Goal: Task Accomplishment & Management: Manage account settings

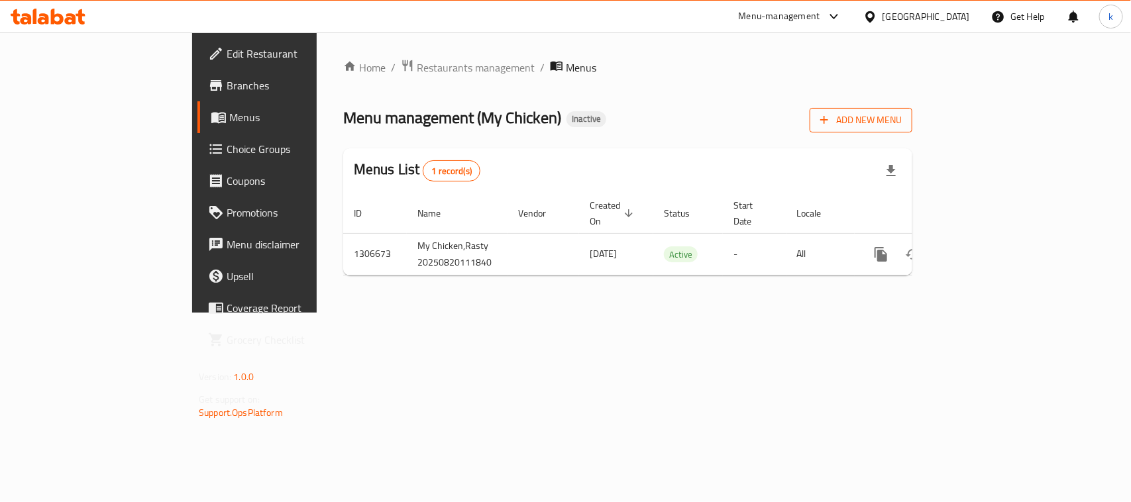
click at [902, 113] on span "Add New Menu" at bounding box center [862, 120] width 82 height 17
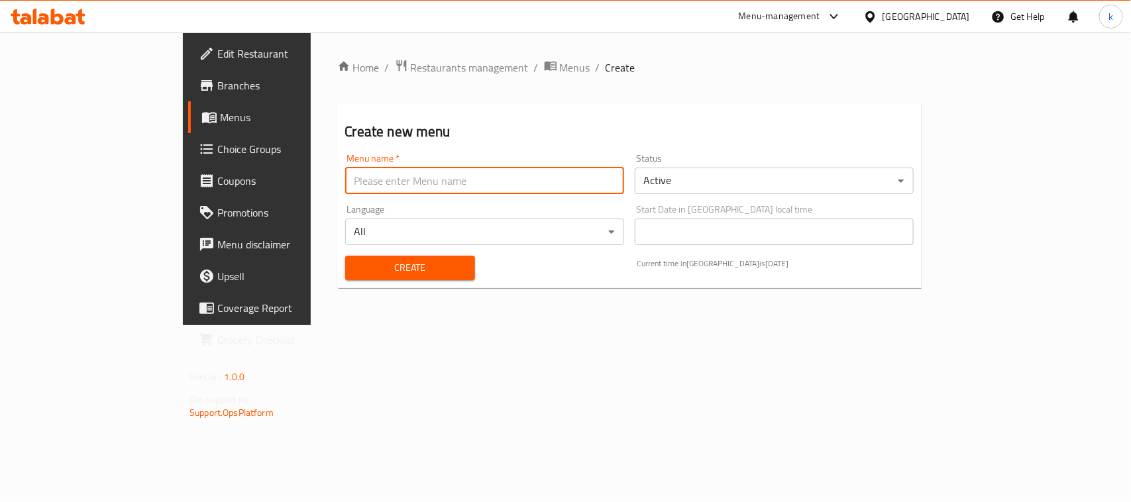
drag, startPoint x: 262, startPoint y: 176, endPoint x: 295, endPoint y: 198, distance: 39.7
click at [345, 176] on input "text" at bounding box center [484, 181] width 279 height 27
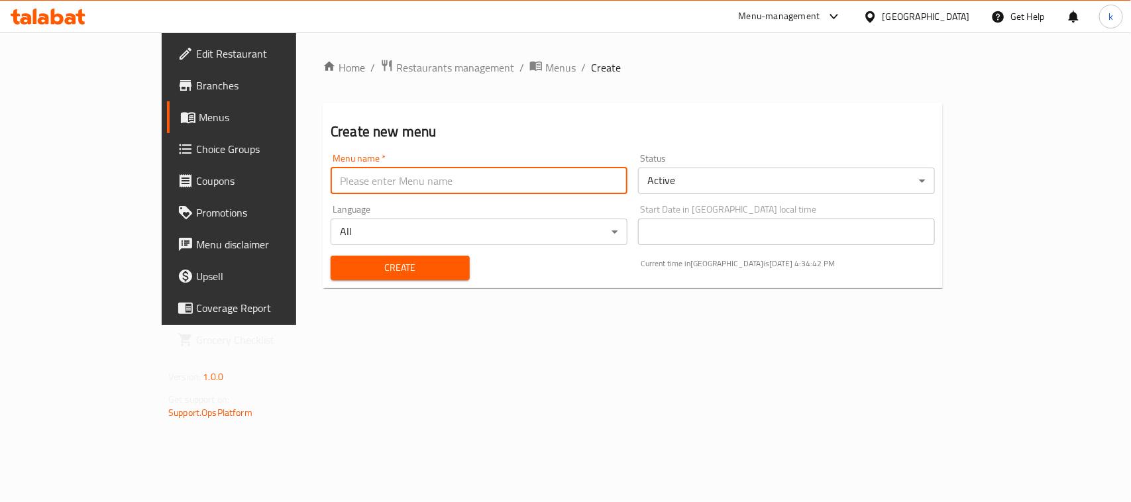
type input "Menu"
click at [331, 257] on button "Create" at bounding box center [400, 268] width 139 height 25
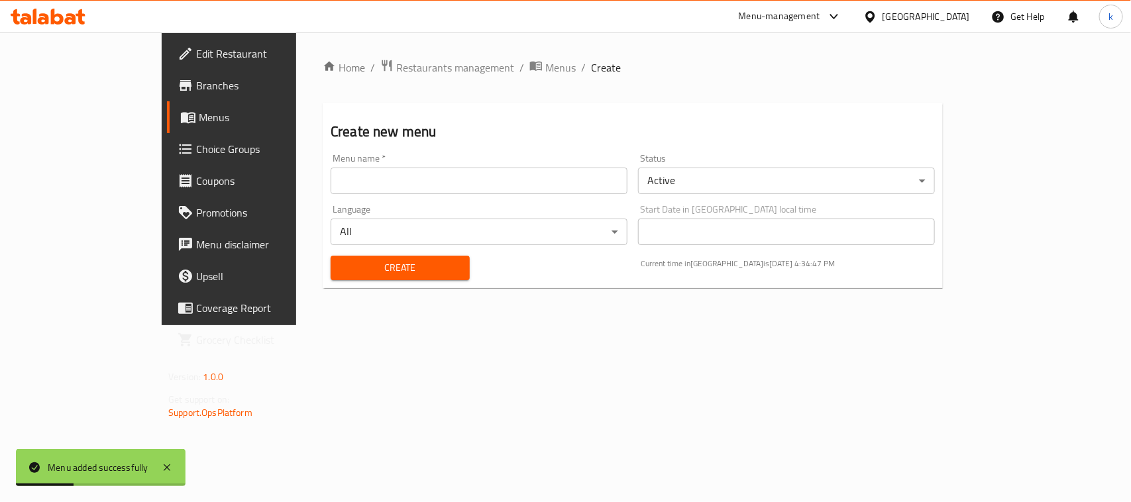
click at [199, 119] on span "Menus" at bounding box center [269, 117] width 141 height 16
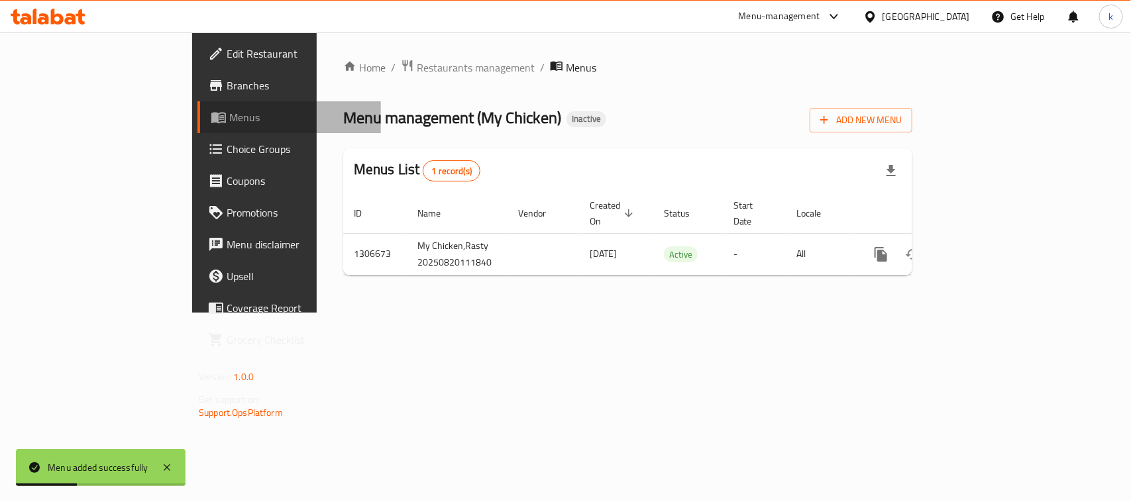
click at [229, 119] on span "Menus" at bounding box center [299, 117] width 141 height 16
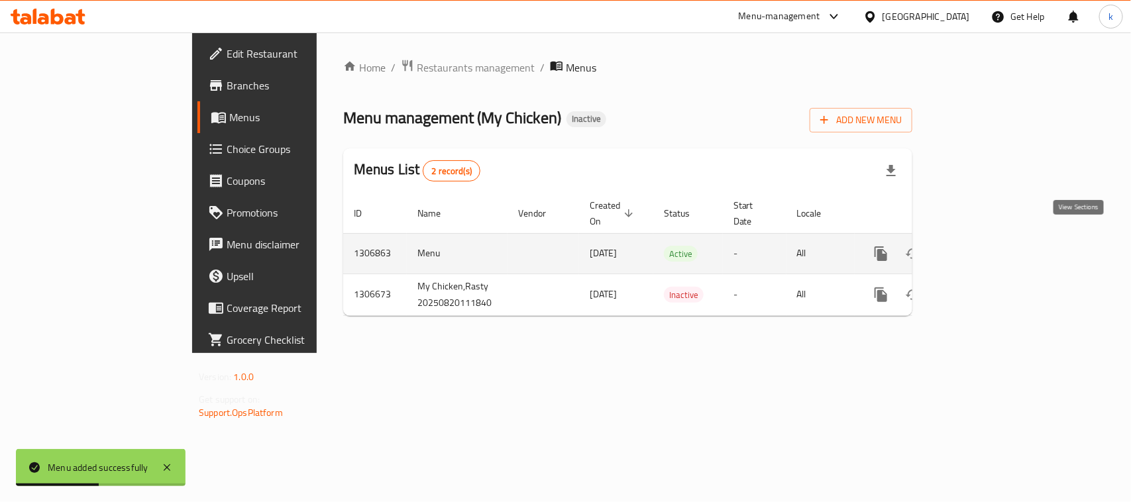
click at [983, 248] on icon "enhanced table" at bounding box center [977, 254] width 12 height 12
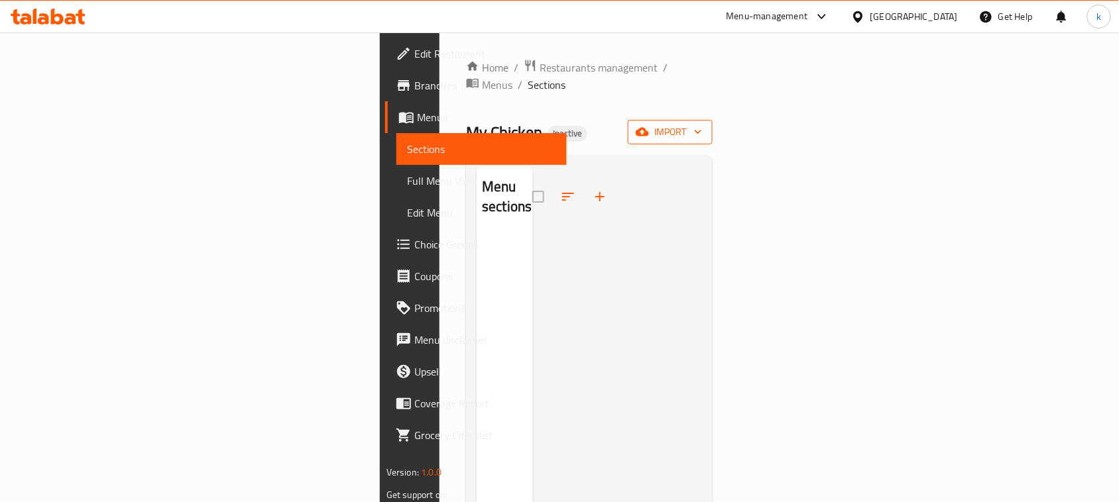
click at [702, 124] on span "import" at bounding box center [670, 132] width 64 height 17
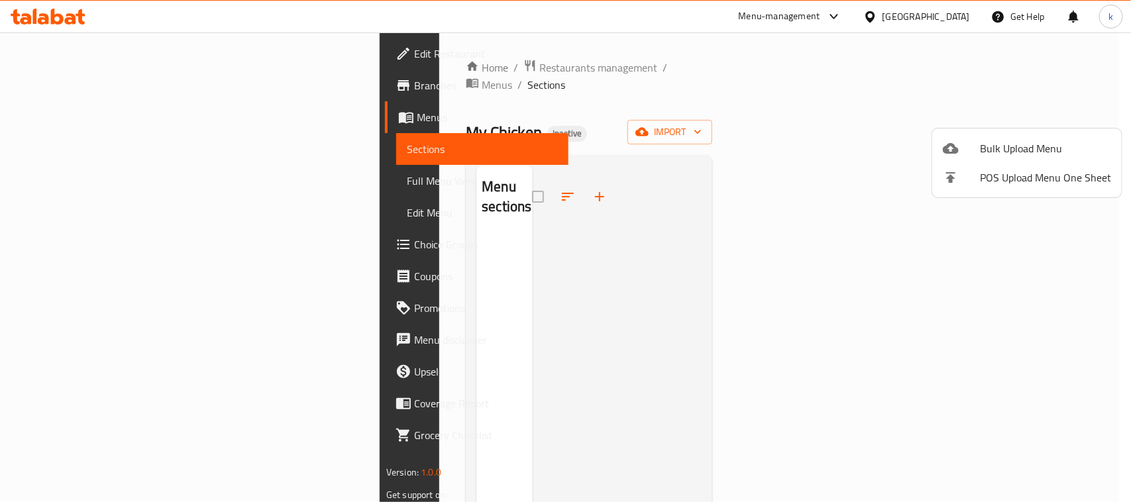
click at [815, 266] on div at bounding box center [565, 251] width 1131 height 502
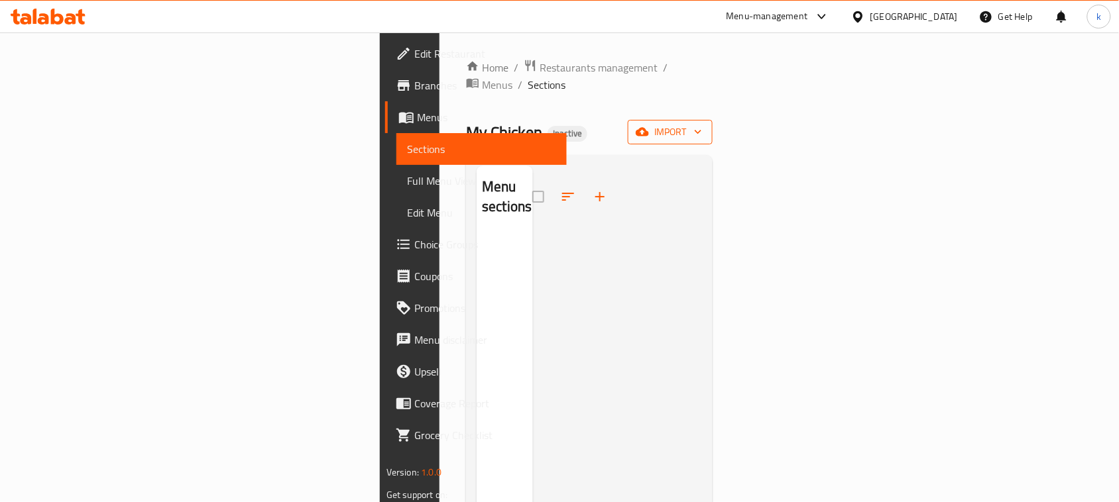
click at [702, 124] on span "import" at bounding box center [670, 132] width 64 height 17
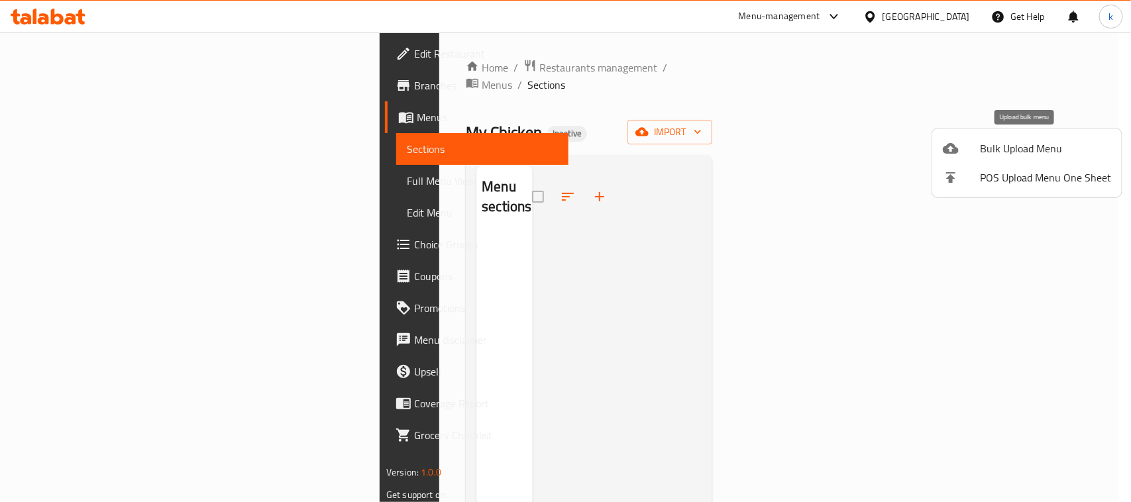
click at [996, 141] on span "Bulk Upload Menu" at bounding box center [1045, 149] width 131 height 16
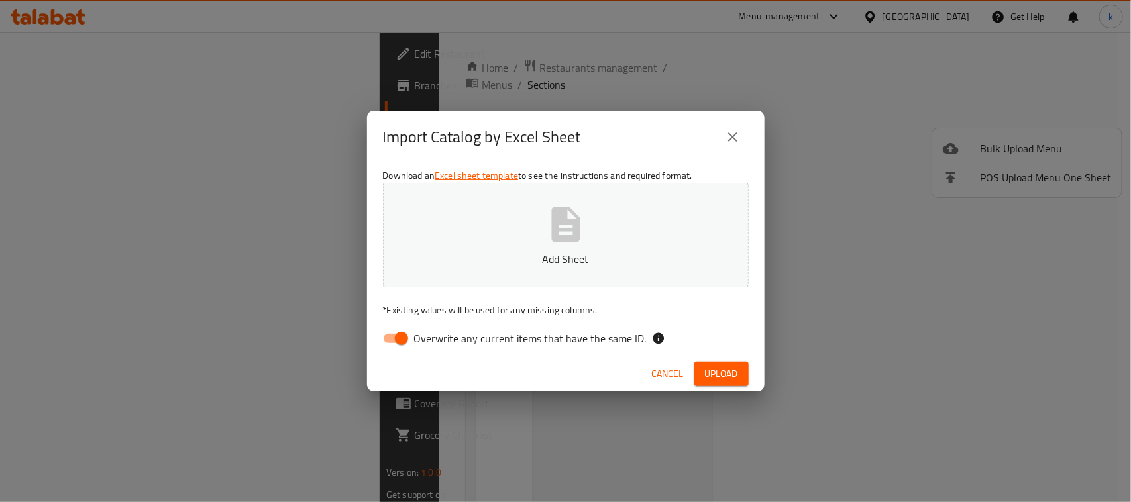
drag, startPoint x: 399, startPoint y: 341, endPoint x: 476, endPoint y: 302, distance: 86.3
click at [400, 340] on input "Overwrite any current items that have the same ID." at bounding box center [402, 338] width 76 height 25
checkbox input "false"
click at [553, 209] on icon "button" at bounding box center [565, 224] width 29 height 35
click at [730, 366] on span "Upload" at bounding box center [721, 374] width 33 height 17
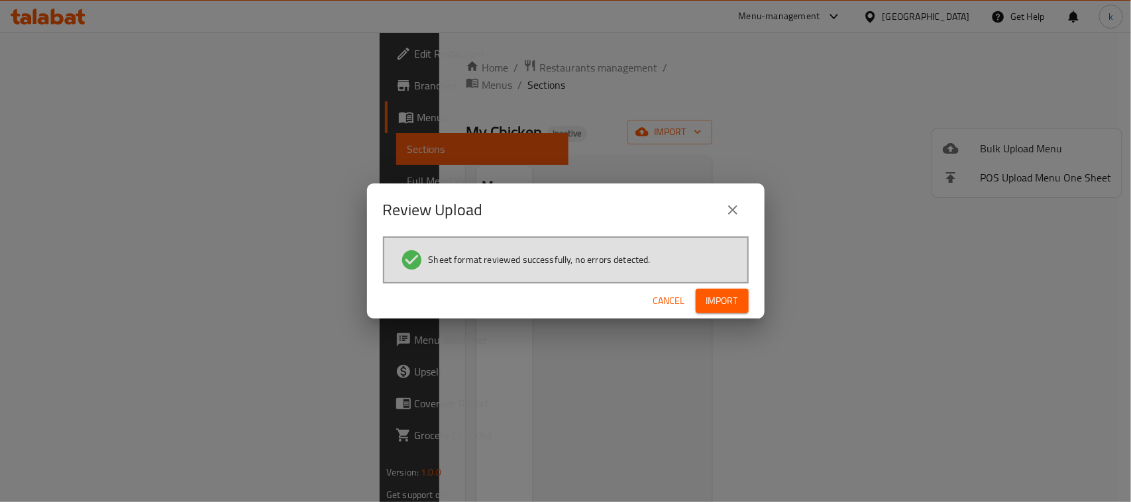
click at [709, 298] on span "Import" at bounding box center [723, 301] width 32 height 17
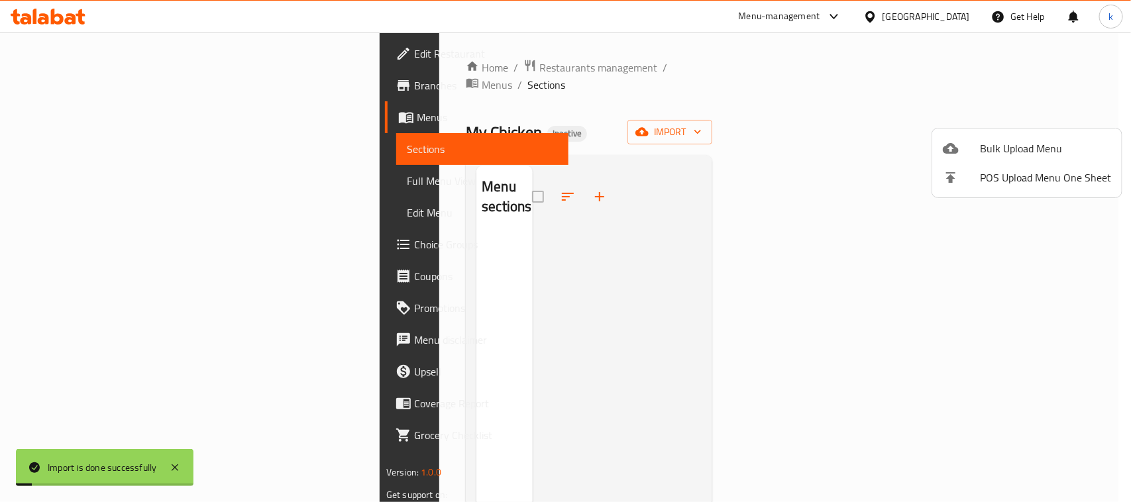
click at [654, 99] on div at bounding box center [565, 251] width 1131 height 502
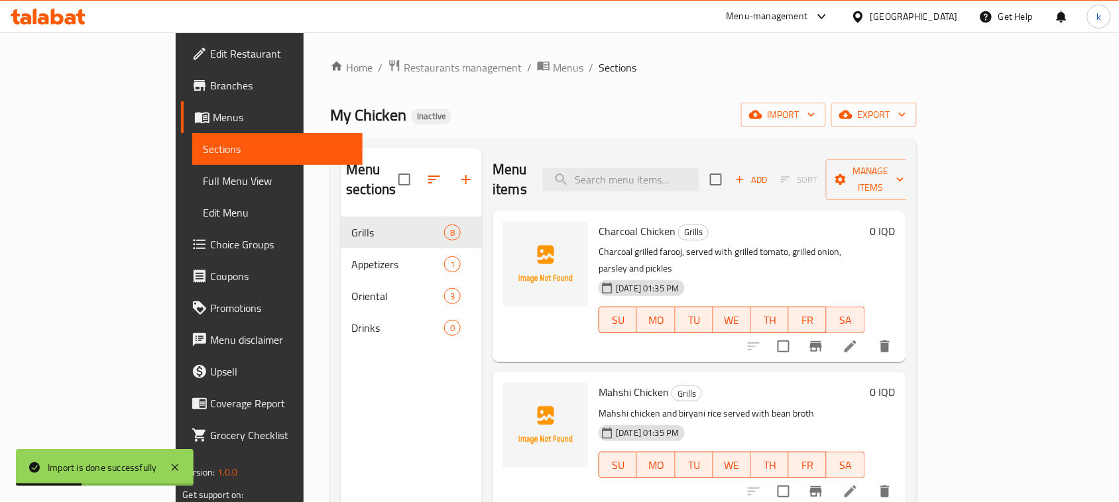
click at [341, 380] on div "Menu sections Grills 8 Appetizers 1 Oriental 3 Drinks 0" at bounding box center [411, 399] width 141 height 502
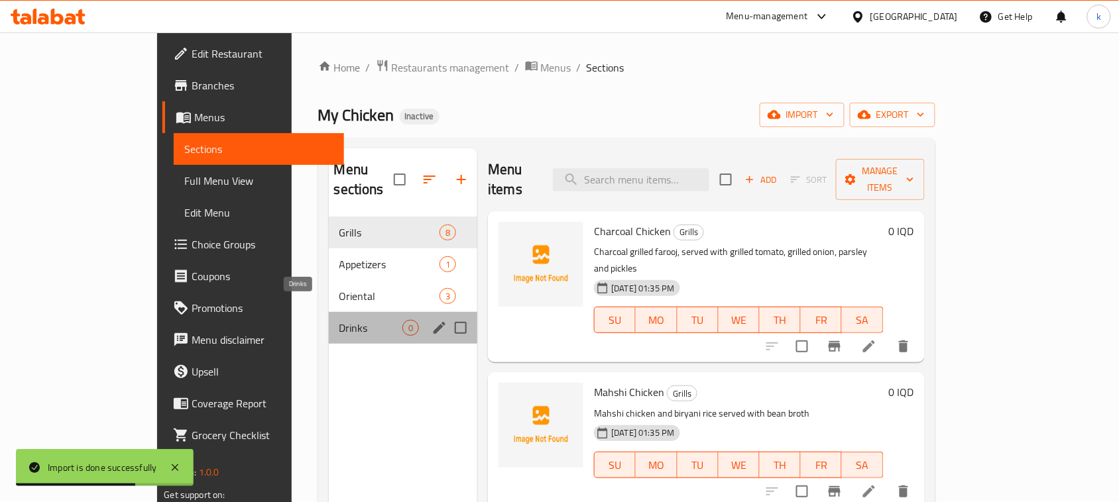
click at [339, 320] on span "Drinks" at bounding box center [371, 328] width 64 height 16
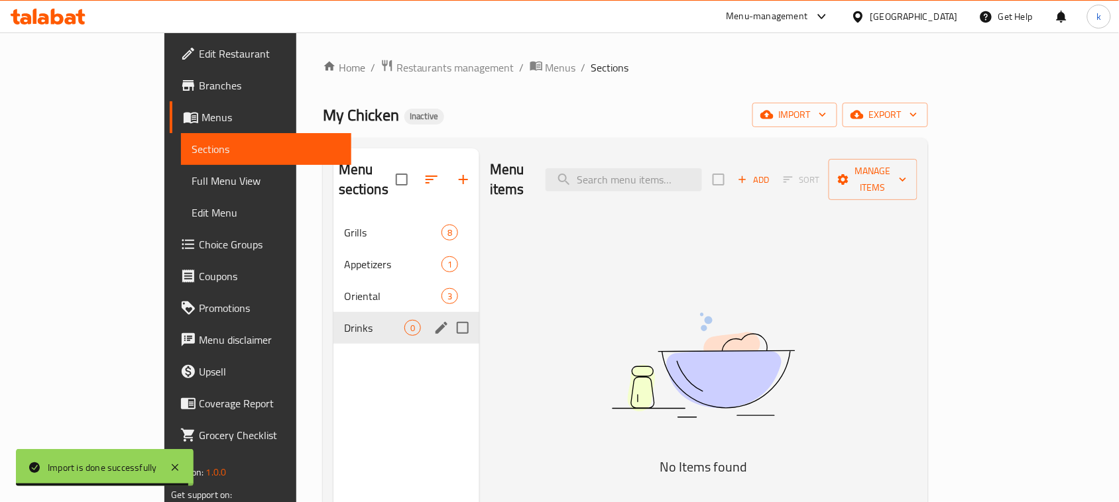
click at [449, 314] on input "Menu sections" at bounding box center [463, 328] width 28 height 28
checkbox input "true"
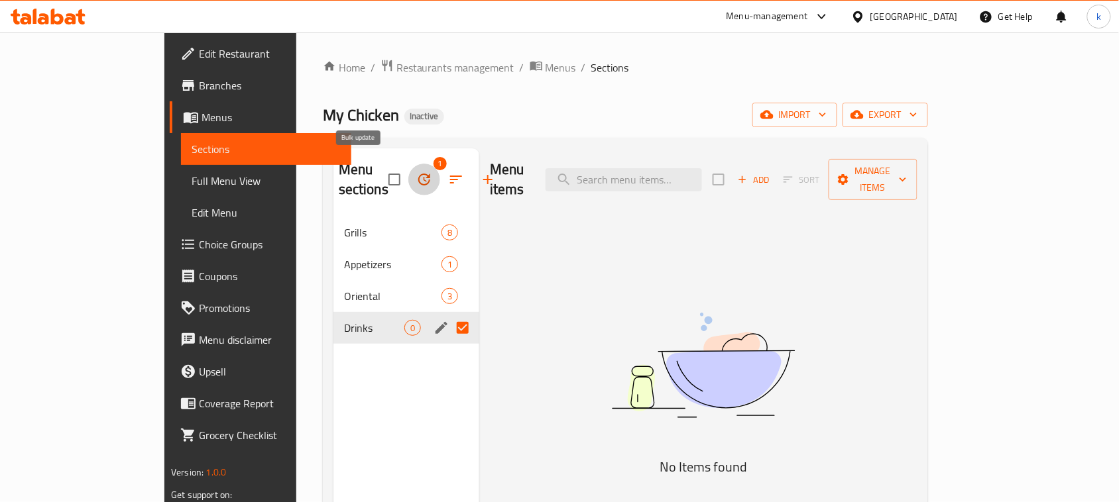
click at [416, 172] on icon "button" at bounding box center [424, 180] width 16 height 16
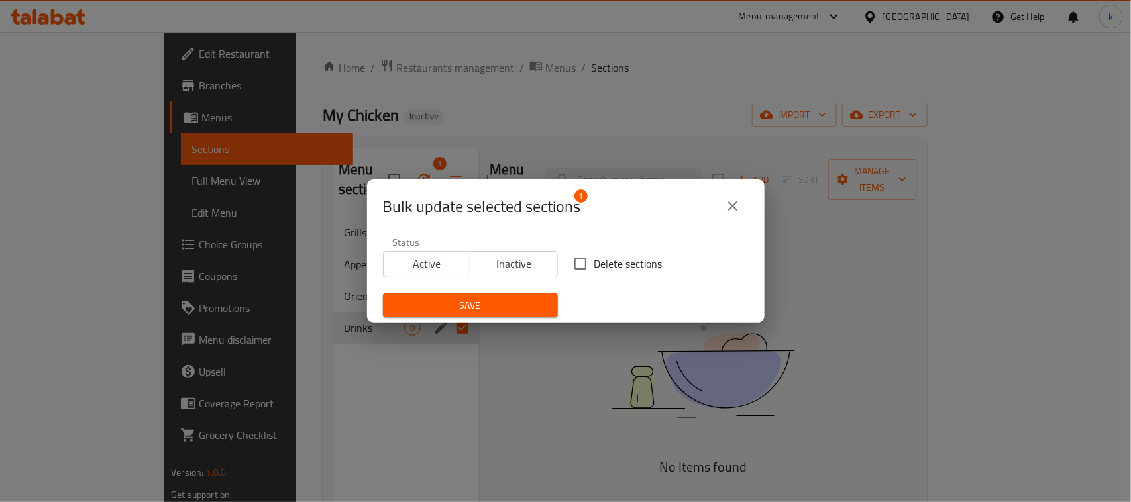
click at [572, 262] on input "Delete sections" at bounding box center [581, 264] width 28 height 28
checkbox input "true"
click at [505, 302] on span "Save" at bounding box center [471, 306] width 154 height 17
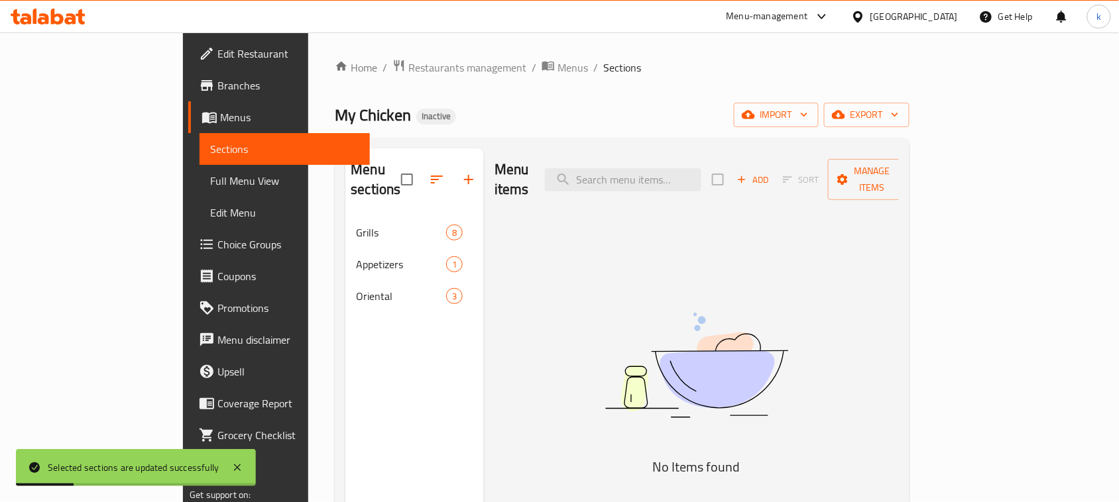
click at [631, 104] on div "My Chicken Inactive import export" at bounding box center [622, 115] width 574 height 25
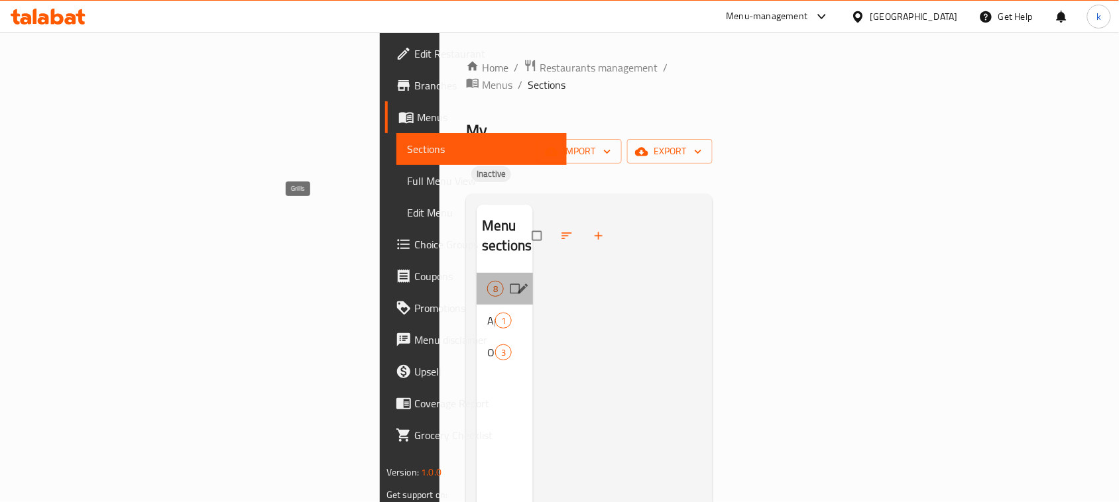
click at [487, 281] on span "Grills" at bounding box center [487, 289] width 0 height 16
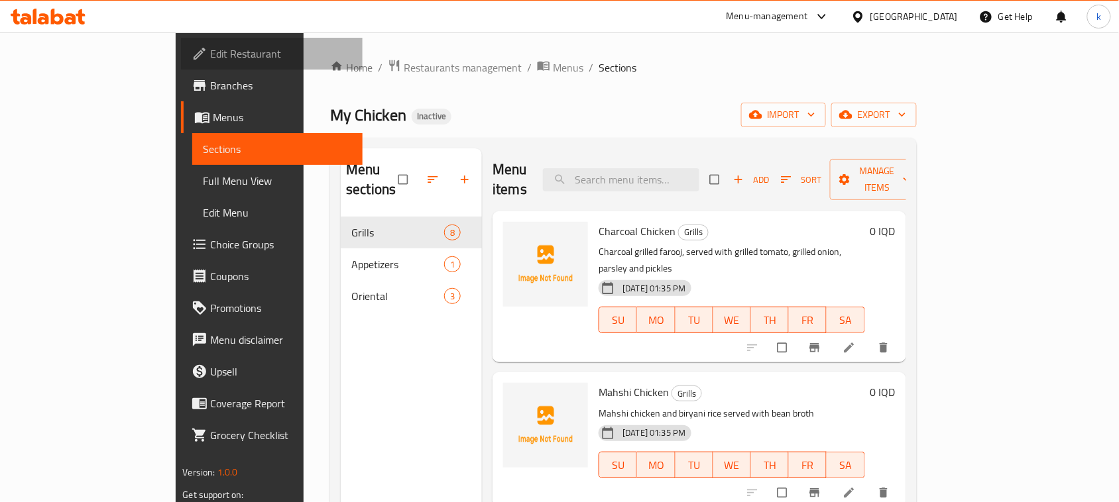
click at [210, 57] on span "Edit Restaurant" at bounding box center [281, 54] width 142 height 16
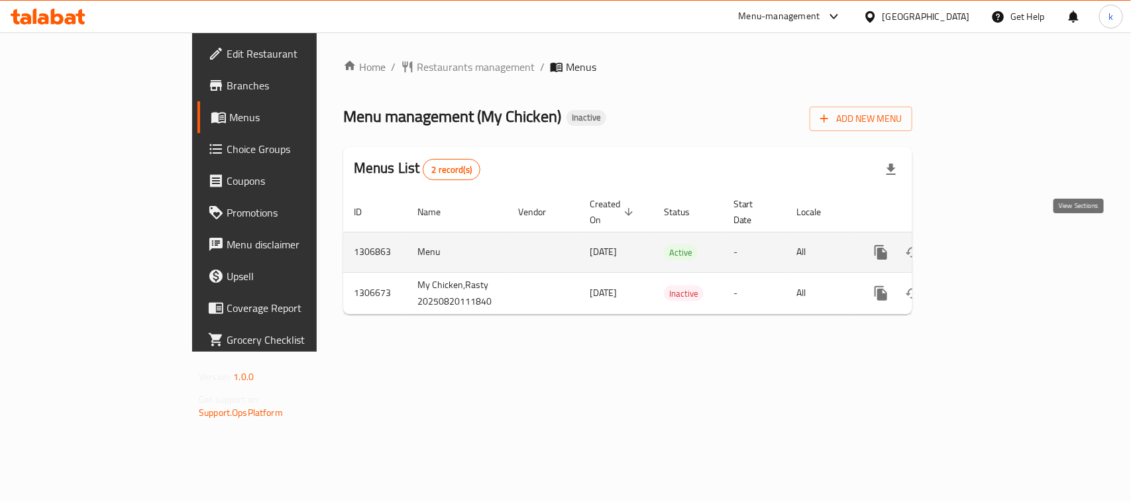
click at [985, 245] on icon "enhanced table" at bounding box center [977, 253] width 16 height 16
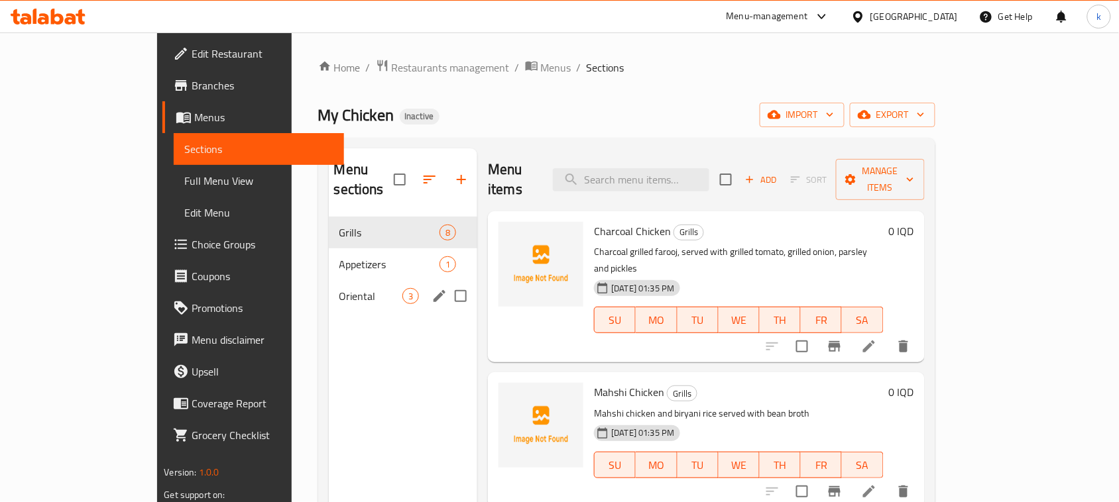
click at [329, 280] on div "Oriental 3" at bounding box center [403, 296] width 149 height 32
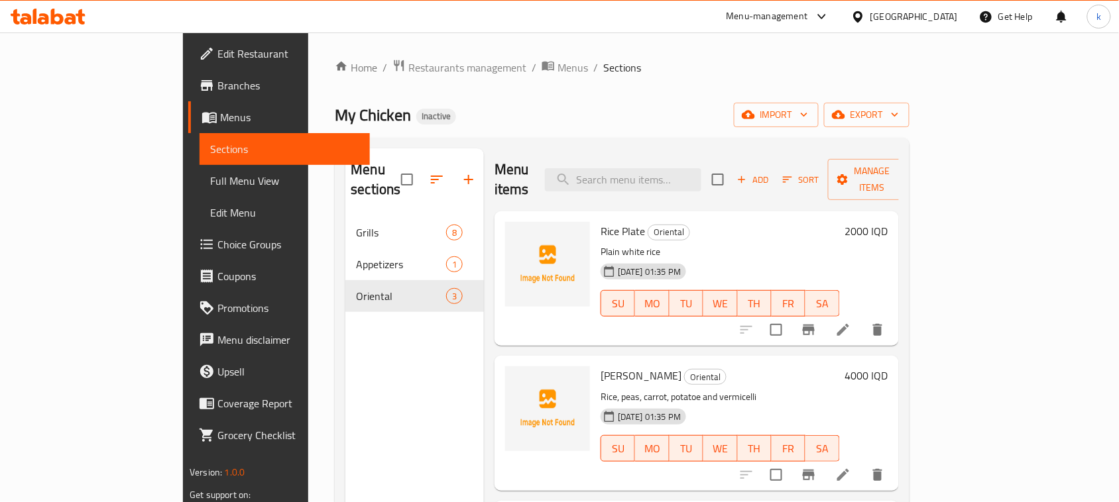
click at [585, 107] on div "My Chicken Inactive import export" at bounding box center [622, 115] width 574 height 25
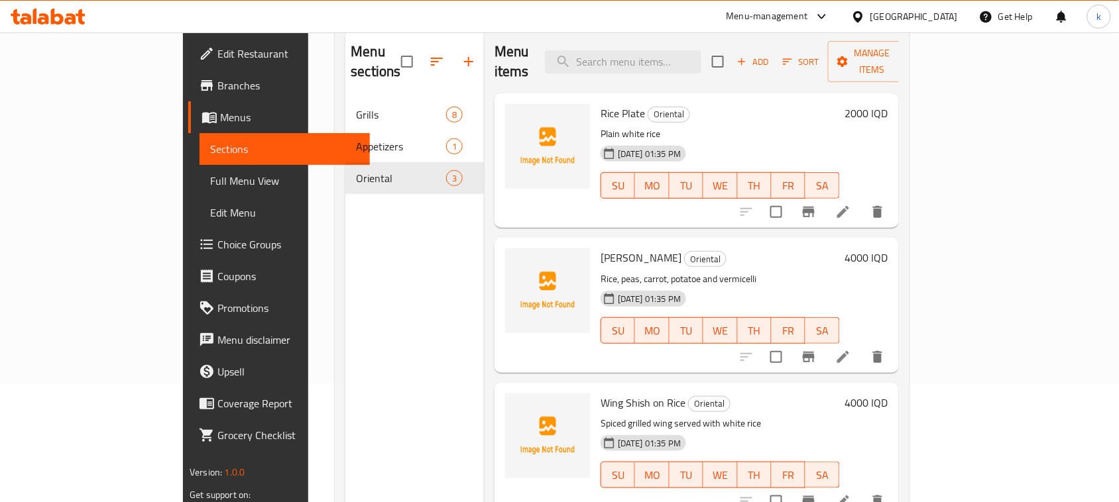
scroll to position [186, 0]
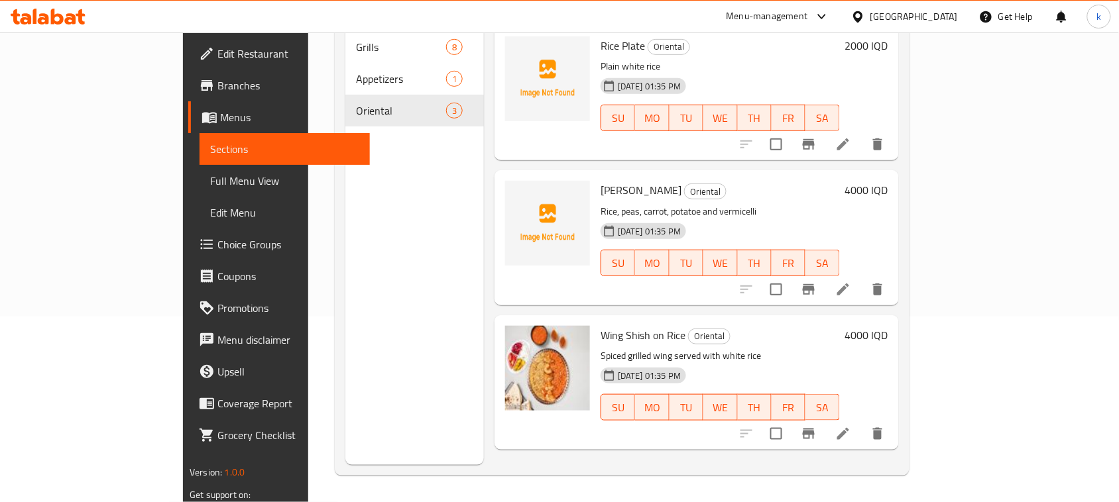
click at [894, 129] on div at bounding box center [811, 145] width 163 height 32
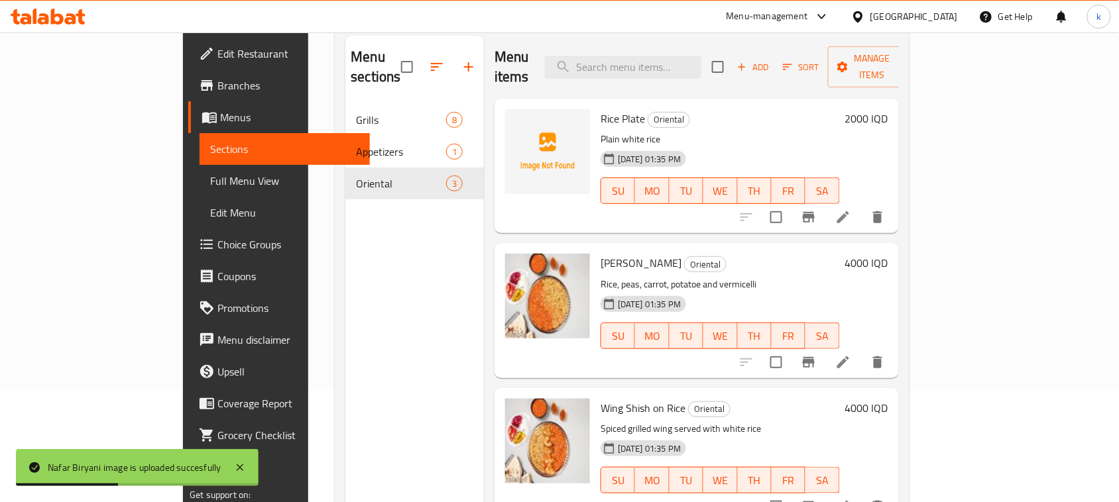
scroll to position [21, 0]
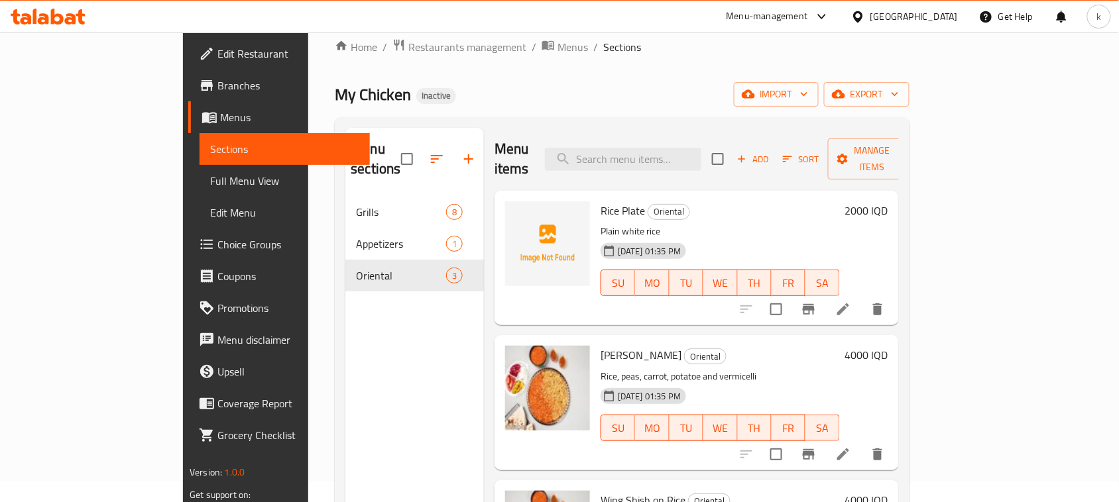
click at [840, 223] on p "Plain white rice" at bounding box center [720, 231] width 239 height 17
click at [587, 111] on div "Home / Restaurants management / Menus / Sections My Chicken Inactive import exp…" at bounding box center [622, 339] width 574 height 603
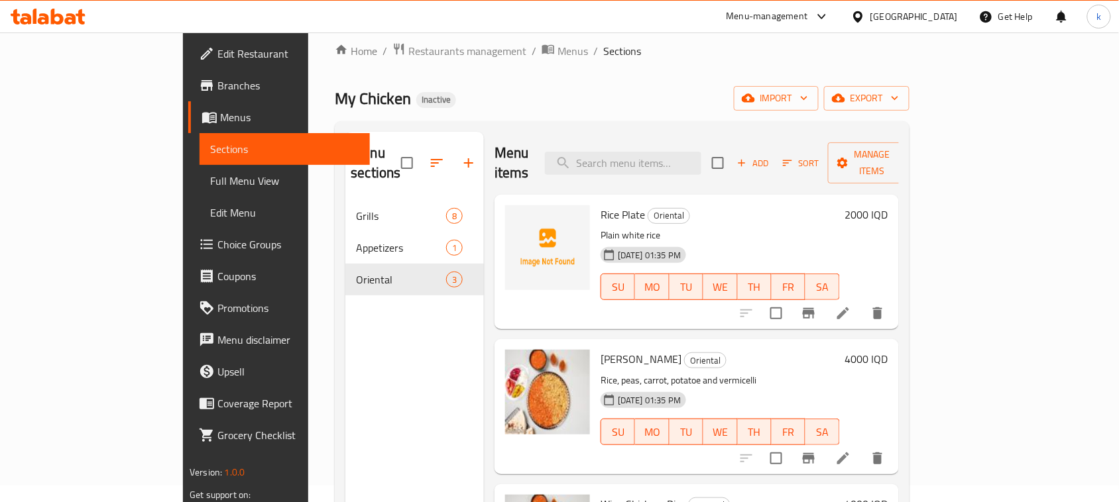
scroll to position [0, 0]
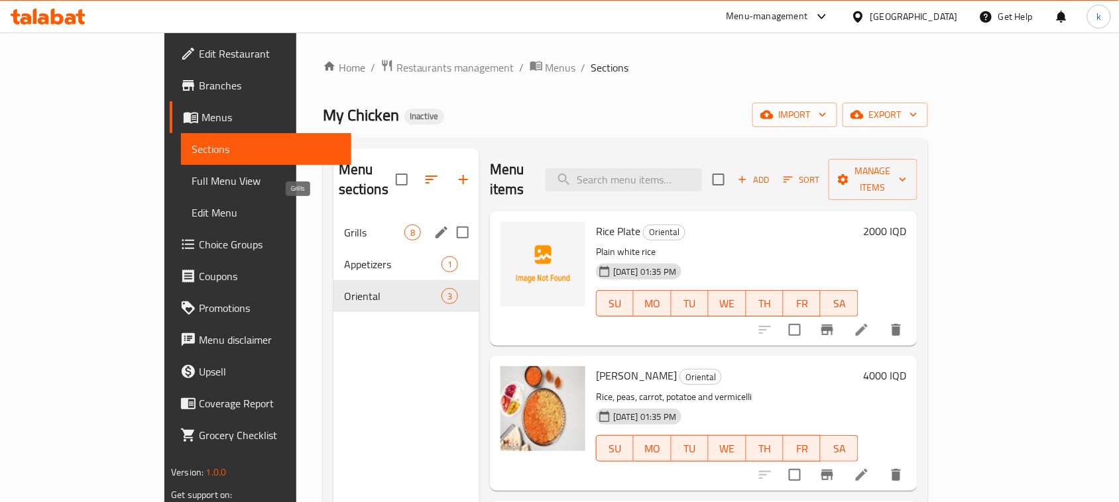
click at [344, 225] on span "Grills" at bounding box center [374, 233] width 60 height 16
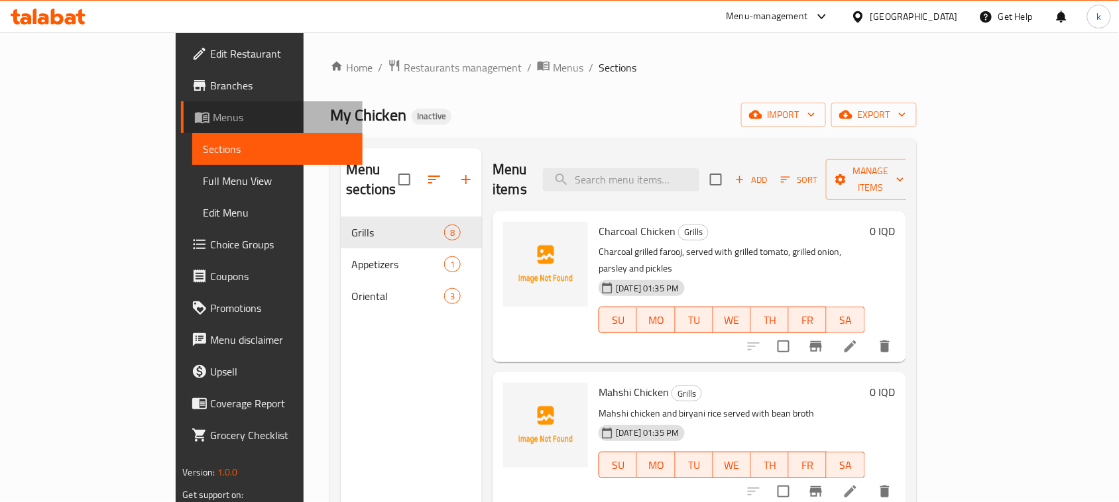
click at [213, 125] on span "Menus" at bounding box center [282, 117] width 139 height 16
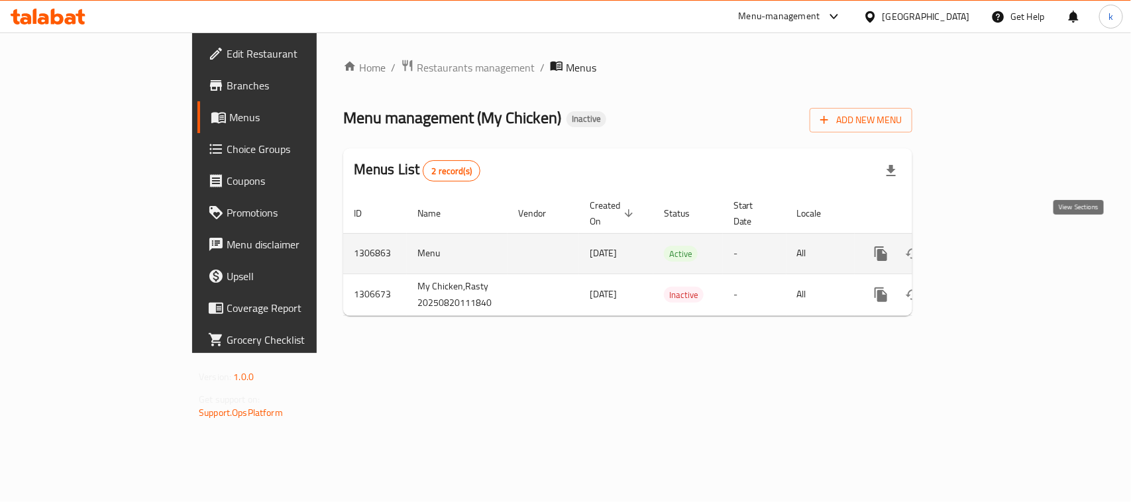
click at [985, 246] on icon "enhanced table" at bounding box center [977, 254] width 16 height 16
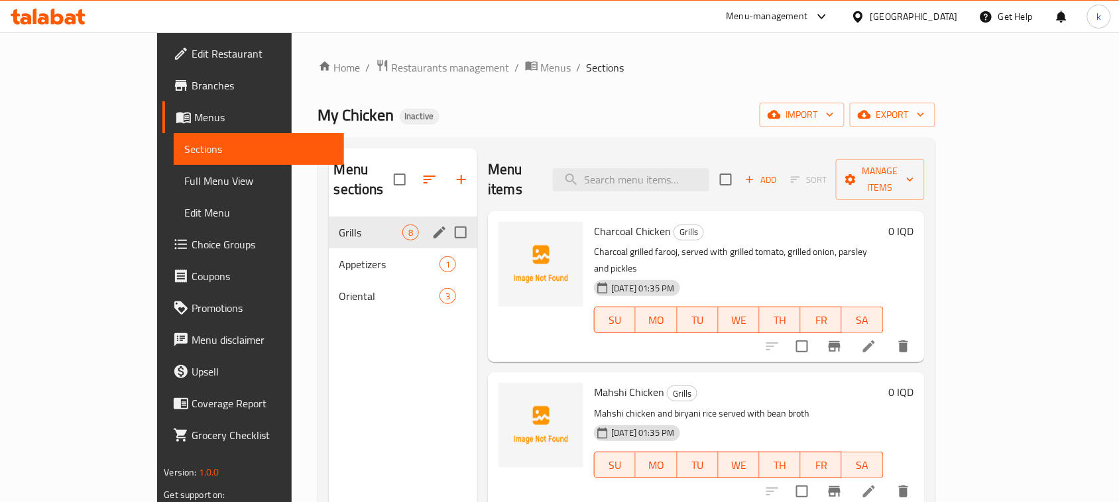
click at [447, 219] on input "Menu sections" at bounding box center [461, 233] width 28 height 28
checkbox input "true"
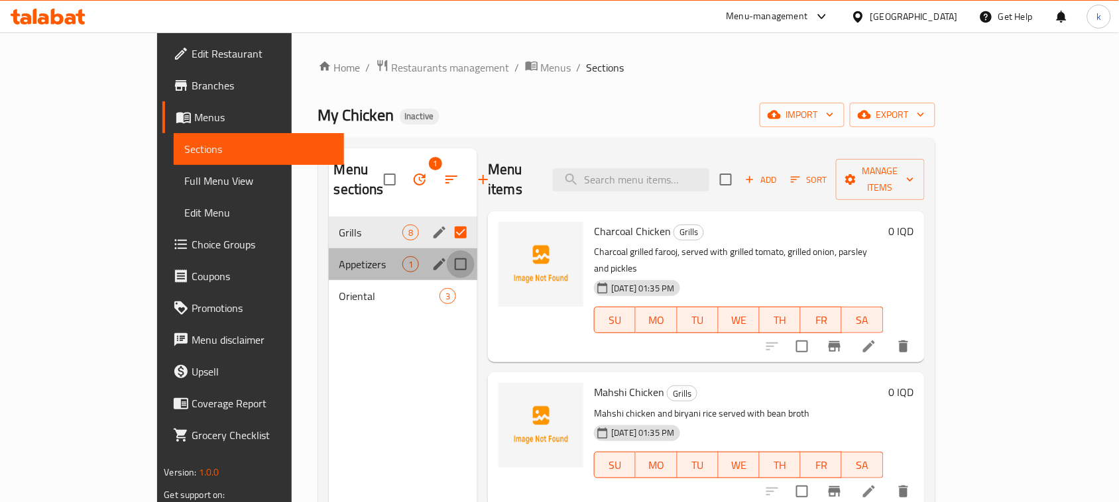
click at [447, 251] on input "Menu sections" at bounding box center [461, 265] width 28 height 28
checkbox input "true"
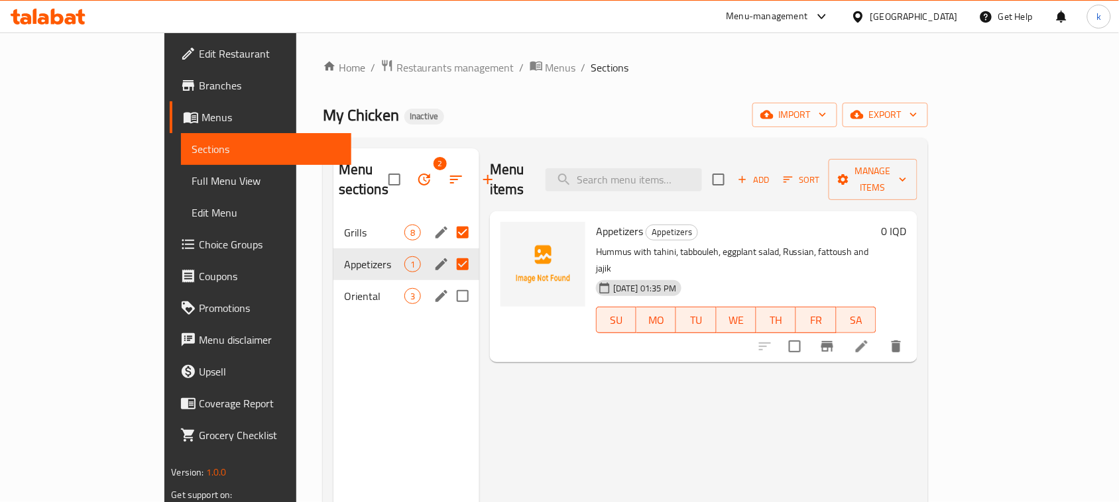
click at [449, 282] on input "Menu sections" at bounding box center [463, 296] width 28 height 28
checkbox input "true"
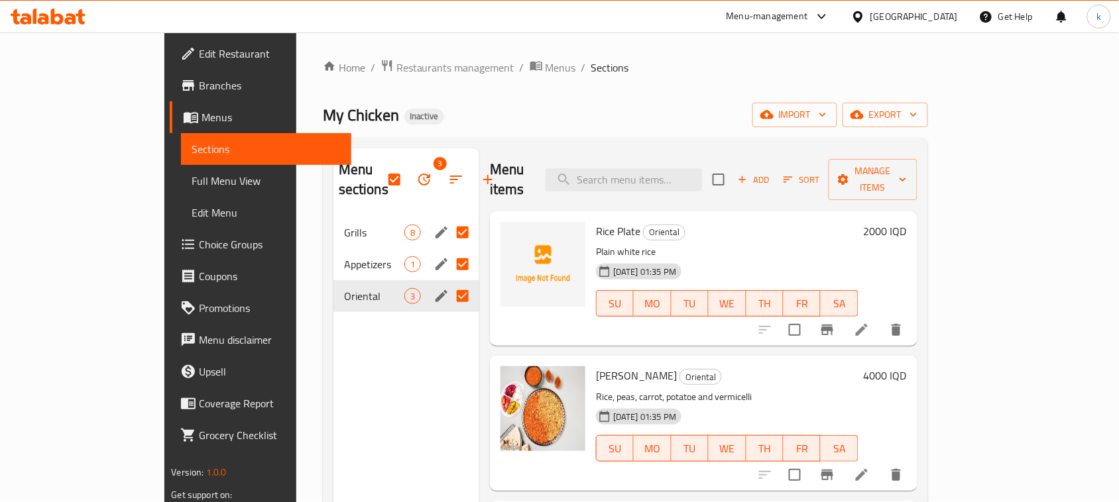
click at [418, 174] on icon "button" at bounding box center [424, 180] width 12 height 12
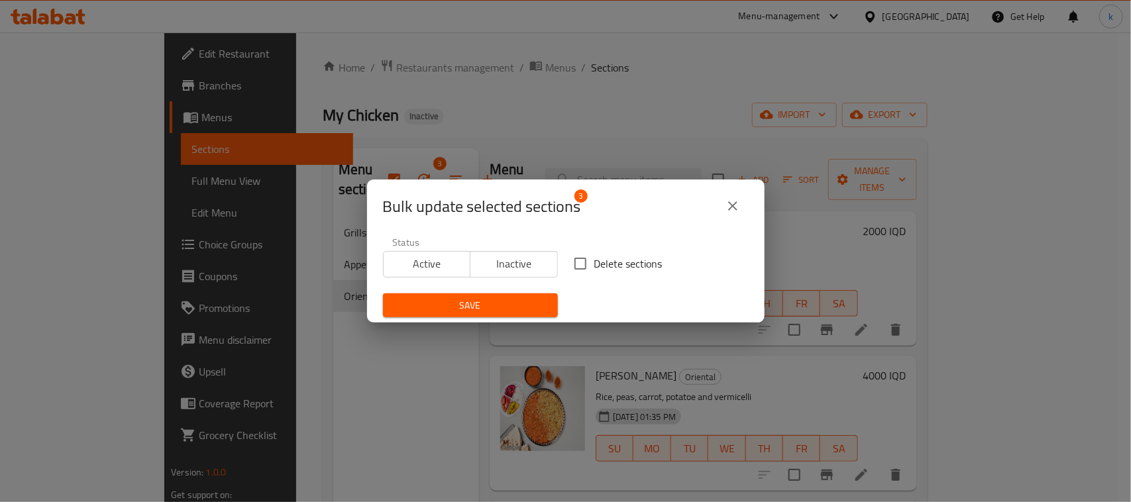
click at [572, 269] on input "Delete sections" at bounding box center [581, 264] width 28 height 28
checkbox input "true"
click at [509, 310] on span "Save" at bounding box center [471, 306] width 154 height 17
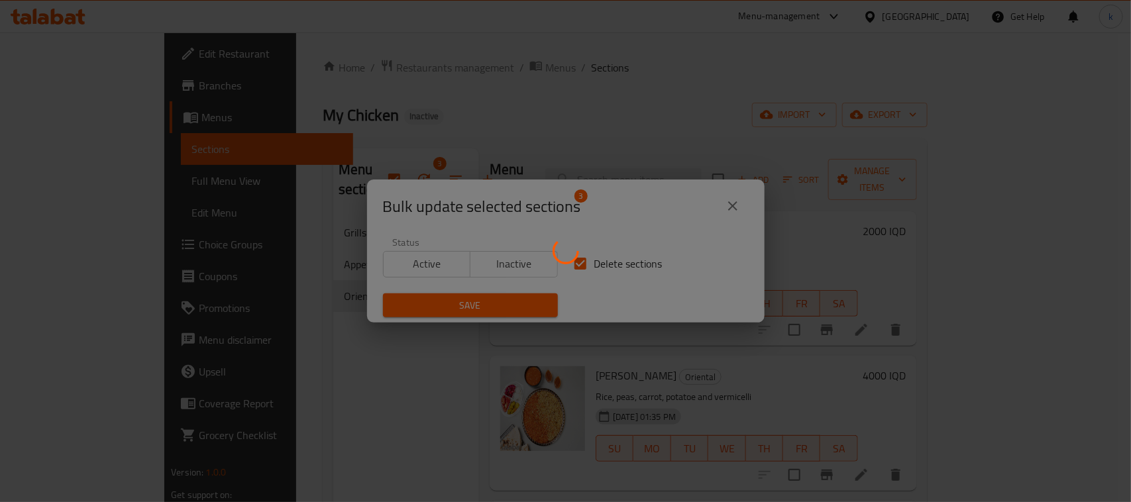
checkbox input "false"
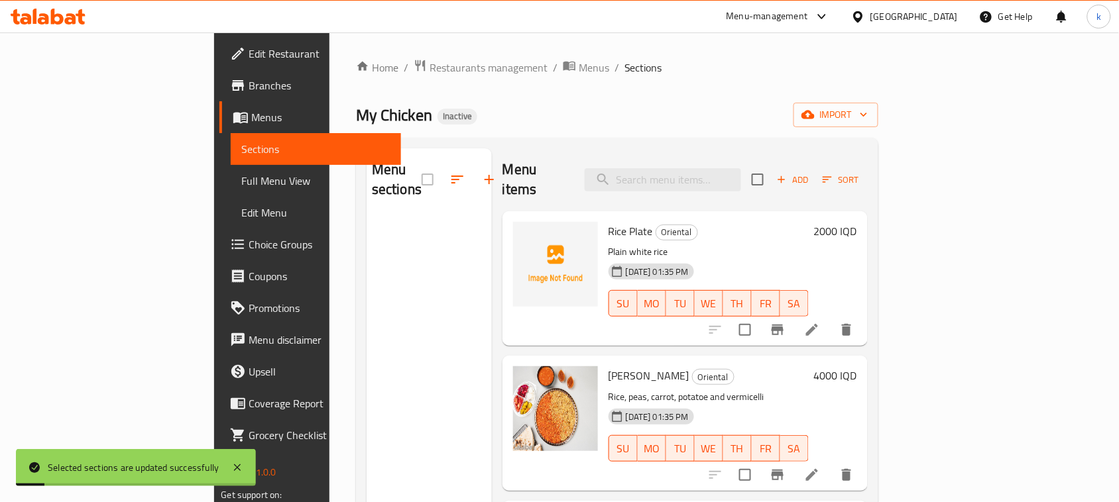
click at [620, 97] on div "Home / Restaurants management / Menus / Sections My Chicken Inactive import Men…" at bounding box center [617, 360] width 522 height 603
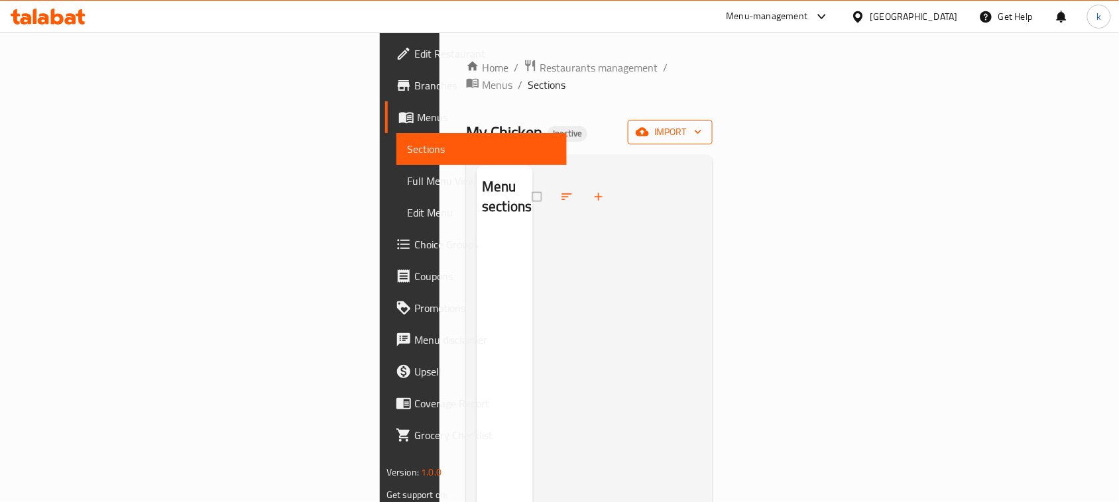
click at [713, 120] on button "import" at bounding box center [670, 132] width 85 height 25
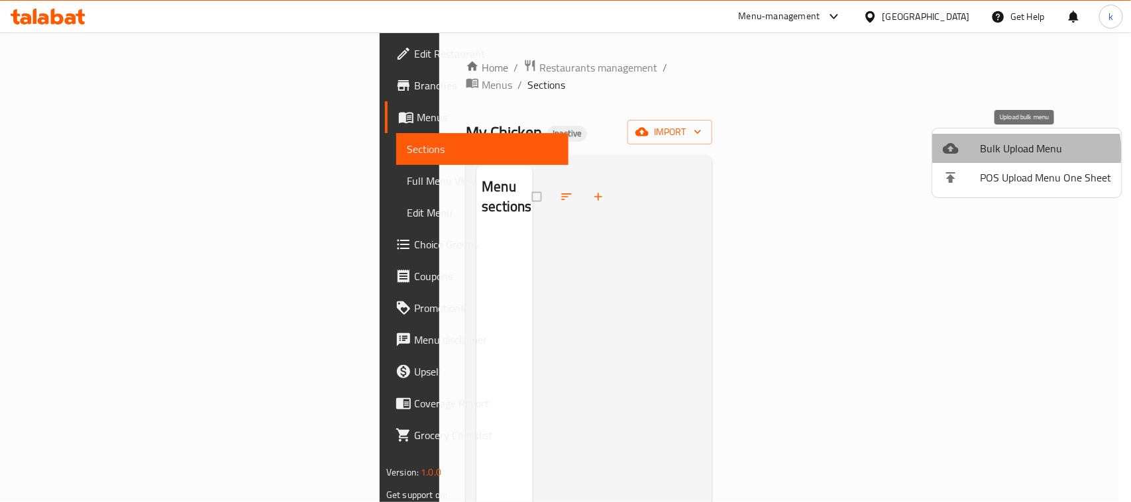
click at [1005, 152] on span "Bulk Upload Menu" at bounding box center [1045, 149] width 131 height 16
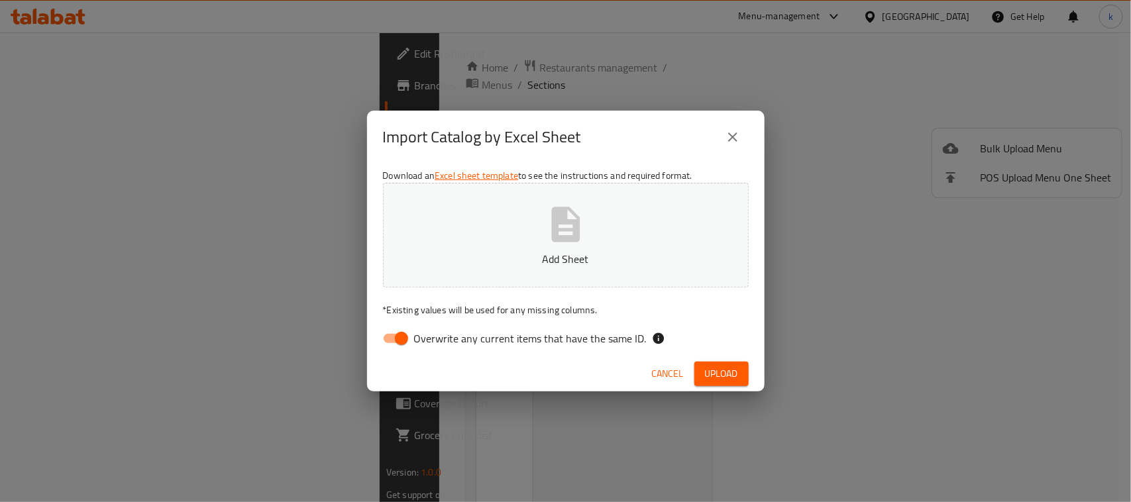
click at [402, 342] on input "Overwrite any current items that have the same ID." at bounding box center [402, 338] width 76 height 25
checkbox input "false"
click at [537, 220] on button "Add Sheet" at bounding box center [566, 235] width 366 height 105
click at [707, 372] on span "Upload" at bounding box center [721, 374] width 33 height 17
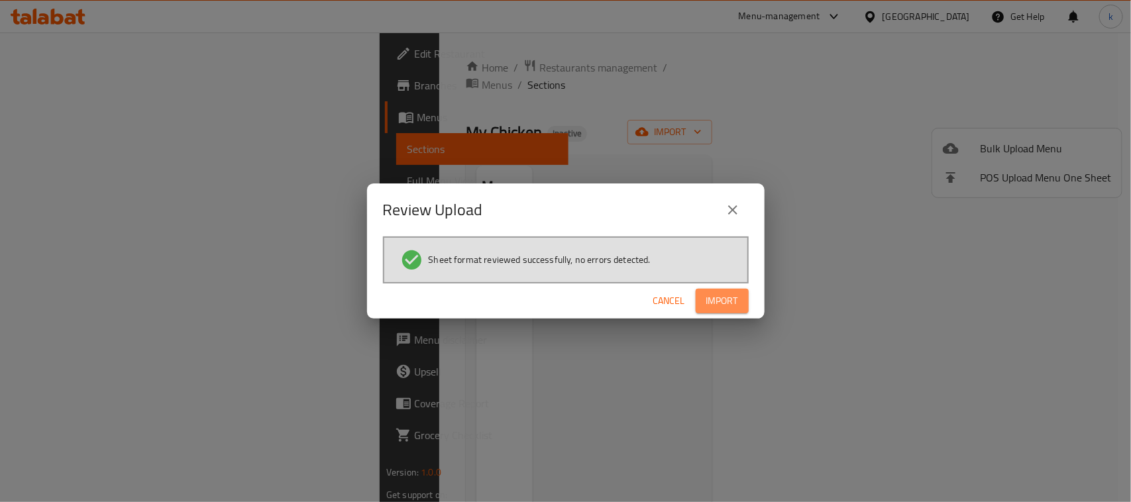
click at [727, 302] on span "Import" at bounding box center [723, 301] width 32 height 17
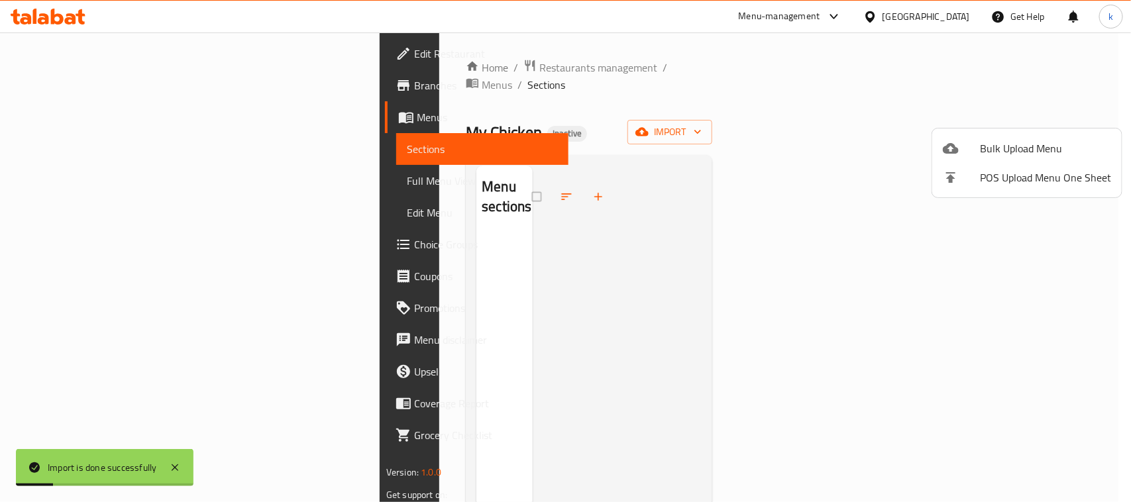
click at [592, 116] on div at bounding box center [565, 251] width 1131 height 502
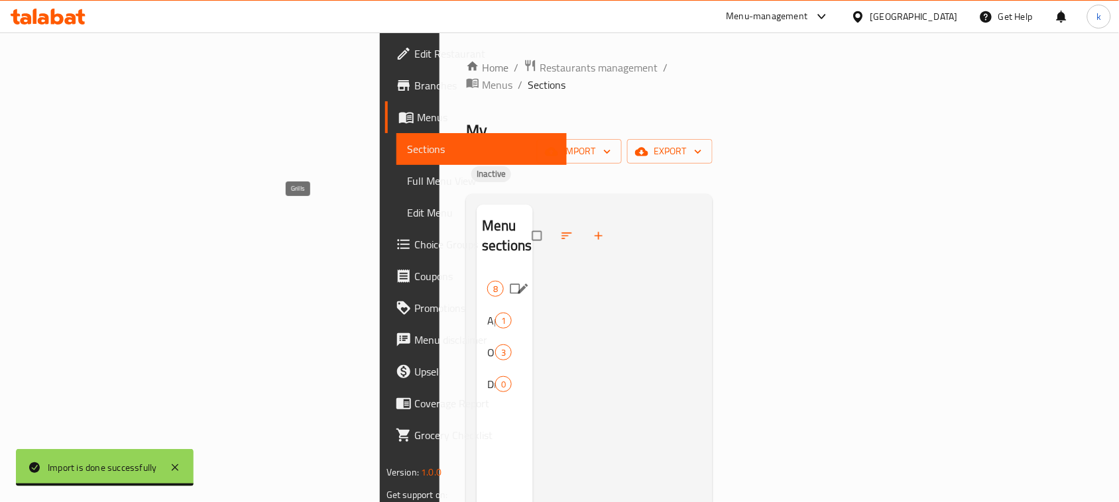
click at [487, 281] on span "Grills" at bounding box center [487, 289] width 0 height 16
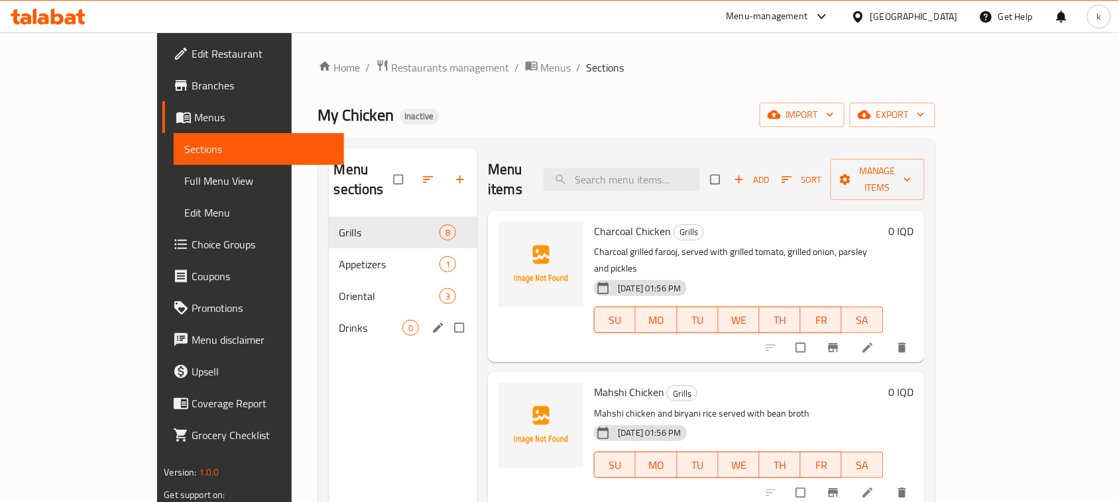
click at [339, 320] on span "Drinks" at bounding box center [371, 328] width 64 height 16
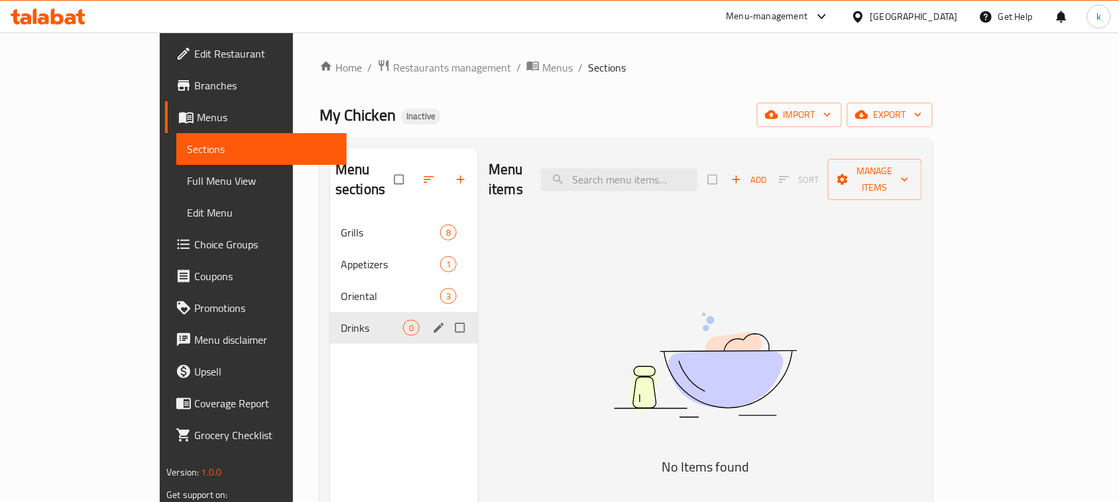
click at [447, 316] on input "Menu sections" at bounding box center [461, 328] width 28 height 25
checkbox input "true"
click at [413, 173] on icon "button" at bounding box center [419, 179] width 13 height 13
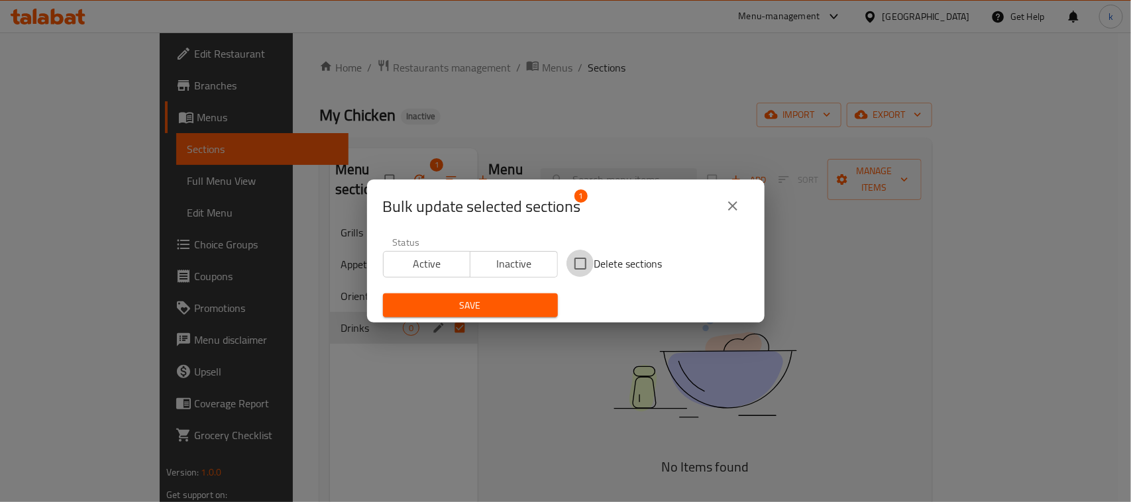
click at [571, 264] on input "Delete sections" at bounding box center [581, 264] width 28 height 28
checkbox input "true"
click at [486, 308] on span "Save" at bounding box center [471, 306] width 154 height 17
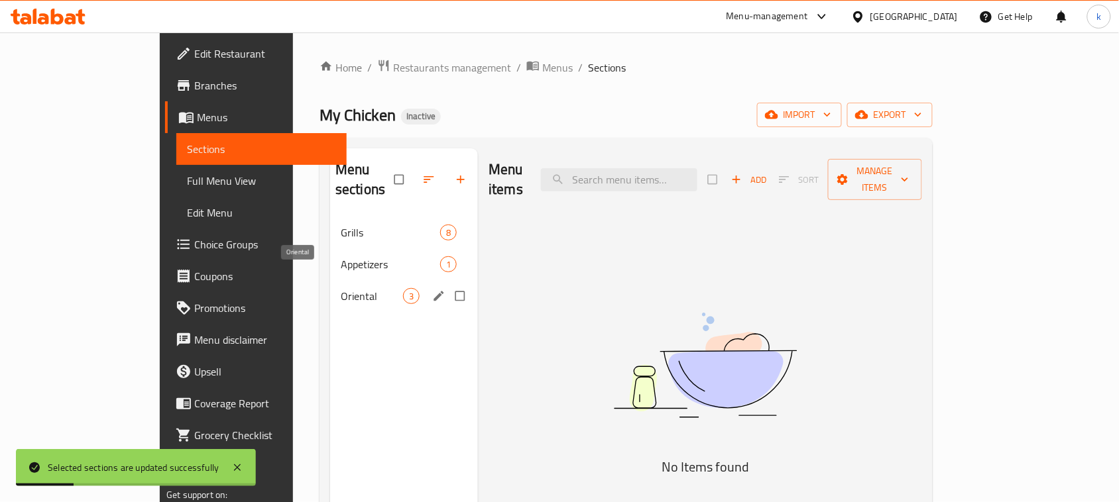
click at [341, 288] on span "Oriental" at bounding box center [372, 296] width 62 height 16
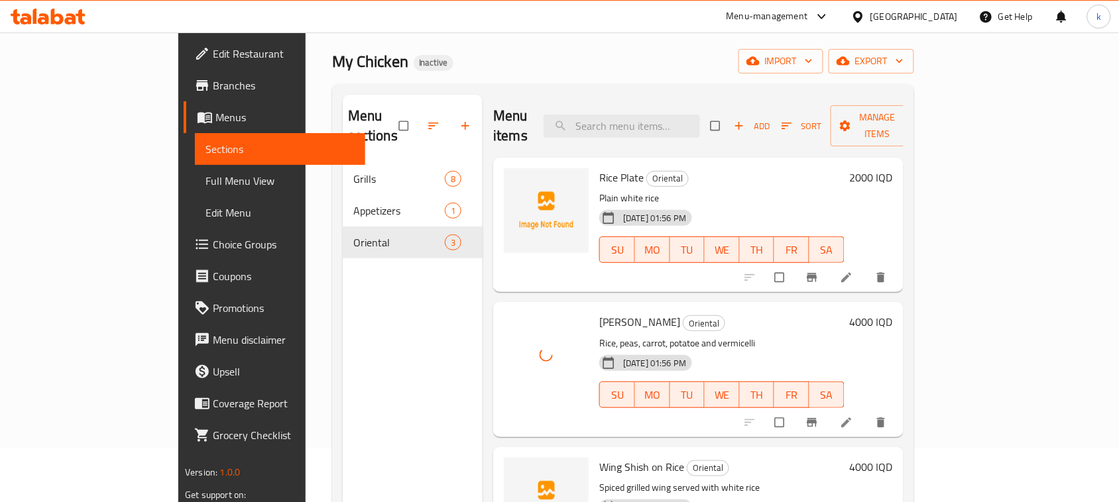
scroll to position [83, 0]
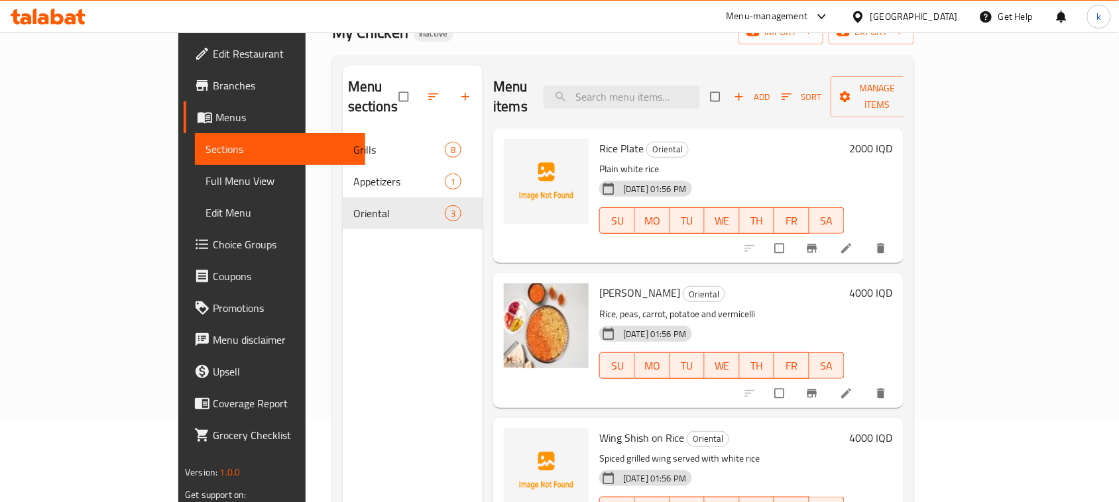
click at [540, 66] on div "Menu items Add Sort Manage items" at bounding box center [698, 97] width 410 height 63
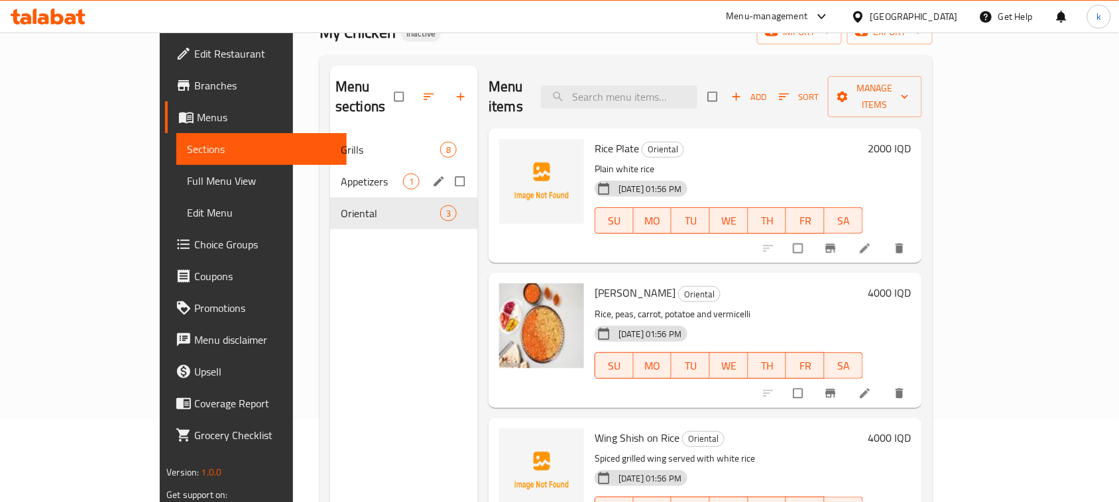
click at [341, 174] on span "Appetizers" at bounding box center [372, 182] width 62 height 16
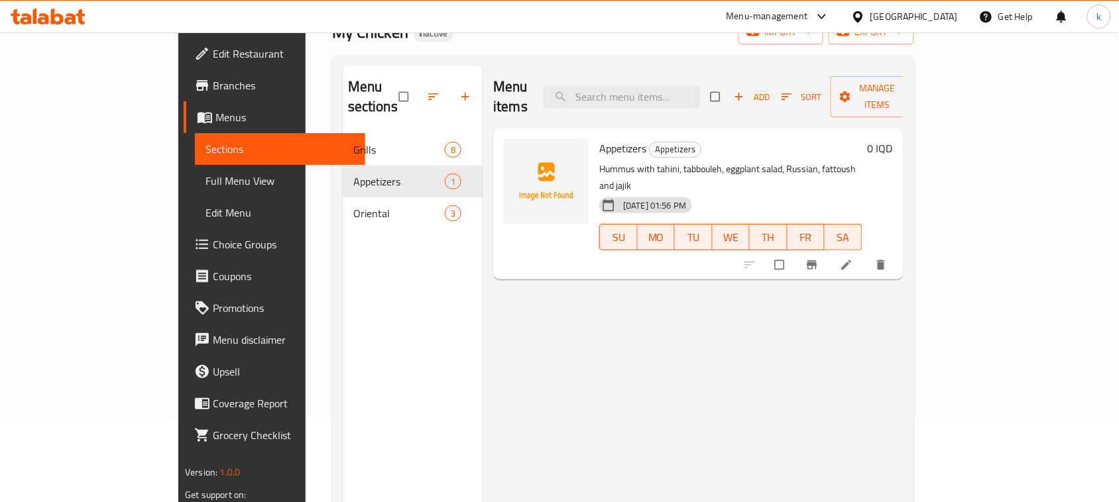
click at [711, 392] on div "Menu items Add Sort Manage items Appetizers Appetizers Hummus with tahini, tabb…" at bounding box center [693, 317] width 421 height 502
click at [560, 370] on div "Menu items Add Sort Manage items Appetizers Appetizers Hummus with tahini, tabb…" at bounding box center [693, 317] width 421 height 502
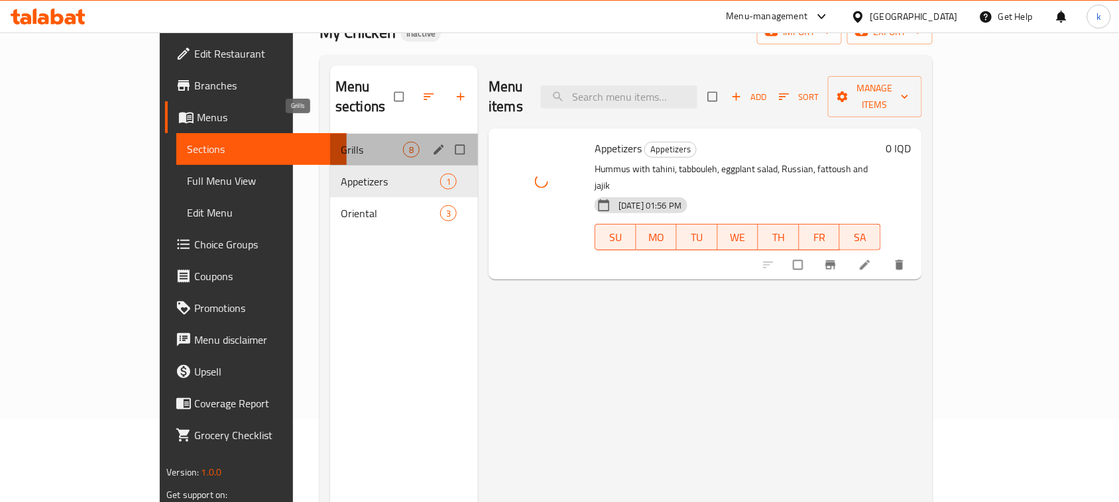
click at [341, 142] on span "Grills" at bounding box center [372, 150] width 62 height 16
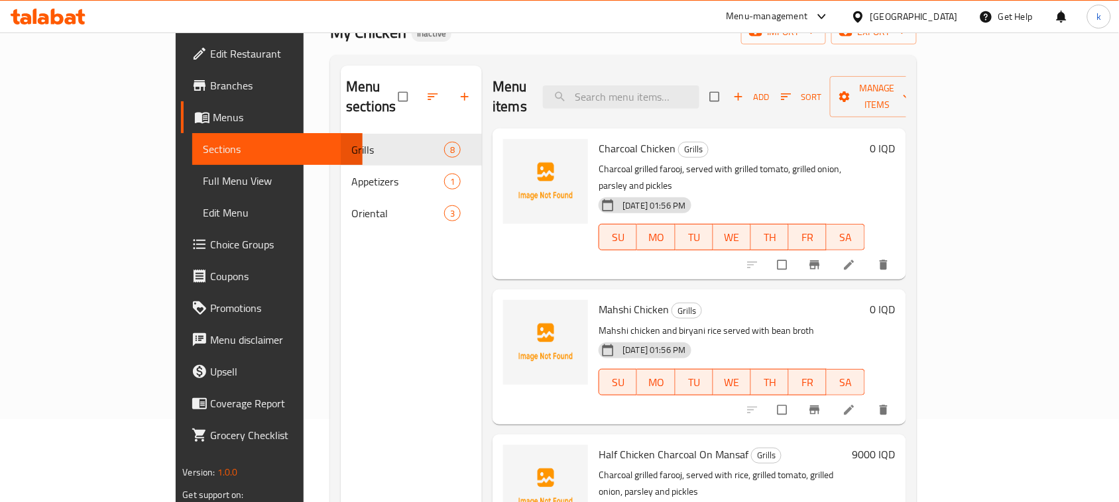
click at [509, 53] on div "Home / Restaurants management / Menus / Sections My Chicken Inactive import exp…" at bounding box center [623, 277] width 586 height 603
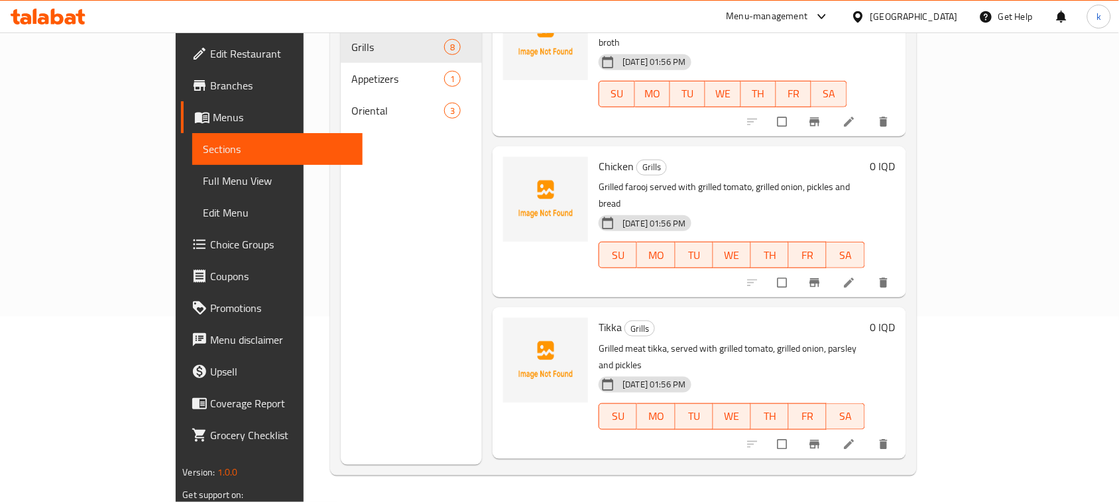
scroll to position [502, 0]
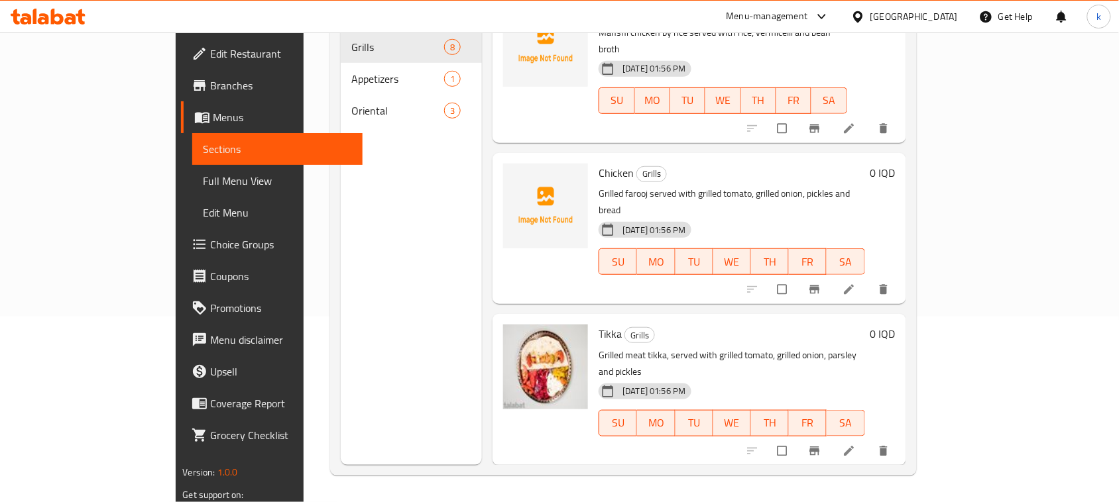
click at [864, 325] on h6 "Tikka Grills" at bounding box center [732, 334] width 266 height 19
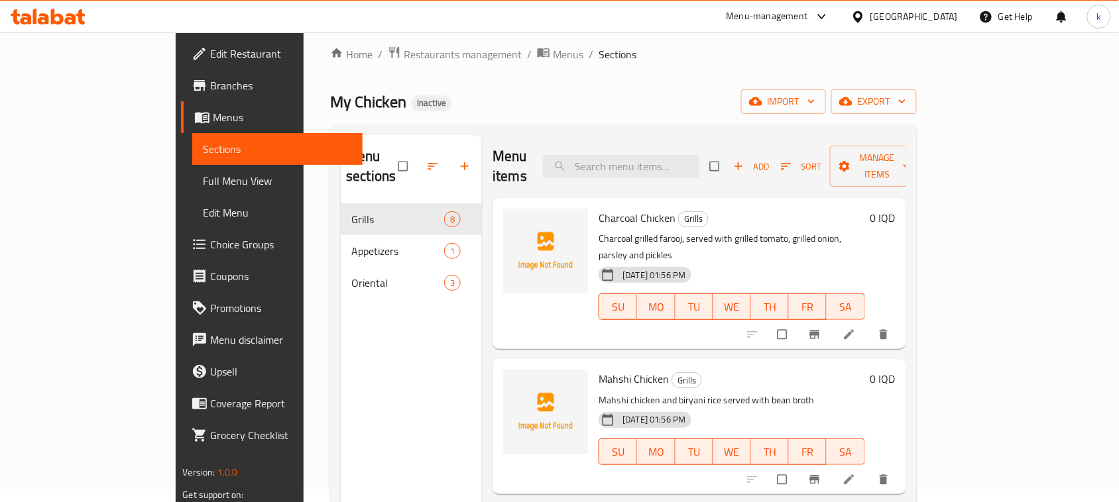
scroll to position [0, 0]
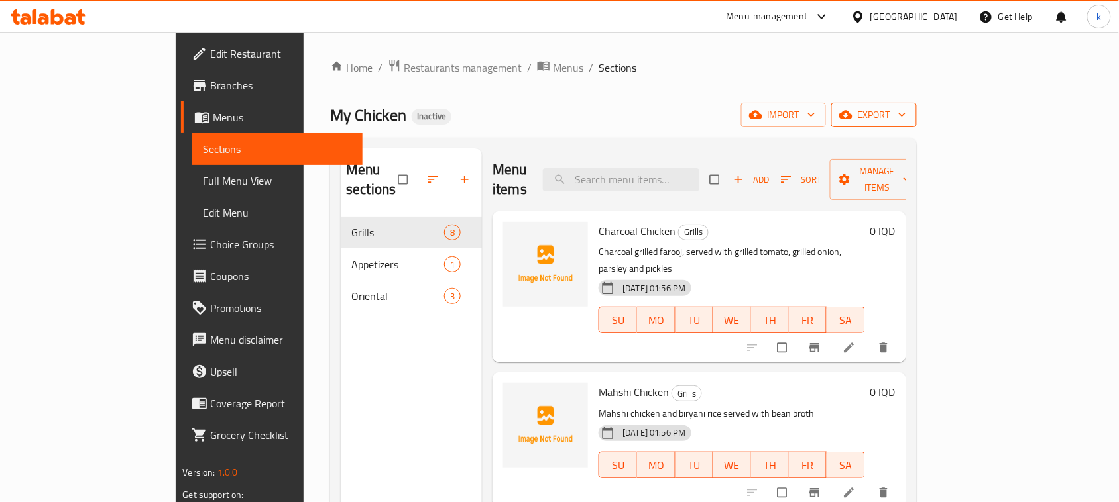
click at [906, 123] on span "export" at bounding box center [874, 115] width 64 height 17
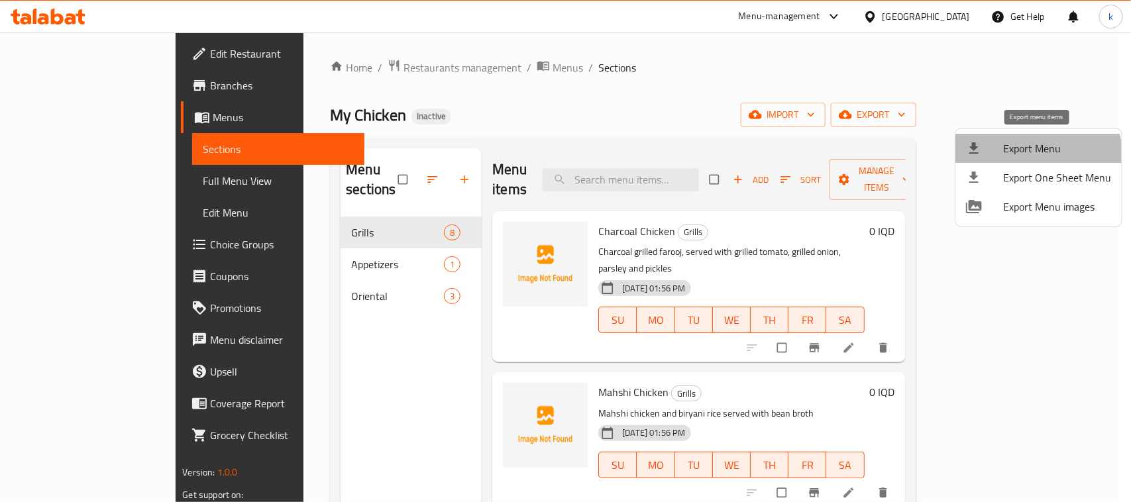
click at [1032, 158] on li "Export Menu" at bounding box center [1039, 148] width 166 height 29
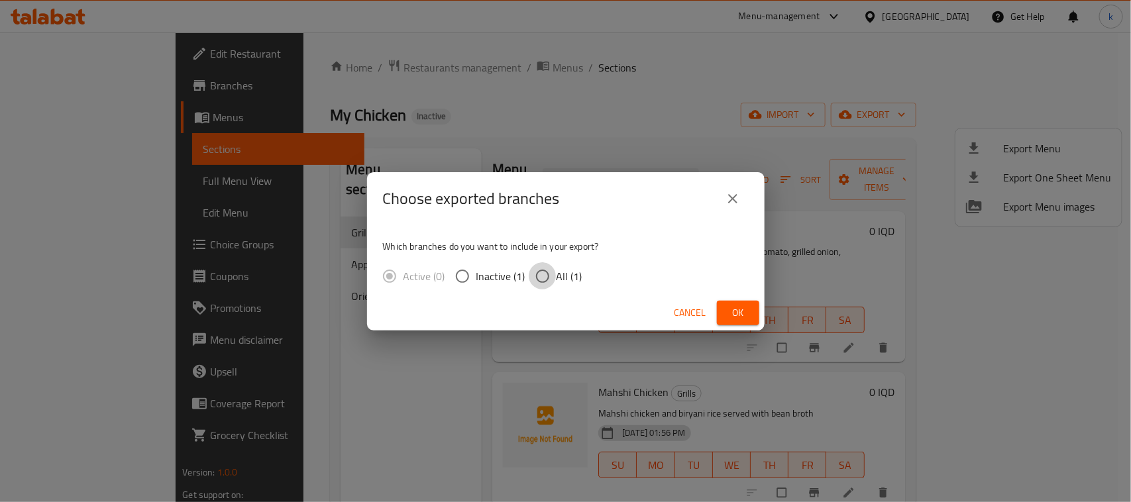
click at [541, 280] on input "All (1)" at bounding box center [543, 276] width 28 height 28
radio input "true"
click at [748, 300] on div "Cancel Ok" at bounding box center [566, 313] width 398 height 35
click at [748, 316] on span "Ok" at bounding box center [738, 313] width 21 height 17
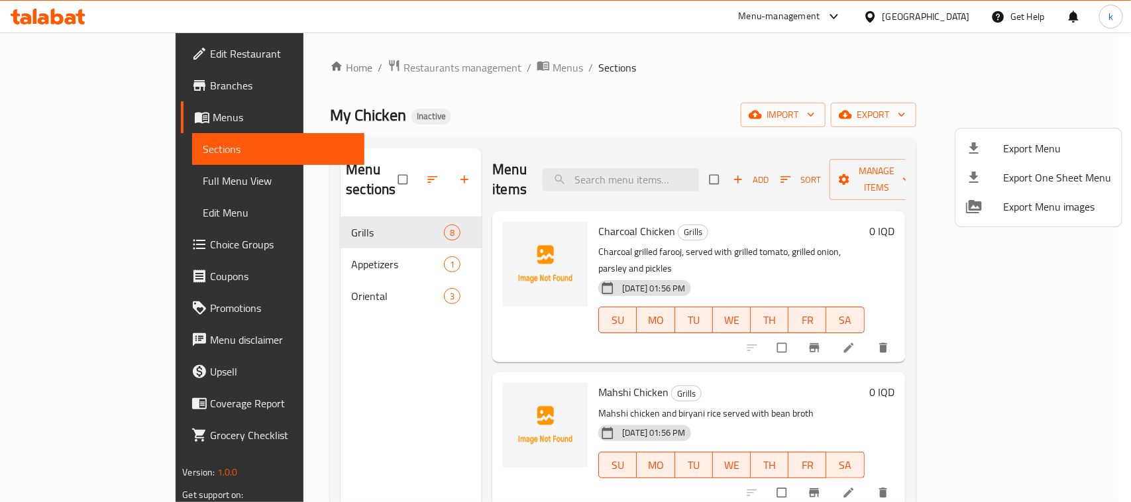
click at [78, 117] on div at bounding box center [565, 251] width 1131 height 502
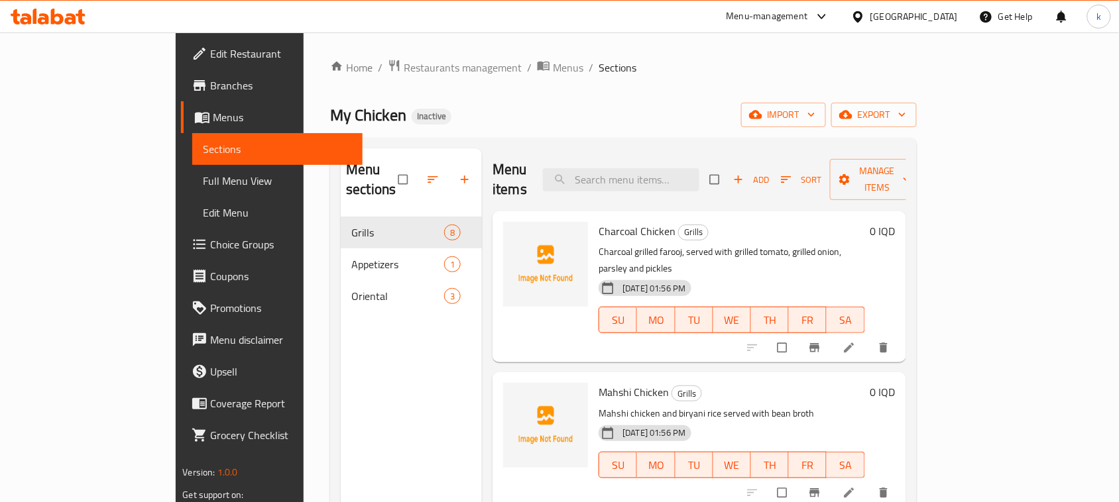
click at [213, 110] on span "Menus" at bounding box center [282, 117] width 139 height 16
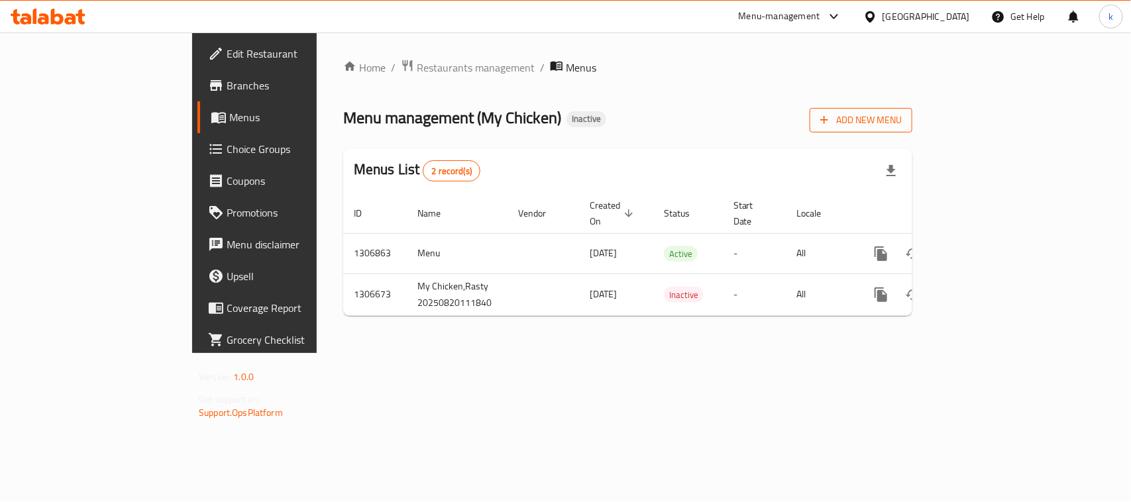
click at [902, 115] on span "Add New Menu" at bounding box center [862, 120] width 82 height 17
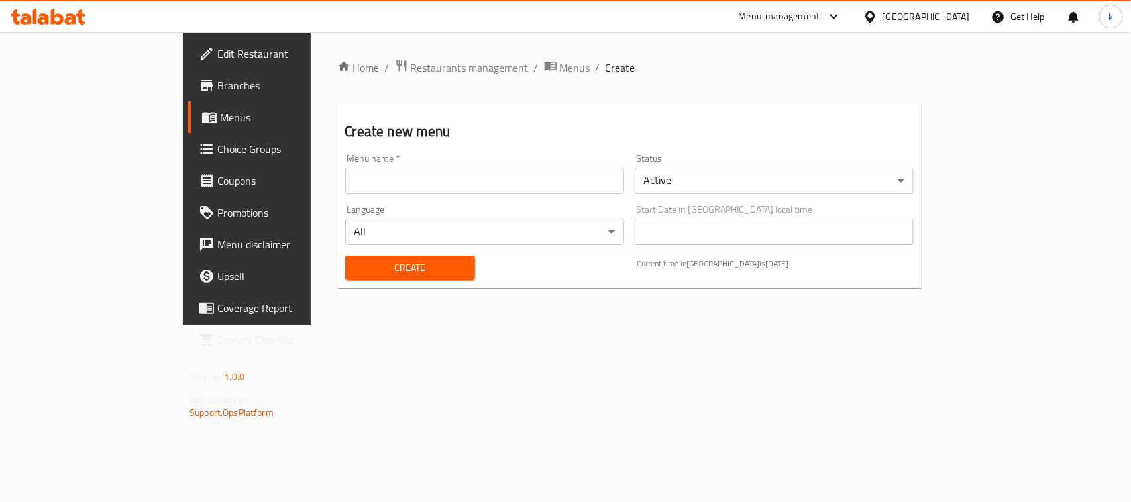
click at [382, 189] on input "text" at bounding box center [484, 181] width 279 height 27
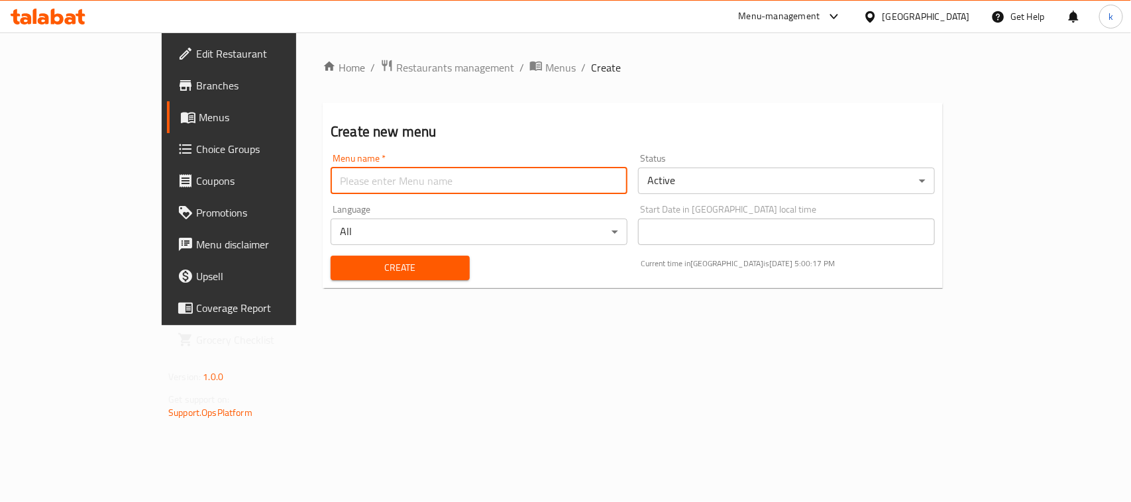
type input "New Menu"
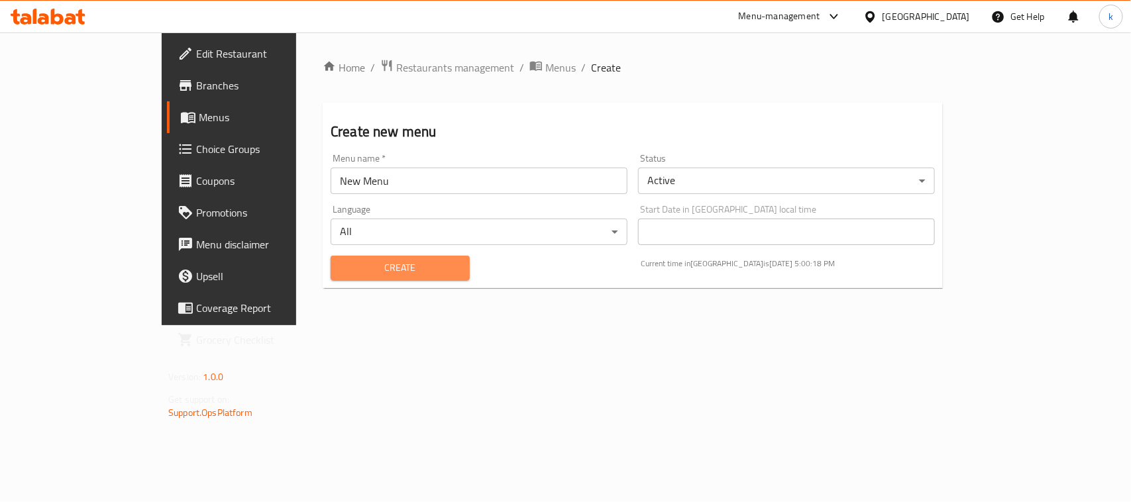
click at [331, 278] on button "Create" at bounding box center [400, 268] width 139 height 25
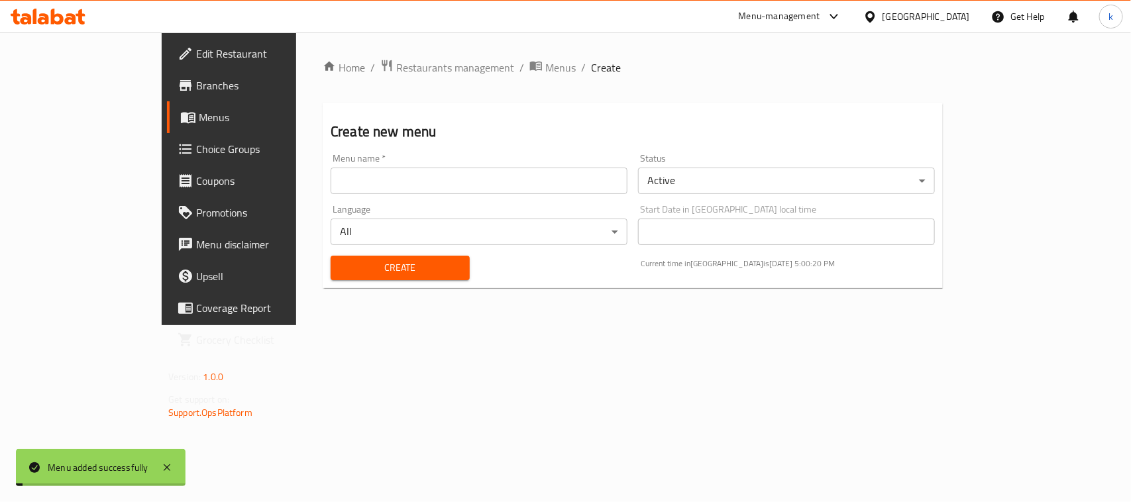
click at [199, 121] on span "Menus" at bounding box center [269, 117] width 141 height 16
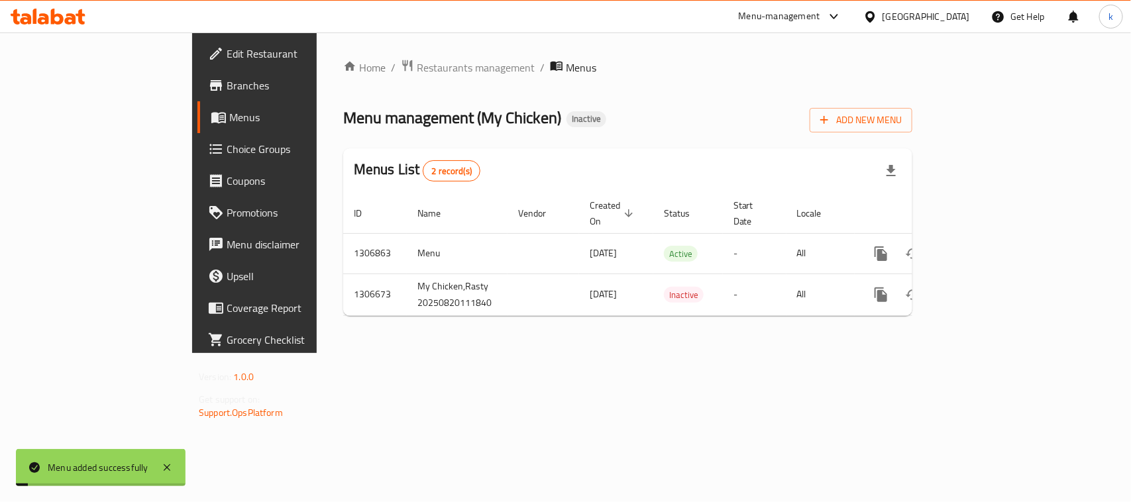
click at [229, 121] on span "Menus" at bounding box center [299, 117] width 141 height 16
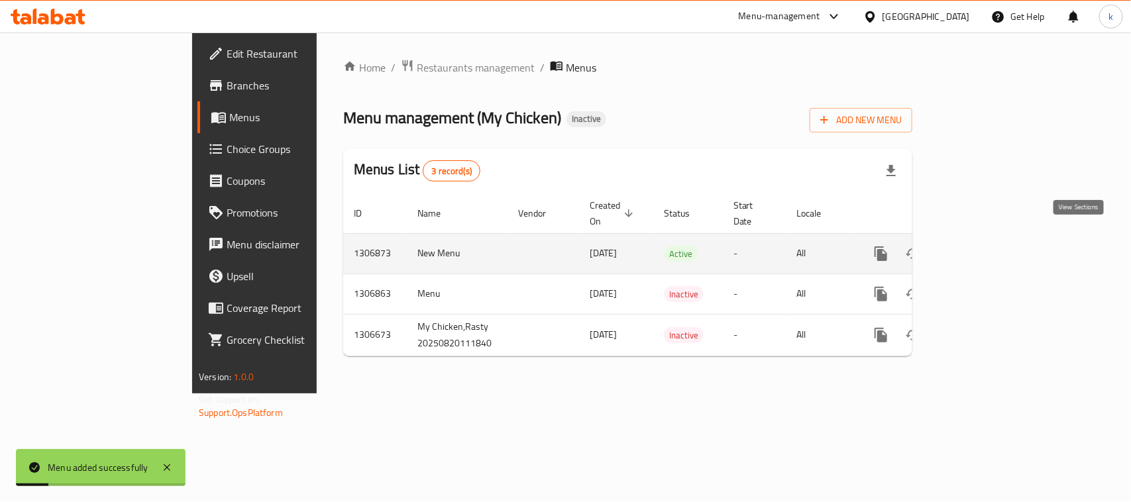
click at [985, 247] on icon "enhanced table" at bounding box center [977, 254] width 16 height 16
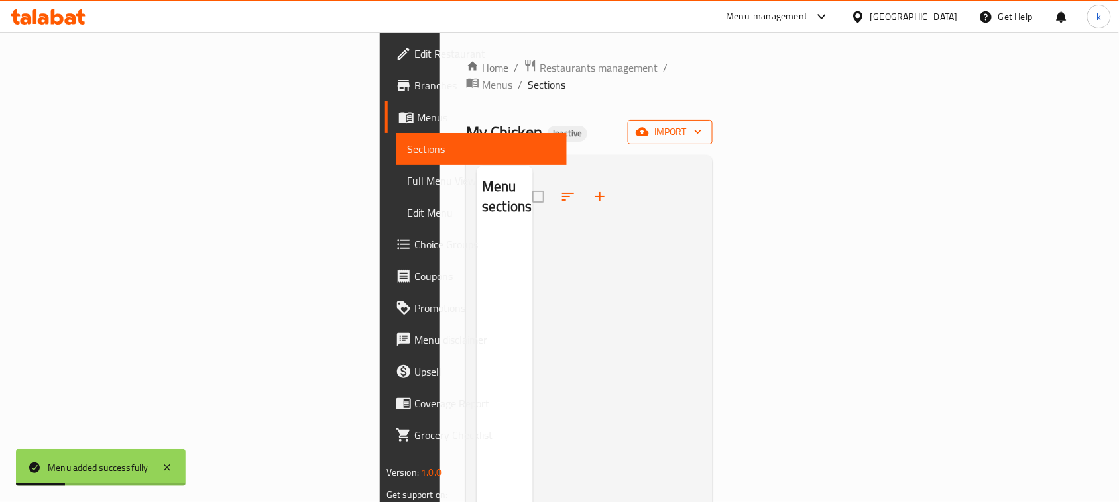
click at [713, 126] on button "import" at bounding box center [670, 132] width 85 height 25
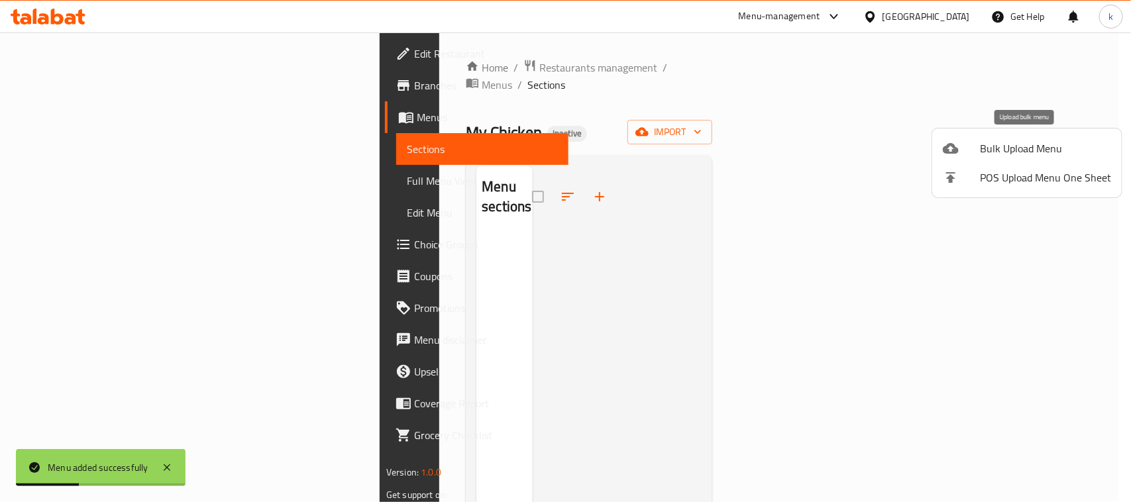
click at [1012, 156] on span "Bulk Upload Menu" at bounding box center [1045, 149] width 131 height 16
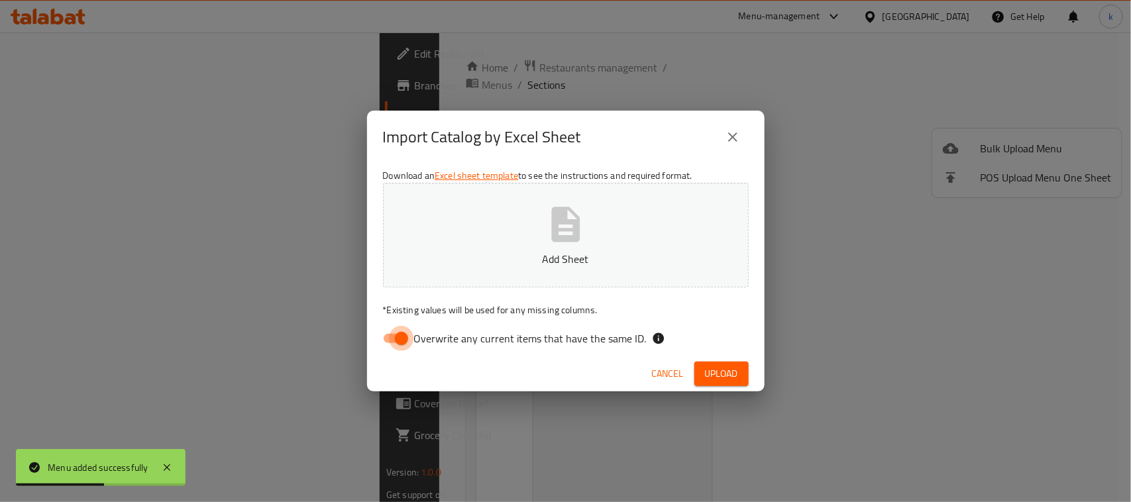
click at [395, 340] on input "Overwrite any current items that have the same ID." at bounding box center [402, 338] width 76 height 25
checkbox input "false"
click at [514, 259] on p "Add Sheet" at bounding box center [566, 259] width 325 height 16
click at [721, 369] on span "Upload" at bounding box center [721, 374] width 33 height 17
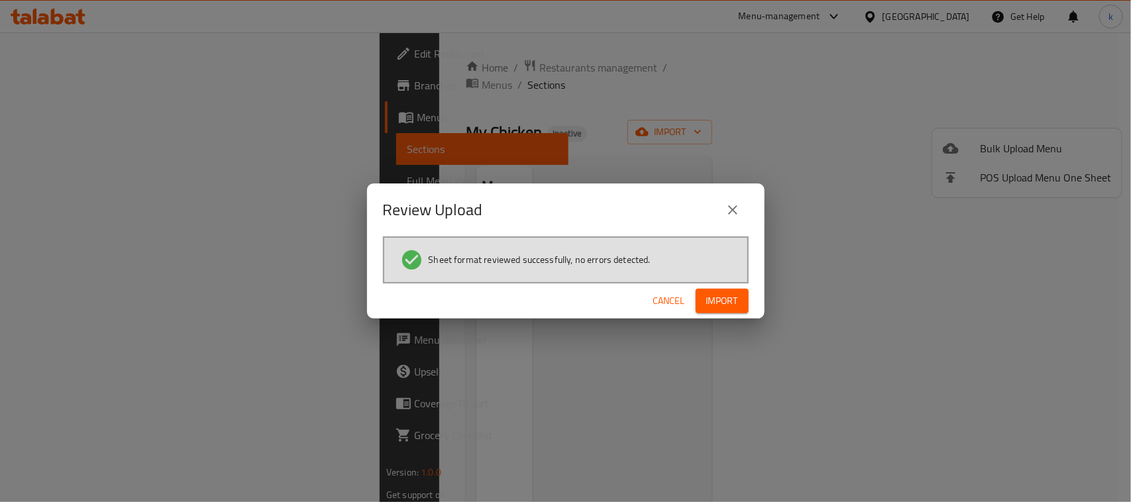
click at [726, 300] on span "Import" at bounding box center [723, 301] width 32 height 17
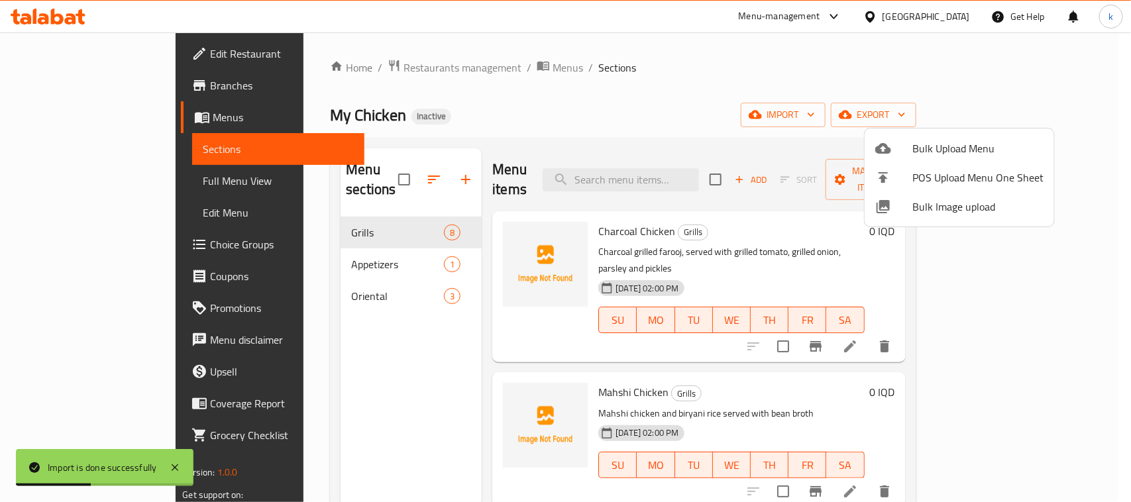
click at [723, 100] on div at bounding box center [565, 251] width 1131 height 502
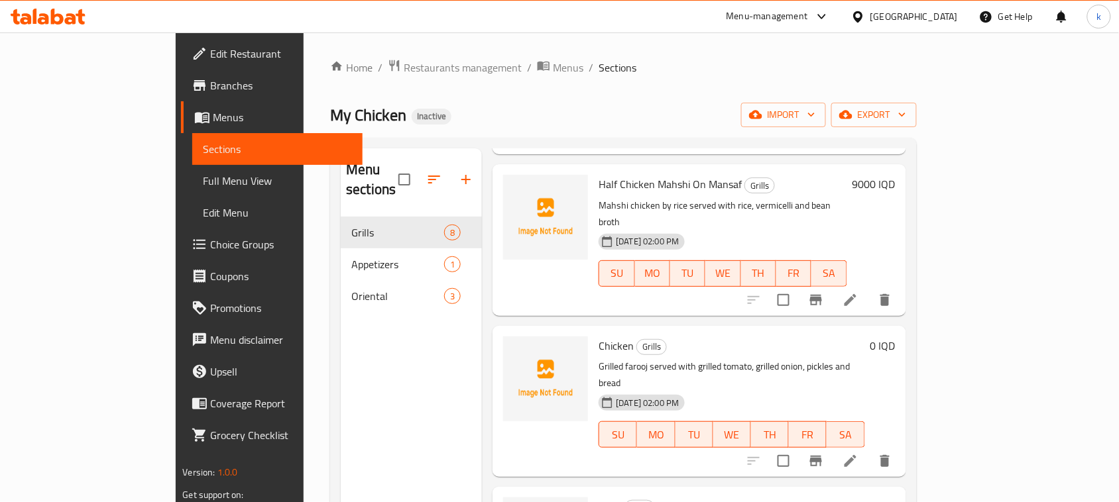
scroll to position [502, 0]
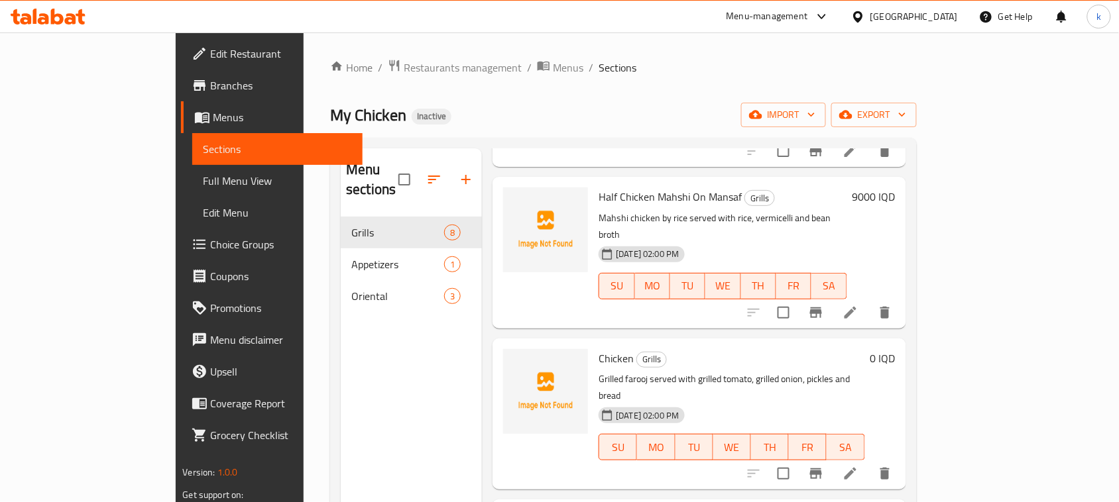
click at [562, 85] on div "Home / Restaurants management / Menus / Sections My Chicken Inactive import exp…" at bounding box center [623, 360] width 586 height 603
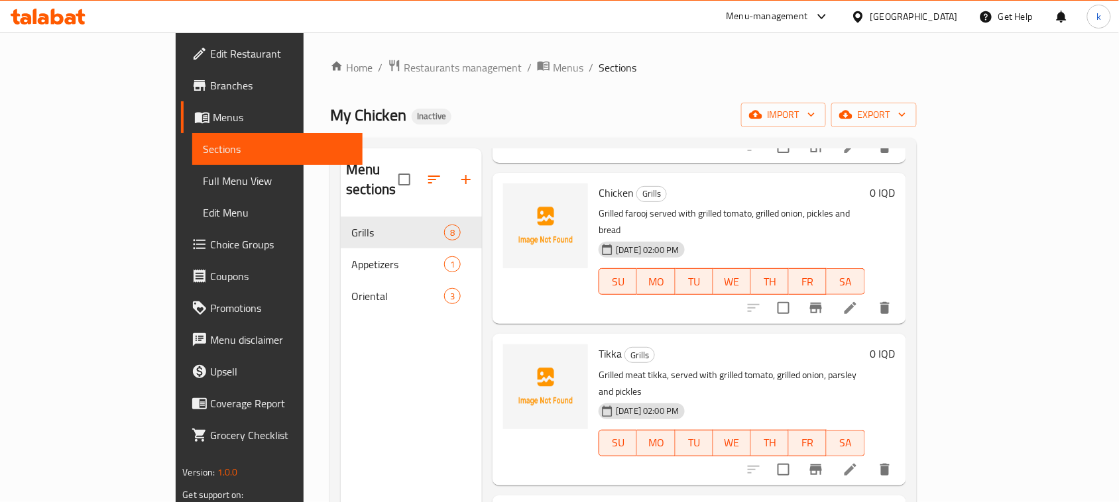
scroll to position [83, 0]
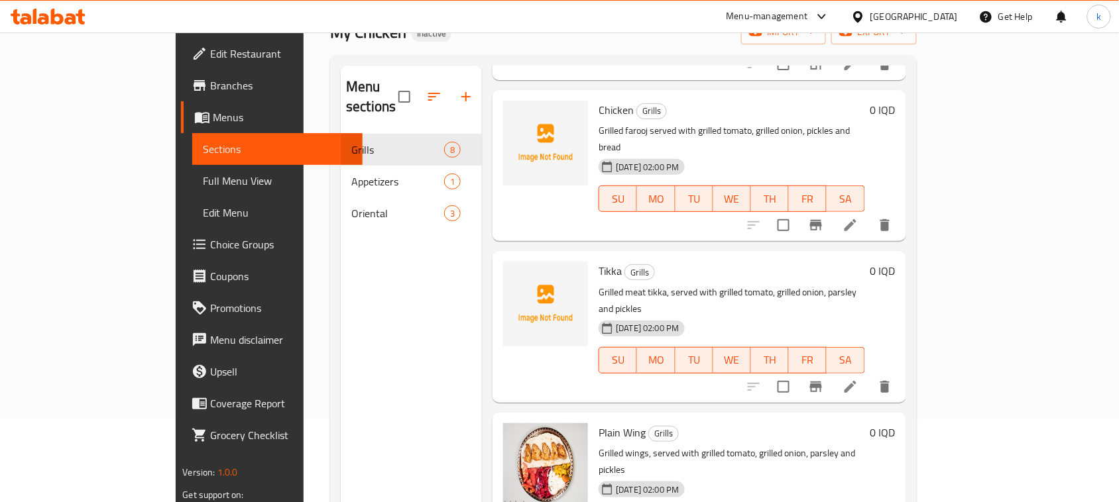
drag, startPoint x: 899, startPoint y: 190, endPoint x: 873, endPoint y: 189, distance: 26.5
click at [864, 262] on h6 "Tikka Grills" at bounding box center [732, 271] width 266 height 19
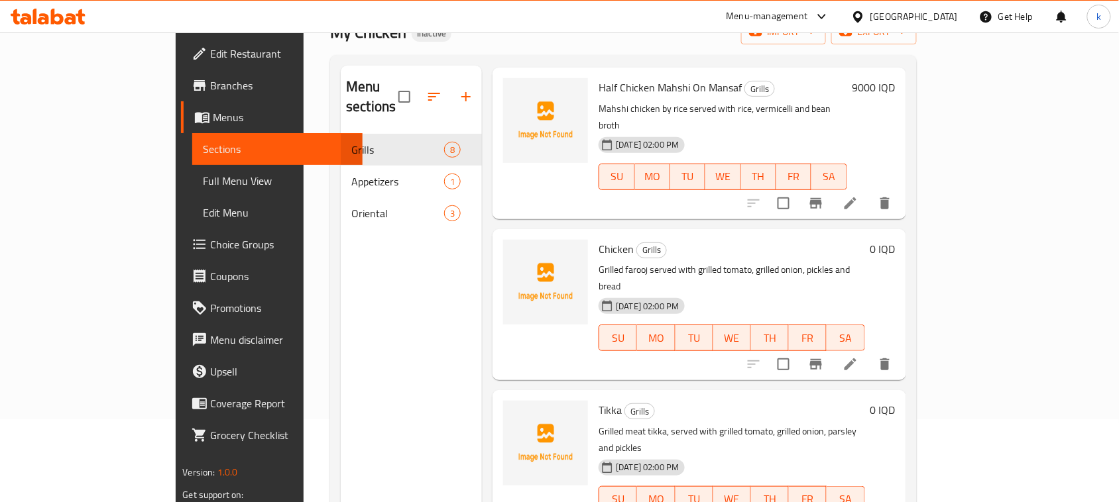
scroll to position [502, 0]
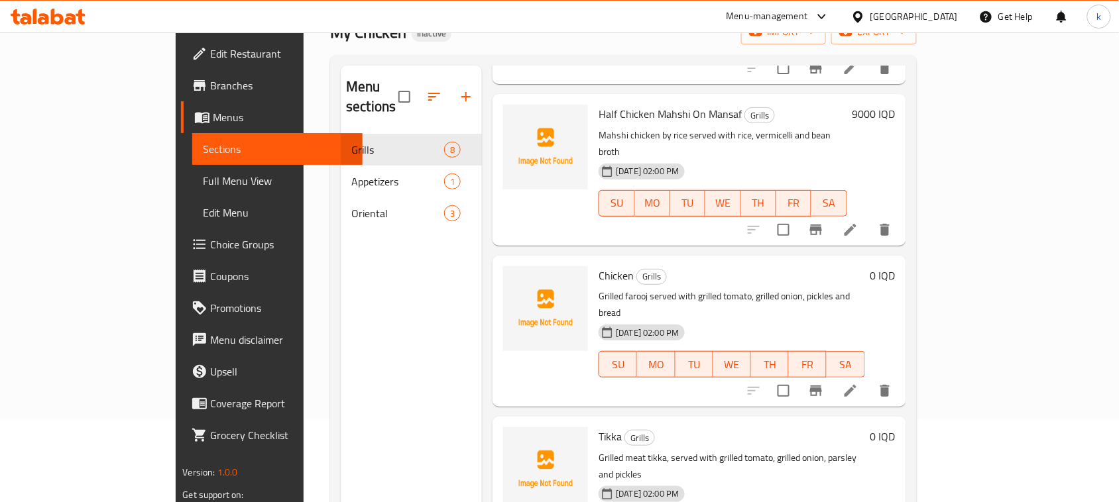
click at [727, 422] on div "Tikka Grills Grilled meat tikka, served with grilled tomato, grilled onion, par…" at bounding box center [731, 492] width 276 height 141
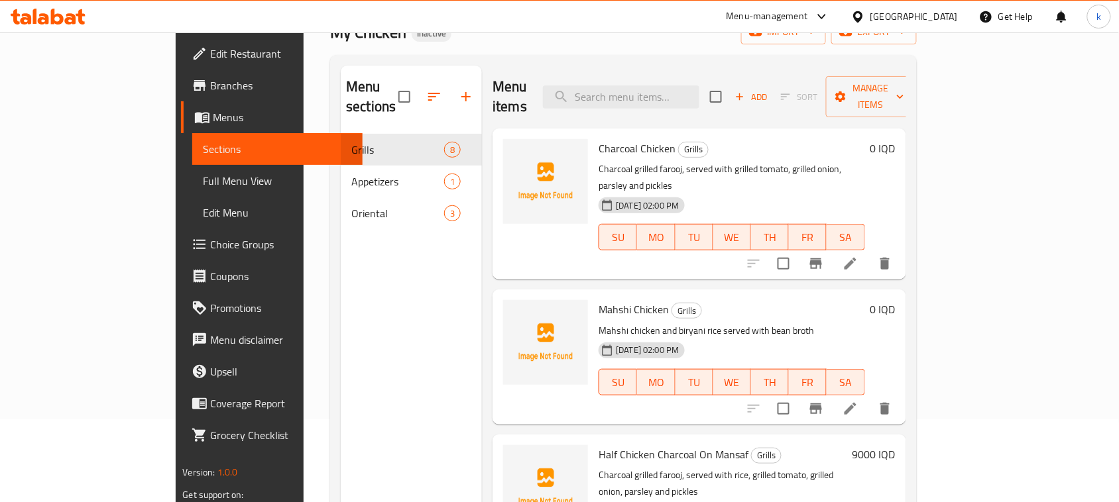
scroll to position [83, 0]
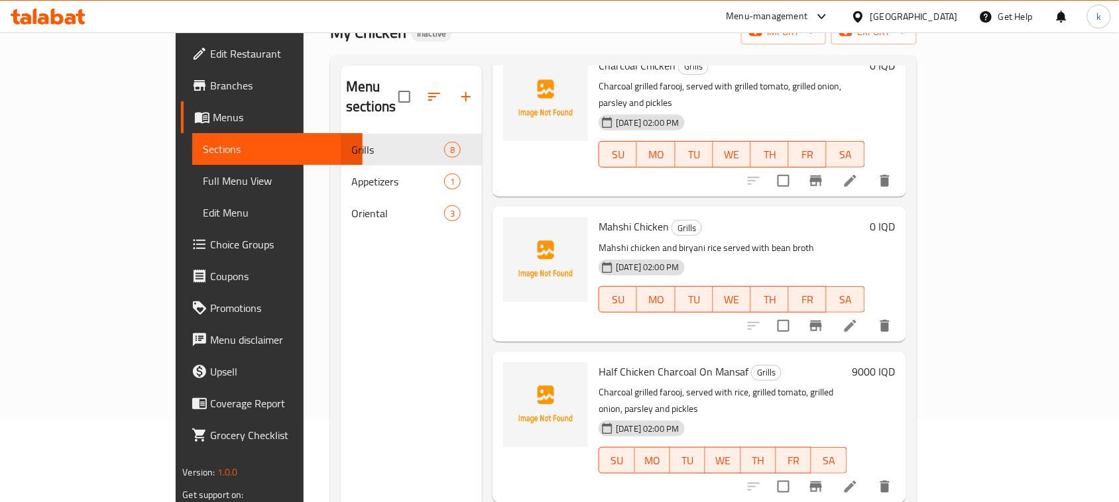
drag, startPoint x: 915, startPoint y: 204, endPoint x: 842, endPoint y: 241, distance: 81.5
click at [864, 240] on p "Mahshi chicken and biryani rice served with bean broth" at bounding box center [732, 248] width 266 height 17
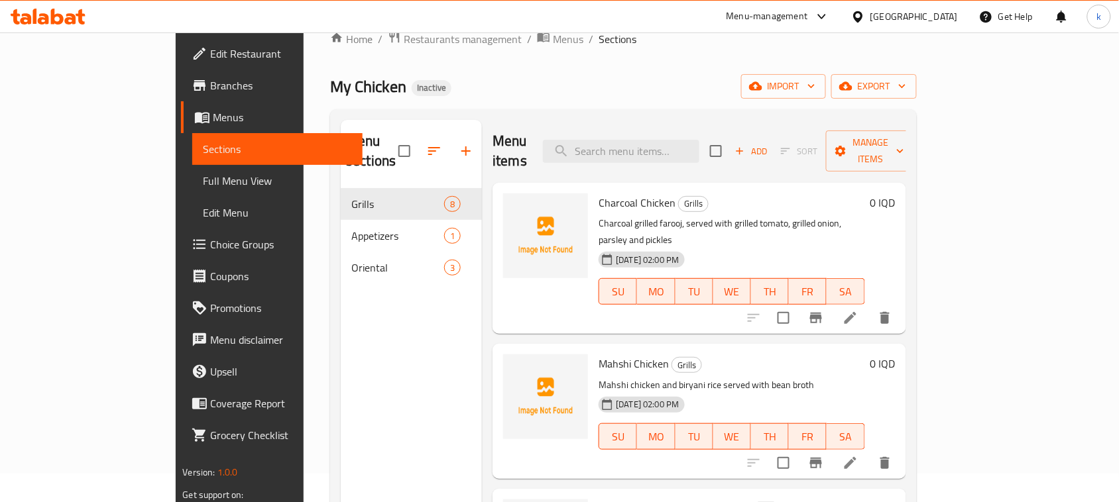
scroll to position [0, 0]
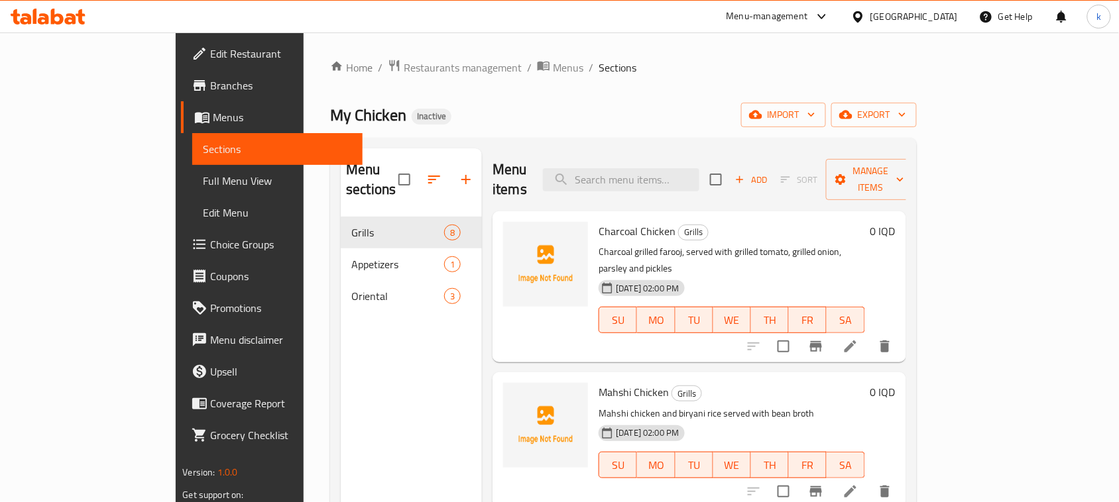
drag, startPoint x: 602, startPoint y: 68, endPoint x: 615, endPoint y: 190, distance: 123.3
click at [602, 68] on ol "Home / Restaurants management / Menus / Sections" at bounding box center [623, 67] width 586 height 17
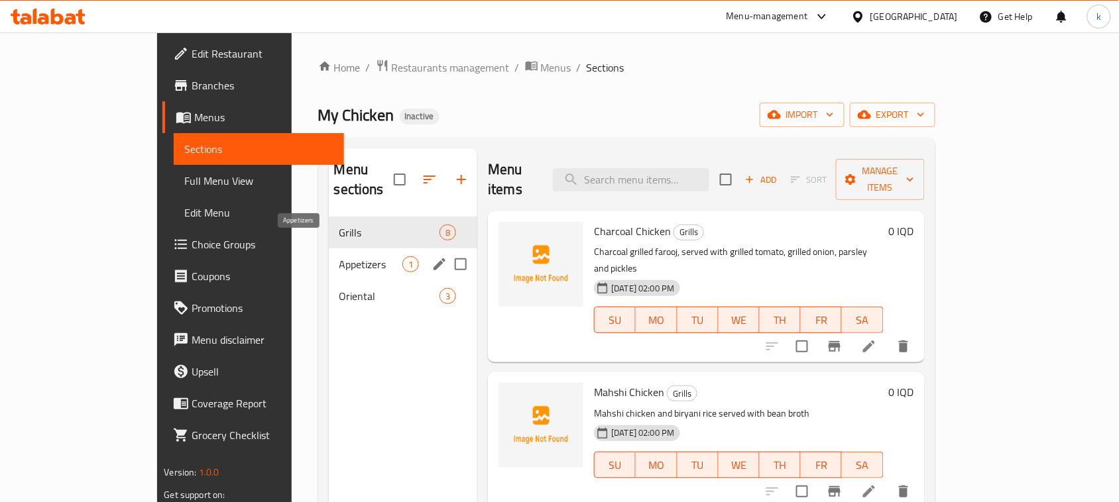
click at [339, 257] on span "Appetizers" at bounding box center [371, 265] width 64 height 16
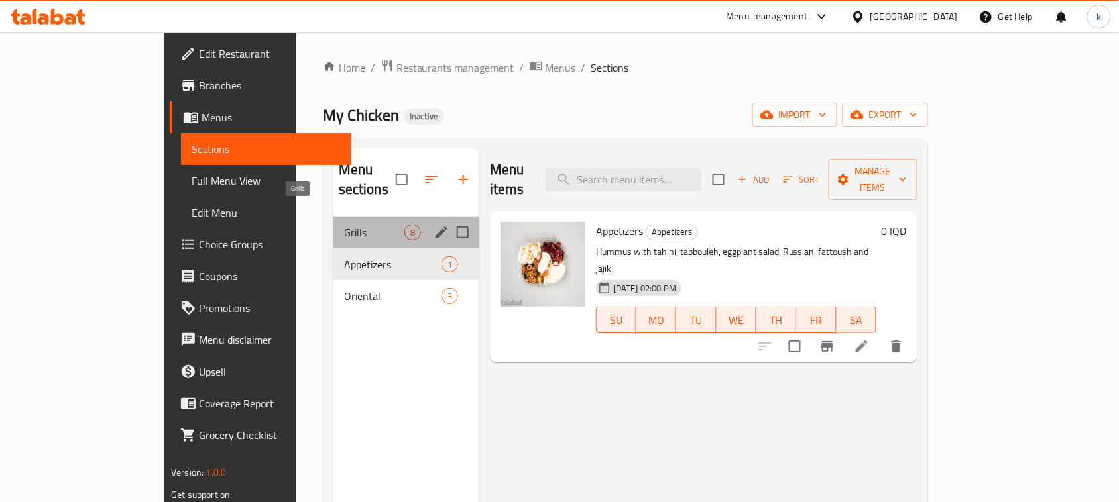
click at [344, 225] on span "Grills" at bounding box center [374, 233] width 60 height 16
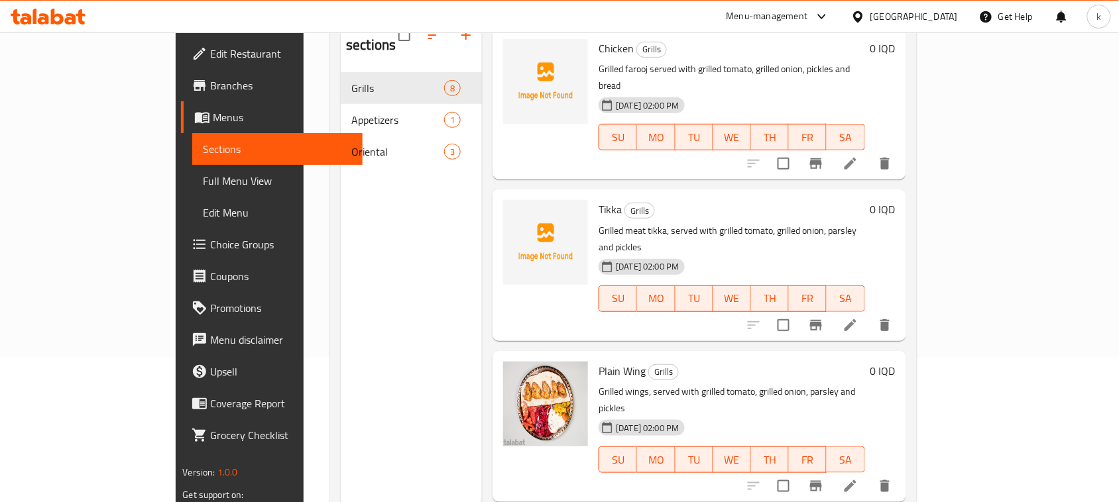
scroll to position [166, 0]
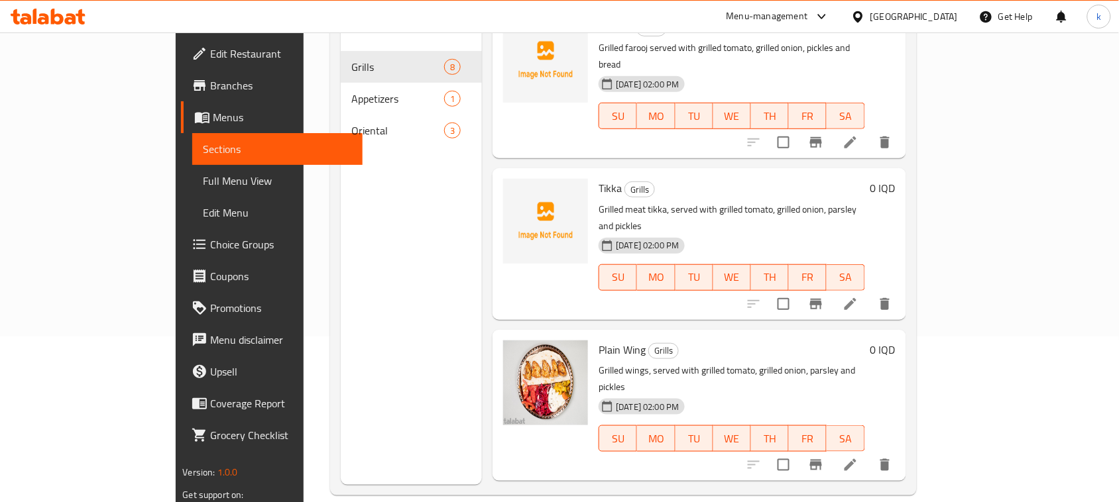
click at [864, 363] on p "Grilled wings, served with grilled tomato, grilled onion, parsley and pickles" at bounding box center [732, 379] width 266 height 33
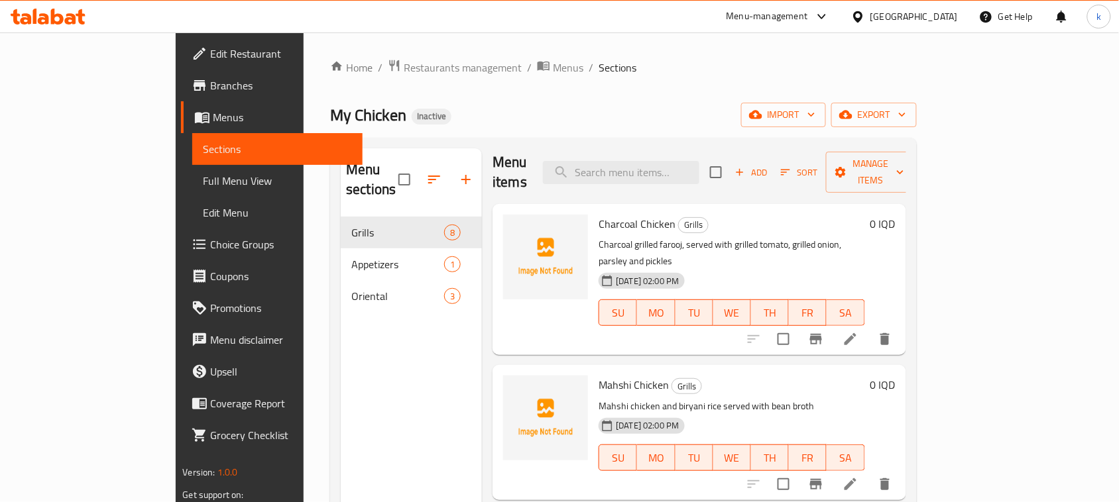
scroll to position [0, 0]
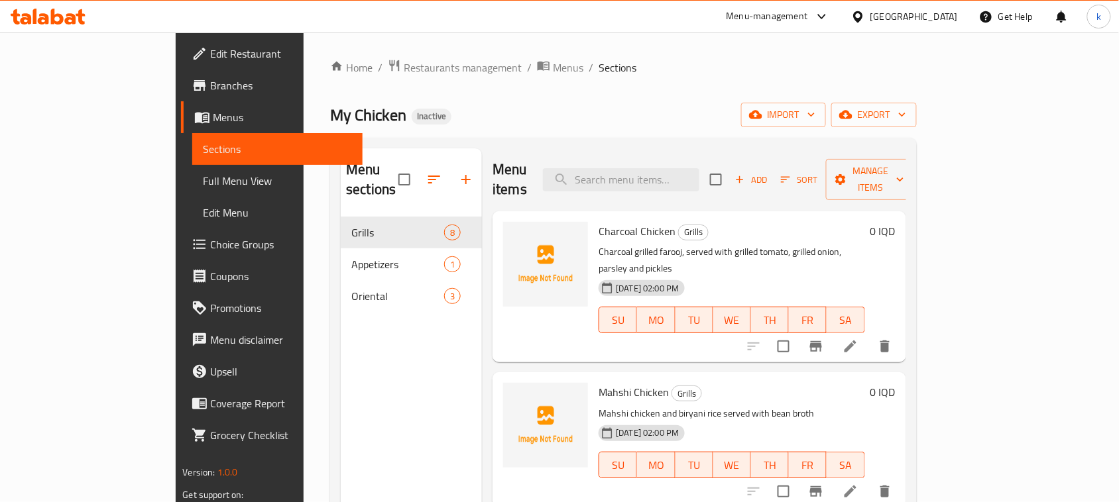
click at [620, 118] on div "My Chicken Inactive import export" at bounding box center [623, 115] width 586 height 25
click at [943, 40] on div "Home / Restaurants management / Menus / Sections My Chicken Inactive import exp…" at bounding box center [623, 360] width 639 height 656
click at [578, 117] on div "My Chicken Inactive import export" at bounding box center [623, 115] width 586 height 25
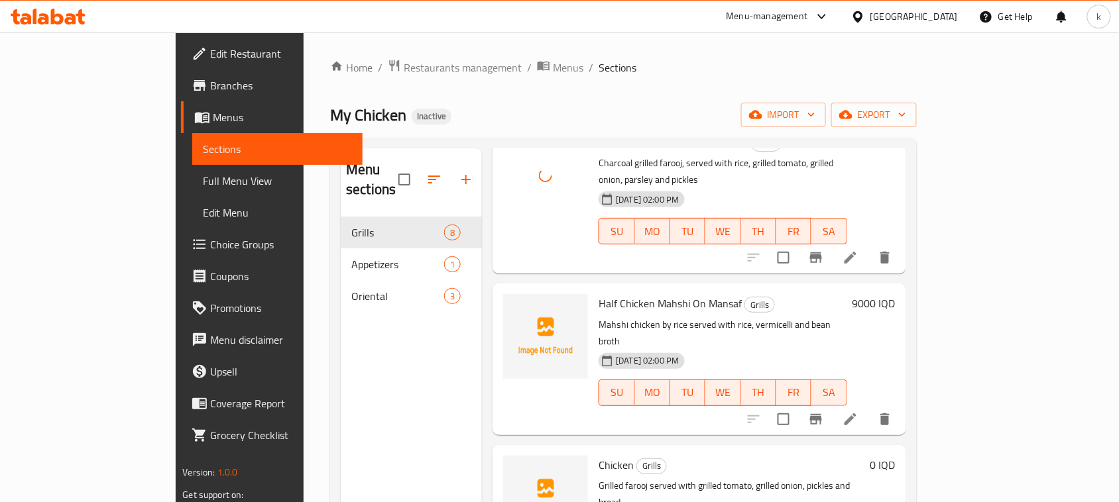
scroll to position [414, 0]
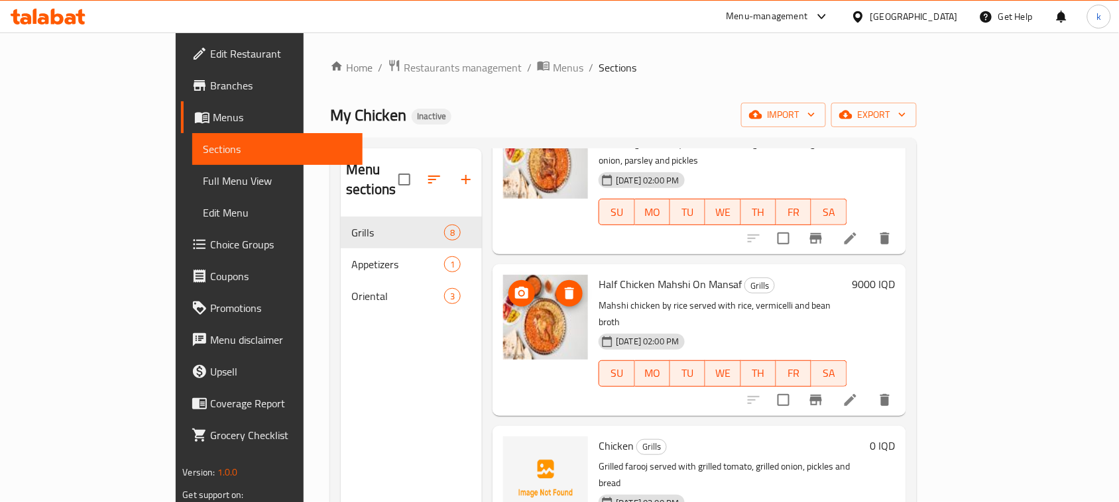
click at [503, 275] on img at bounding box center [545, 317] width 85 height 85
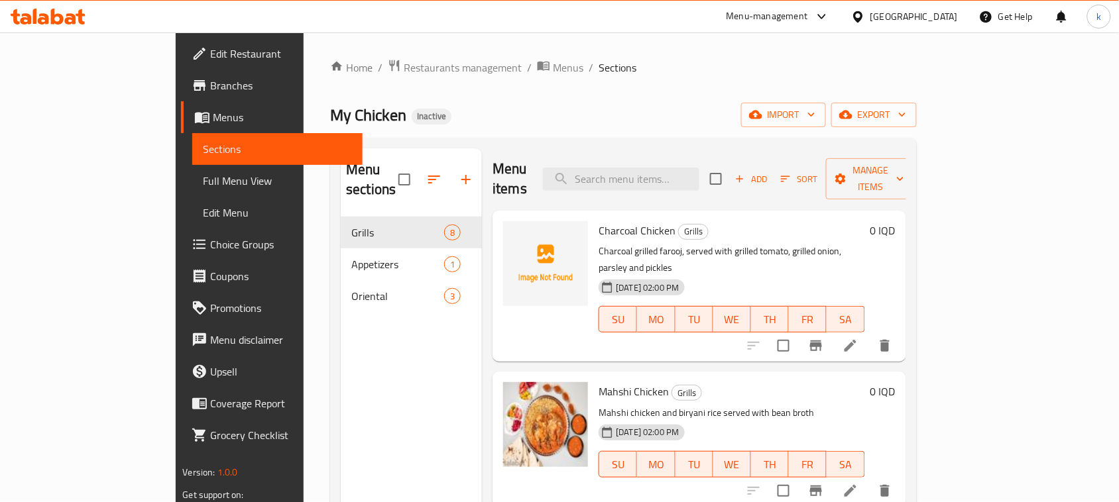
scroll to position [0, 0]
click at [550, 131] on div "Home / Restaurants management / Menus / Sections My Chicken Inactive import exp…" at bounding box center [623, 360] width 586 height 603
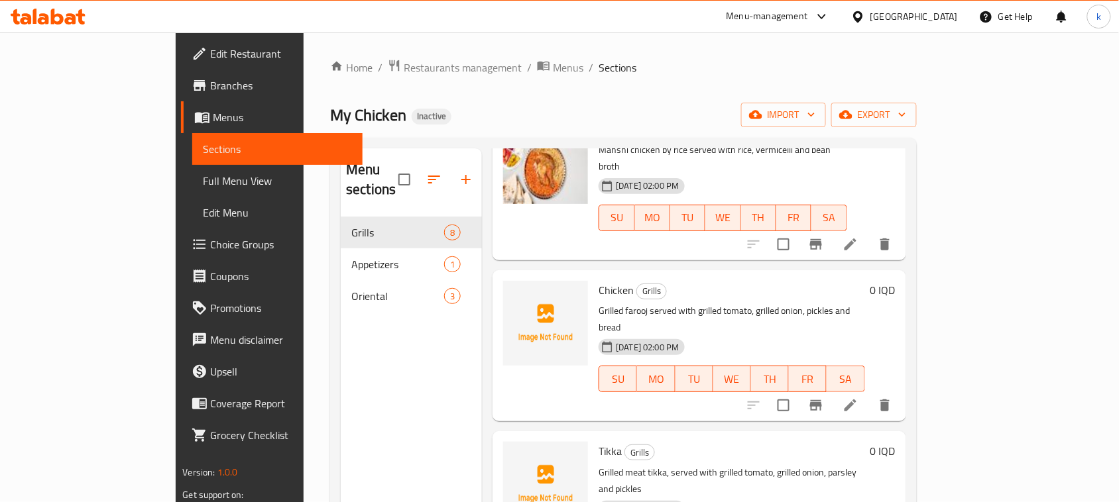
scroll to position [580, 0]
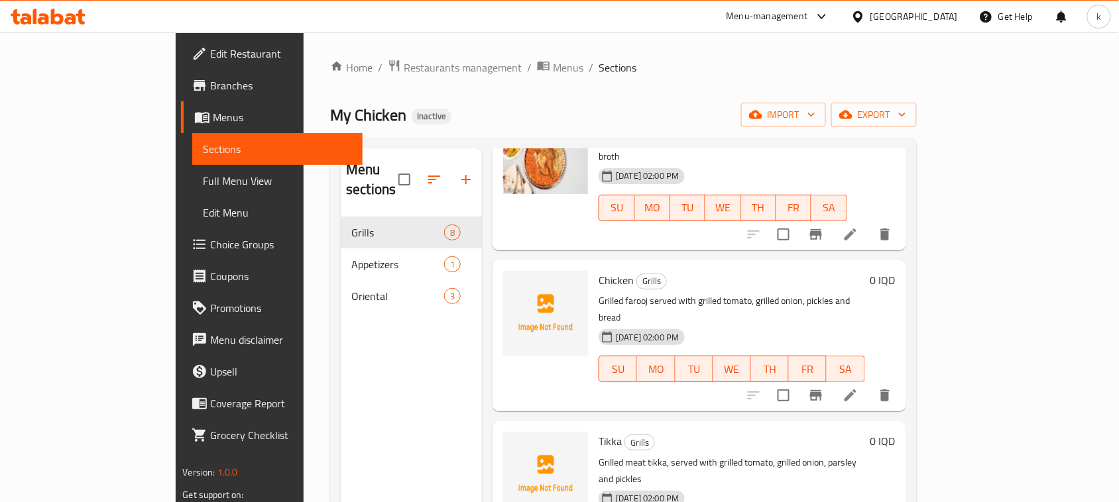
click at [599, 270] on span "Chicken" at bounding box center [616, 280] width 35 height 20
copy h6 "Chicken"
click at [210, 240] on span "Choice Groups" at bounding box center [281, 245] width 142 height 16
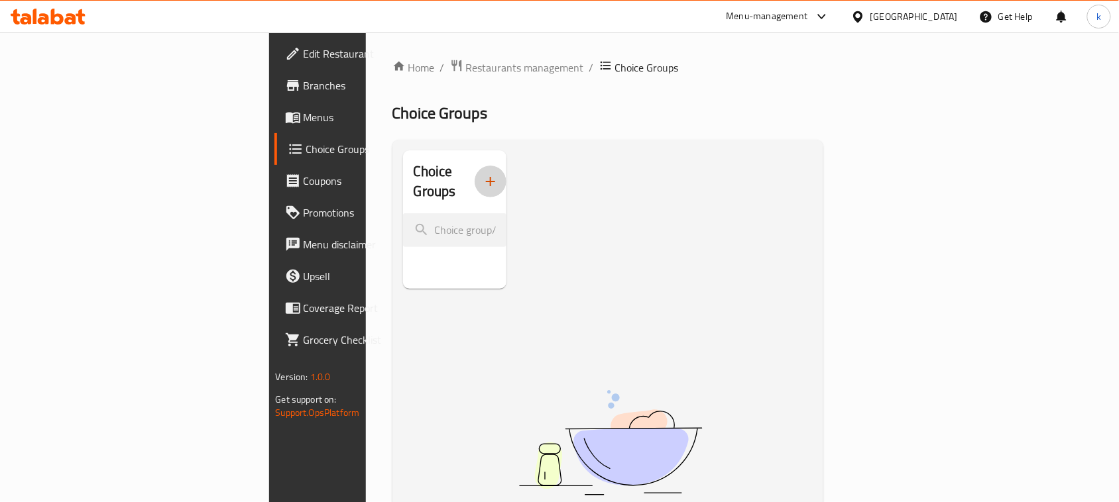
click at [475, 166] on button "button" at bounding box center [491, 182] width 32 height 32
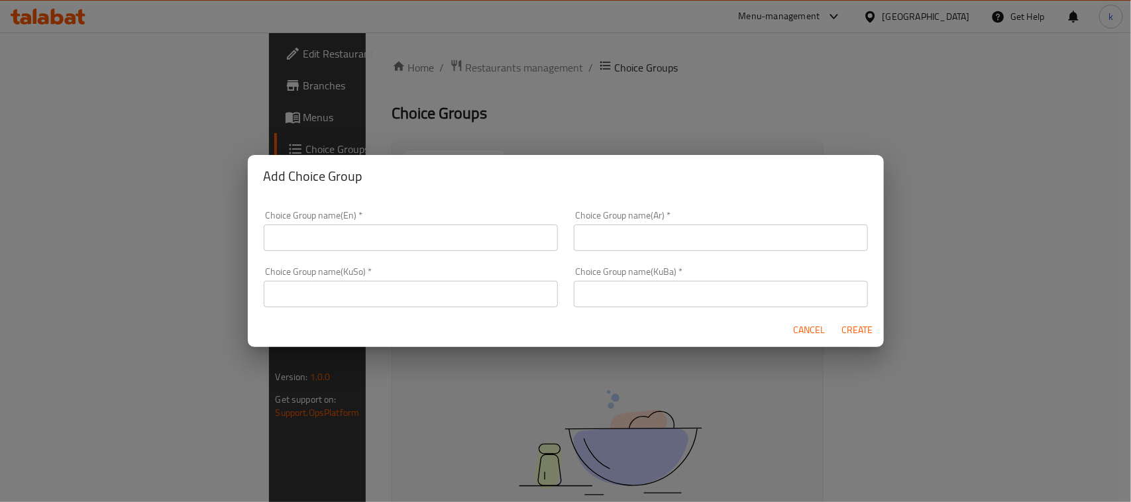
drag, startPoint x: 355, startPoint y: 222, endPoint x: 400, endPoint y: 247, distance: 51.6
click at [353, 222] on div "Choice Group name(En)   * Choice Group name(En) *" at bounding box center [411, 231] width 294 height 40
drag, startPoint x: 358, startPoint y: 240, endPoint x: 367, endPoint y: 249, distance: 12.7
click at [358, 240] on input "text" at bounding box center [411, 238] width 294 height 27
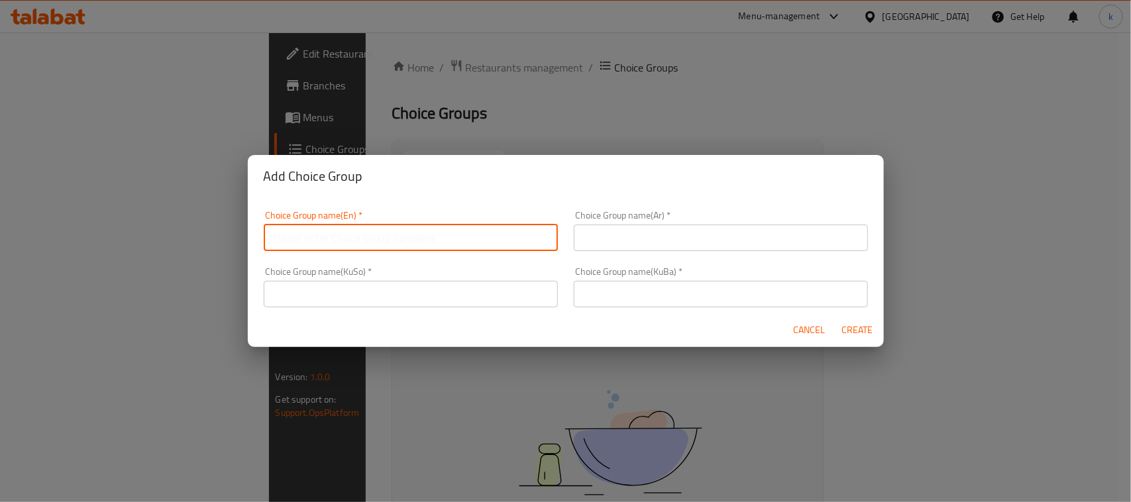
type input "Your Choice Of:"
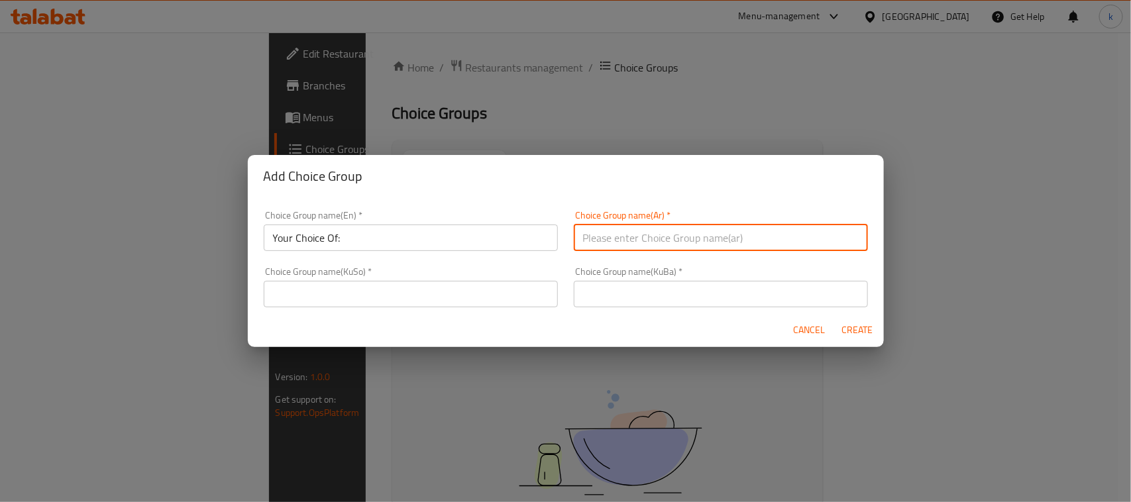
click at [604, 242] on input "text" at bounding box center [721, 238] width 294 height 27
type input "إختيارك من:"
click at [630, 292] on input "text" at bounding box center [721, 294] width 294 height 27
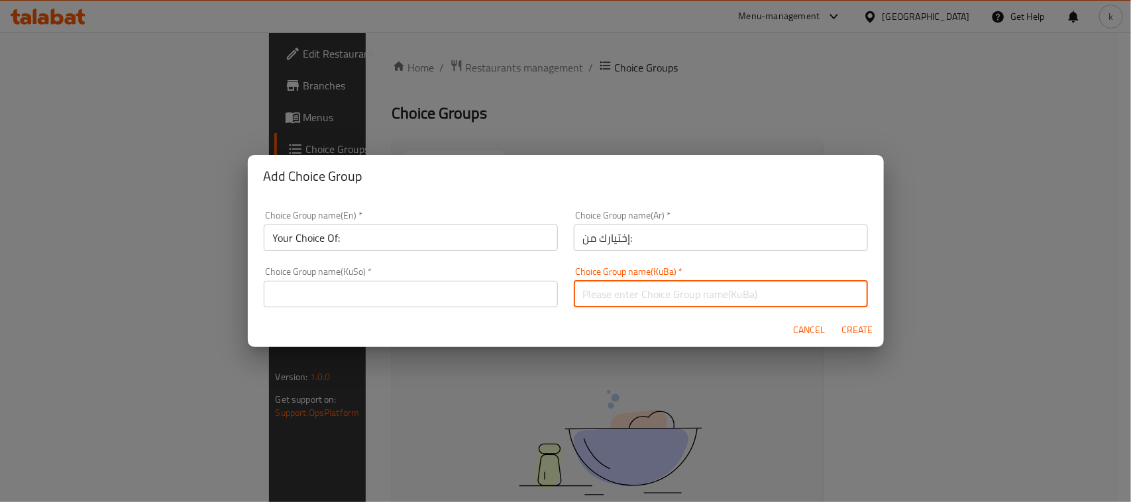
type input "هەڵبژاردنت لە:"
click at [475, 293] on input "text" at bounding box center [411, 294] width 294 height 27
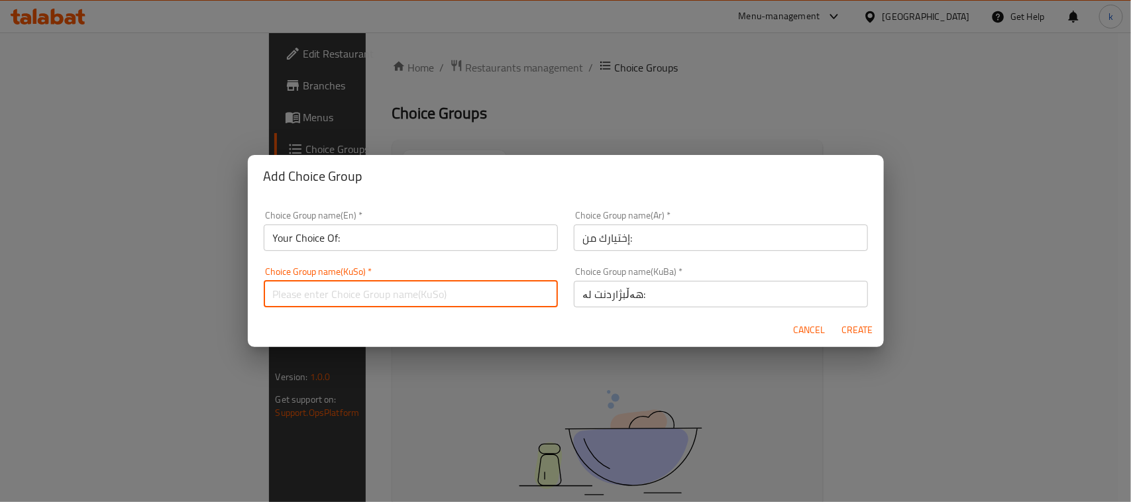
type input "هەڵبژاردنت لە:"
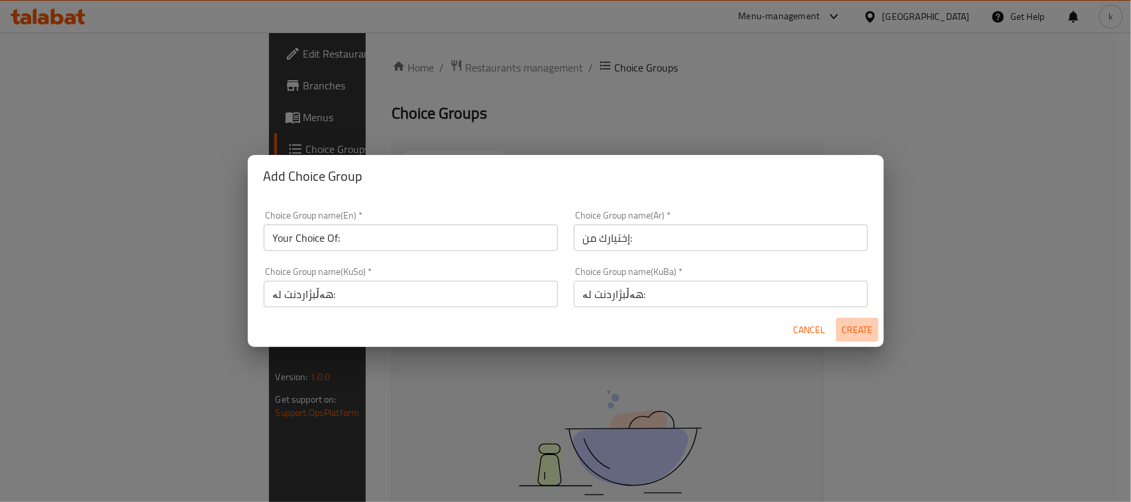
click at [847, 333] on span "Create" at bounding box center [858, 330] width 32 height 17
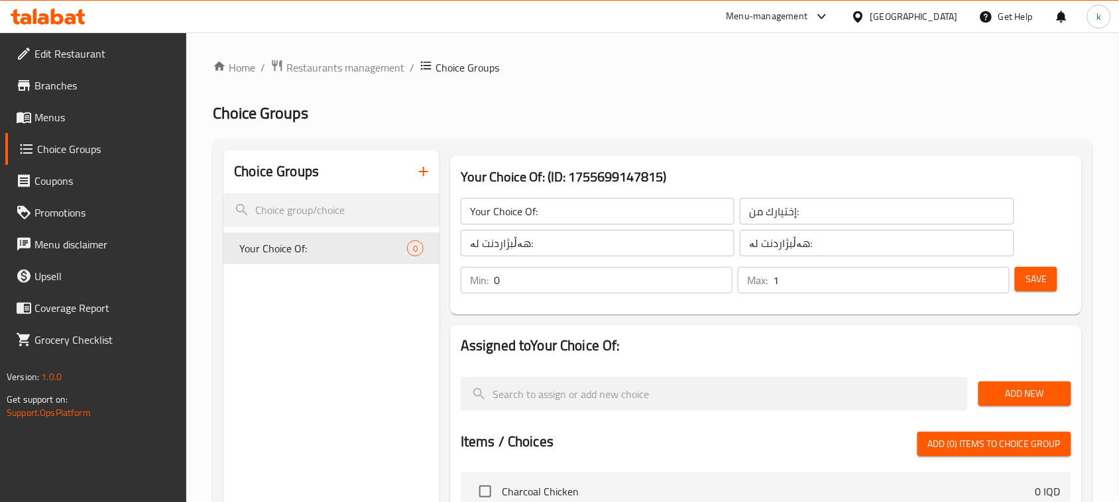
type input "1"
click at [998, 277] on input "1" at bounding box center [891, 280] width 237 height 27
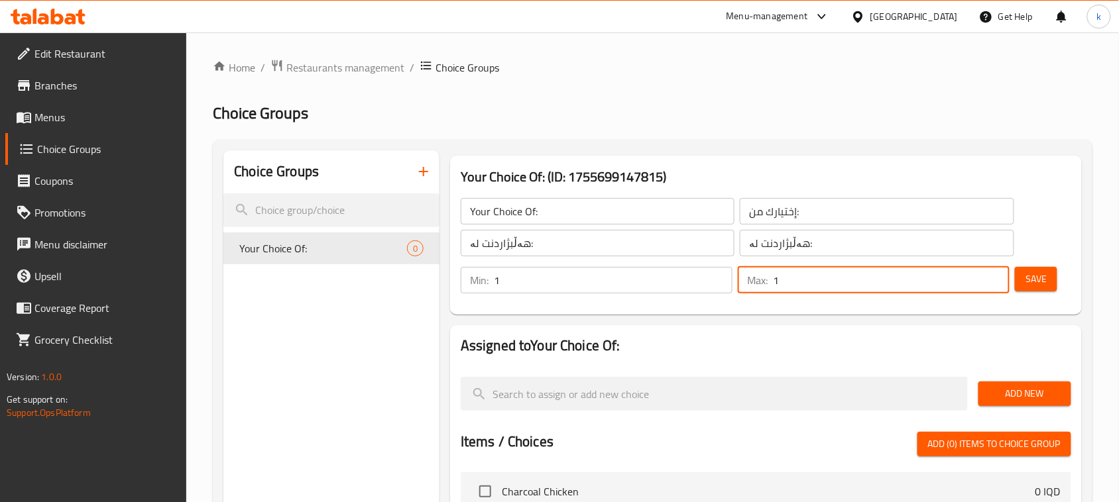
type input "1"
click at [717, 278] on input "1" at bounding box center [613, 280] width 239 height 27
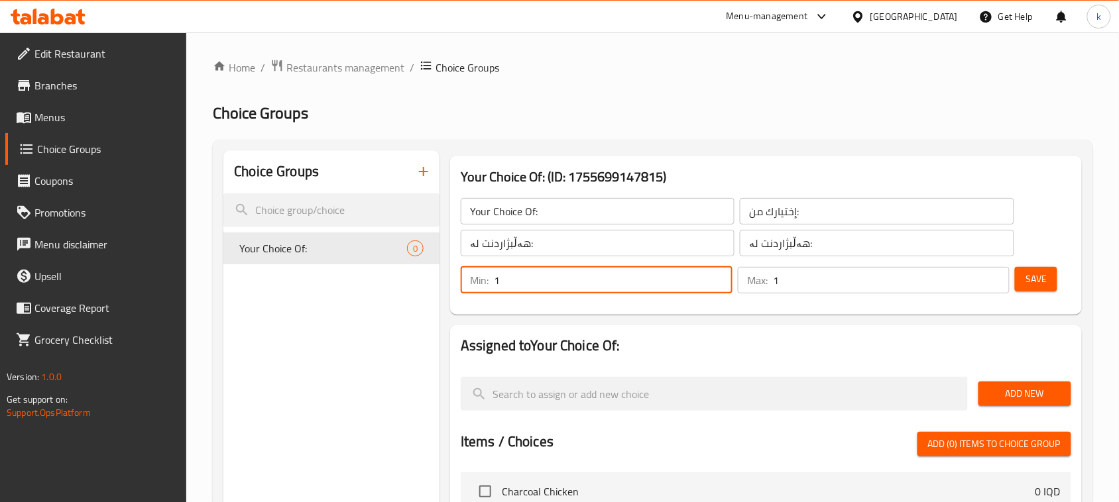
click at [1032, 287] on span "Save" at bounding box center [1035, 279] width 21 height 17
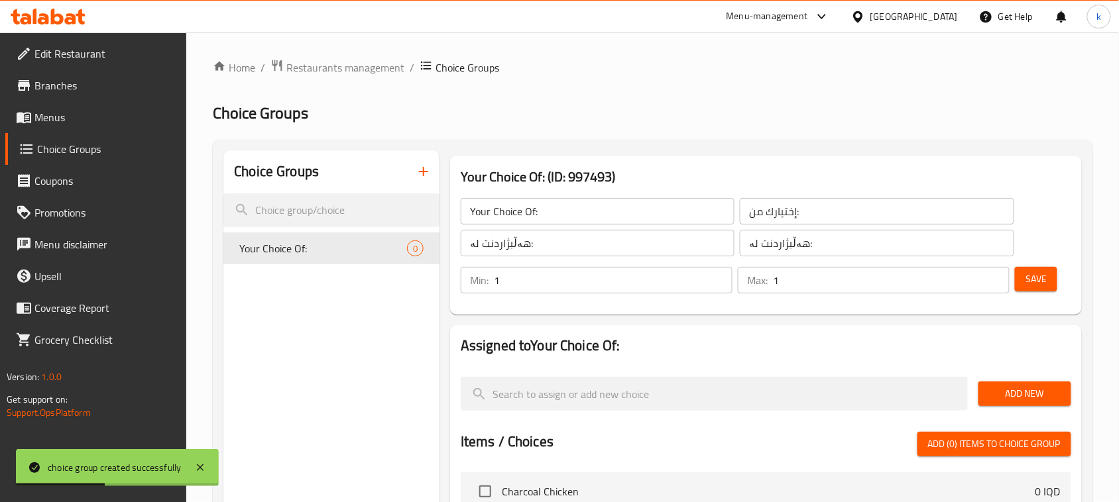
click at [1015, 400] on span "Add New" at bounding box center [1025, 394] width 72 height 17
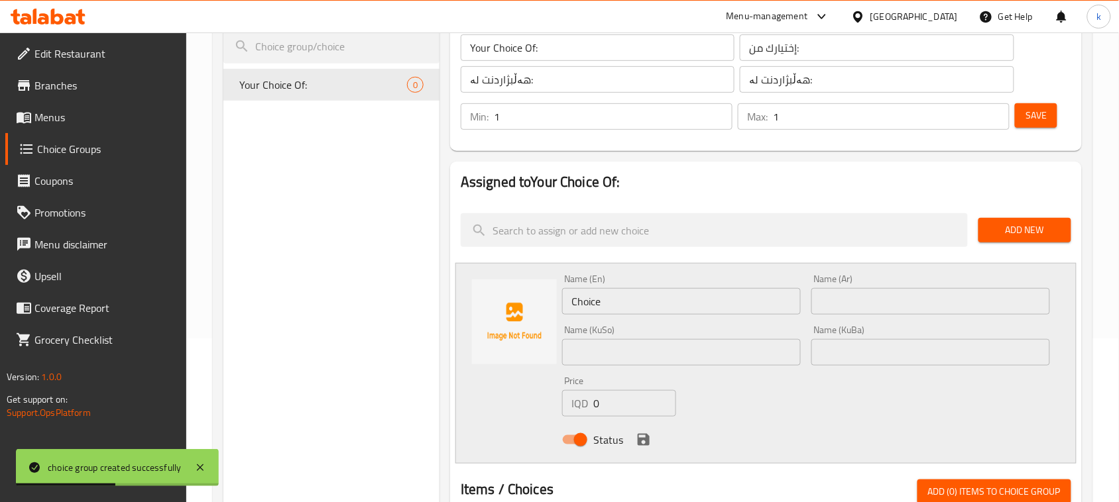
scroll to position [166, 0]
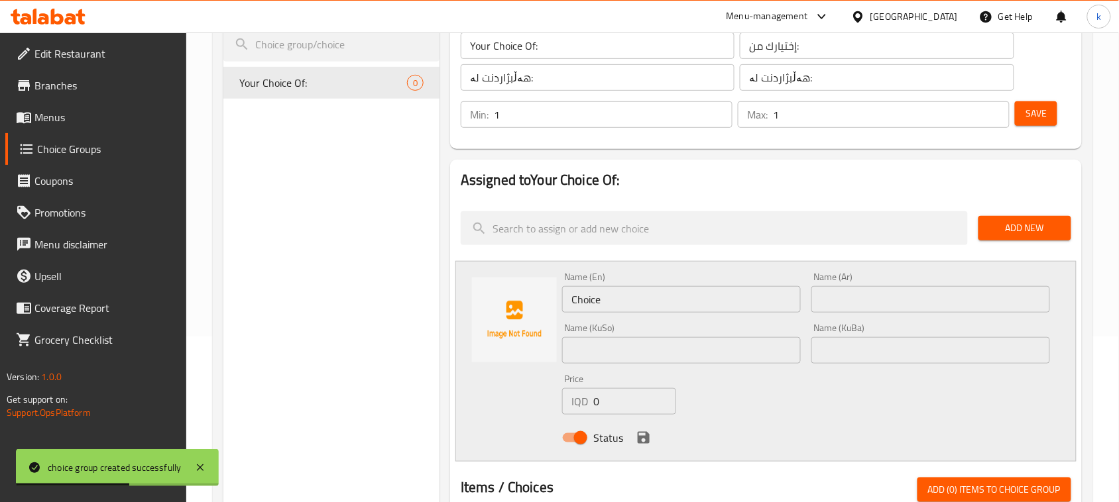
drag, startPoint x: 853, startPoint y: 302, endPoint x: 843, endPoint y: 300, distance: 10.1
click at [853, 302] on input "text" at bounding box center [930, 299] width 239 height 27
paste input "دجاج فحم"
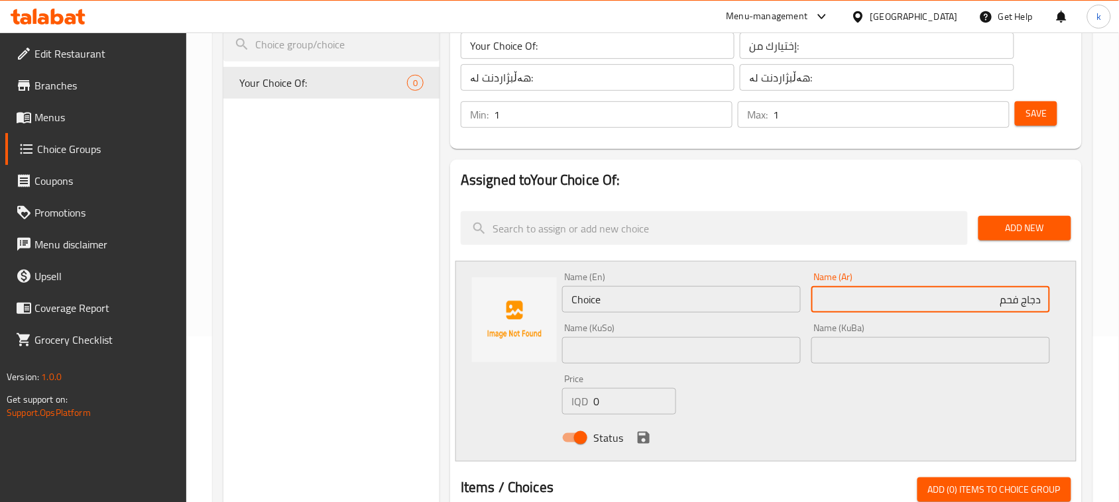
type input "دجاج فحم"
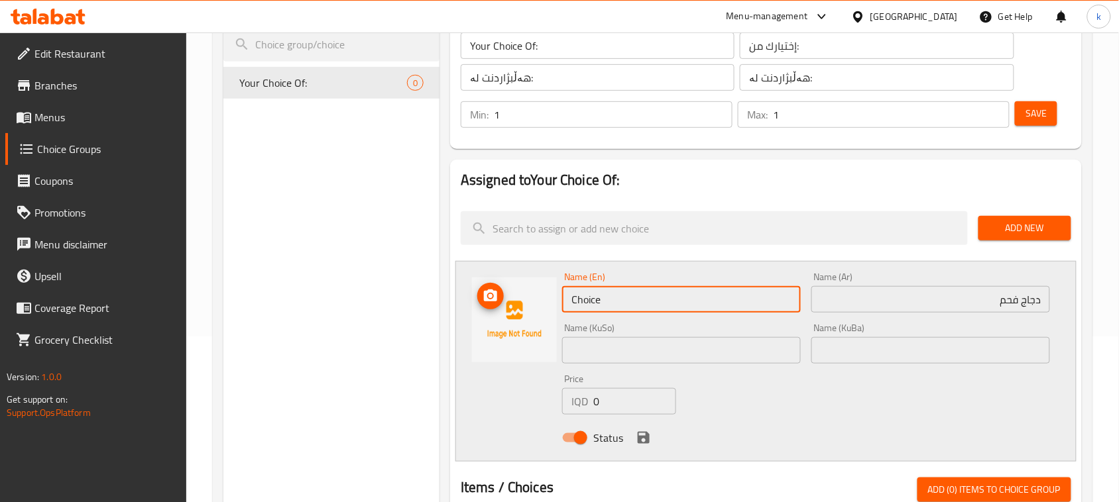
drag, startPoint x: 628, startPoint y: 292, endPoint x: 573, endPoint y: 302, distance: 55.1
click at [506, 300] on div "Name (En) Choice Name (En) Name (Ar) دجاج فحم Name (Ar) Name (KuSo) Name (KuSo)…" at bounding box center [765, 361] width 621 height 201
paste input "charcoal chicken"
drag, startPoint x: 648, startPoint y: 300, endPoint x: 711, endPoint y: 313, distance: 64.2
click at [709, 313] on div "Name (En) Charcoal Chicken With Rice Name (En)" at bounding box center [681, 292] width 249 height 51
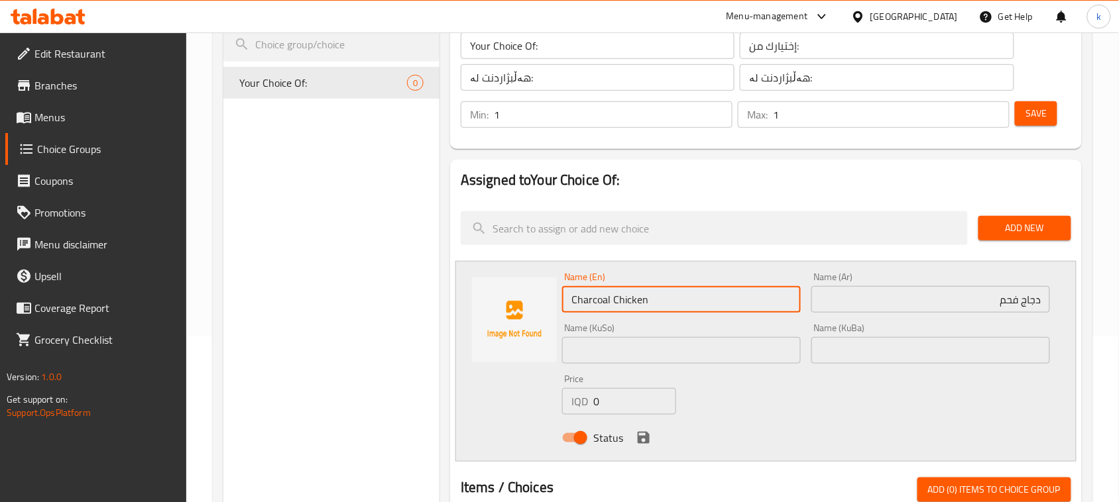
type input "Charcoal Chicken"
click at [1000, 353] on input "text" at bounding box center [930, 350] width 239 height 27
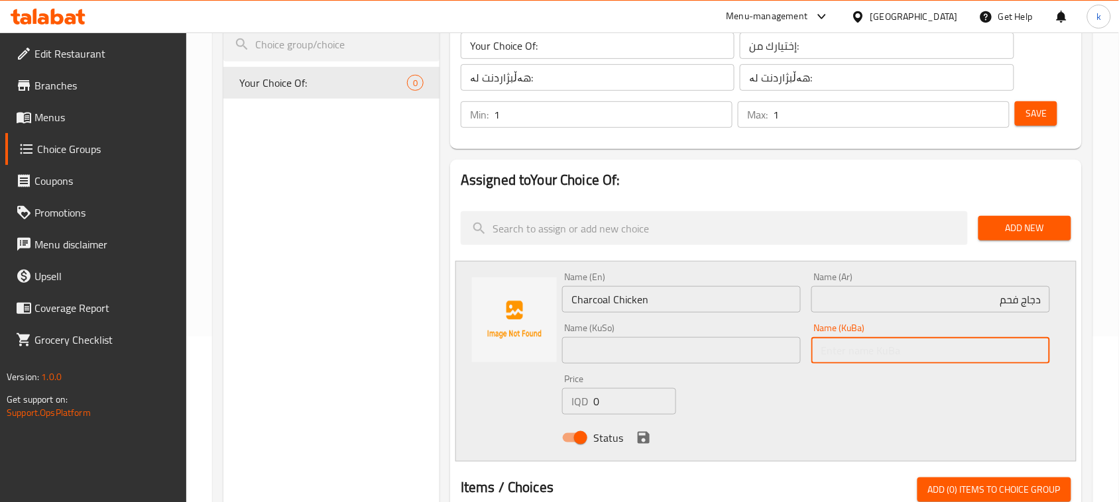
paste input "مریشکی خەڵوز"
type input "مریشکی خەڵوز"
click at [744, 350] on input "text" at bounding box center [681, 350] width 239 height 27
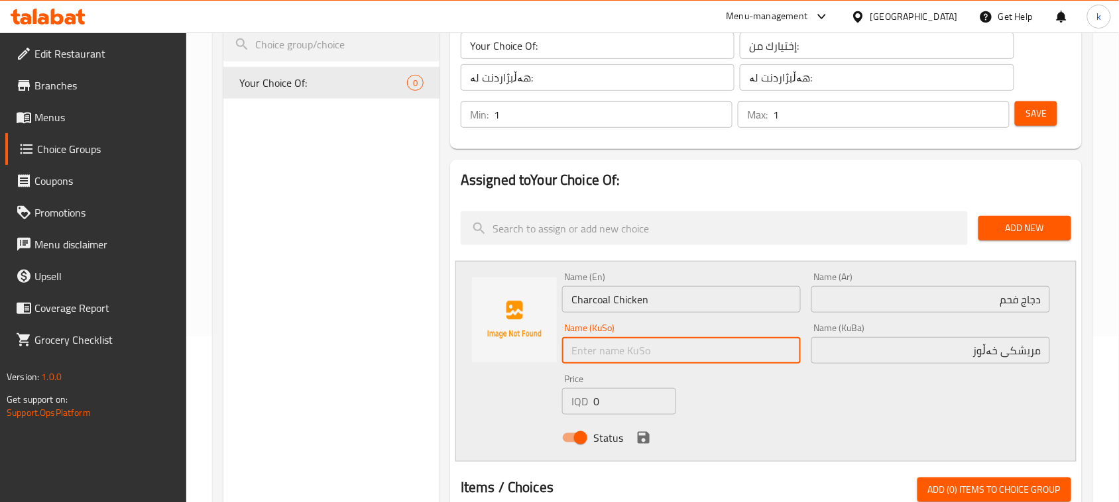
paste input "مریشکی خەڵوز"
type input "مریشکی خەڵوز"
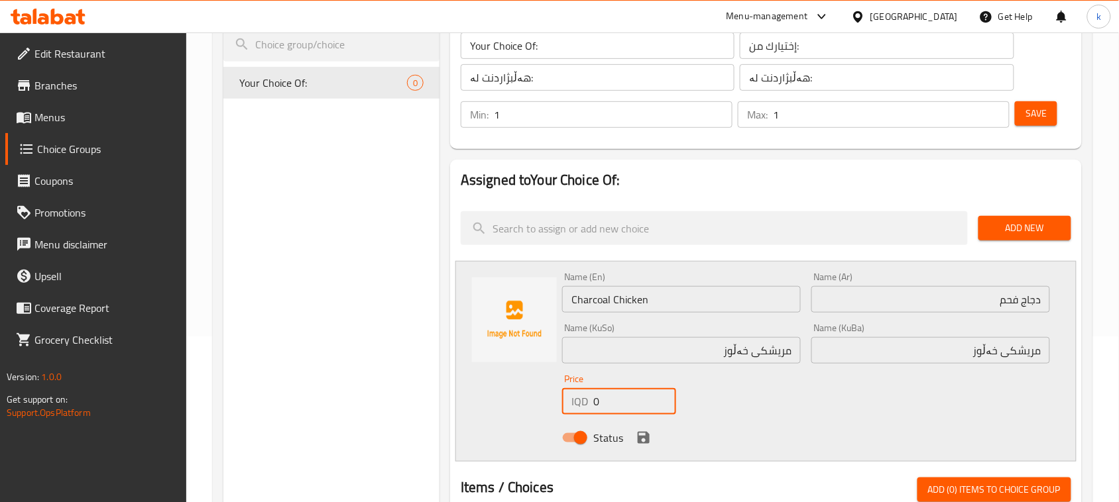
drag, startPoint x: 612, startPoint y: 396, endPoint x: 547, endPoint y: 396, distance: 65.0
click at [547, 396] on div "Name (En) Charcoal Chicken Name (En) Name (Ar) دجاج فحم Name (Ar) Name (KuSo) م…" at bounding box center [765, 361] width 621 height 201
type input "14000"
click at [645, 441] on icon "save" at bounding box center [644, 438] width 12 height 12
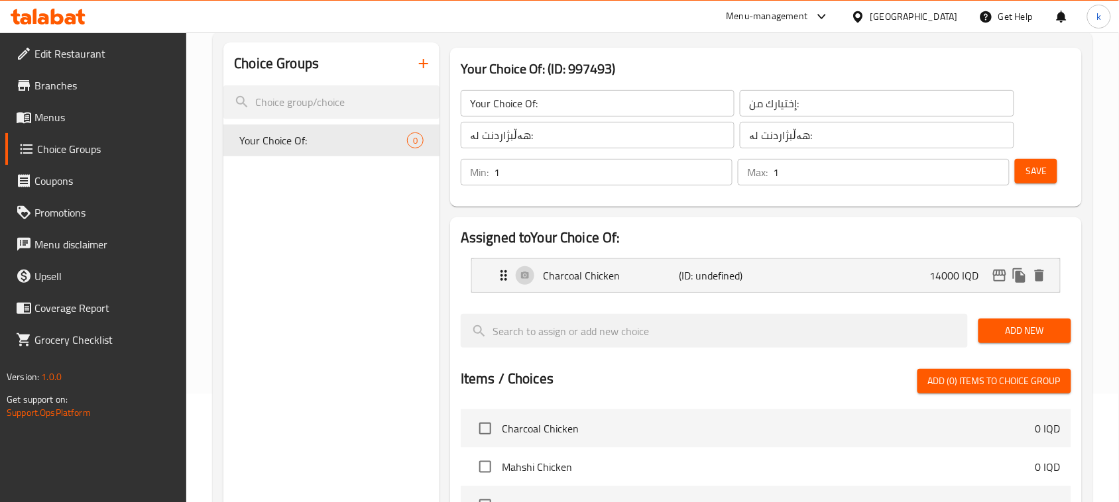
scroll to position [83, 0]
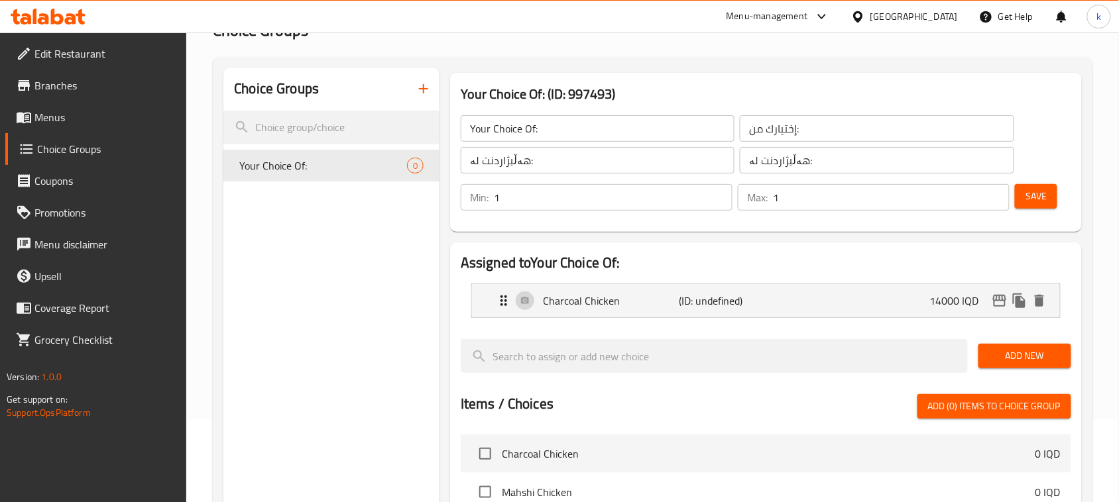
click at [1041, 194] on span "Save" at bounding box center [1035, 196] width 21 height 17
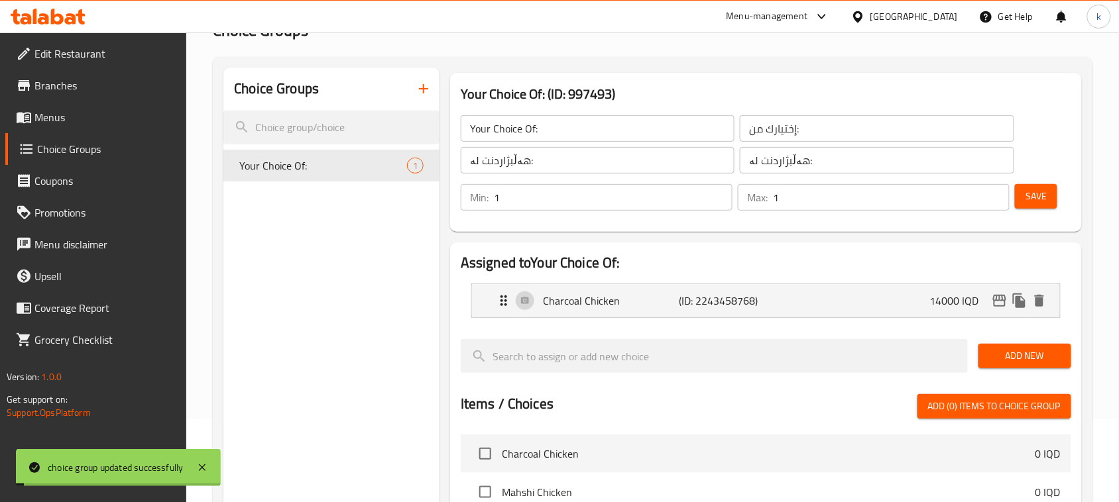
click at [1035, 357] on span "Add New" at bounding box center [1025, 356] width 72 height 17
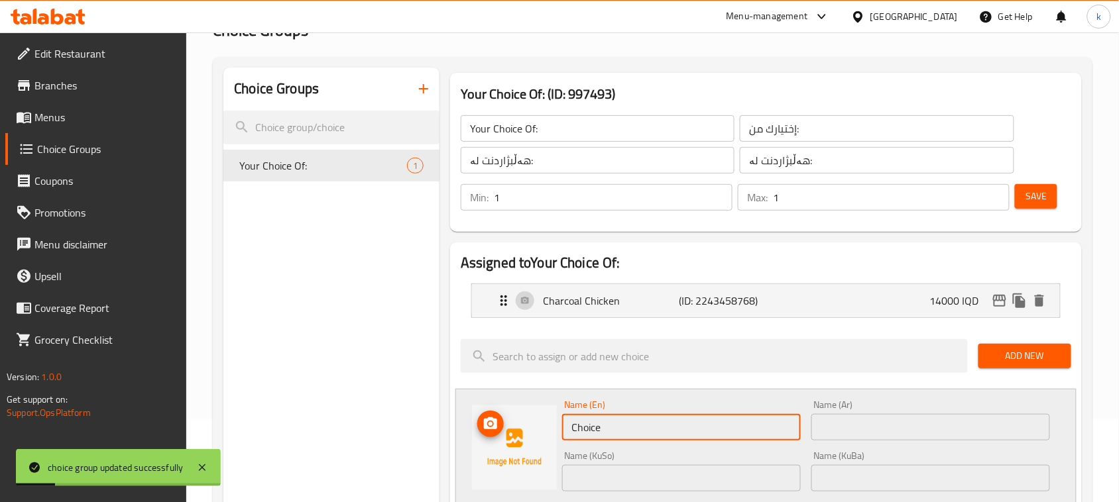
drag, startPoint x: 721, startPoint y: 436, endPoint x: 530, endPoint y: 456, distance: 191.3
click at [531, 456] on div "Name (En) Choice Name (En) Name (Ar) Name (Ar) Name (KuSo) Name (KuSo) Name (Ku…" at bounding box center [765, 489] width 621 height 201
click at [892, 425] on input "text" at bounding box center [930, 427] width 239 height 27
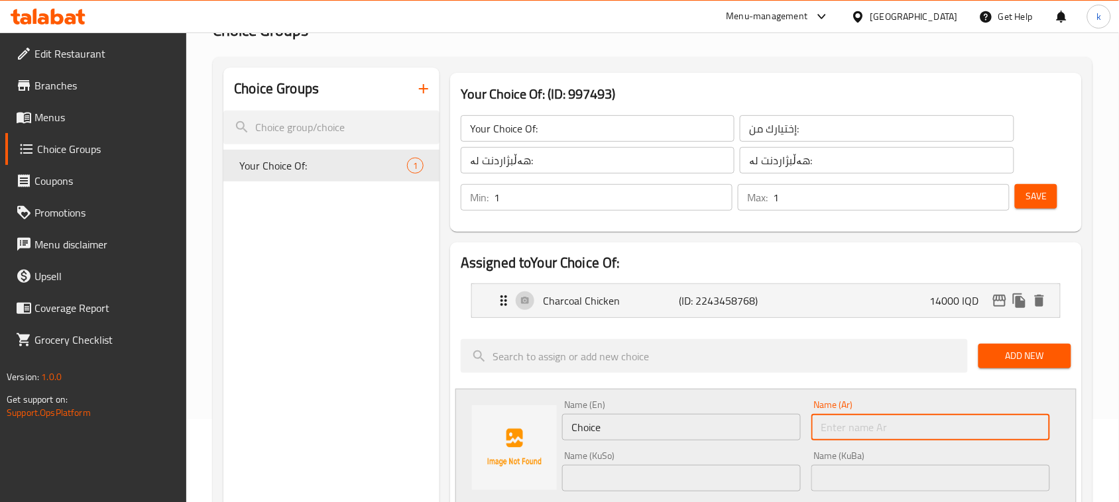
paste input "نص دجاج فحم"
type input "نص دجاج فحم"
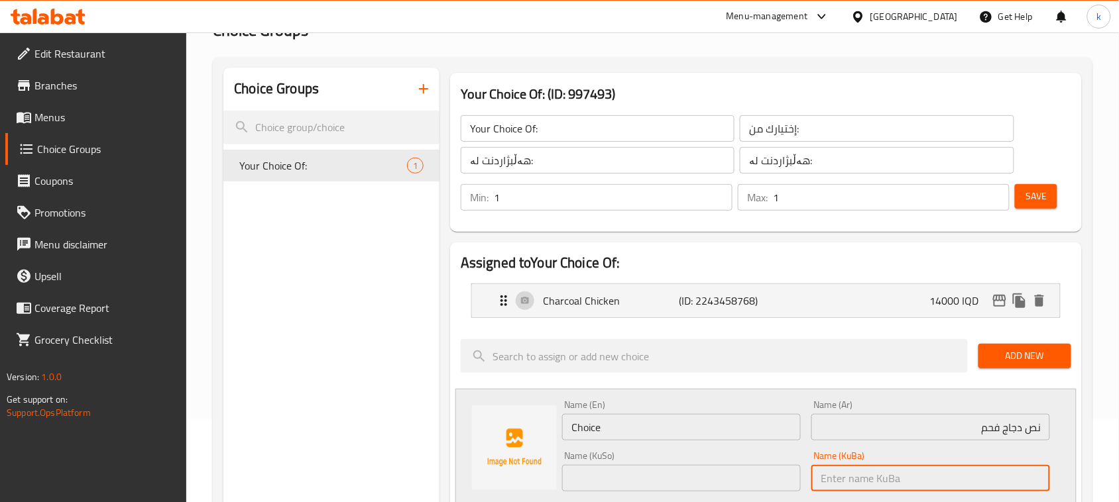
click at [1002, 475] on input "text" at bounding box center [930, 478] width 239 height 27
paste input "مریشکی خەڵوز"
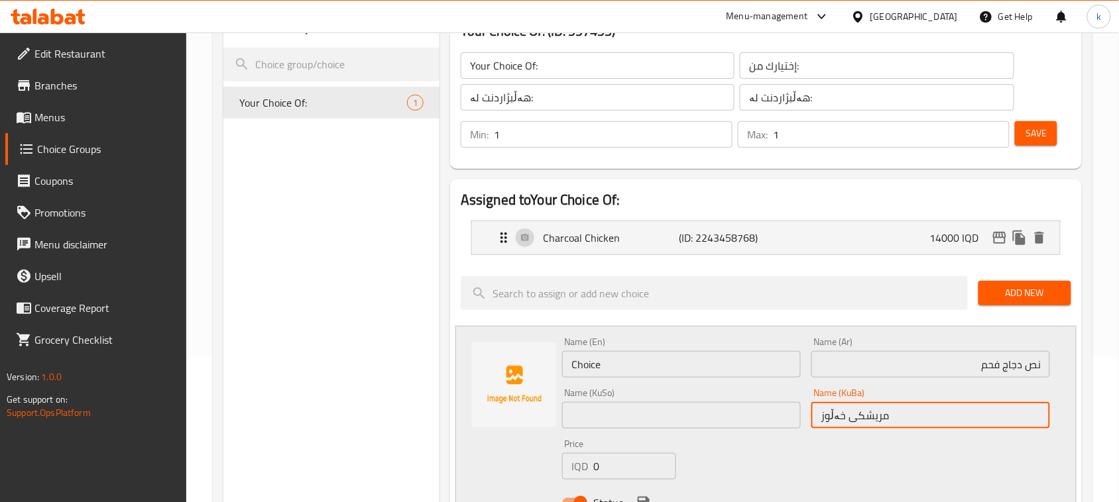
scroll to position [249, 0]
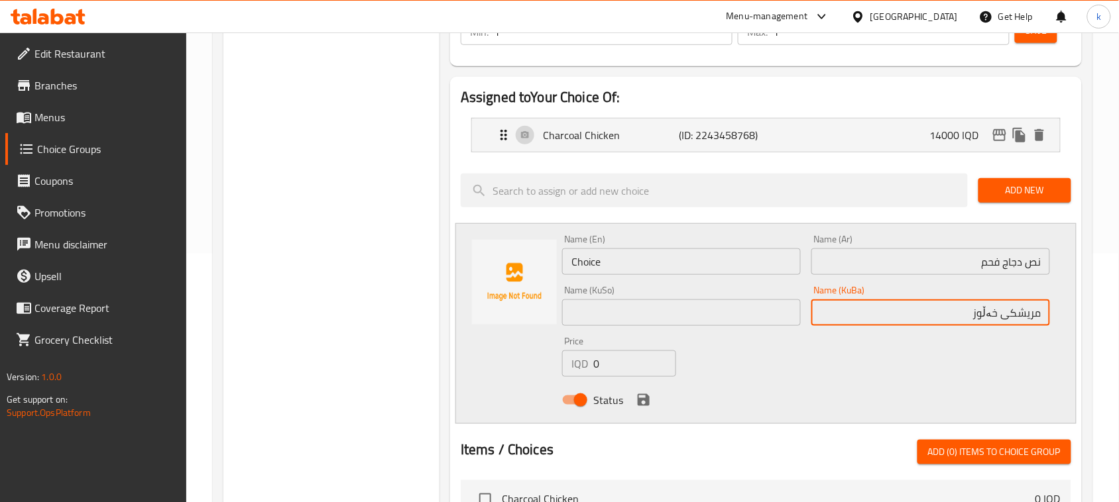
click at [1042, 308] on input "مریشکی خەڵوز" at bounding box center [930, 313] width 239 height 27
drag, startPoint x: 947, startPoint y: 318, endPoint x: 1092, endPoint y: 339, distance: 147.3
click at [1092, 339] on div "Home / Restaurants management / Choice Groups Choice Groups Choice Groups Your …" at bounding box center [652, 353] width 933 height 1139
type input "نیو مریشکی خەڵوز"
click at [740, 310] on input "text" at bounding box center [681, 313] width 239 height 27
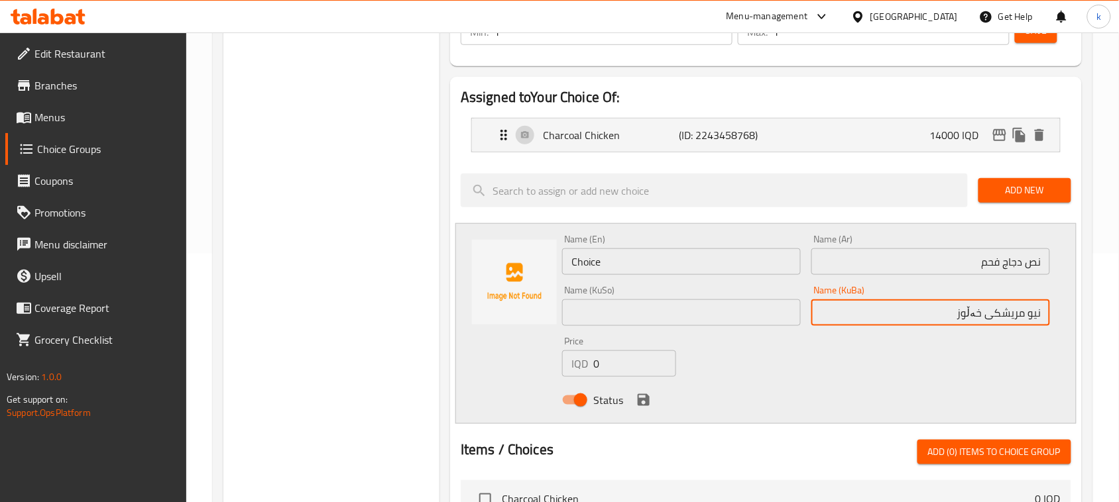
paste input "نیو مریشکی خەڵوز"
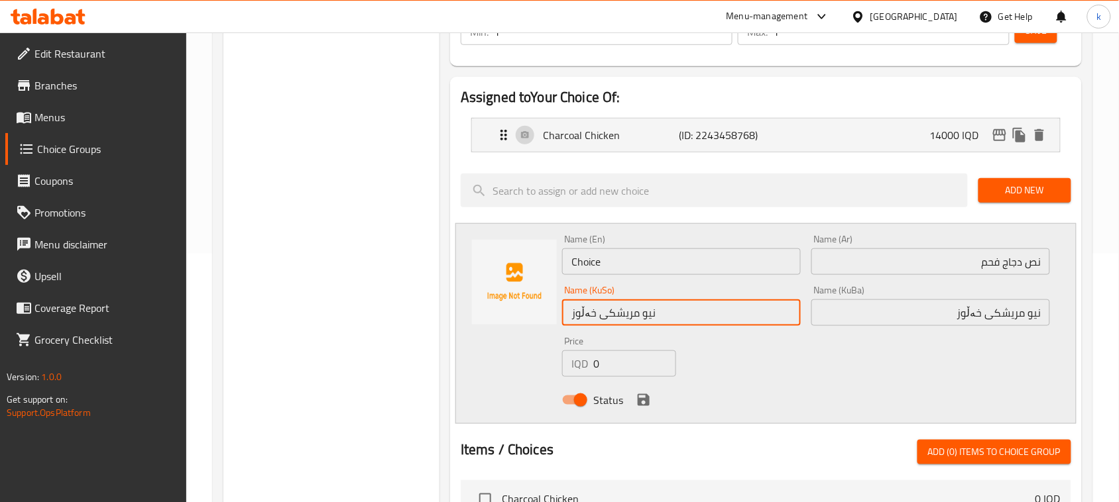
type input "نیو مریشکی خەڵوز"
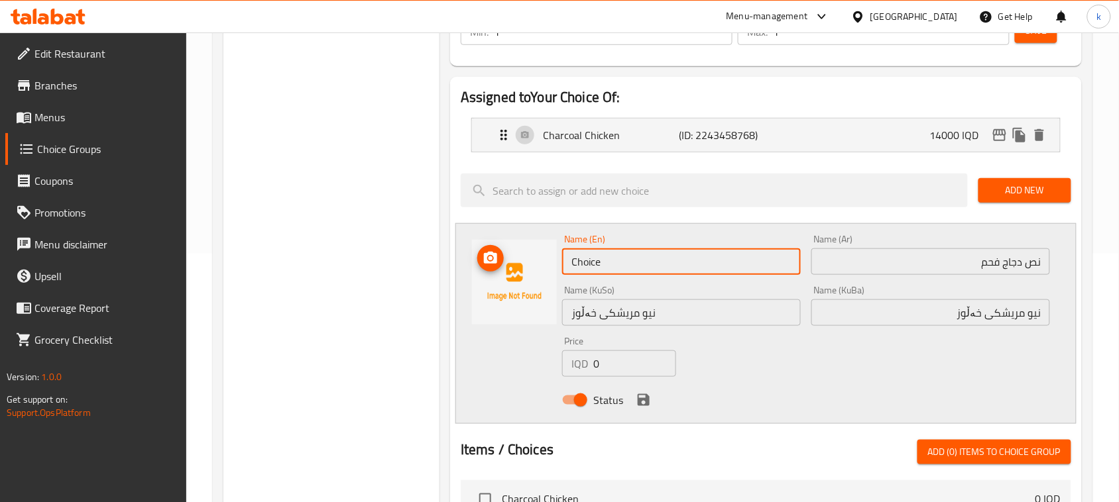
drag, startPoint x: 626, startPoint y: 261, endPoint x: 517, endPoint y: 268, distance: 109.7
click at [517, 268] on div "Name (En) Choice Name (En) Name (Ar) نص دجاج فحم Name (Ar) Name (KuSo) نیو مریش…" at bounding box center [765, 323] width 621 height 201
paste input "charcoal chicken"
click at [572, 263] on input "Charcoal Chicken" at bounding box center [681, 262] width 239 height 27
type input "Half Charcoal Chicken"
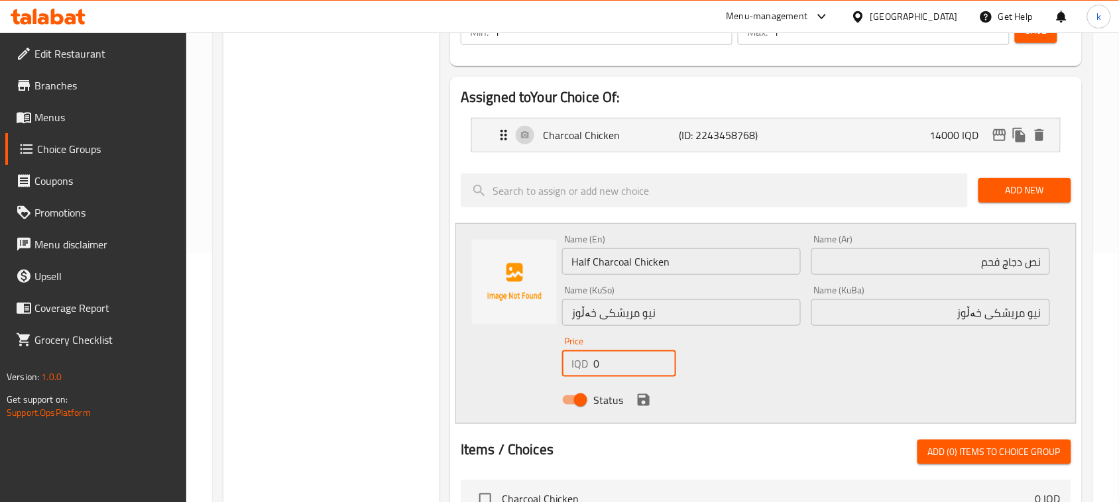
drag, startPoint x: 610, startPoint y: 359, endPoint x: 582, endPoint y: 366, distance: 28.8
click at [582, 366] on div "IQD 0 Price" at bounding box center [619, 364] width 114 height 27
type input "8000"
click at [648, 402] on icon "save" at bounding box center [644, 400] width 12 height 12
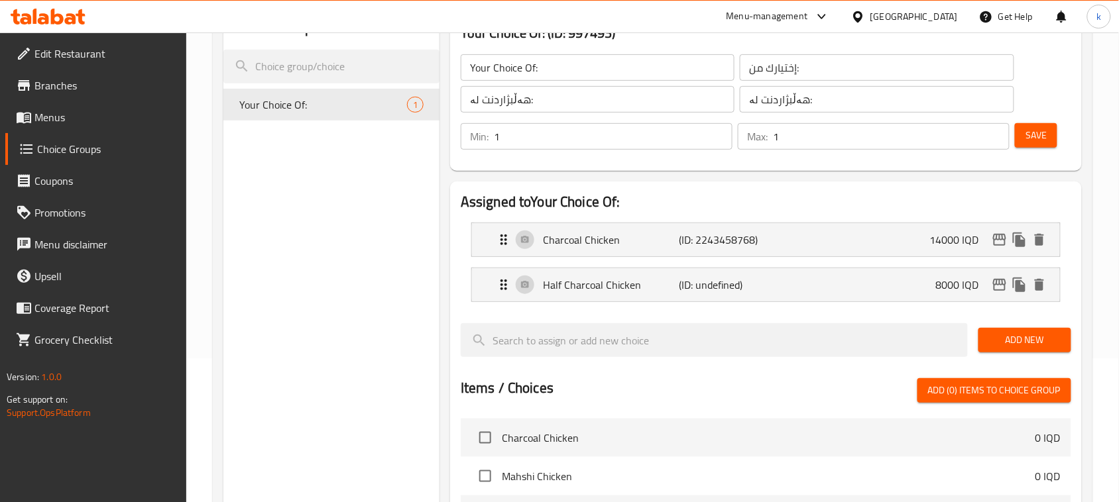
scroll to position [0, 0]
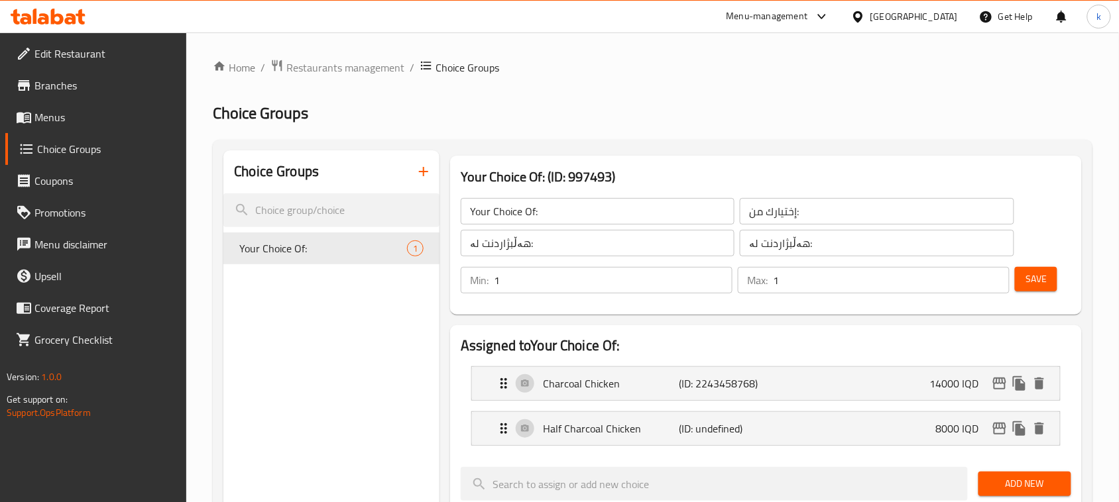
click at [1025, 279] on span "Save" at bounding box center [1035, 279] width 21 height 17
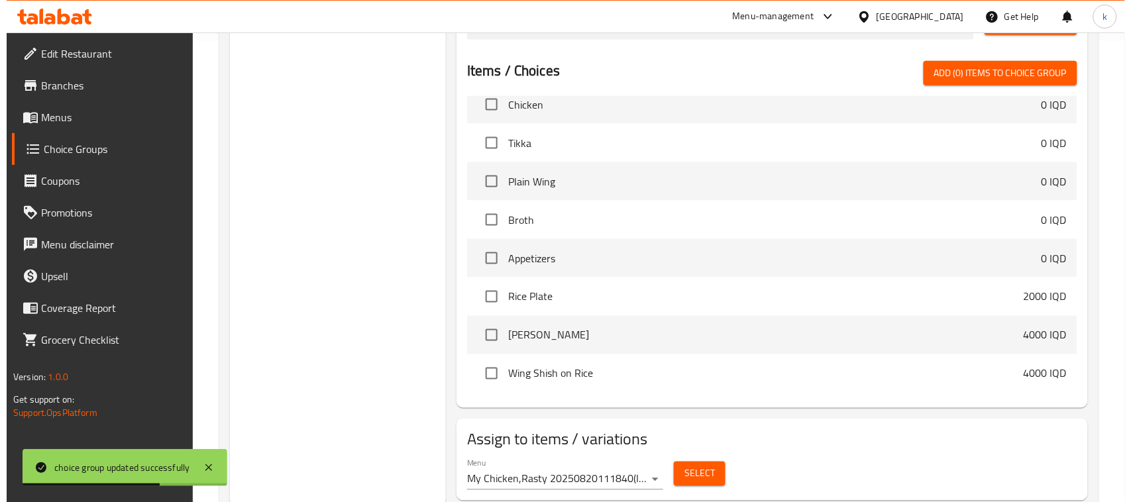
scroll to position [502, 0]
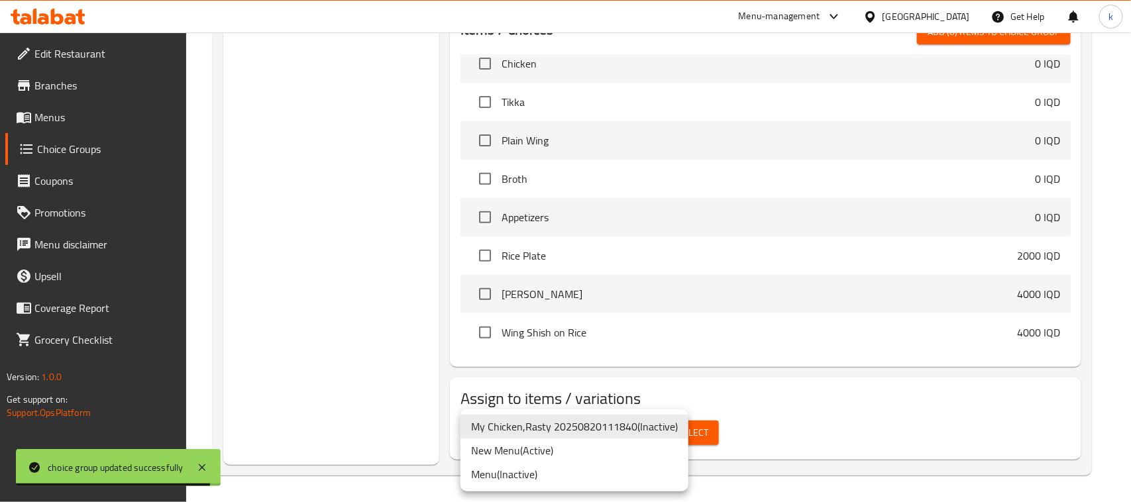
click at [627, 432] on li "My Chicken,Rasty 20250820111840 ( Inactive )" at bounding box center [575, 427] width 228 height 24
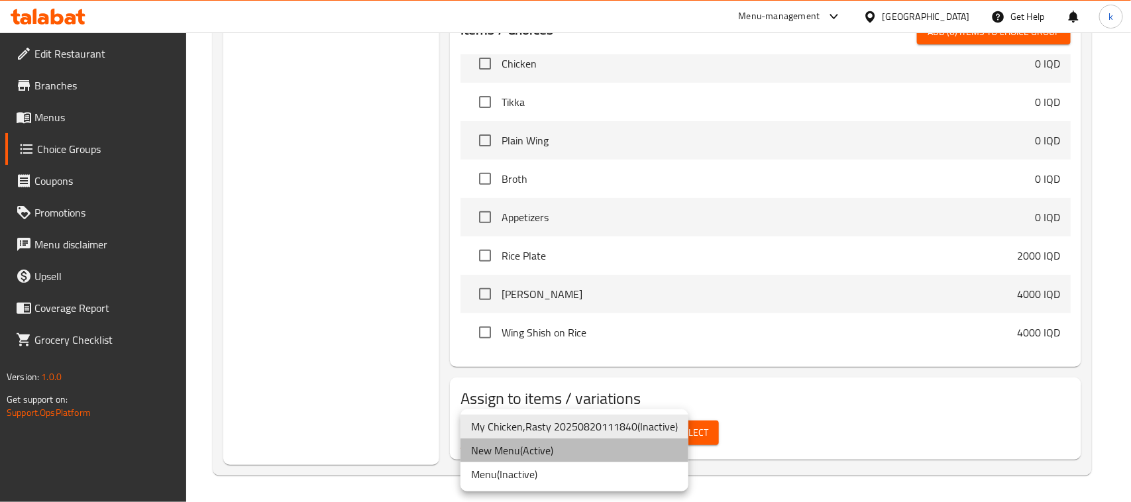
click at [546, 447] on li "New Menu ( Active )" at bounding box center [575, 451] width 228 height 24
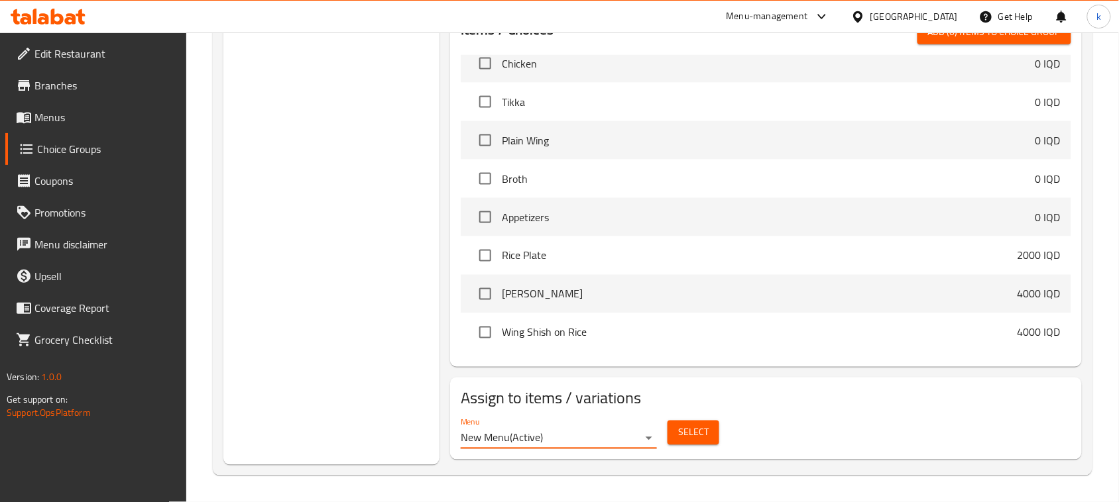
click at [687, 429] on span "Select" at bounding box center [693, 433] width 30 height 17
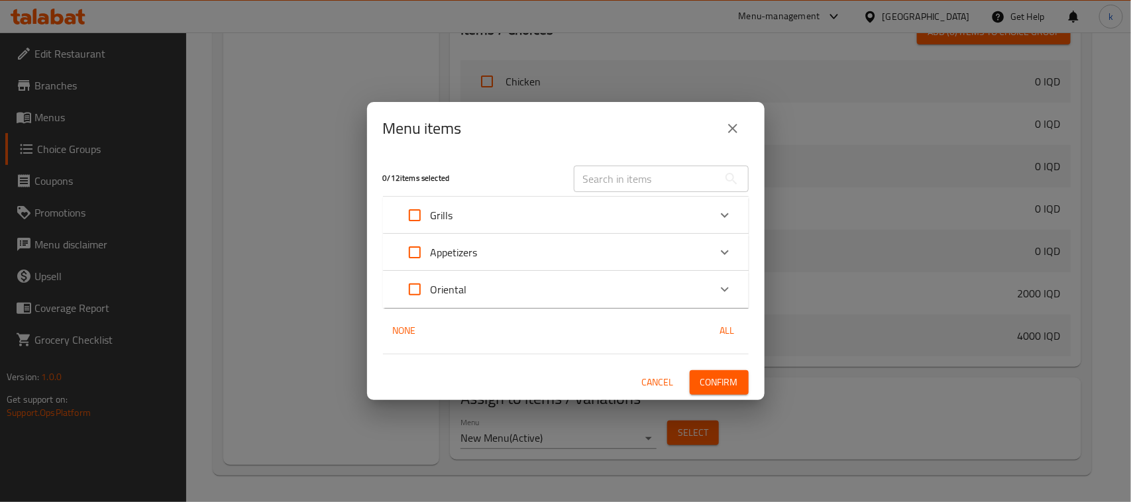
click at [447, 211] on p "Grills" at bounding box center [442, 215] width 23 height 16
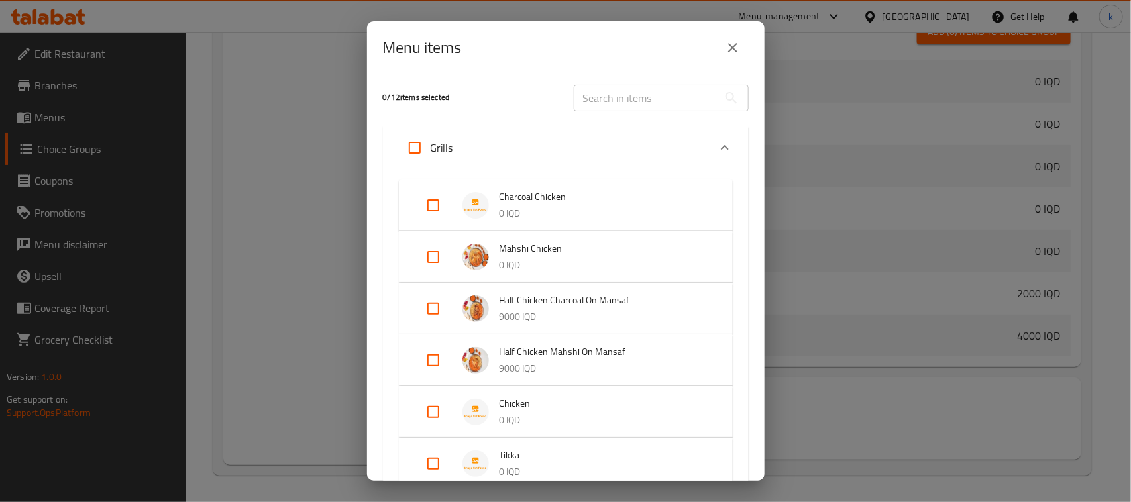
click at [434, 209] on input "Expand" at bounding box center [434, 206] width 32 height 32
checkbox input "true"
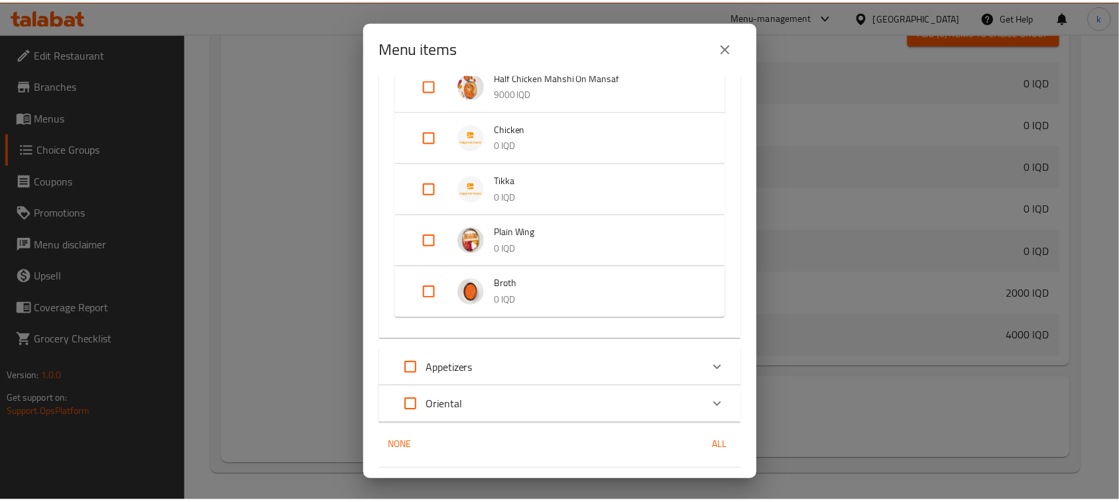
scroll to position [319, 0]
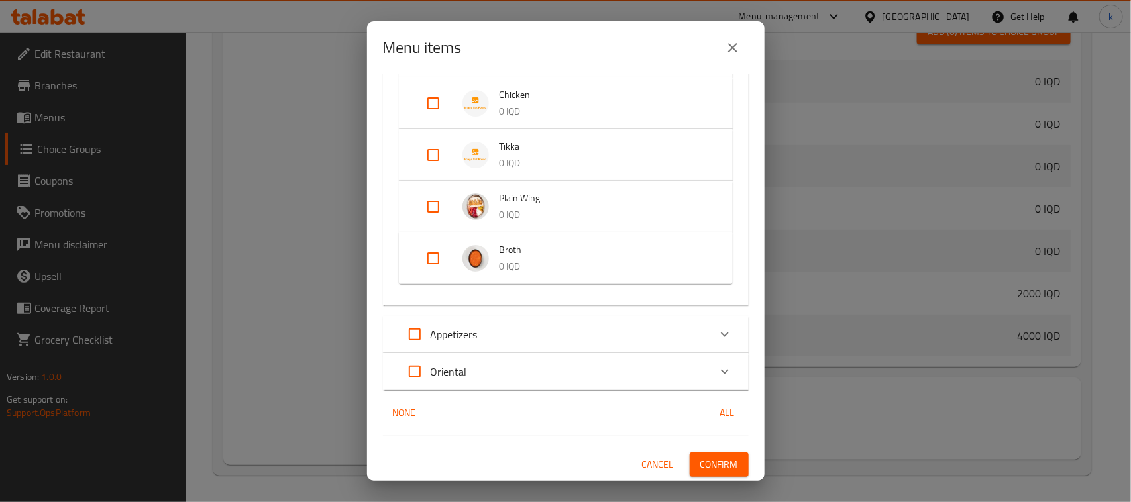
click at [723, 469] on span "Confirm" at bounding box center [720, 465] width 38 height 17
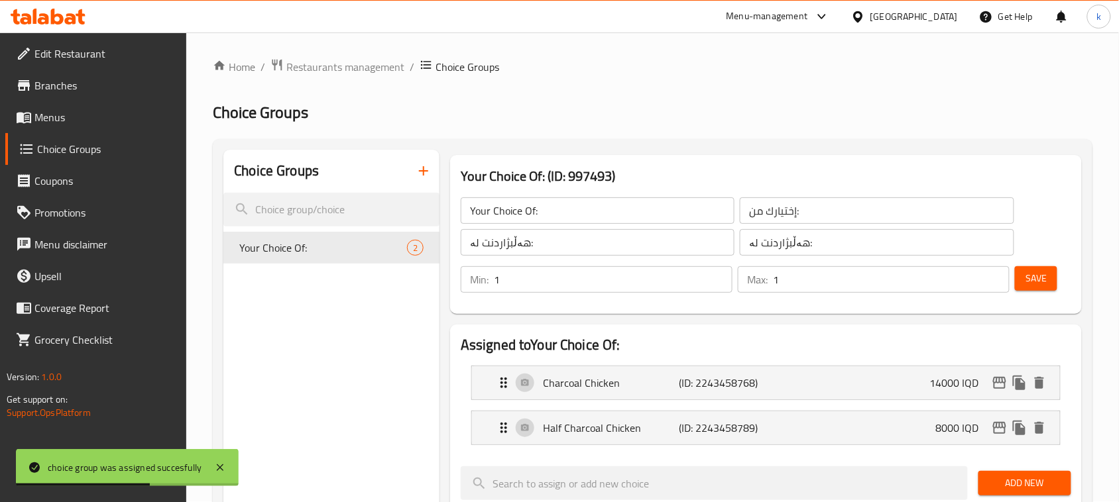
scroll to position [0, 0]
click at [426, 174] on icon "button" at bounding box center [424, 172] width 16 height 16
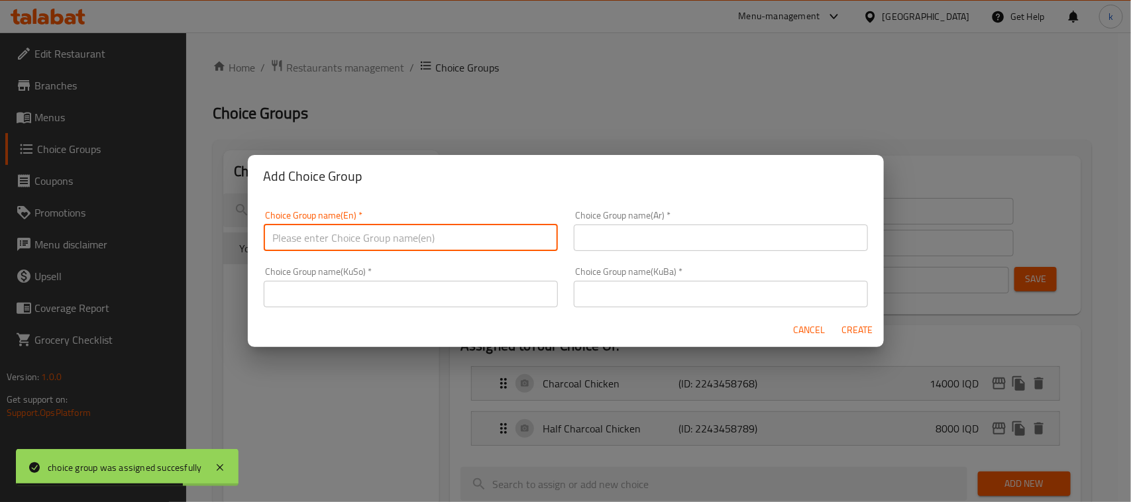
drag, startPoint x: 398, startPoint y: 225, endPoint x: 421, endPoint y: 245, distance: 30.1
click at [398, 225] on input "text" at bounding box center [411, 238] width 294 height 27
type input "Your Choice Of:"
click at [665, 250] on input "text" at bounding box center [721, 238] width 294 height 27
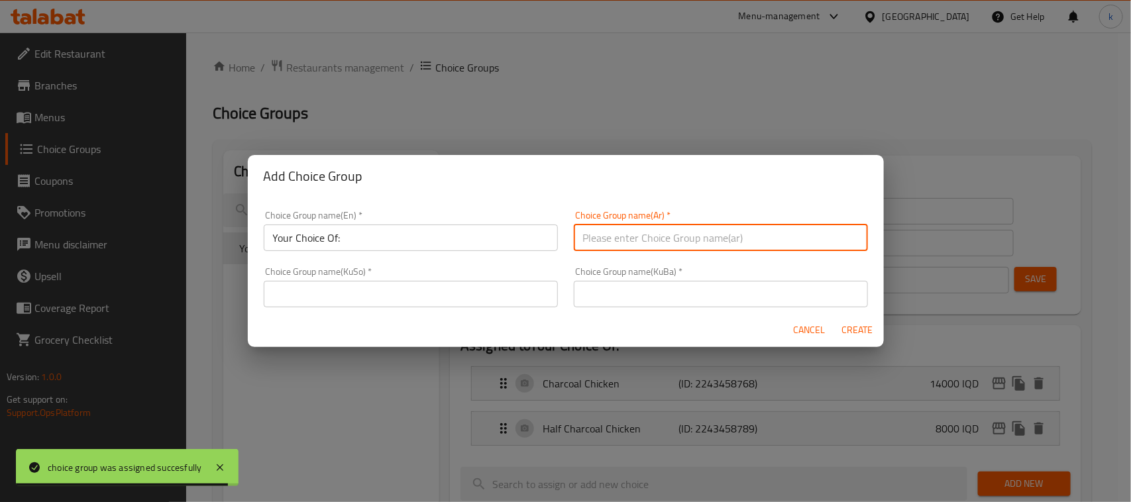
type input "إختيارك من:"
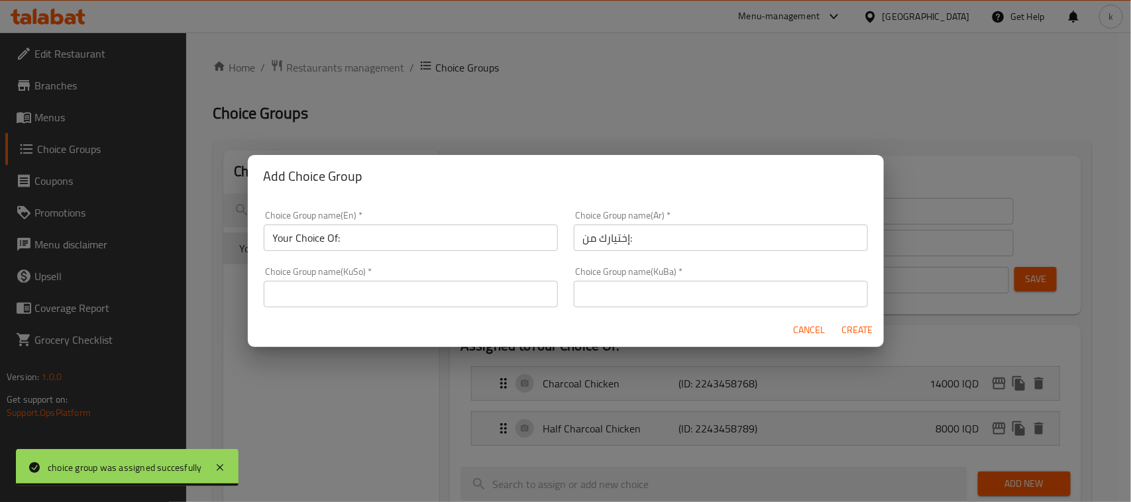
click at [624, 277] on div "Choice Group name(KuBa)   * Choice Group name(KuBa) *" at bounding box center [721, 287] width 294 height 40
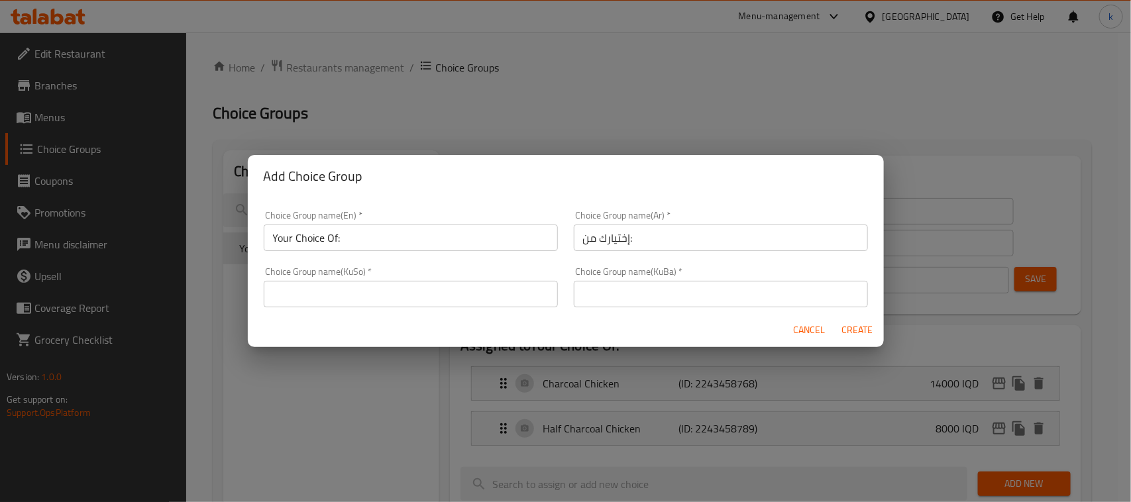
click at [693, 297] on input "text" at bounding box center [721, 294] width 294 height 27
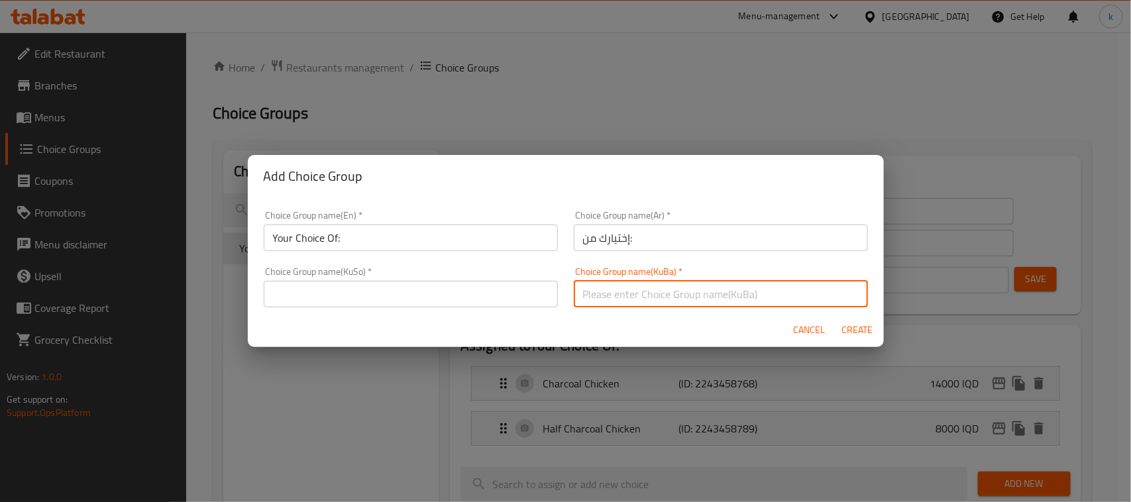
type input "هەڵبژاردنت لە:"
click at [487, 297] on input "text" at bounding box center [411, 294] width 294 height 27
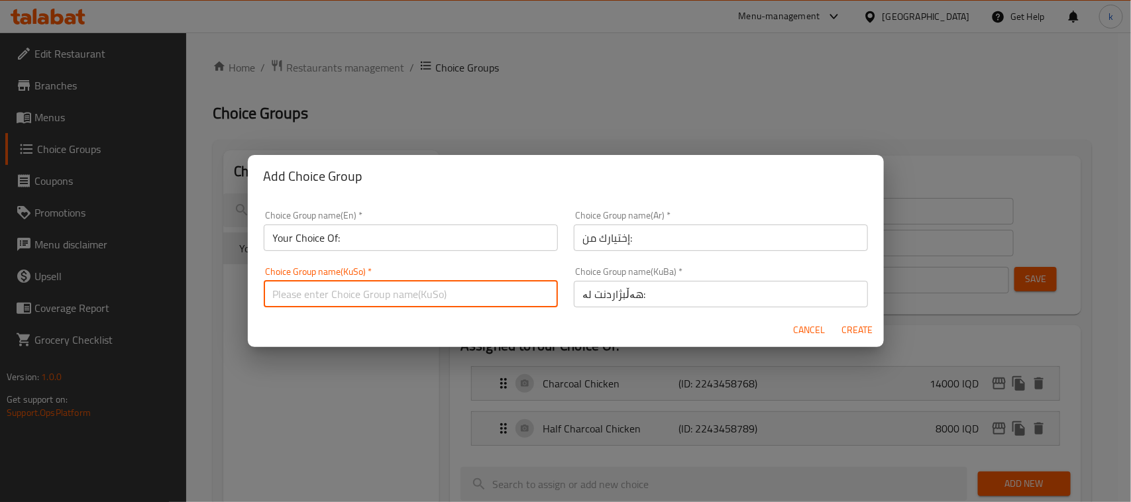
type input "هەڵبژاردنت لە:"
click at [850, 329] on span "Create" at bounding box center [858, 330] width 32 height 17
type input "Your Choice Of:"
type input "0"
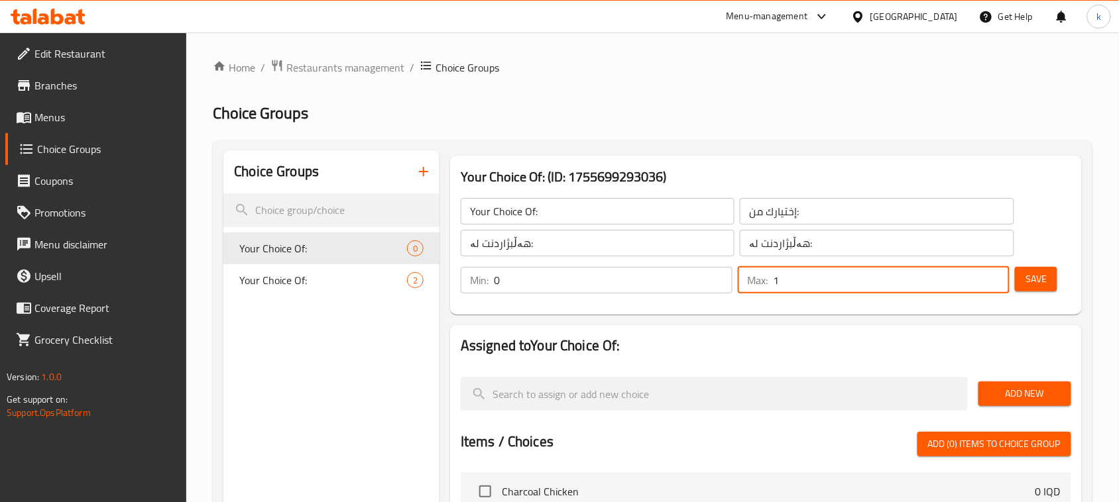
type input "1"
click at [998, 273] on input "1" at bounding box center [891, 280] width 237 height 27
type input "1"
click at [717, 276] on input "1" at bounding box center [613, 280] width 239 height 27
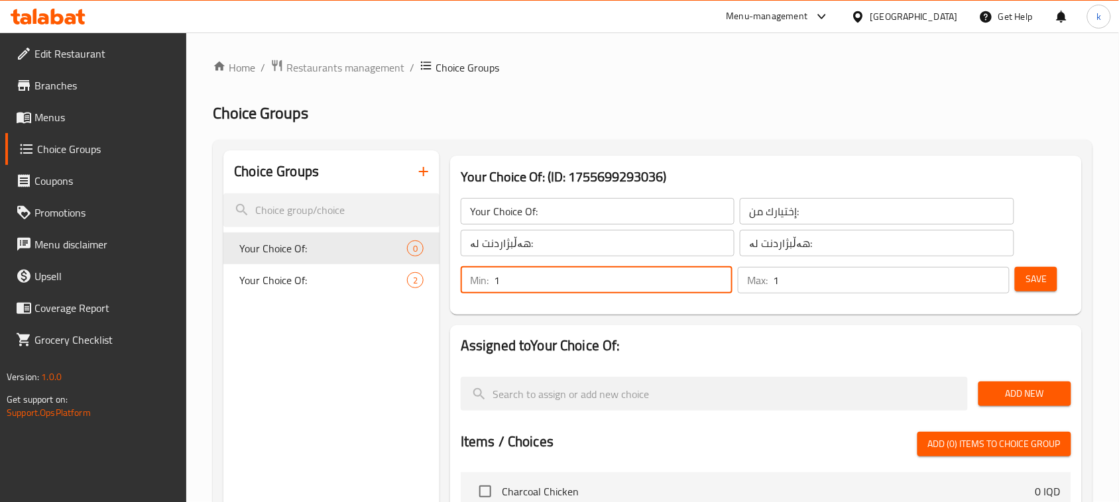
click at [1029, 285] on span "Save" at bounding box center [1035, 279] width 21 height 17
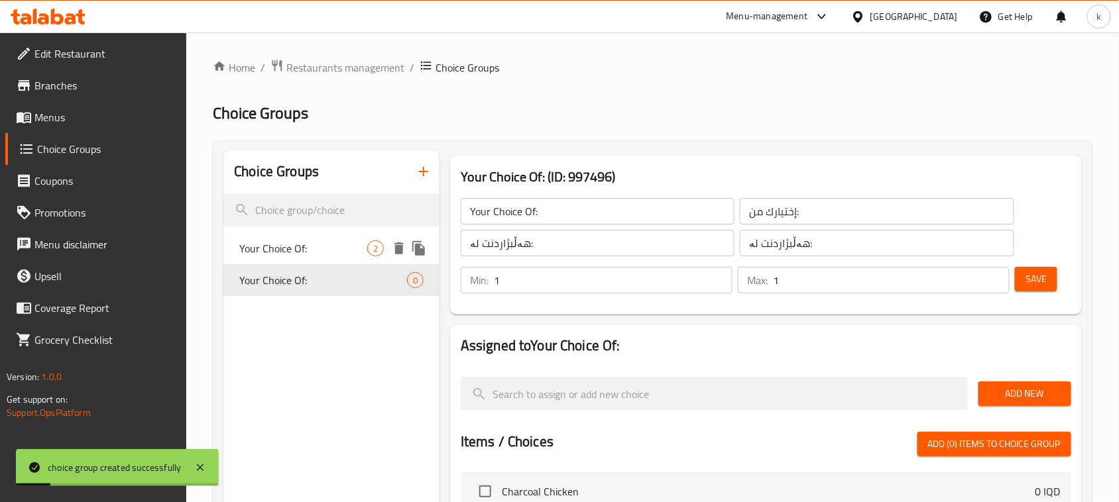
click at [286, 253] on span "Your Choice Of:" at bounding box center [303, 249] width 128 height 16
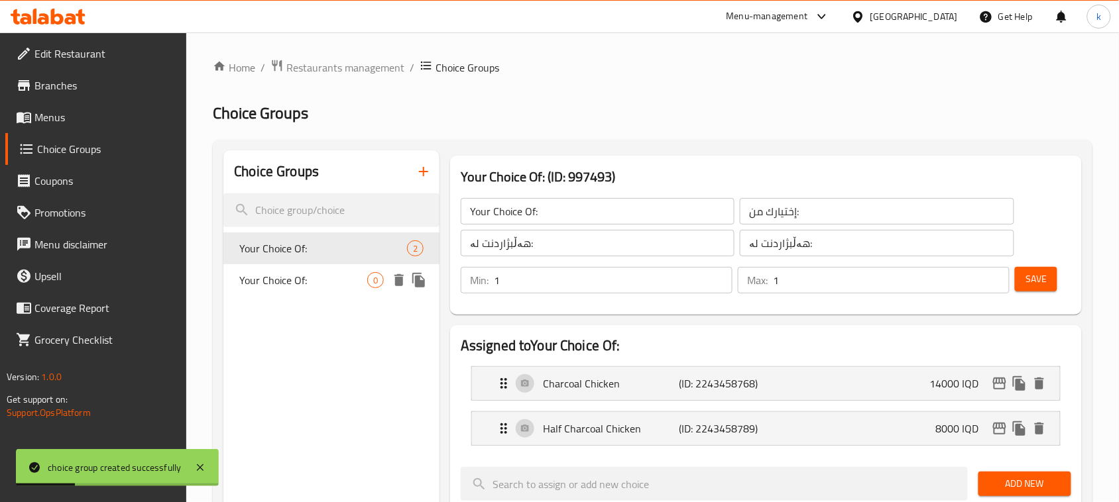
click at [285, 266] on div "Your Choice Of: 0" at bounding box center [331, 280] width 216 height 32
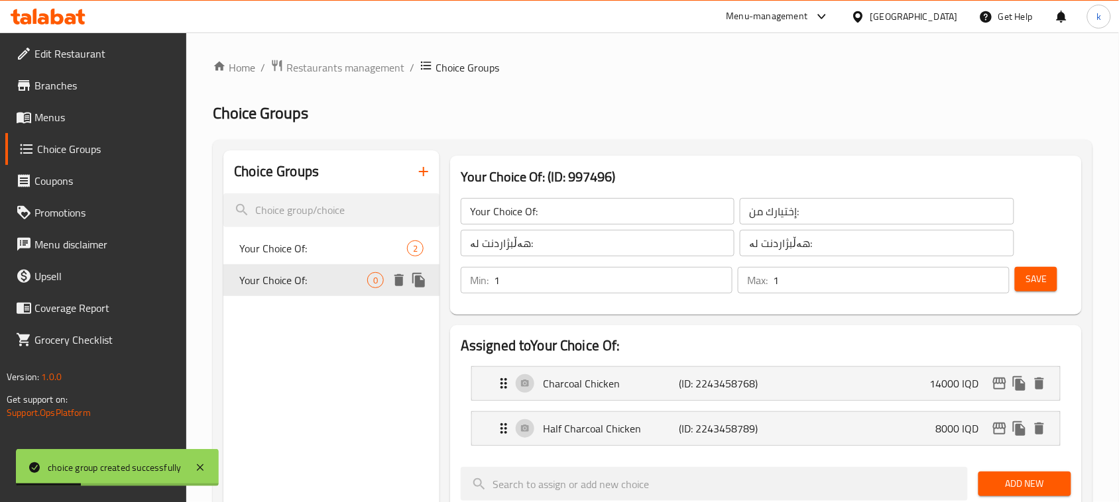
type input "Your Choice Of:"
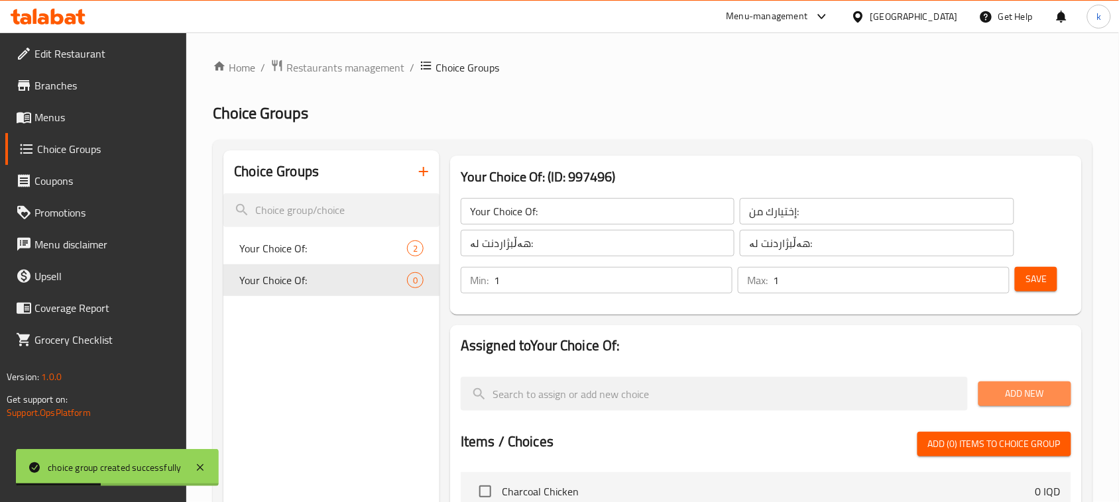
click at [1021, 386] on span "Add New" at bounding box center [1025, 394] width 72 height 17
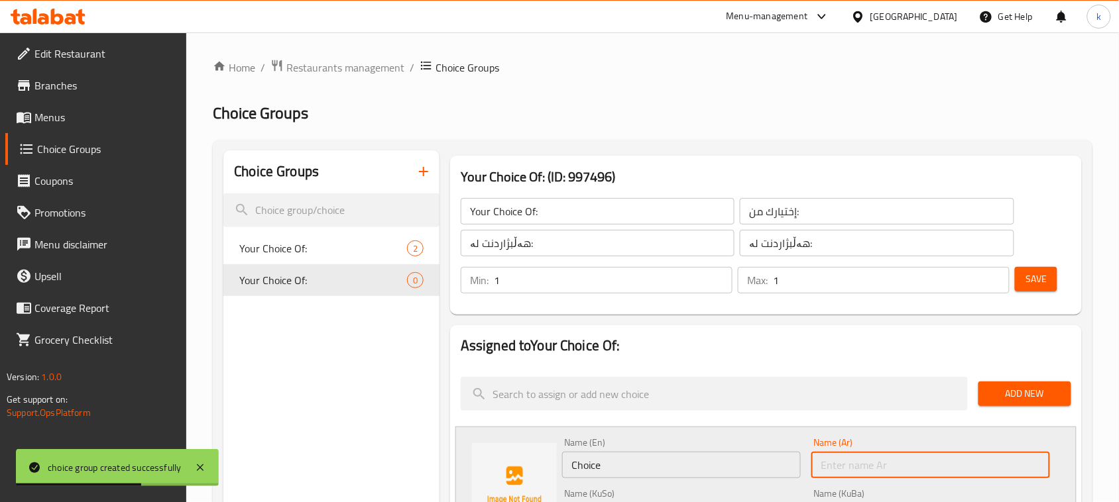
click at [855, 469] on input "text" at bounding box center [930, 465] width 239 height 27
paste input "دجاج محشي"
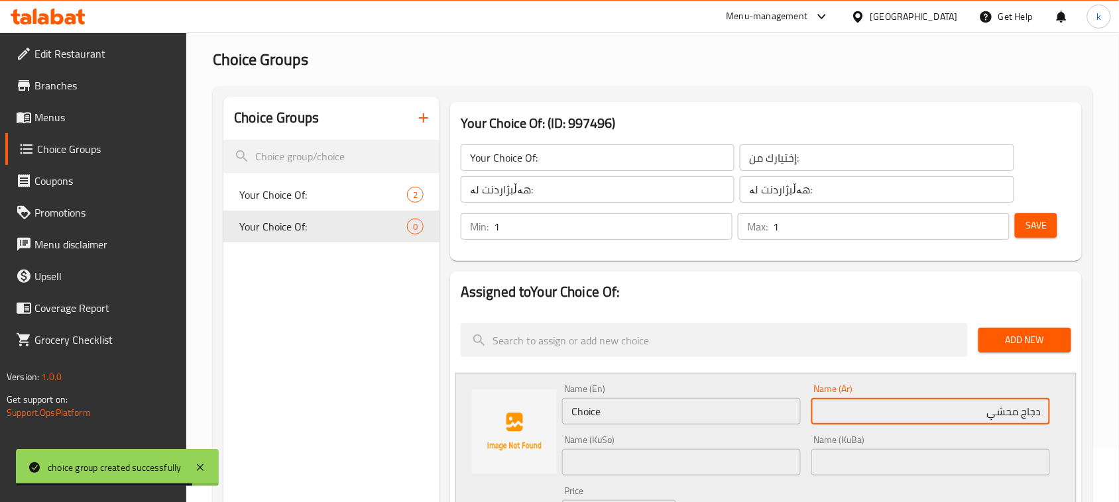
scroll to position [83, 0]
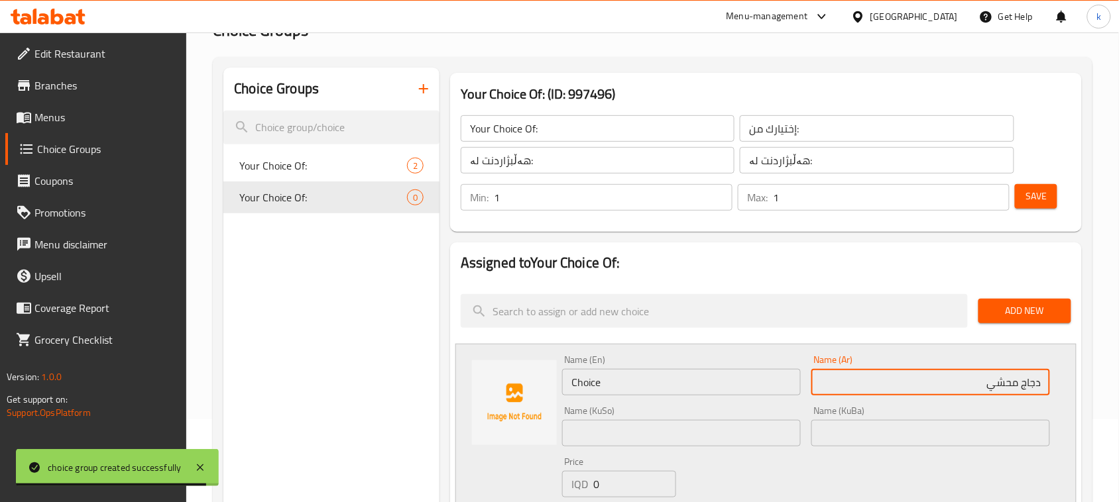
type input "دجاج محشي"
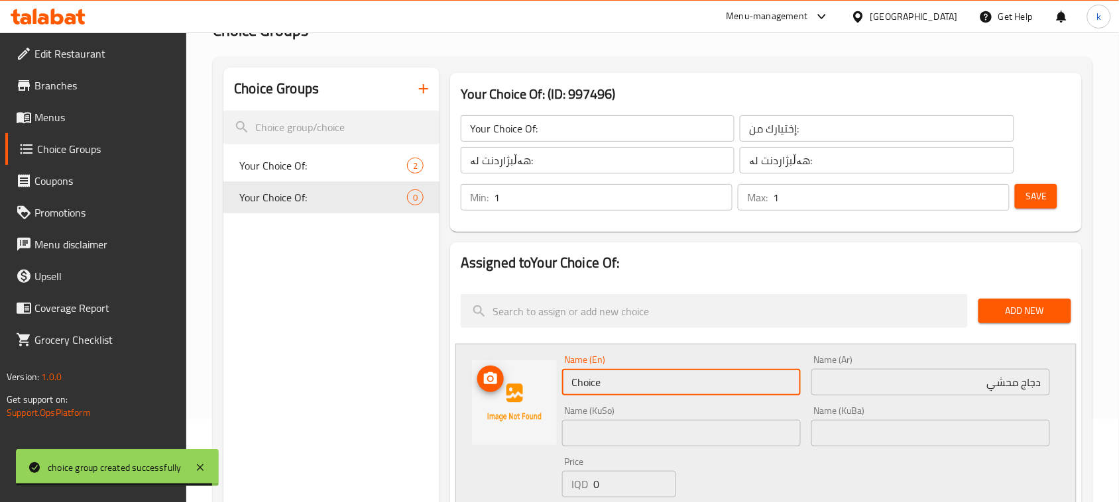
drag, startPoint x: 622, startPoint y: 375, endPoint x: 478, endPoint y: 396, distance: 145.5
click at [478, 396] on div "Name (En) Choice Name (En) Name (Ar) دجاج محشي Name (Ar) Name (KuSo) Name (KuSo…" at bounding box center [765, 444] width 621 height 201
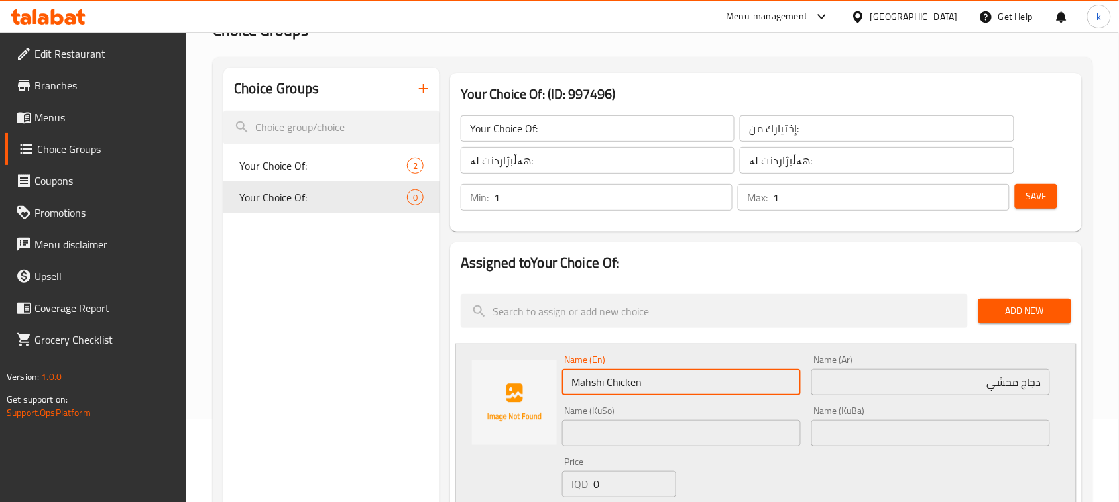
type input "Mahshi Chicken"
click at [995, 434] on input "text" at bounding box center [930, 433] width 239 height 27
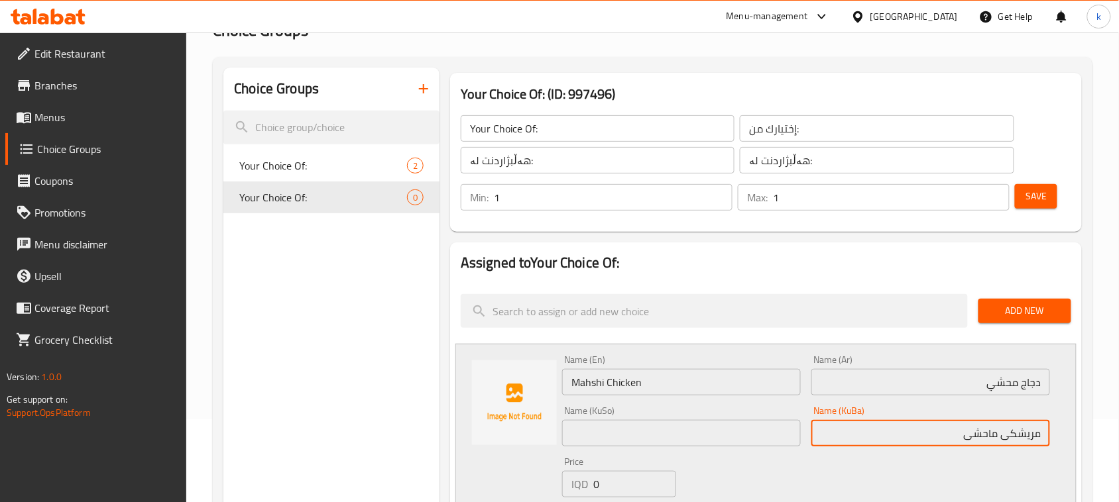
click at [989, 432] on input "مریشکی ماحشی" at bounding box center [930, 433] width 239 height 27
drag, startPoint x: 948, startPoint y: 436, endPoint x: 1125, endPoint y: 445, distance: 177.2
click at [1118, 420] on html "​ Menu-management Iraq Get Help k Edit Restaurant Branches Menus Choice Groups …" at bounding box center [559, 168] width 1119 height 502
type input "مریشکی مەحشی"
click at [690, 424] on input "text" at bounding box center [681, 433] width 239 height 27
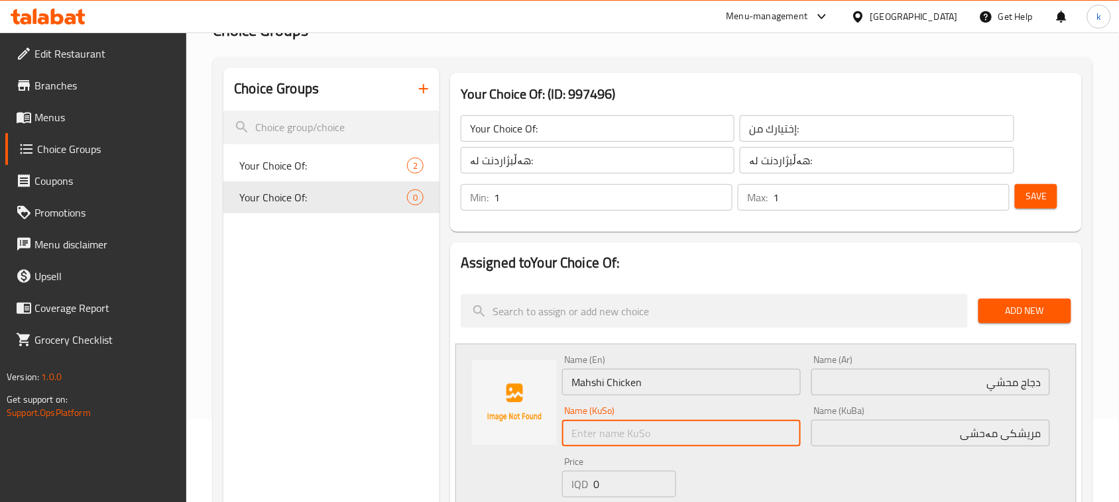
paste input "مریشکی مەحشی"
type input "مریشکی مەحشی"
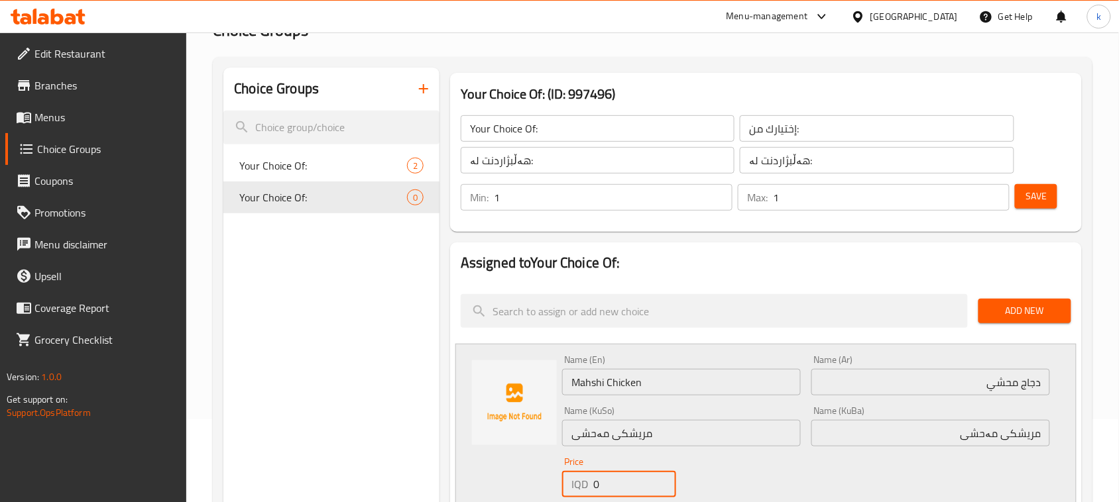
drag, startPoint x: 620, startPoint y: 481, endPoint x: 590, endPoint y: 479, distance: 30.6
click at [589, 479] on div "IQD 0 Price" at bounding box center [619, 484] width 114 height 27
type input "14000"
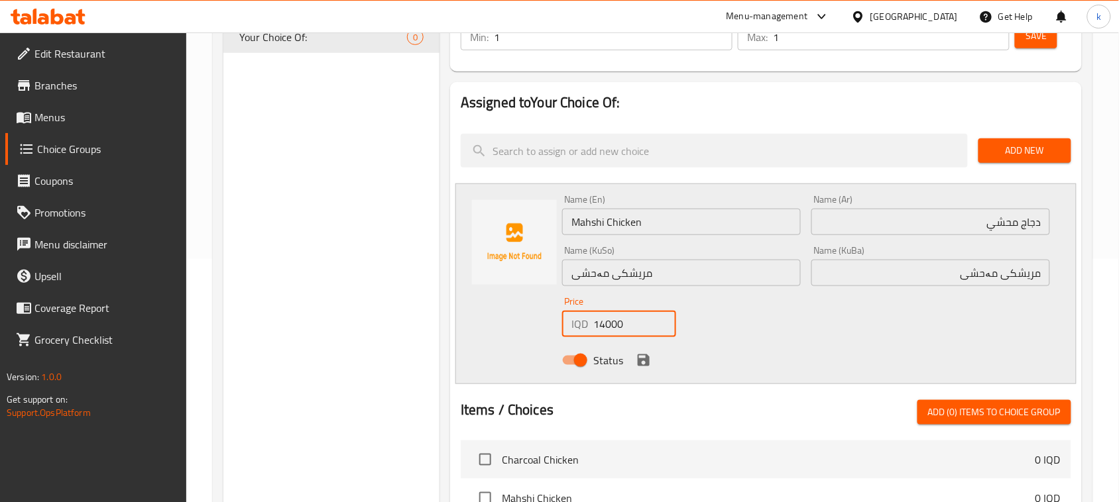
scroll to position [249, 0]
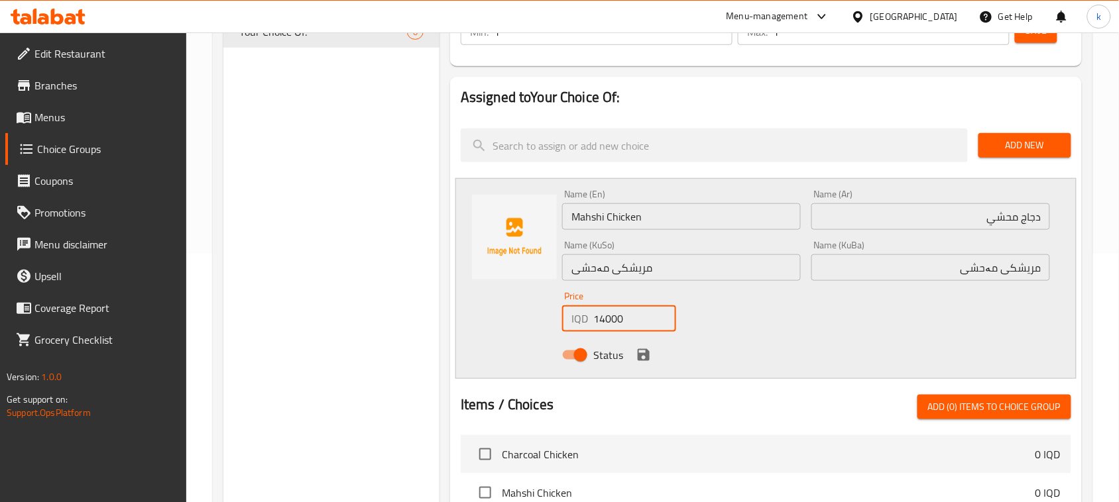
click at [642, 349] on icon "save" at bounding box center [644, 355] width 16 height 16
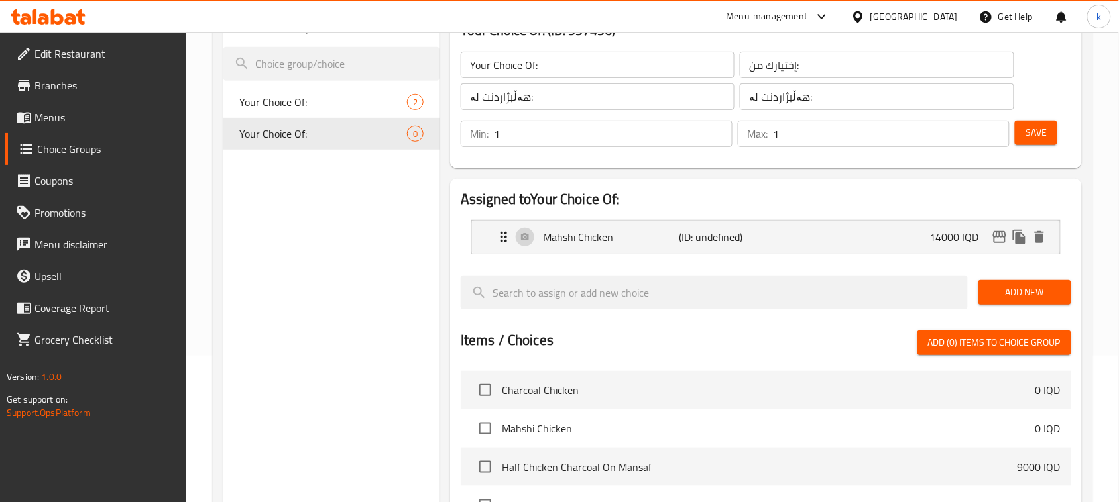
scroll to position [0, 0]
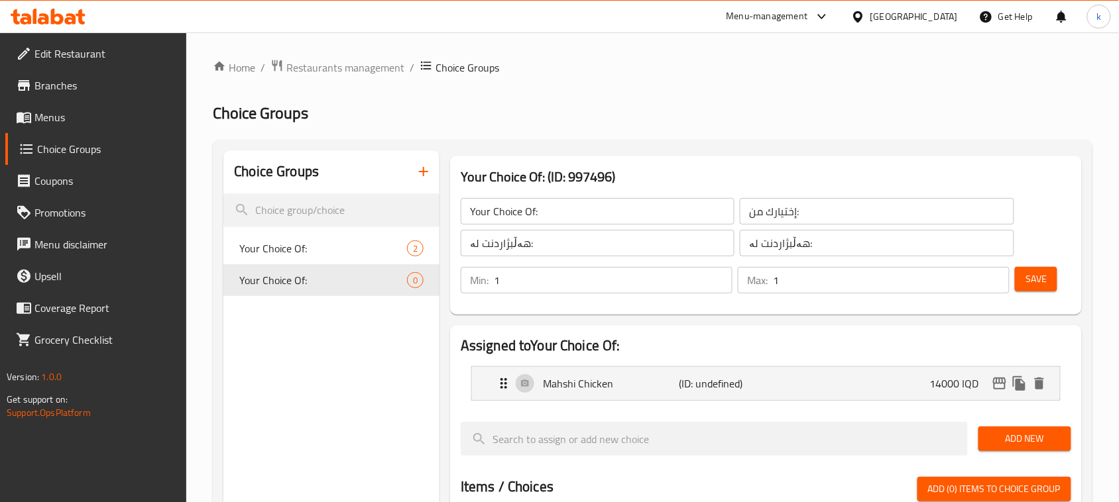
click at [1023, 280] on button "Save" at bounding box center [1036, 279] width 42 height 25
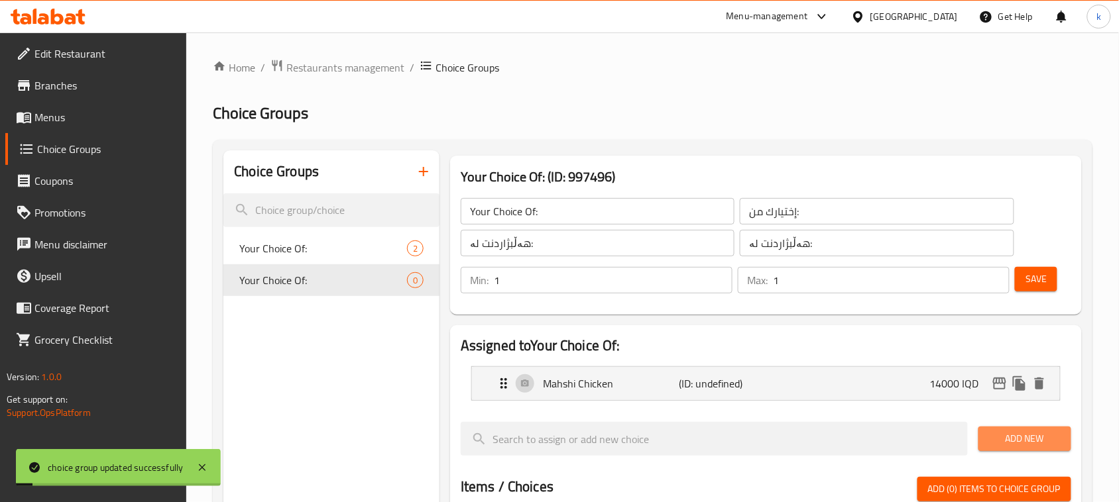
click at [1043, 435] on span "Add New" at bounding box center [1025, 439] width 72 height 17
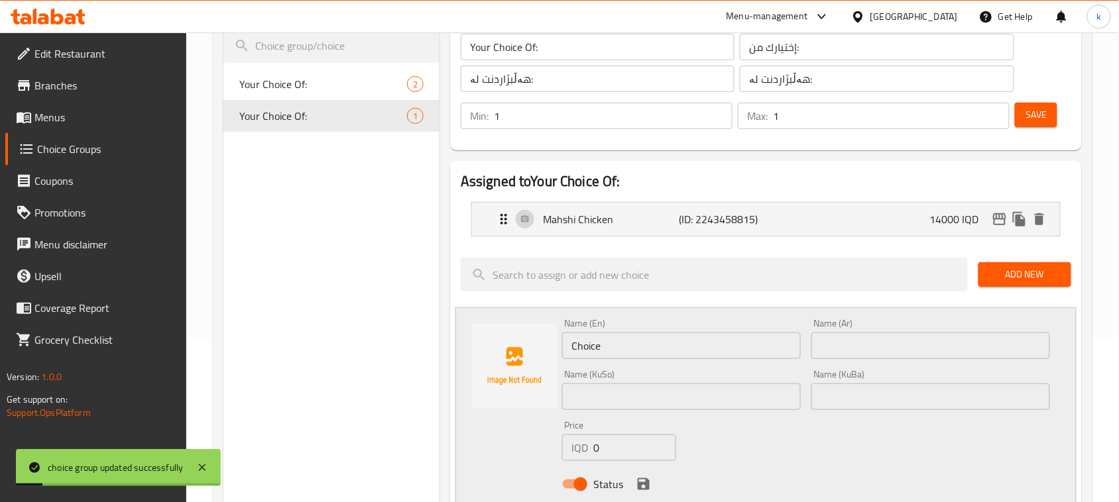
scroll to position [166, 0]
click at [940, 341] on input "text" at bounding box center [930, 344] width 239 height 27
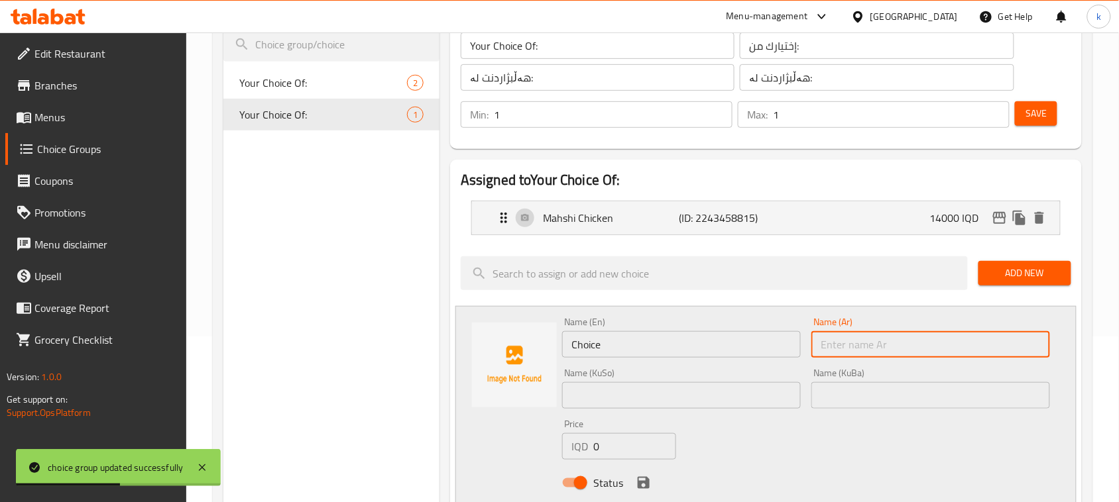
paste input "نص دجاج محشي"
type input "نص دجاج محشي"
click at [1005, 390] on input "text" at bounding box center [930, 395] width 239 height 27
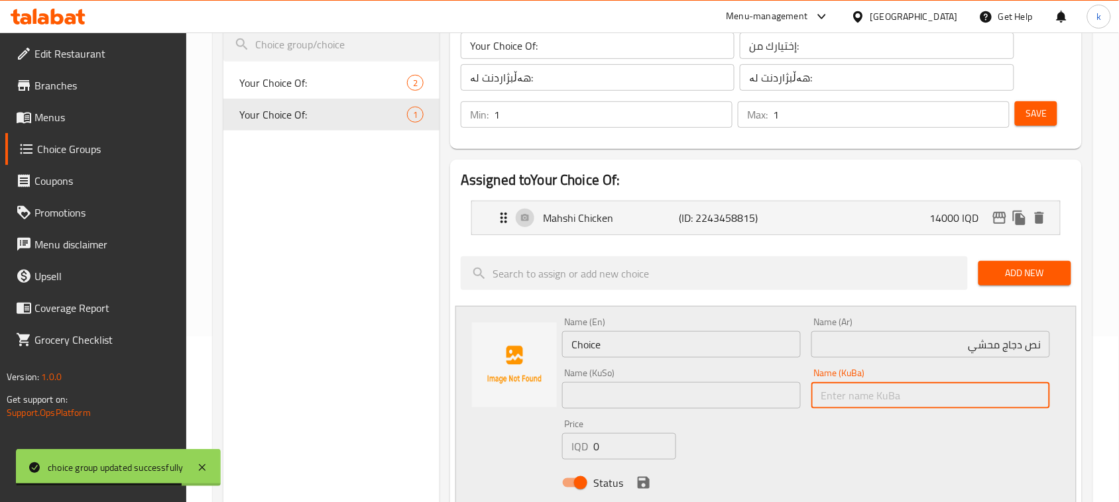
paste input "مریشکی مەحشی"
drag, startPoint x: 1039, startPoint y: 393, endPoint x: 1053, endPoint y: 408, distance: 20.2
click at [1039, 393] on input "مریشکی مەحشی" at bounding box center [930, 395] width 239 height 27
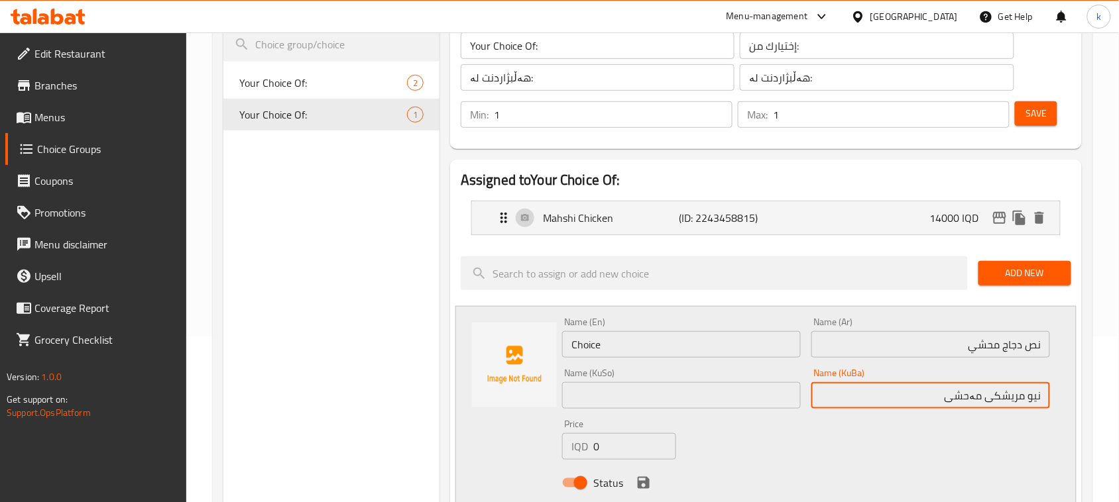
drag, startPoint x: 925, startPoint y: 395, endPoint x: 1111, endPoint y: 416, distance: 186.8
click at [1108, 419] on div "Home / Restaurants management / Choice Groups Choice Groups Choice Groups Your …" at bounding box center [652, 436] width 933 height 1139
type input "نیو مریشکی مەحشی"
click at [697, 402] on input "text" at bounding box center [681, 395] width 239 height 27
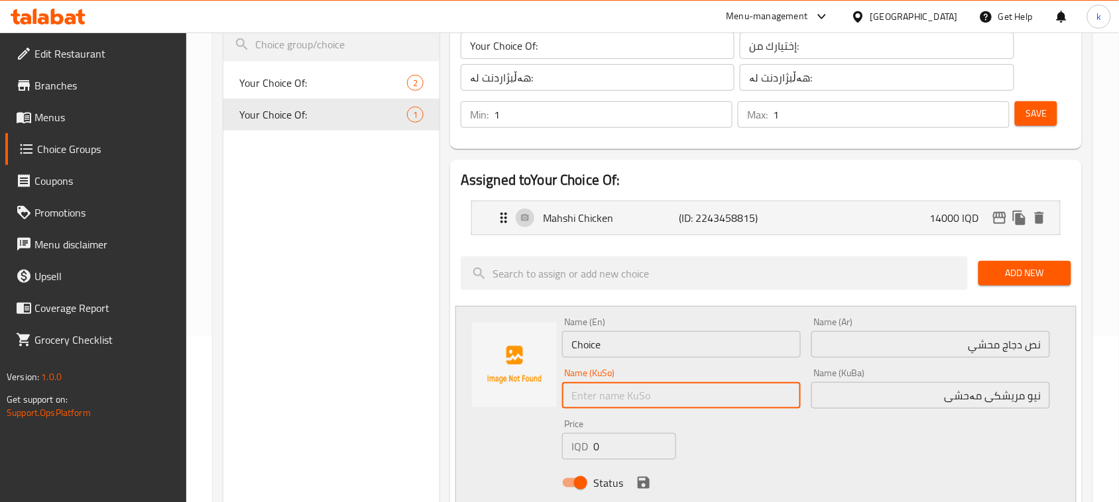
paste input "نیو مریشکی مەحشی"
type input "نیو مریشکی مەحشی"
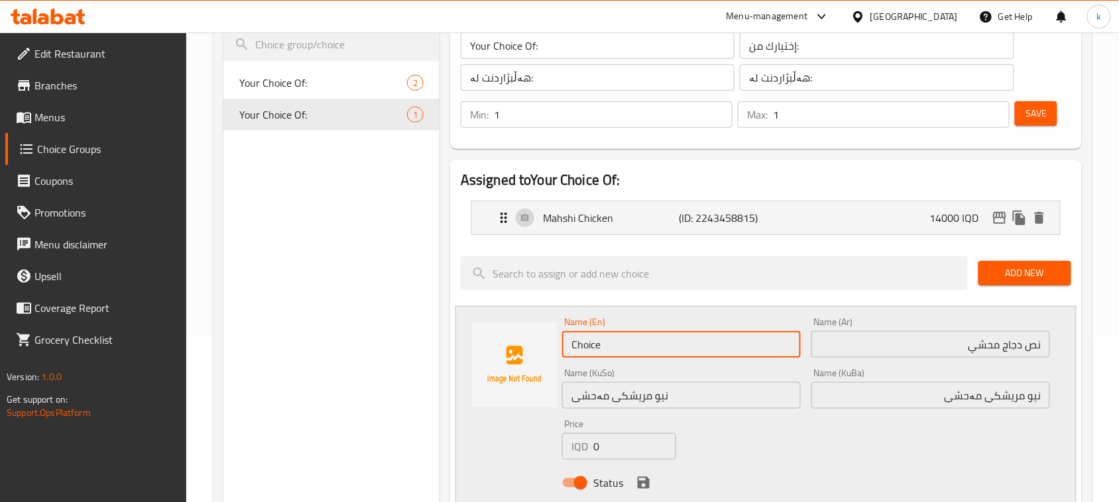
drag, startPoint x: 627, startPoint y: 349, endPoint x: 563, endPoint y: 349, distance: 63.6
click at [563, 349] on input "Choice" at bounding box center [681, 344] width 239 height 27
click at [644, 345] on input "Half Chicken Mahshi" at bounding box center [681, 344] width 239 height 27
drag, startPoint x: 644, startPoint y: 345, endPoint x: 719, endPoint y: 396, distance: 90.8
click at [720, 396] on input "نیو مریشکی مەحشی" at bounding box center [681, 395] width 239 height 27
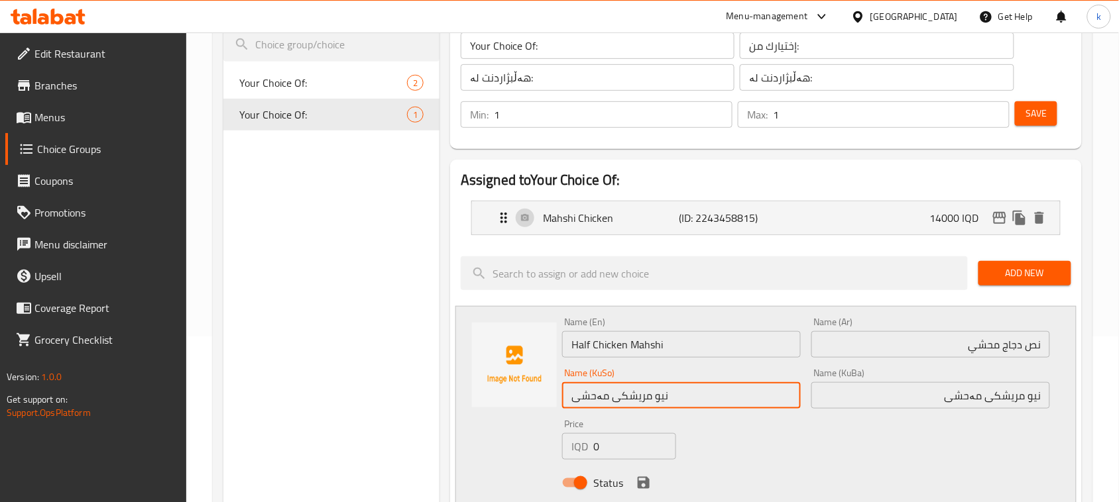
click at [644, 343] on input "Half Chicken Mahshi" at bounding box center [681, 344] width 239 height 27
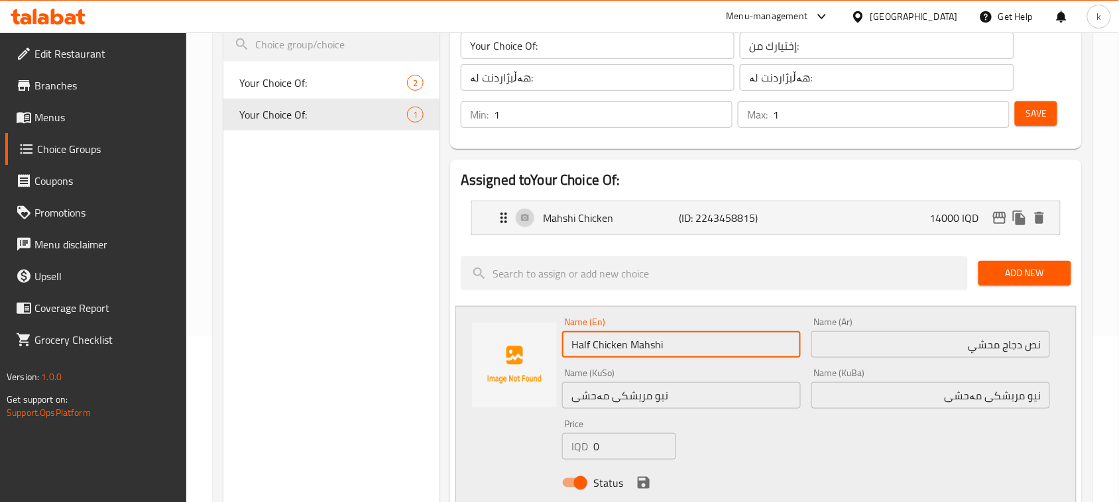
click at [644, 343] on input "Half Chicken Mahshi" at bounding box center [681, 344] width 239 height 27
click at [651, 343] on input "Half Chicken Mahshi" at bounding box center [681, 344] width 239 height 27
type input "Half Chicken Mahshi"
click at [733, 449] on div "Name (En) Half Chicken Mahshi Name (En) Name (Ar) نص دجاج محشي Name (Ar) Name (…" at bounding box center [806, 406] width 498 height 189
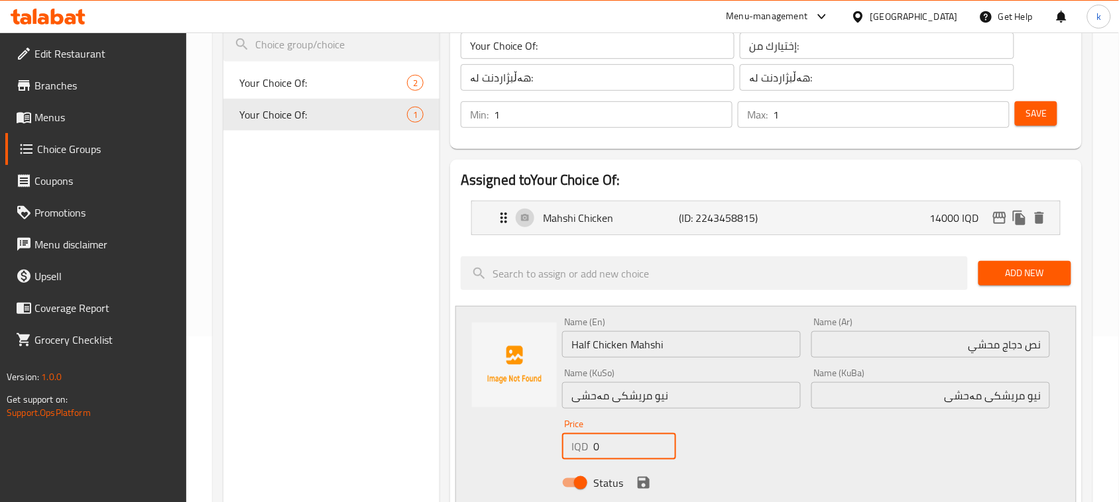
drag, startPoint x: 609, startPoint y: 446, endPoint x: 561, endPoint y: 445, distance: 47.1
click at [562, 445] on div "IQD 0 Price" at bounding box center [619, 447] width 114 height 27
type input "8000"
click at [642, 482] on icon "save" at bounding box center [644, 483] width 12 height 12
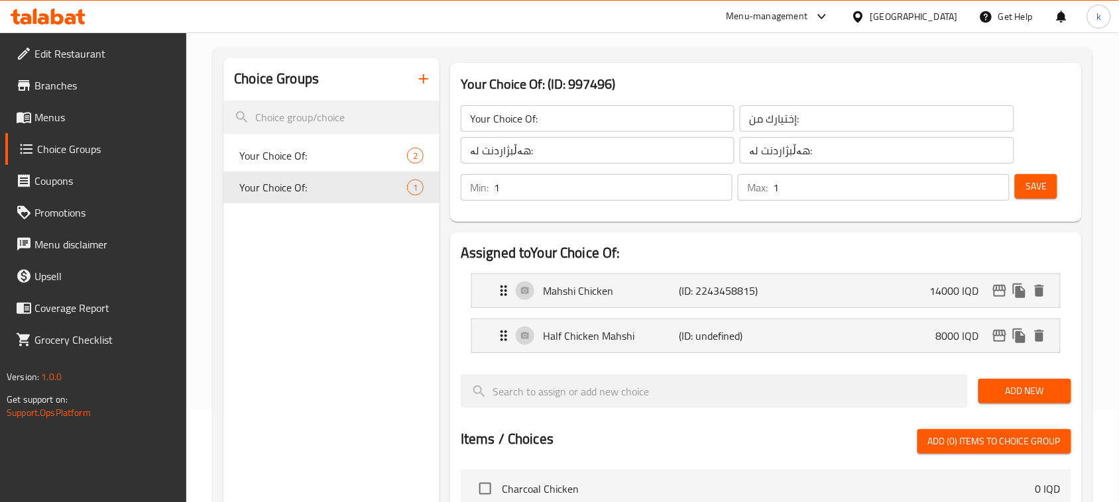
scroll to position [0, 0]
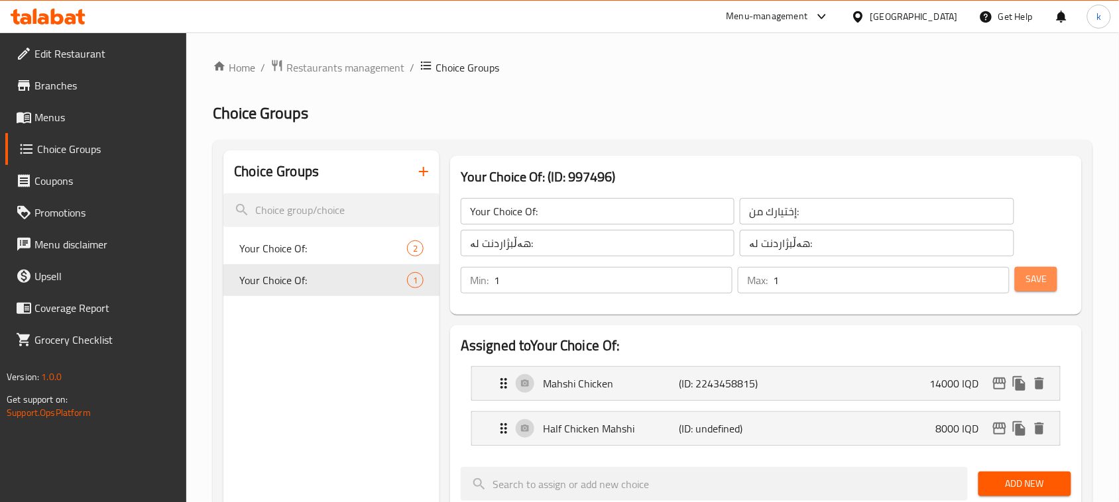
click at [1048, 278] on button "Save" at bounding box center [1036, 279] width 42 height 25
click at [1041, 282] on span "Save" at bounding box center [1035, 279] width 21 height 17
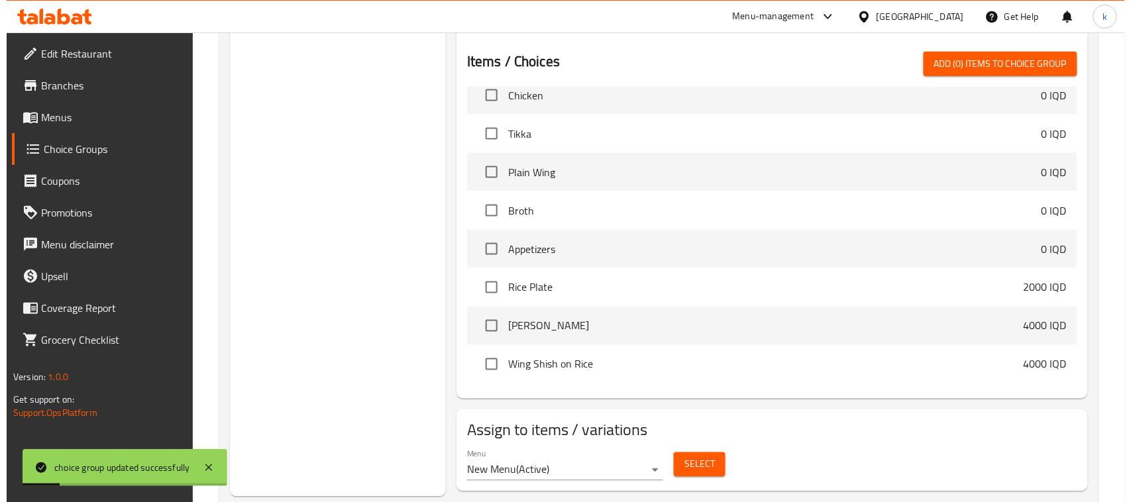
scroll to position [502, 0]
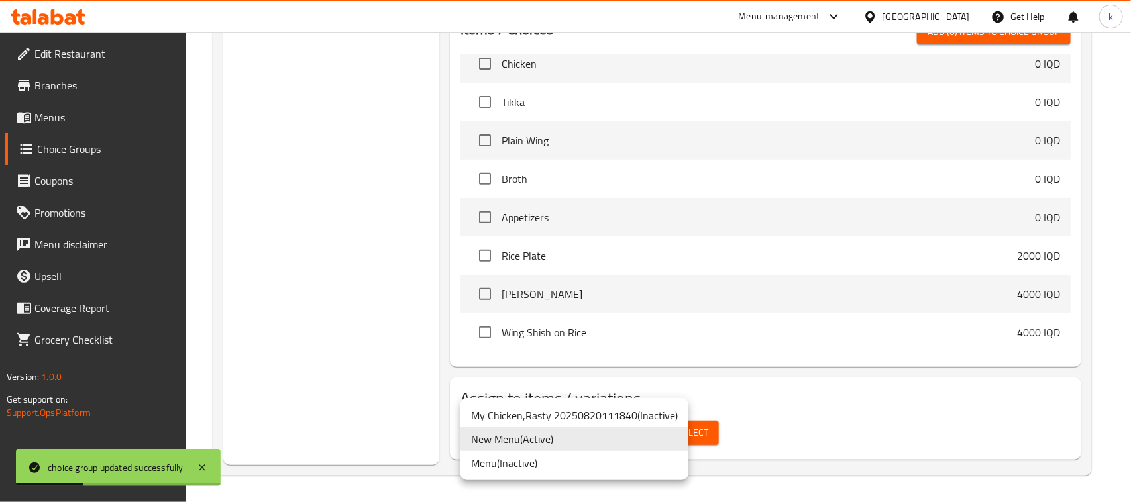
click at [537, 438] on li "New Menu ( Active )" at bounding box center [575, 440] width 228 height 24
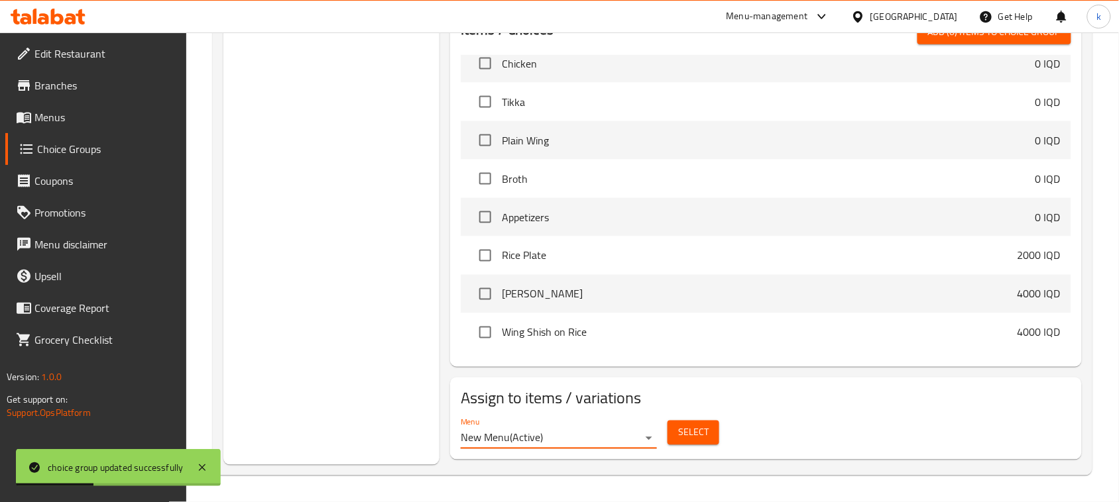
click at [690, 428] on span "Select" at bounding box center [693, 433] width 30 height 17
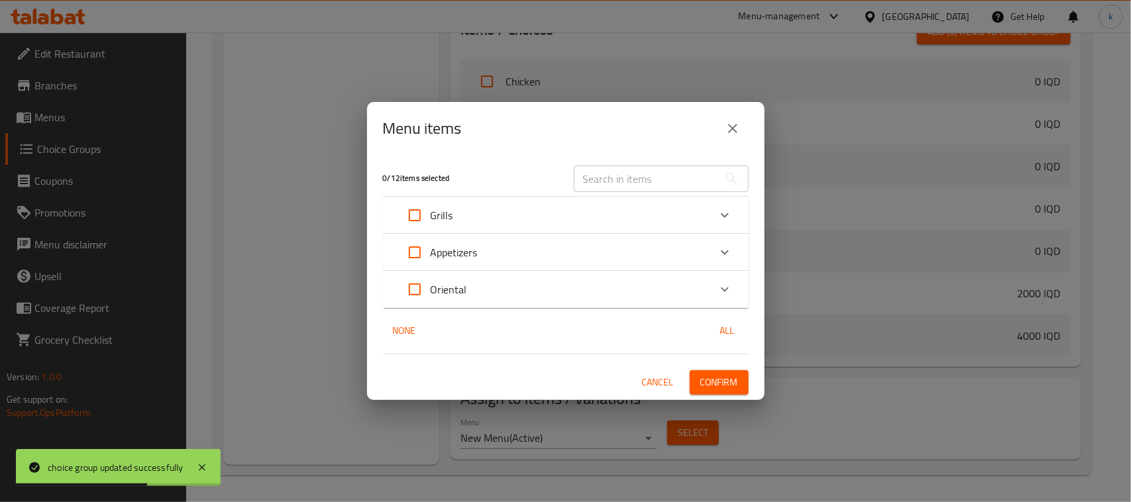
click at [582, 222] on div "Grills" at bounding box center [554, 216] width 310 height 32
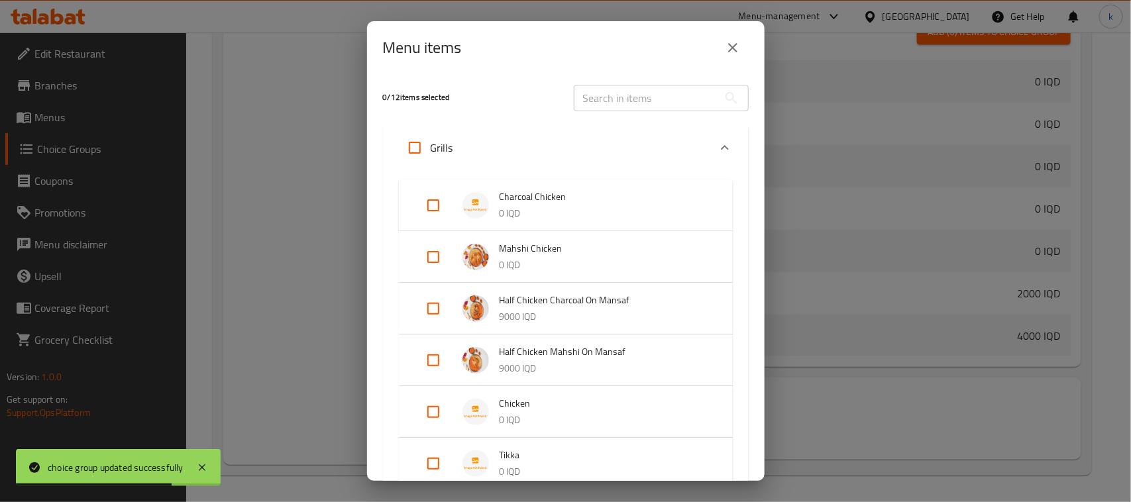
click at [433, 259] on input "Expand" at bounding box center [434, 257] width 32 height 32
checkbox input "true"
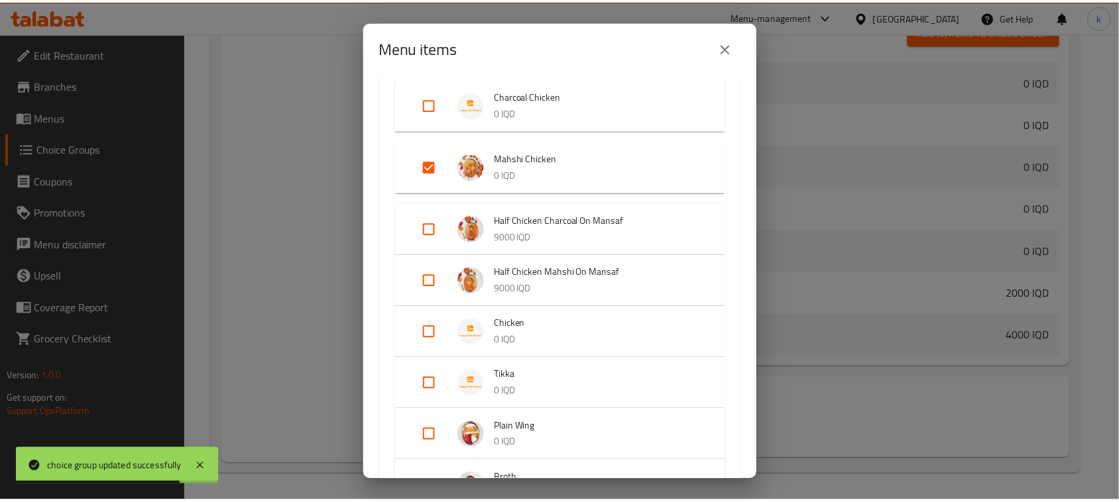
scroll to position [330, 0]
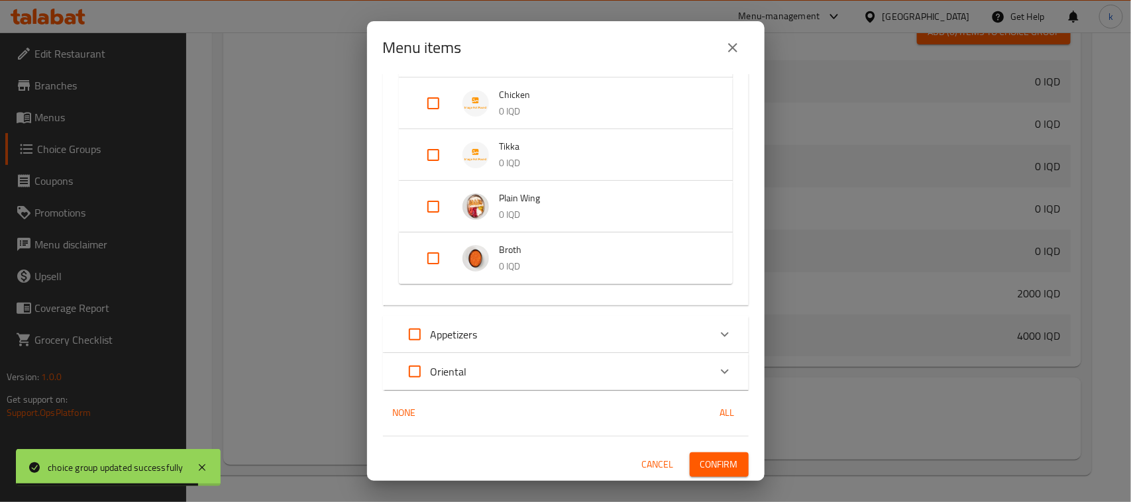
click at [730, 457] on button "Confirm" at bounding box center [719, 465] width 59 height 25
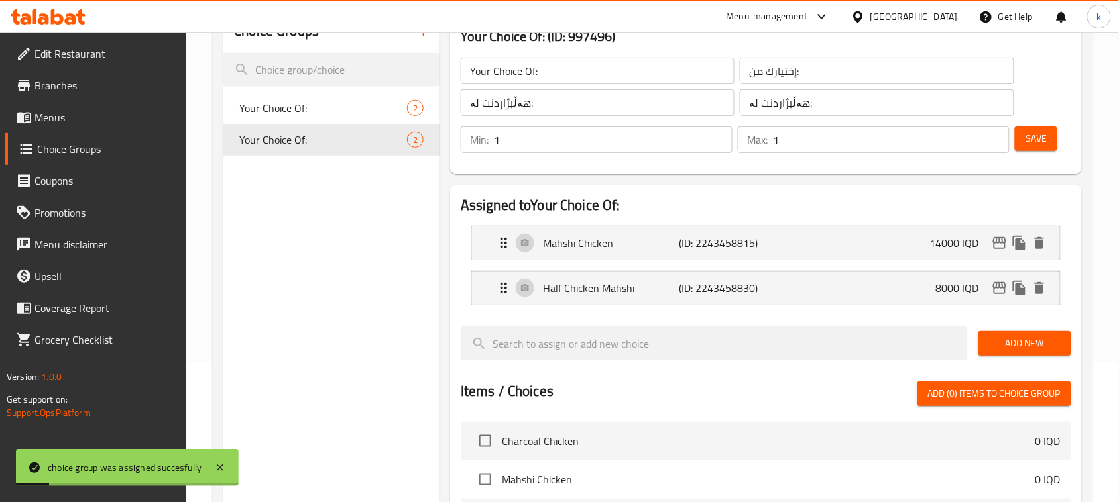
scroll to position [0, 0]
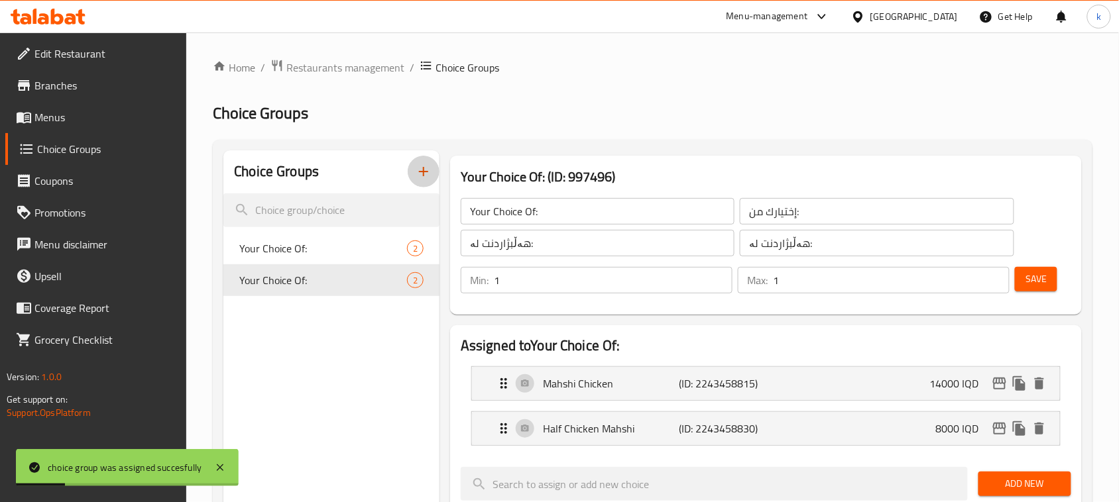
click at [420, 171] on icon "button" at bounding box center [424, 172] width 16 height 16
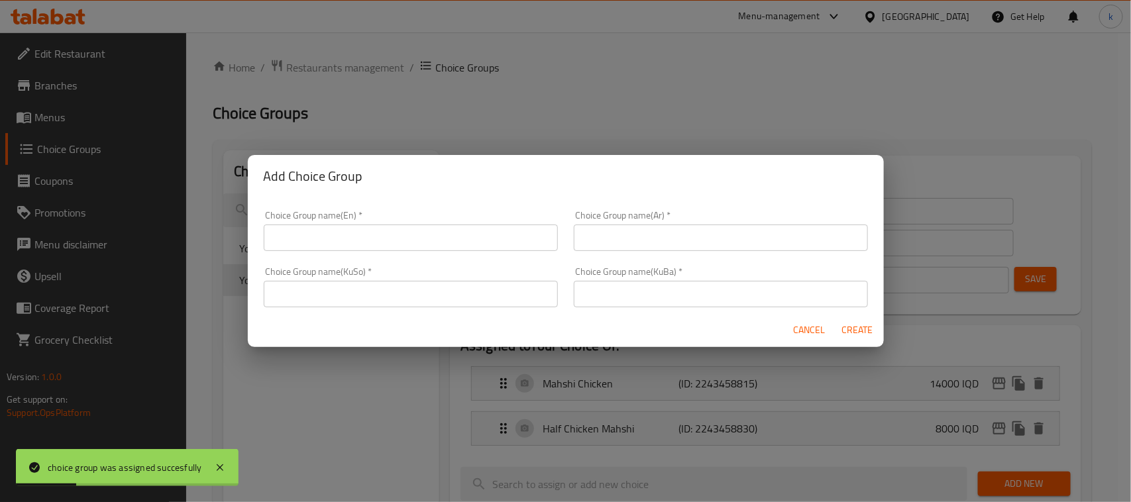
click at [370, 237] on input "text" at bounding box center [411, 238] width 294 height 27
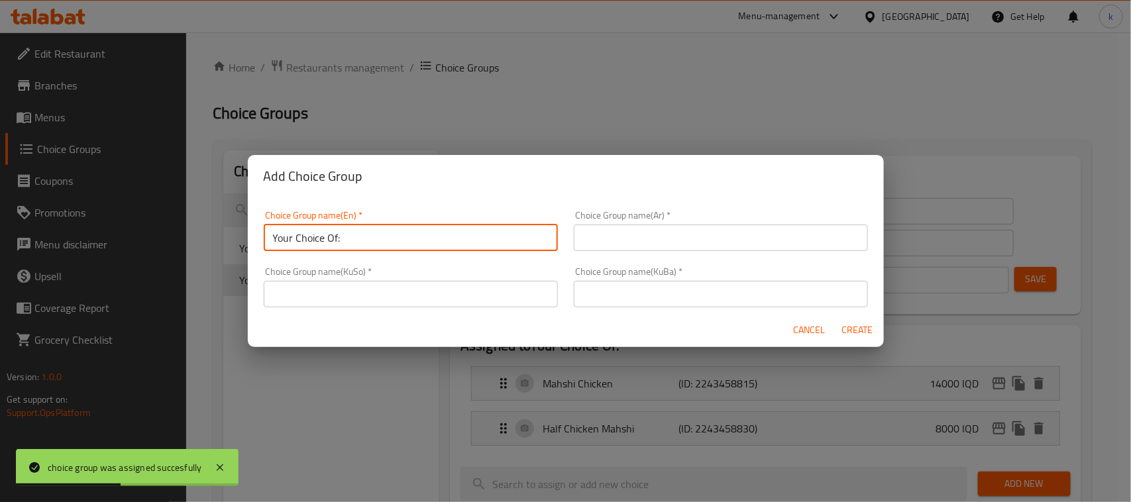
type input "Your Choice Of:"
click at [638, 236] on input "text" at bounding box center [721, 238] width 294 height 27
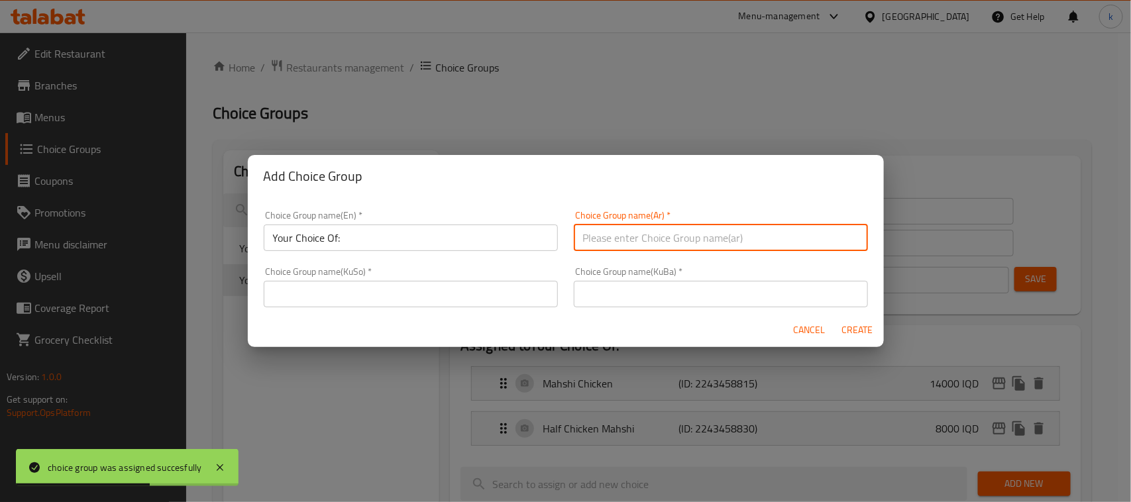
type input "إختيارك من:"
drag, startPoint x: 640, startPoint y: 296, endPoint x: 647, endPoint y: 306, distance: 12.9
click at [640, 296] on input "text" at bounding box center [721, 294] width 294 height 27
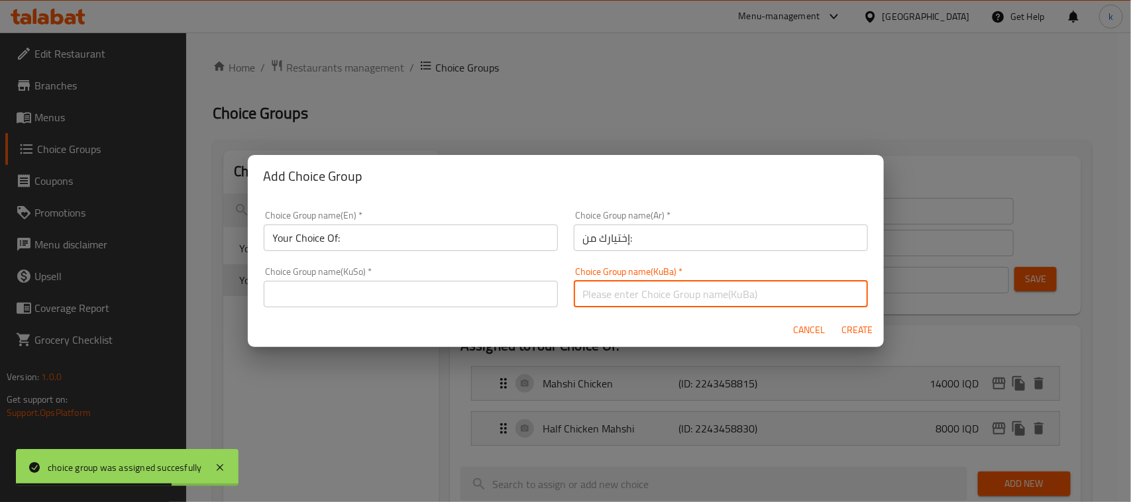
type input "هەڵبژاردنت لە:"
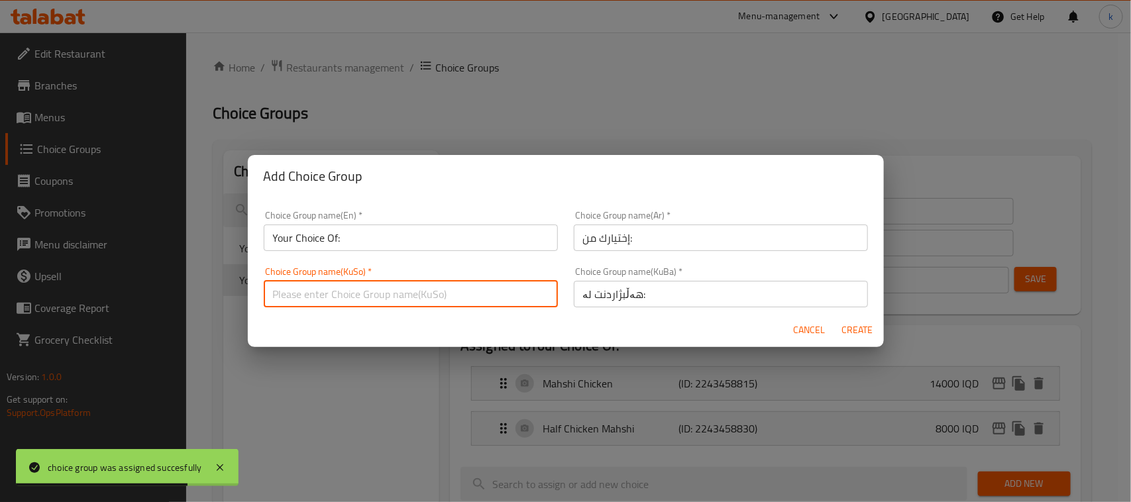
drag, startPoint x: 447, startPoint y: 296, endPoint x: 437, endPoint y: 303, distance: 12.3
click at [447, 296] on input "text" at bounding box center [411, 294] width 294 height 27
type input "هەڵبژاردنت لە:"
drag, startPoint x: 872, startPoint y: 332, endPoint x: 846, endPoint y: 332, distance: 25.9
click at [870, 332] on span "Create" at bounding box center [858, 330] width 32 height 17
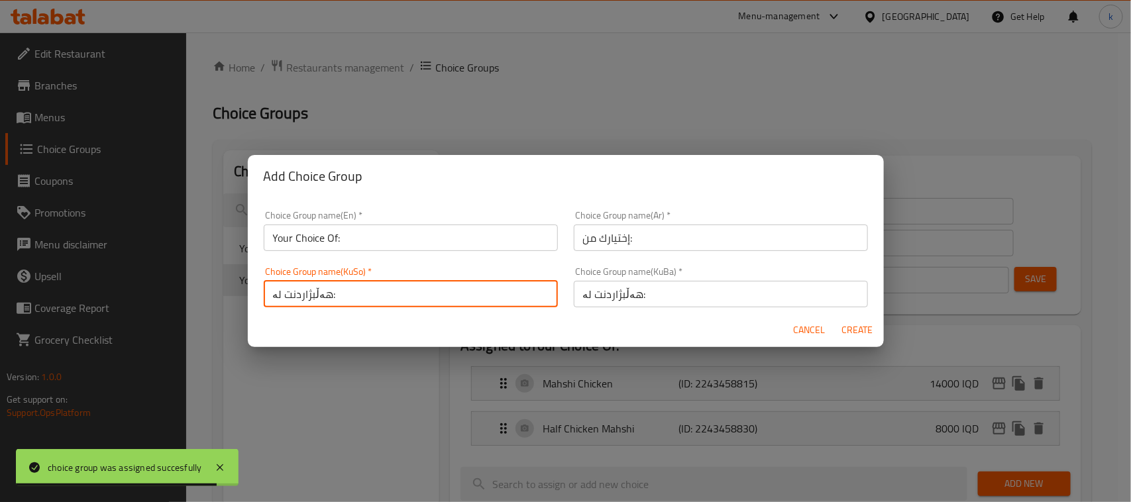
type input "Your Choice Of:"
type input "0"
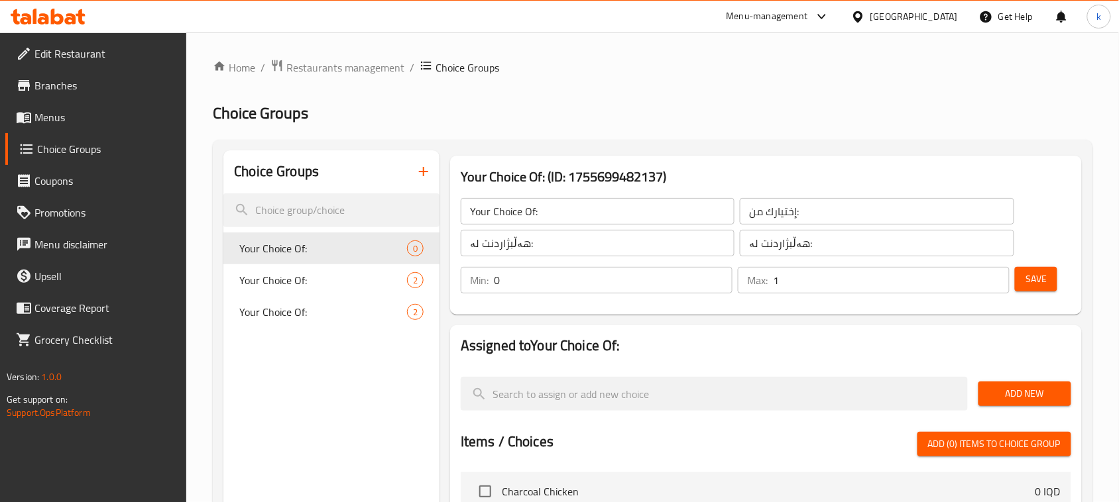
type input "1"
click at [995, 277] on input "1" at bounding box center [891, 280] width 237 height 27
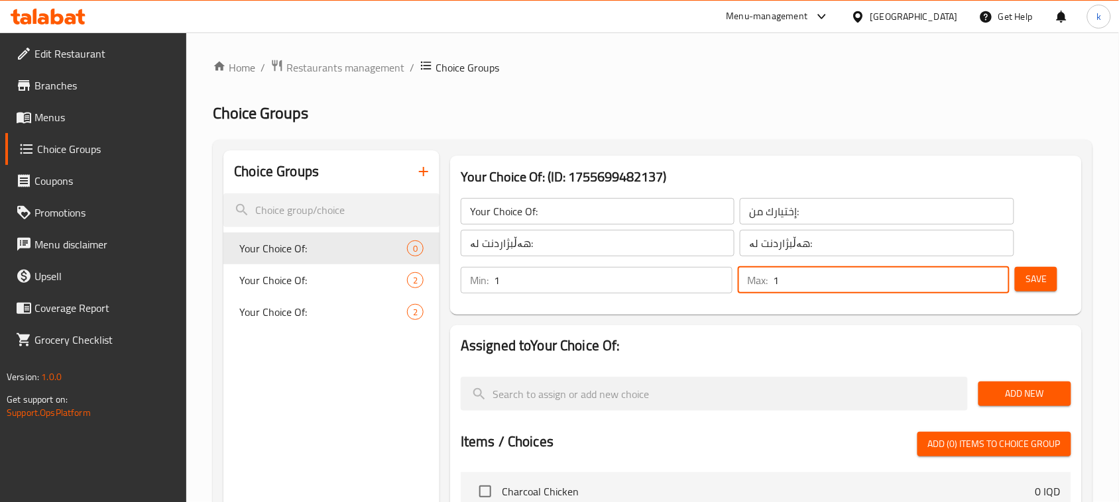
type input "1"
click at [718, 276] on input "1" at bounding box center [613, 280] width 239 height 27
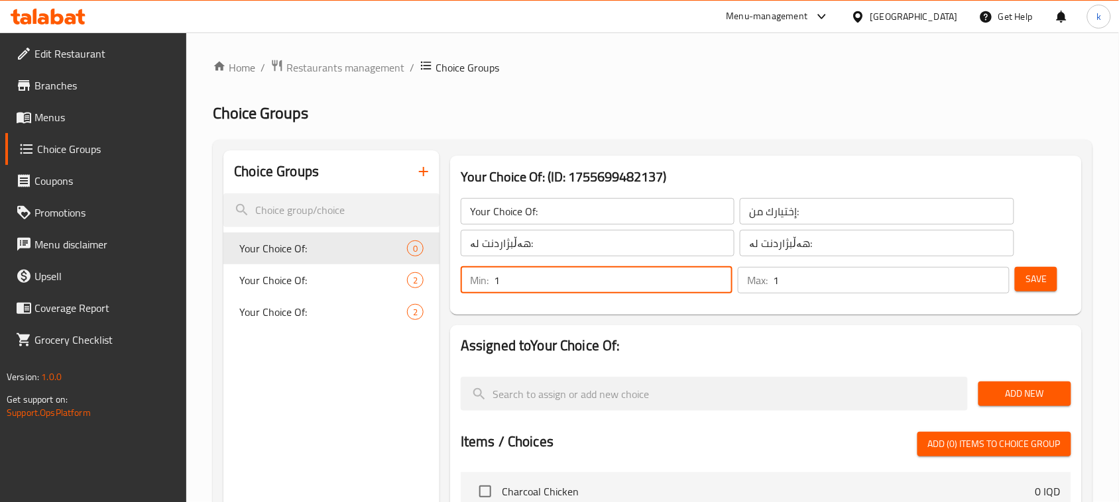
click at [1034, 279] on span "Save" at bounding box center [1035, 279] width 21 height 17
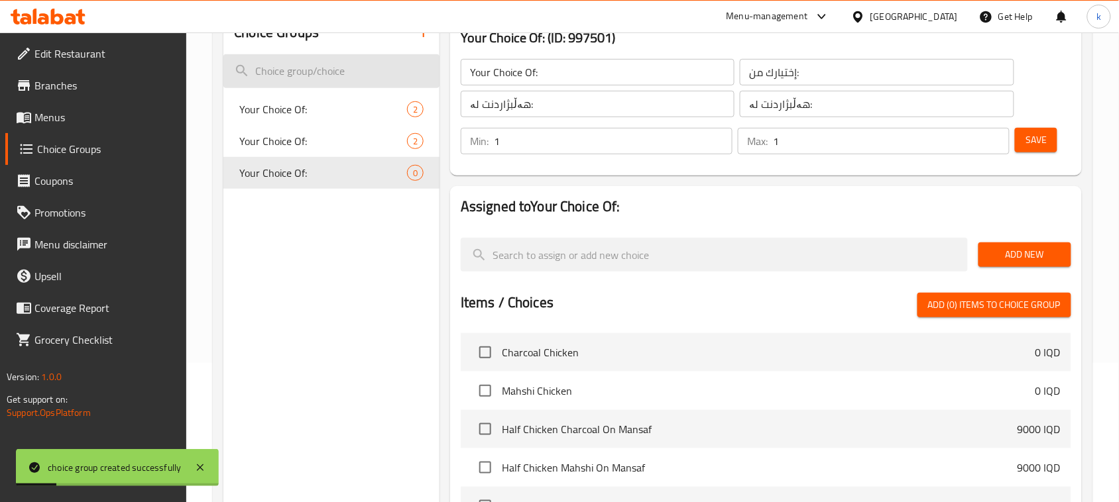
scroll to position [166, 0]
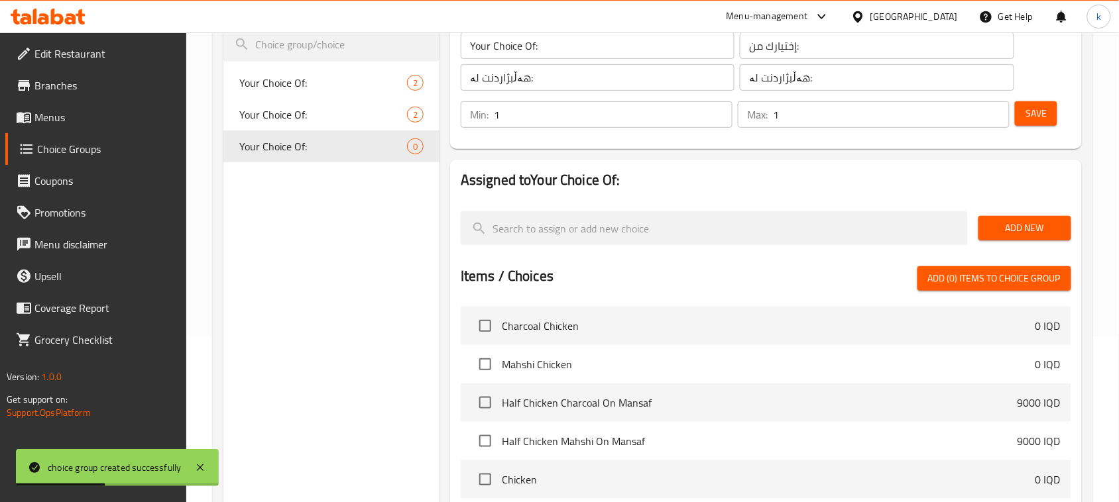
click at [1026, 227] on span "Add New" at bounding box center [1025, 228] width 72 height 17
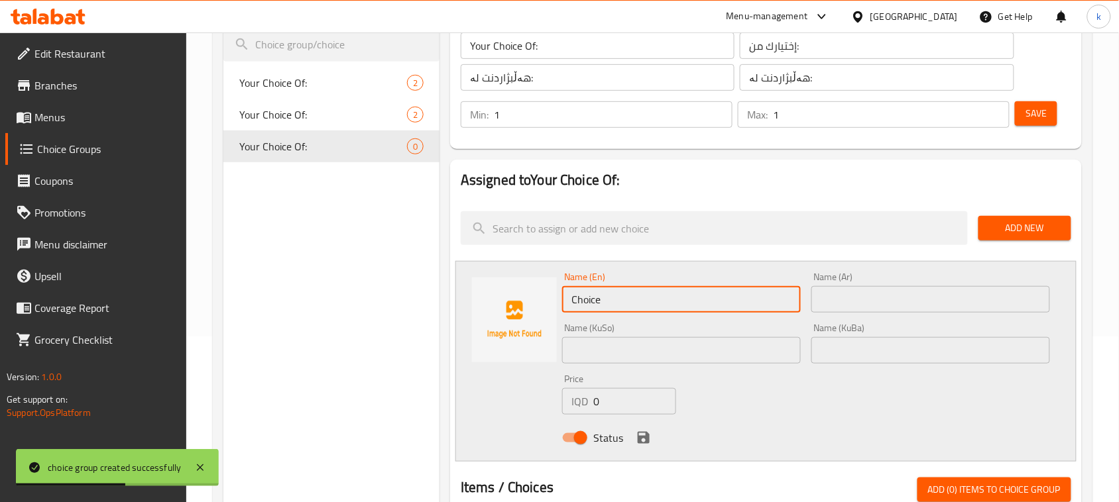
drag, startPoint x: 654, startPoint y: 307, endPoint x: 489, endPoint y: 320, distance: 166.2
click at [489, 320] on div "Name (En) Choice Name (En) Name (Ar) Name (Ar) Name (KuSo) Name (KuSo) Name (Ku…" at bounding box center [765, 361] width 621 height 201
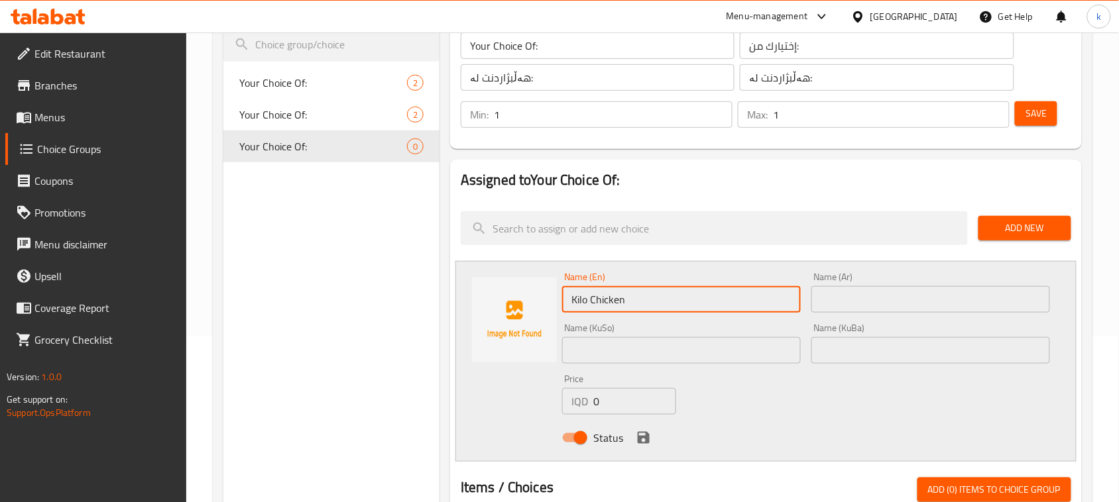
type input "Kilo Chicken"
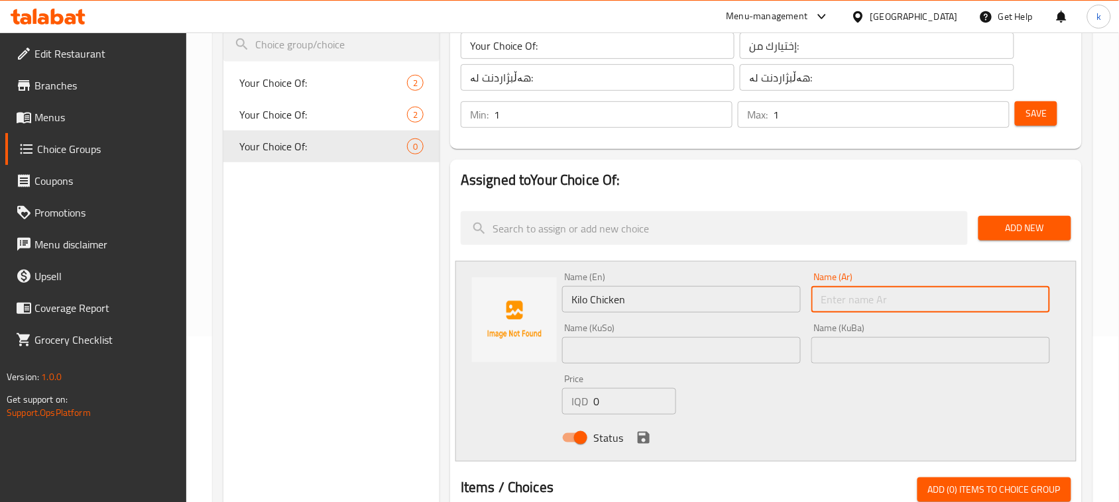
click at [910, 298] on input "text" at bounding box center [930, 299] width 239 height 27
paste input "كيلو دجاج"
type input "كيلو دجاج"
click at [1017, 349] on input "text" at bounding box center [930, 350] width 239 height 27
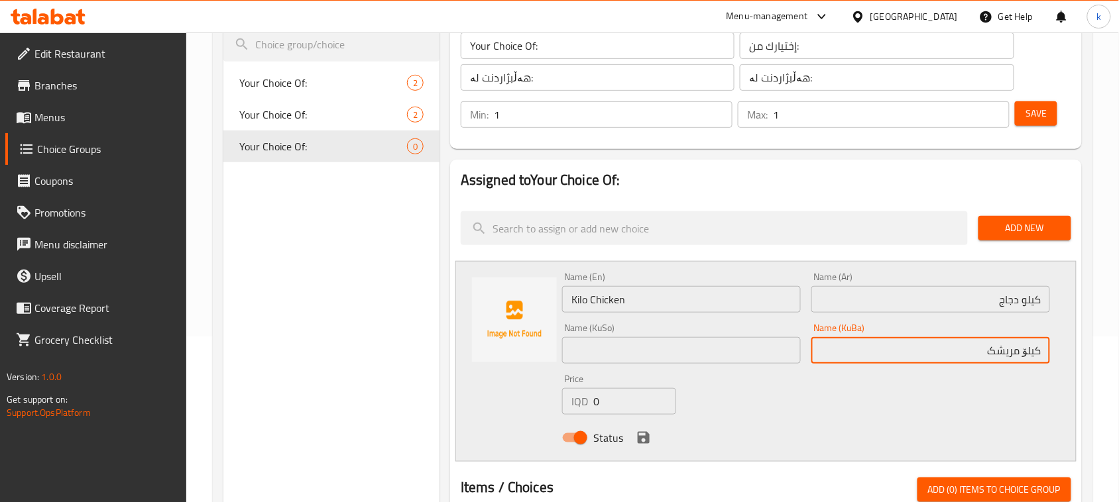
drag, startPoint x: 982, startPoint y: 349, endPoint x: 1086, endPoint y: 352, distance: 103.4
click at [1086, 352] on div "Assigned to Your Choice Of: Add New Name (En) Kilo Chicken Name (En) Name (Ar) …" at bounding box center [766, 492] width 642 height 676
type input "کیلۆ مریشک"
click at [677, 355] on input "text" at bounding box center [681, 350] width 239 height 27
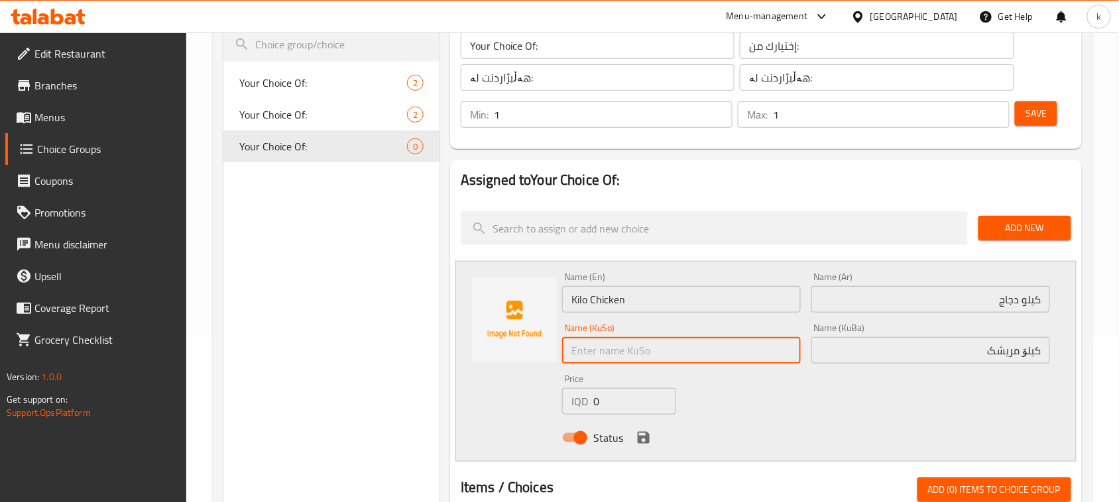
paste input "کیلۆ مریشک"
type input "کیلۆ مریشک"
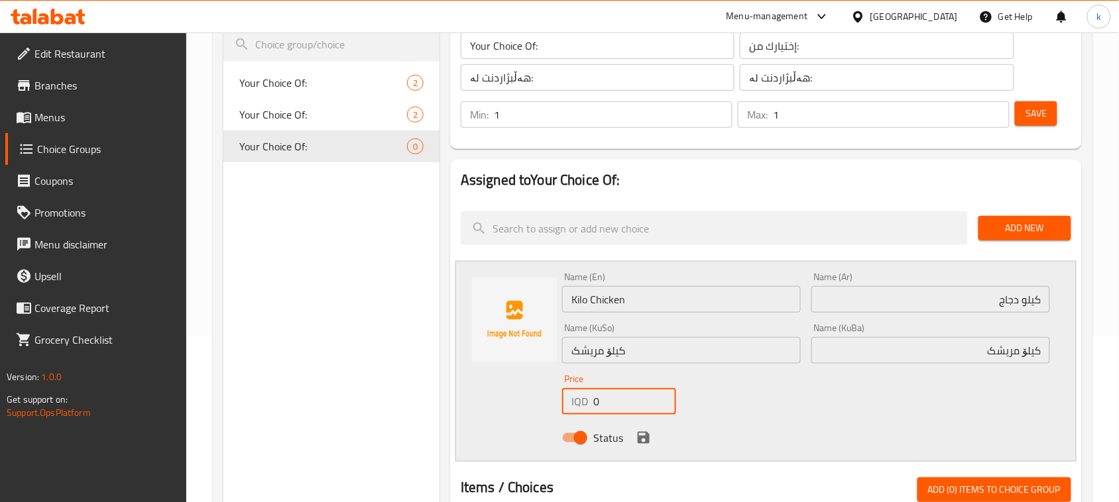
drag, startPoint x: 595, startPoint y: 405, endPoint x: 577, endPoint y: 405, distance: 17.9
click at [577, 405] on div "IQD 0 Price" at bounding box center [619, 401] width 114 height 27
type input "12000"
click at [641, 432] on icon "save" at bounding box center [644, 438] width 16 height 16
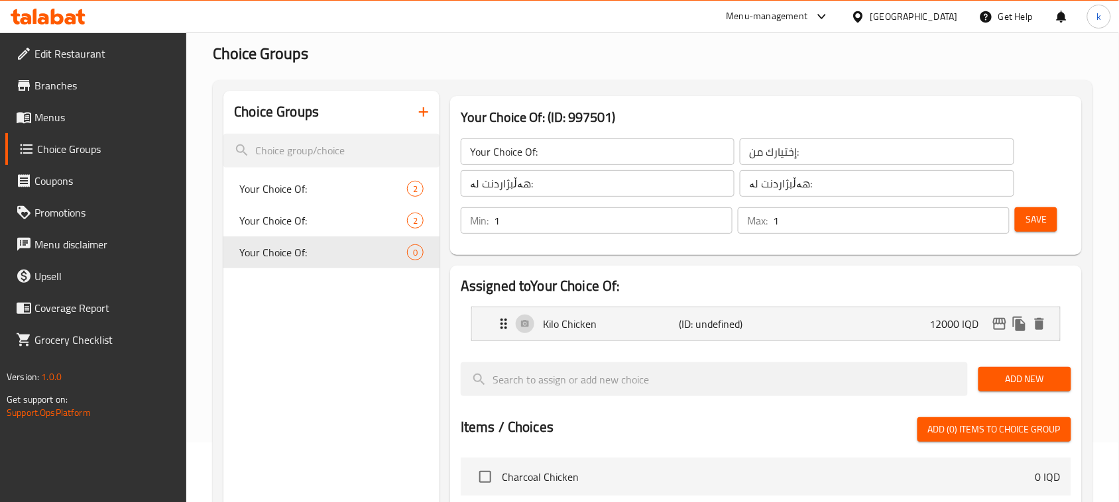
scroll to position [0, 0]
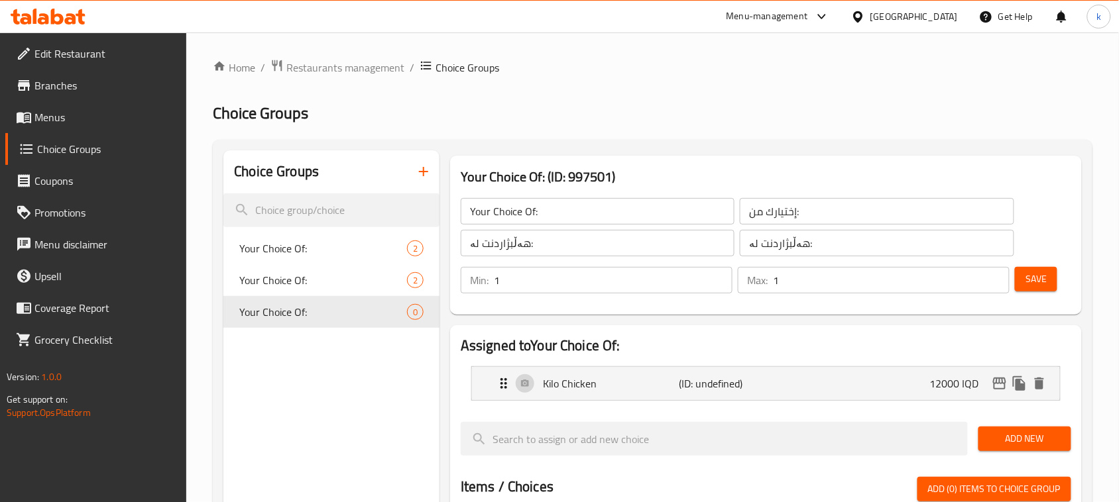
click at [1031, 286] on span "Save" at bounding box center [1035, 279] width 21 height 17
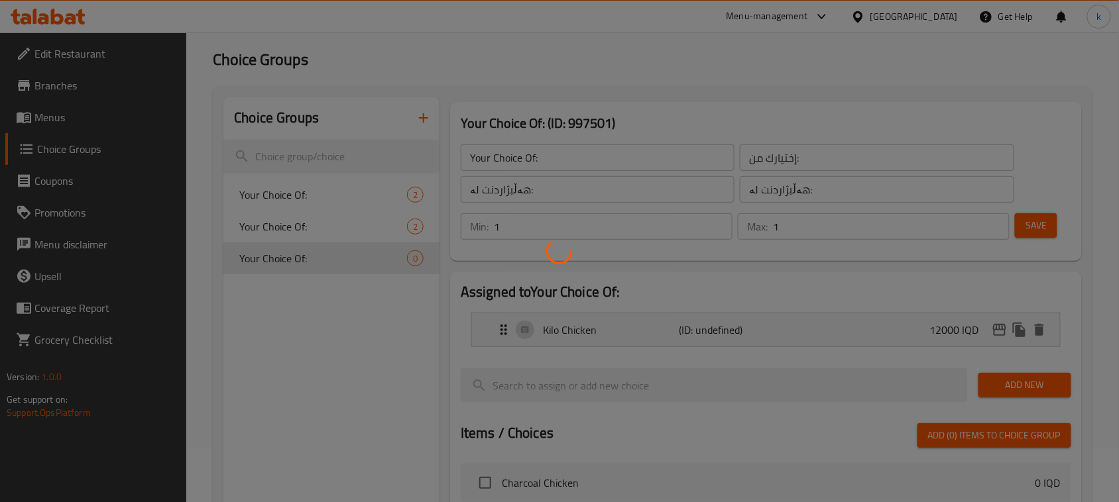
scroll to position [83, 0]
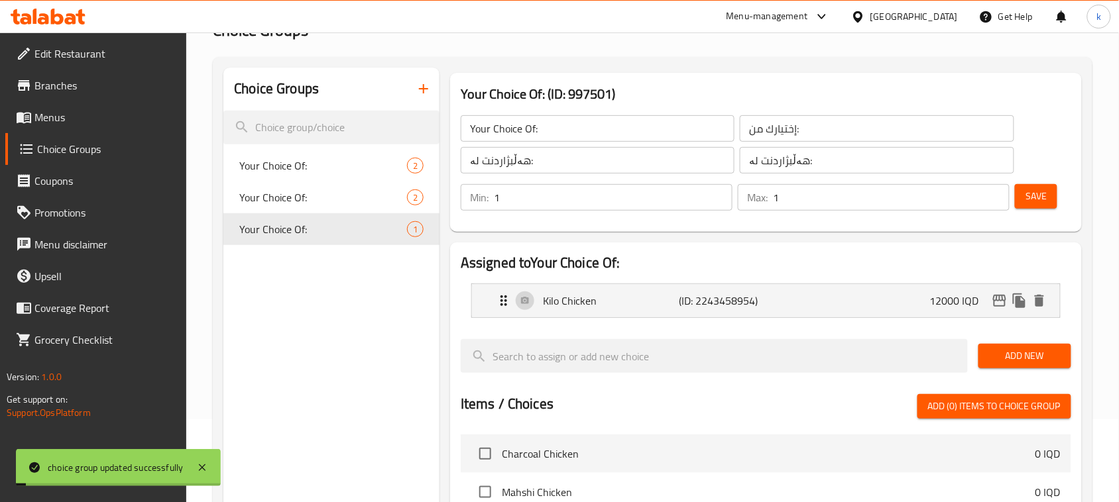
click at [1013, 356] on span "Add New" at bounding box center [1025, 356] width 72 height 17
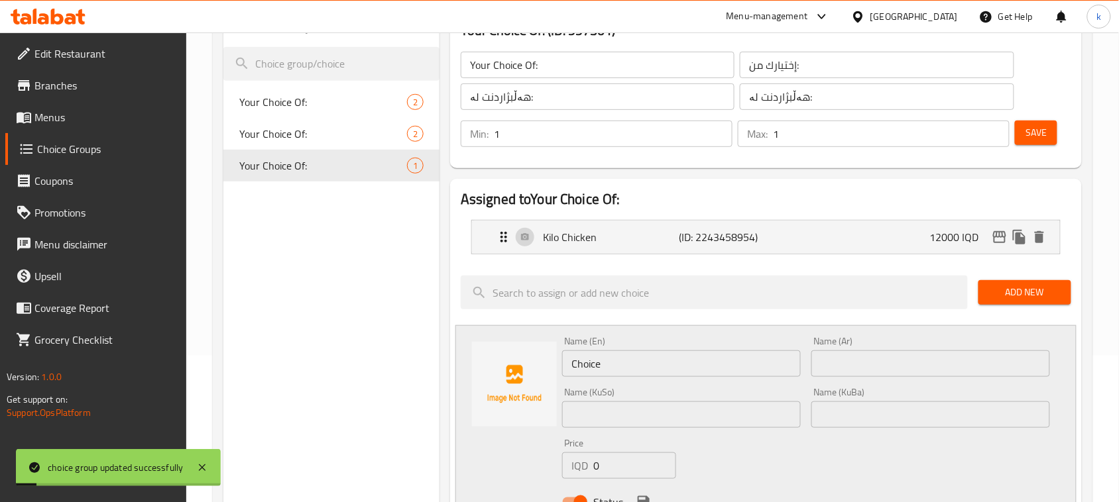
scroll to position [331, 0]
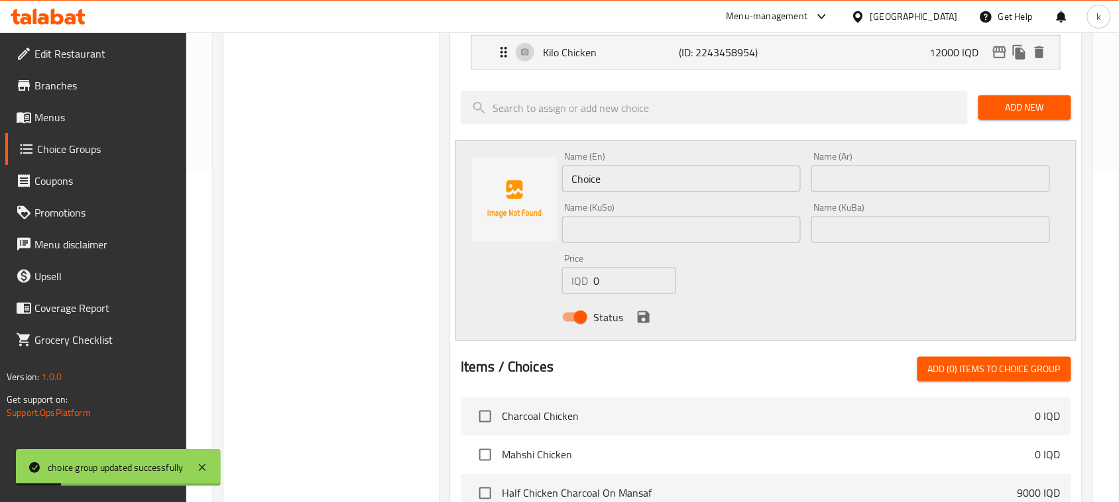
click at [856, 182] on input "text" at bounding box center [930, 179] width 239 height 27
paste input "نص كيلو دجاج"
type input "نص كيلو دجاج"
click at [1008, 237] on input "text" at bounding box center [930, 230] width 239 height 27
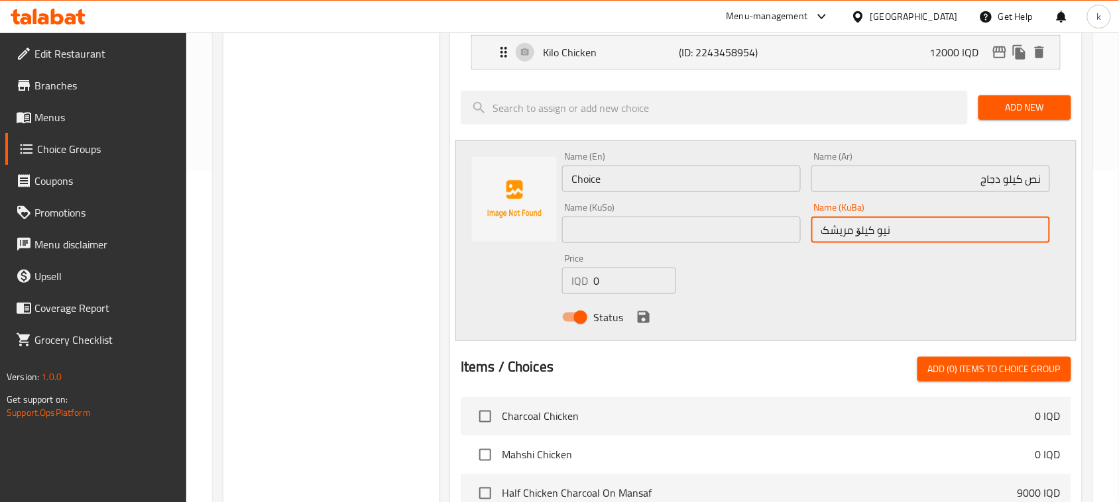
drag, startPoint x: 905, startPoint y: 229, endPoint x: 762, endPoint y: 256, distance: 145.6
click at [762, 256] on div "Name (En) Choice Name (En) Name (Ar) نص كيلو دجاج Name (Ar) Name (KuSo) Name (K…" at bounding box center [806, 240] width 498 height 189
type input "نیو کیلۆ مریشک"
click at [632, 227] on input "text" at bounding box center [681, 230] width 239 height 27
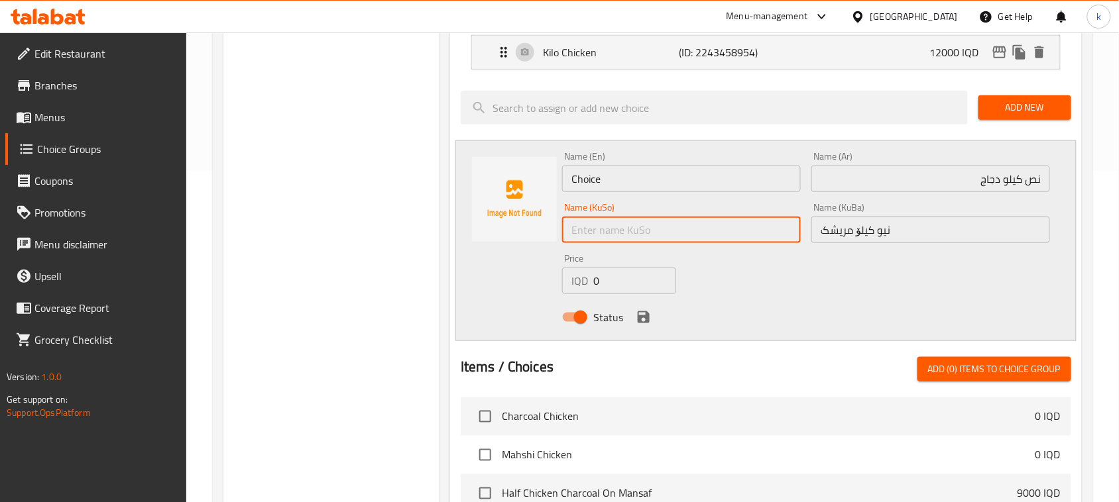
paste input "نیو کیلۆ مریشک"
type input "نیو کیلۆ مریشک"
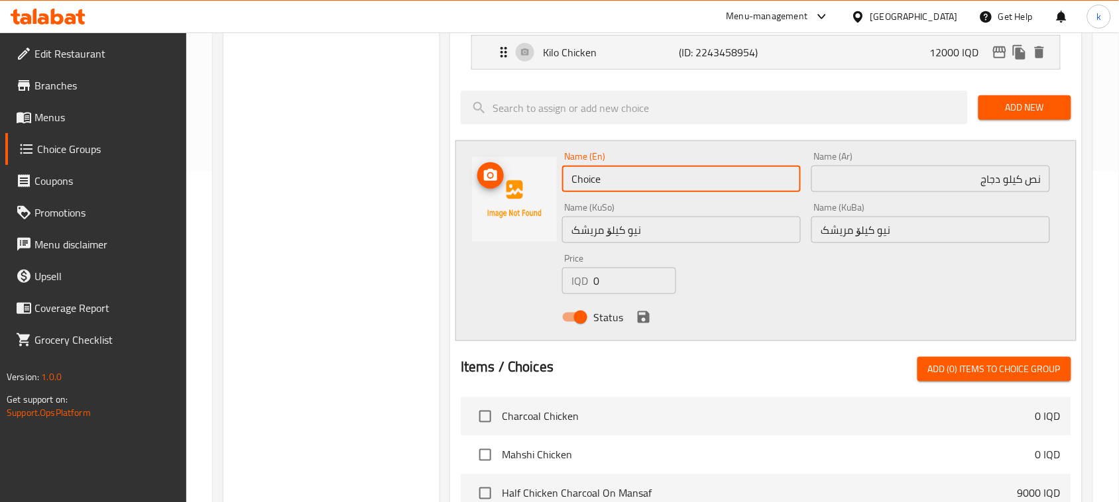
drag, startPoint x: 628, startPoint y: 174, endPoint x: 510, endPoint y: 187, distance: 118.7
click at [510, 187] on div "Name (En) Choice Name (En) Name (Ar) نص كيلو دجاج Name (Ar) Name (KuSo) نیو کیل…" at bounding box center [765, 241] width 621 height 201
type input "Half Kilo Chicken"
click at [786, 308] on div "Status" at bounding box center [806, 318] width 498 height 36
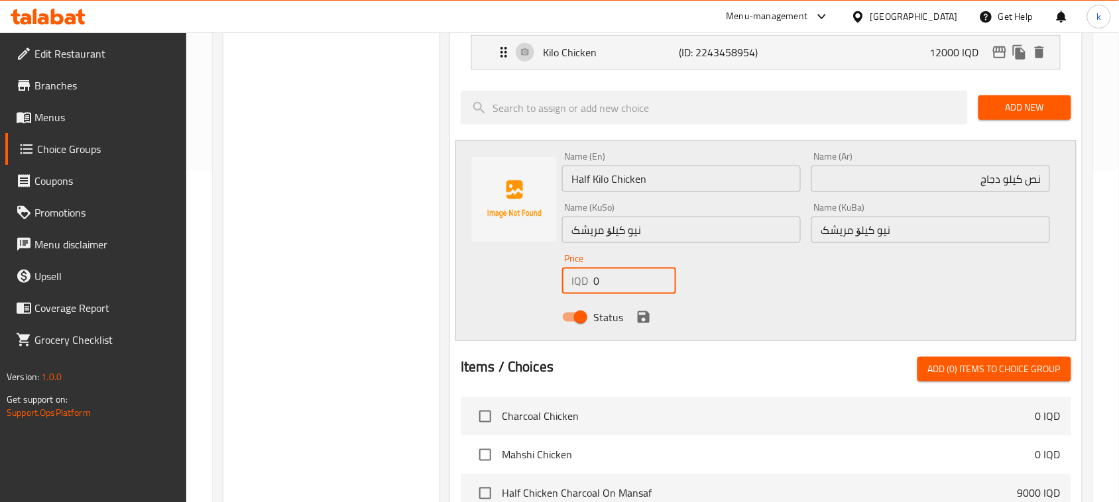
drag, startPoint x: 610, startPoint y: 282, endPoint x: 574, endPoint y: 287, distance: 36.1
click at [574, 287] on div "IQD 0 Price" at bounding box center [619, 281] width 114 height 27
type input "7000"
click at [645, 316] on icon "save" at bounding box center [644, 318] width 12 height 12
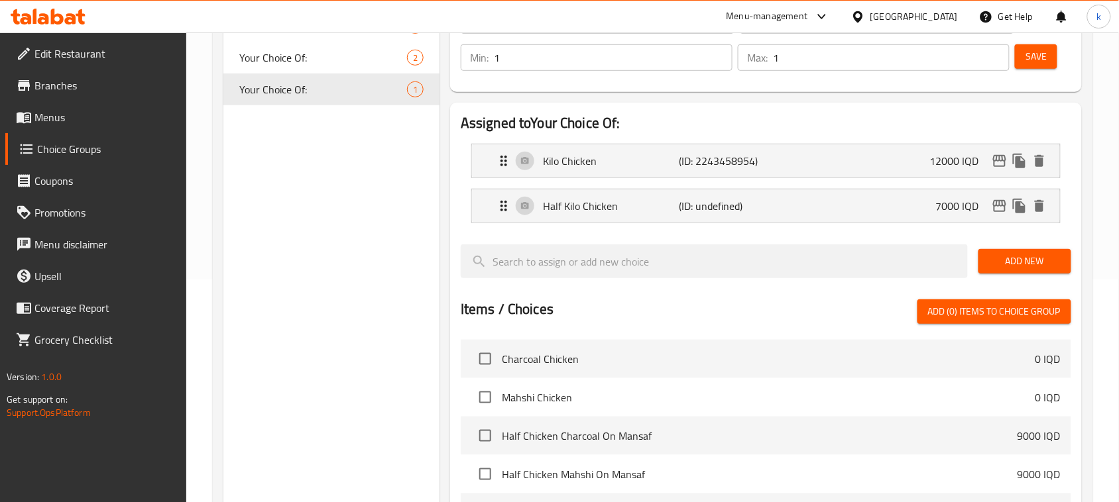
scroll to position [0, 0]
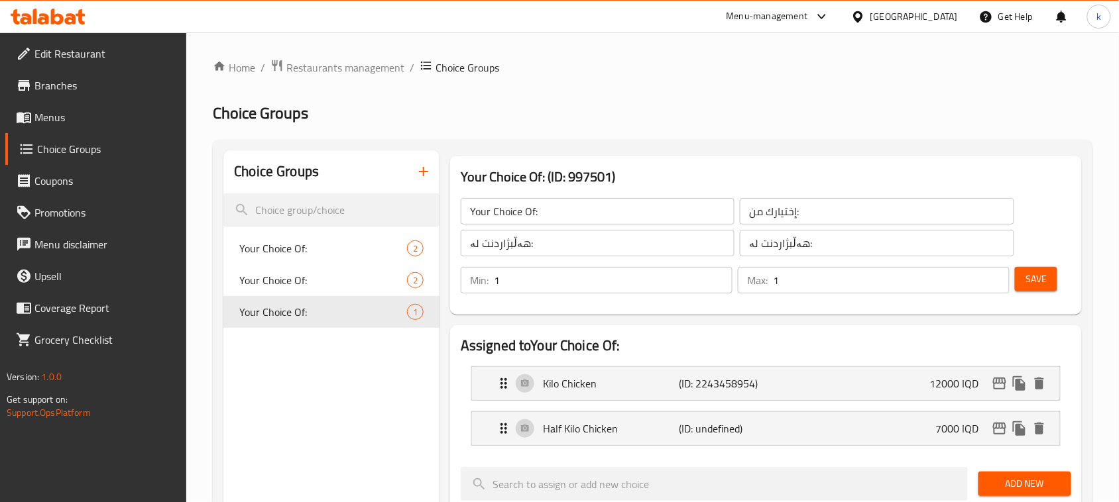
click at [1039, 285] on span "Save" at bounding box center [1035, 279] width 21 height 17
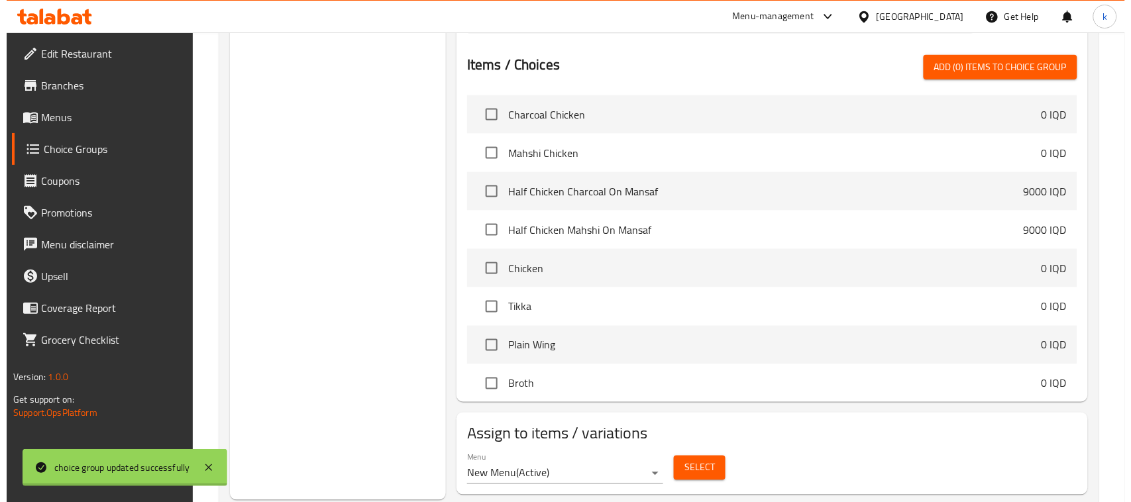
scroll to position [502, 0]
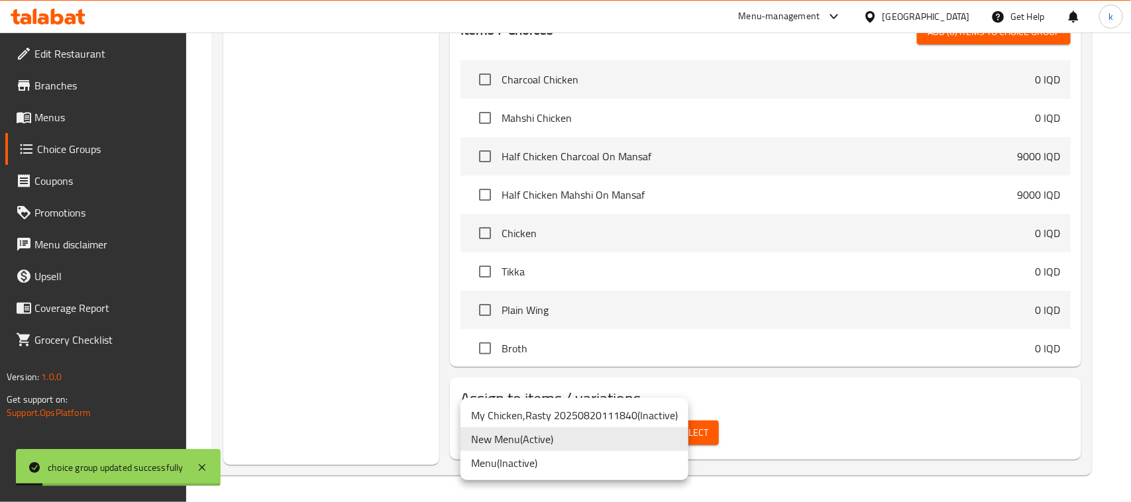
click at [549, 439] on li "New Menu ( Active )" at bounding box center [575, 440] width 228 height 24
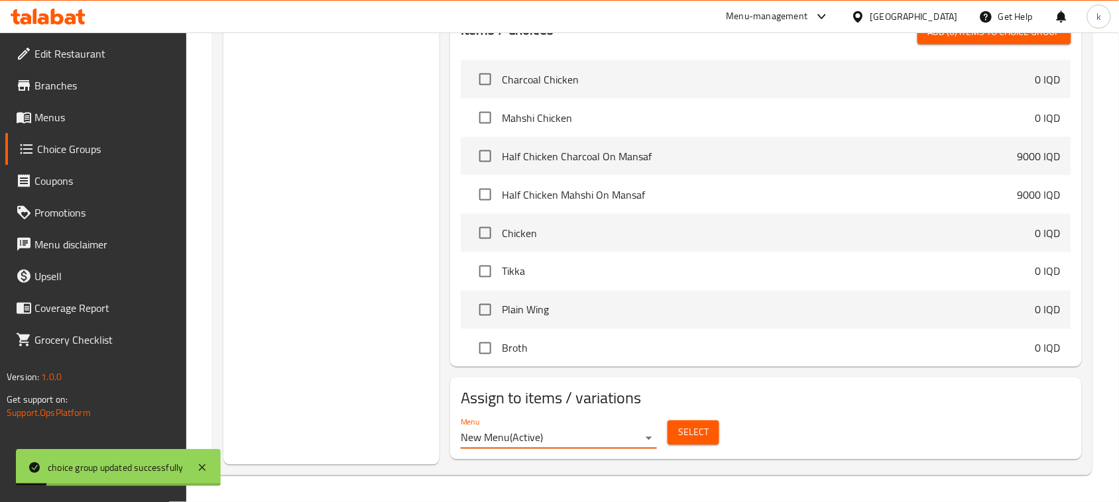
click at [697, 441] on span "Select" at bounding box center [693, 433] width 30 height 17
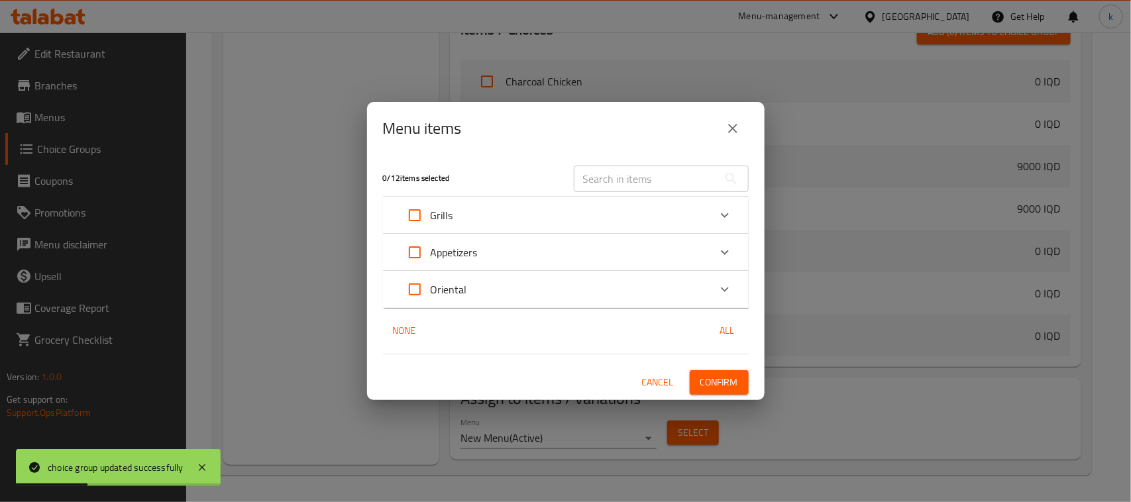
click at [469, 217] on div "Grills" at bounding box center [554, 216] width 310 height 32
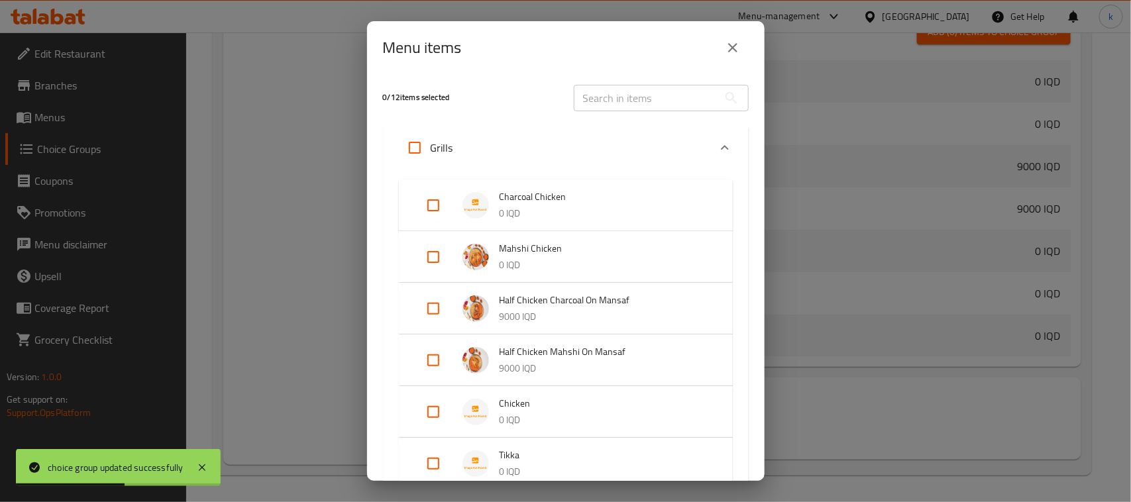
click at [432, 411] on input "Expand" at bounding box center [434, 412] width 32 height 32
checkbox input "true"
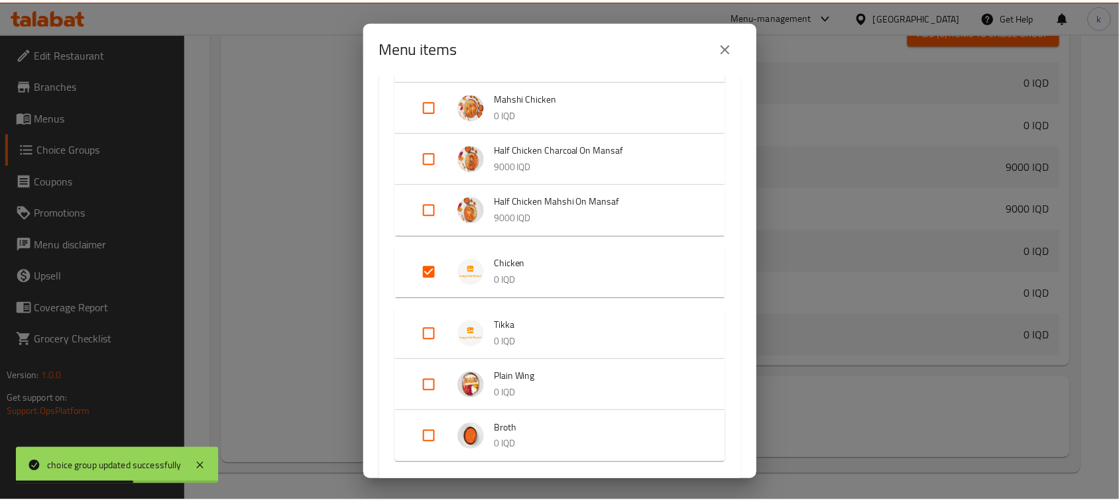
scroll to position [330, 0]
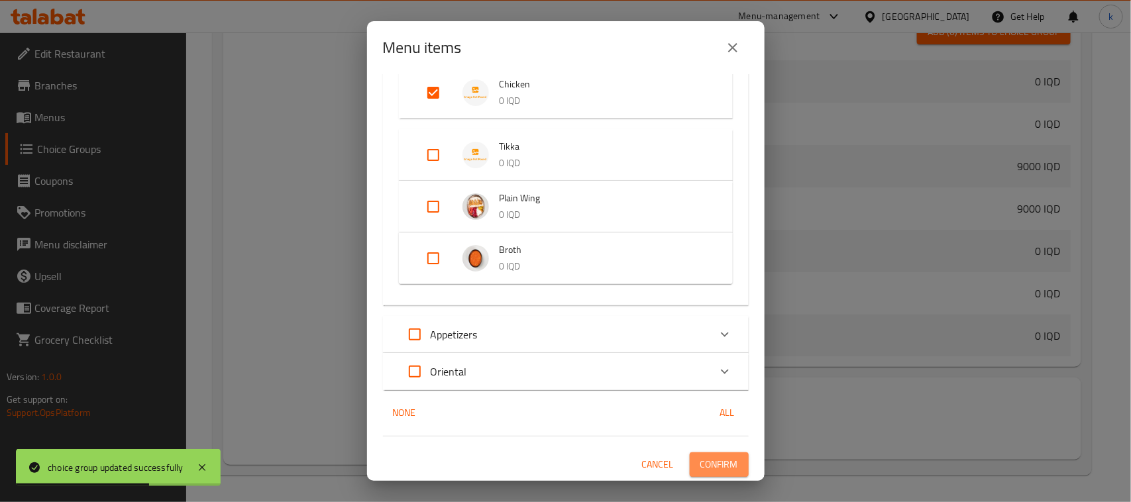
drag, startPoint x: 725, startPoint y: 456, endPoint x: 850, endPoint y: 476, distance: 127.5
click at [724, 457] on span "Confirm" at bounding box center [720, 465] width 38 height 17
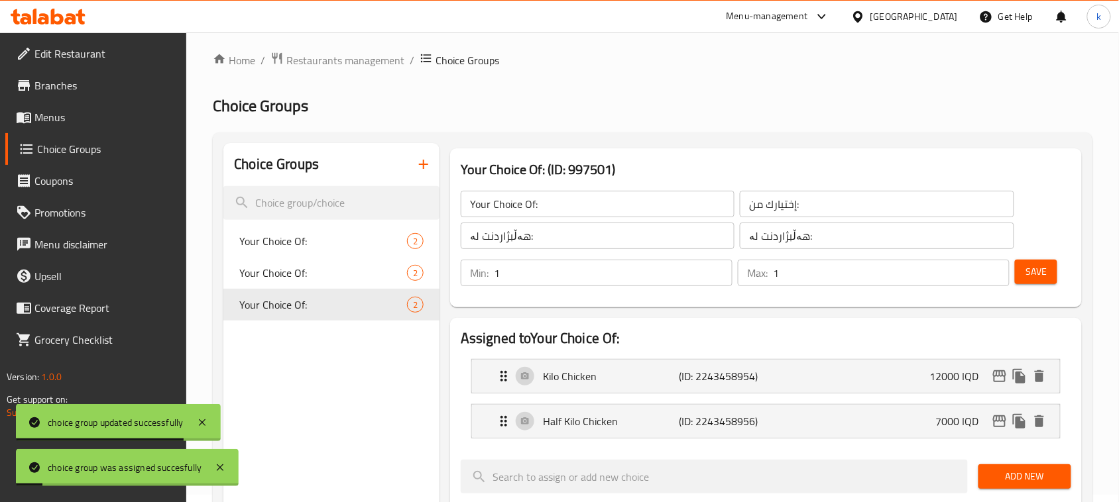
scroll to position [0, 0]
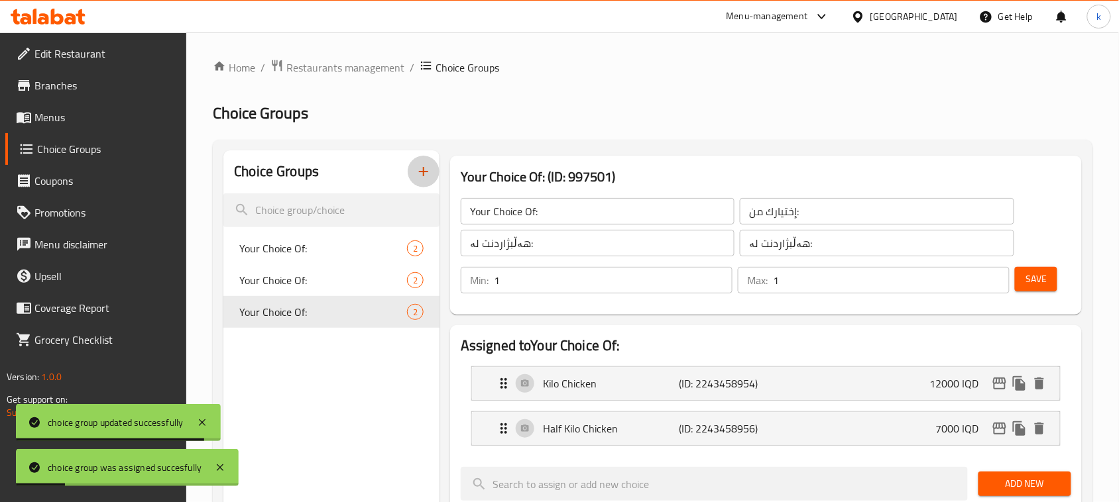
click at [425, 174] on icon "button" at bounding box center [424, 172] width 16 height 16
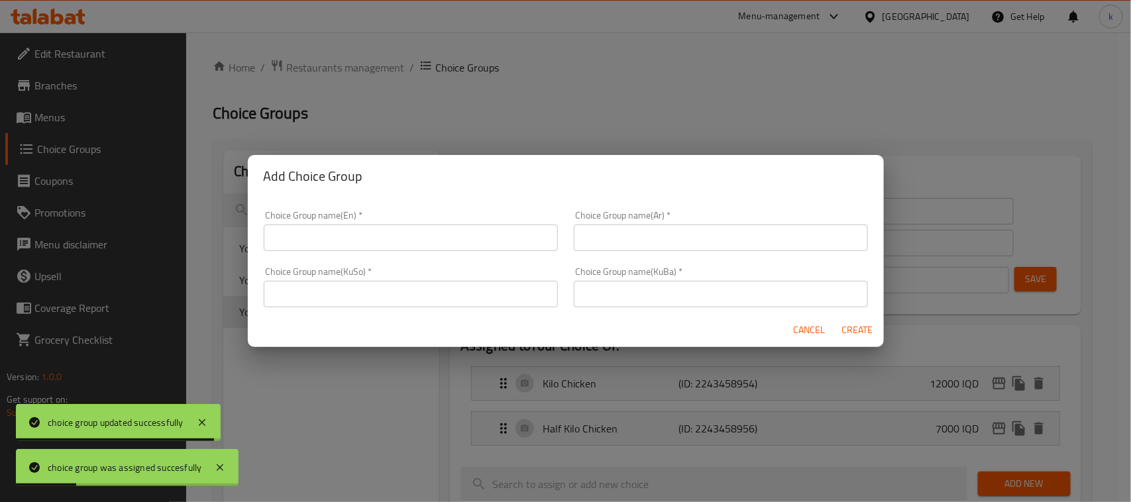
click at [456, 227] on input "text" at bounding box center [411, 238] width 294 height 27
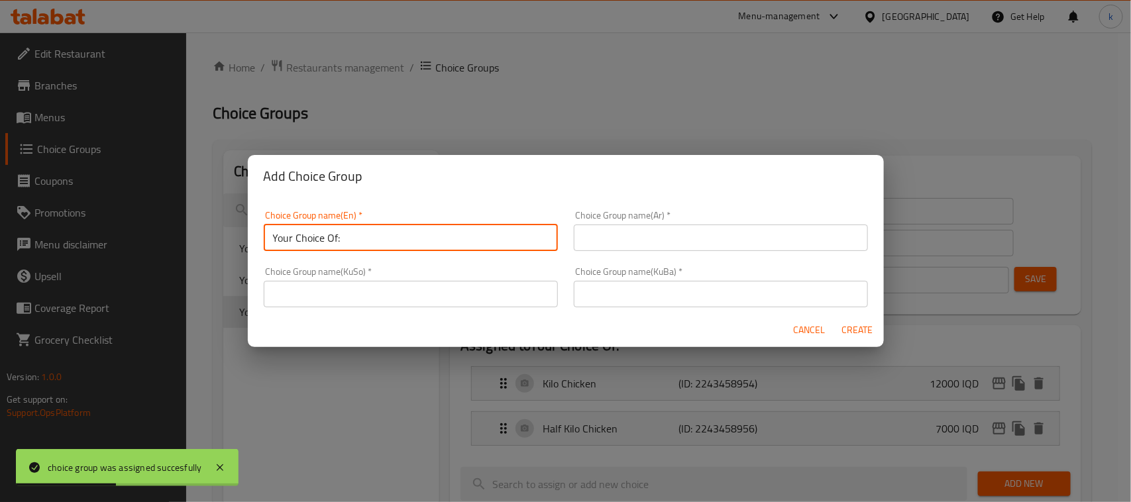
type input "Your Choice Of:"
drag, startPoint x: 646, startPoint y: 237, endPoint x: 662, endPoint y: 251, distance: 20.6
click at [646, 237] on input "text" at bounding box center [721, 238] width 294 height 27
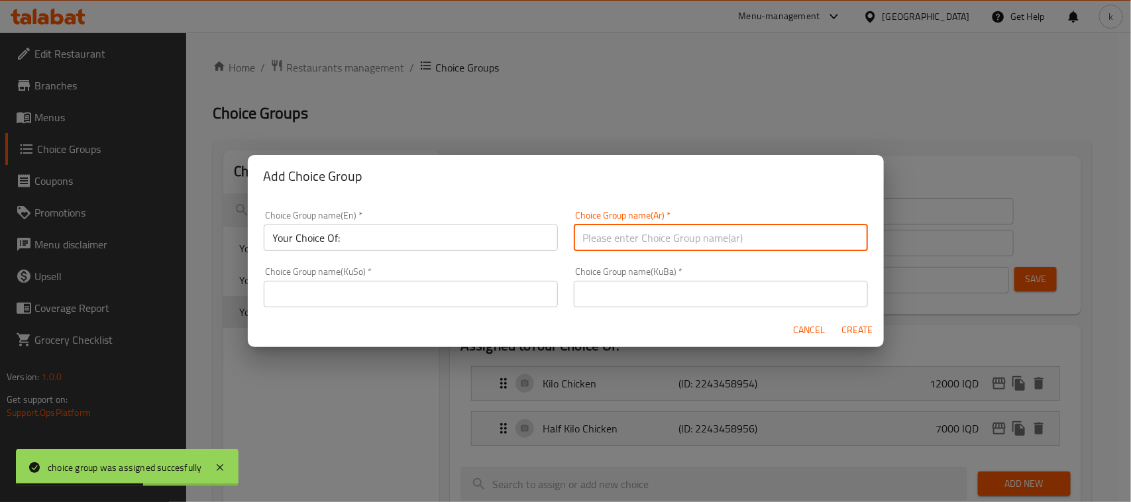
type input "إختيارك من:"
click at [635, 296] on input "text" at bounding box center [721, 294] width 294 height 27
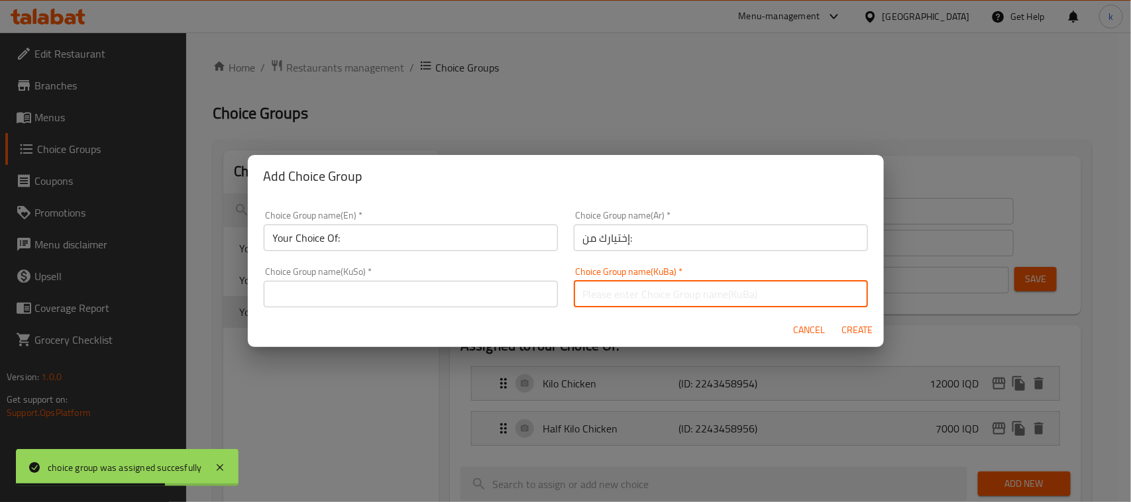
type input "هەڵبژاردنت لە:"
click at [475, 292] on input "text" at bounding box center [411, 294] width 294 height 27
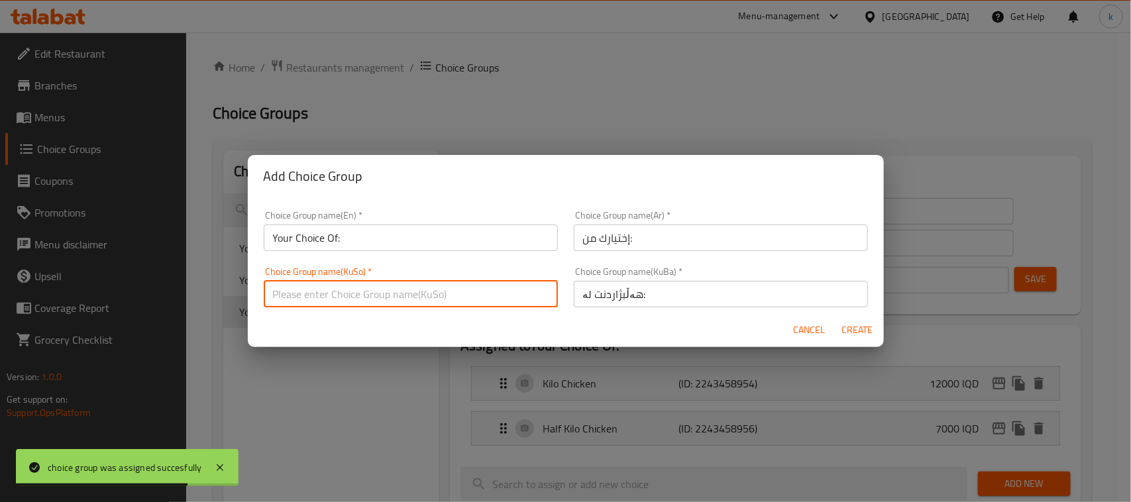
type input "هەڵبژاردنت لە:"
click at [847, 331] on span "Create" at bounding box center [858, 330] width 32 height 17
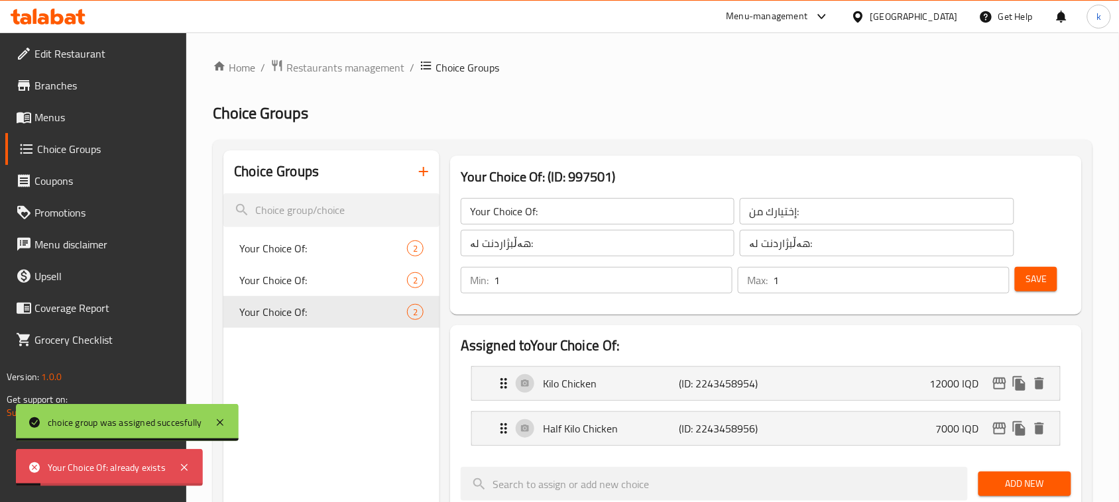
click at [423, 173] on icon "button" at bounding box center [423, 171] width 9 height 9
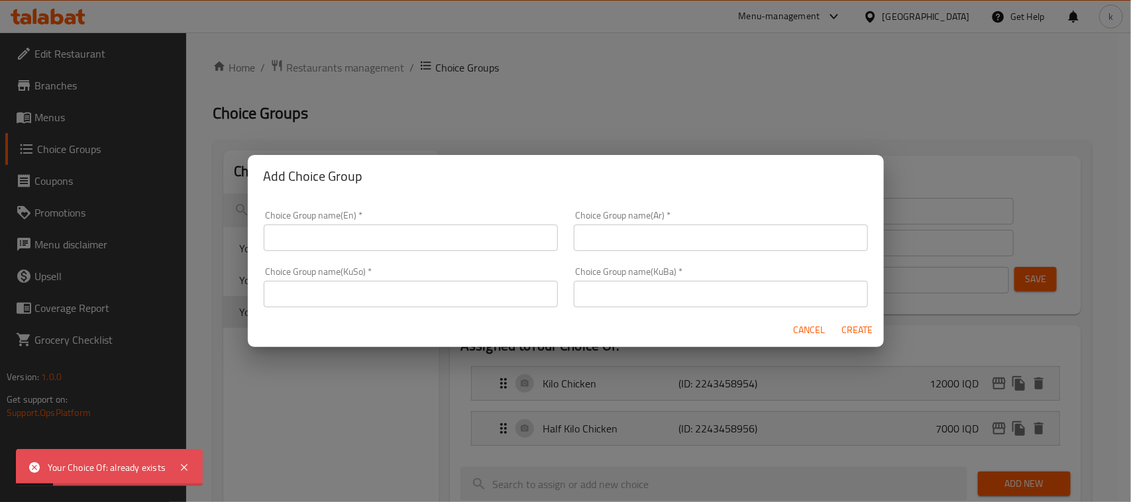
click at [343, 233] on input "text" at bounding box center [411, 238] width 294 height 27
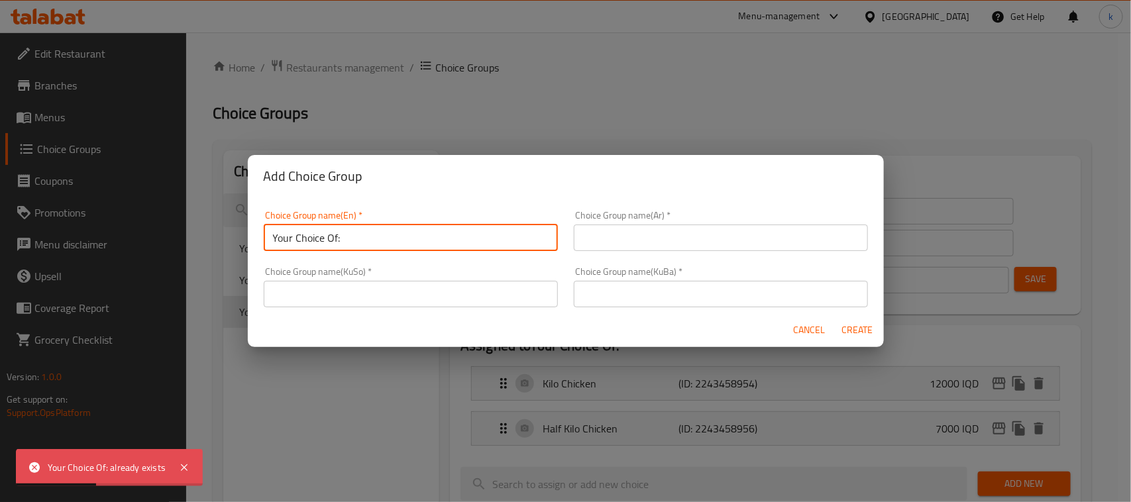
type input "Your Choice Of:"
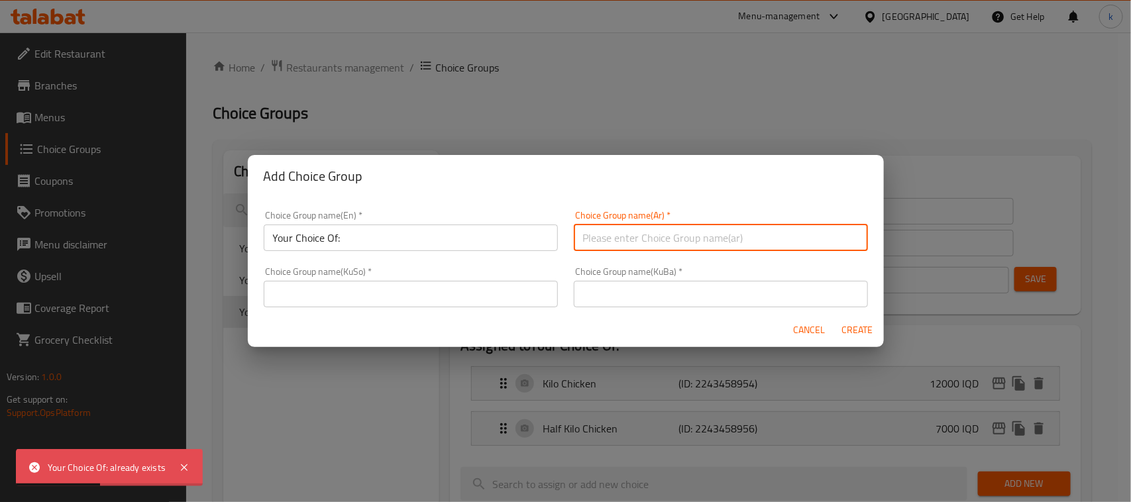
drag, startPoint x: 648, startPoint y: 235, endPoint x: 661, endPoint y: 239, distance: 13.8
click at [648, 235] on input "text" at bounding box center [721, 238] width 294 height 27
type input "إختيارك من:"
click at [634, 290] on input "text" at bounding box center [721, 294] width 294 height 27
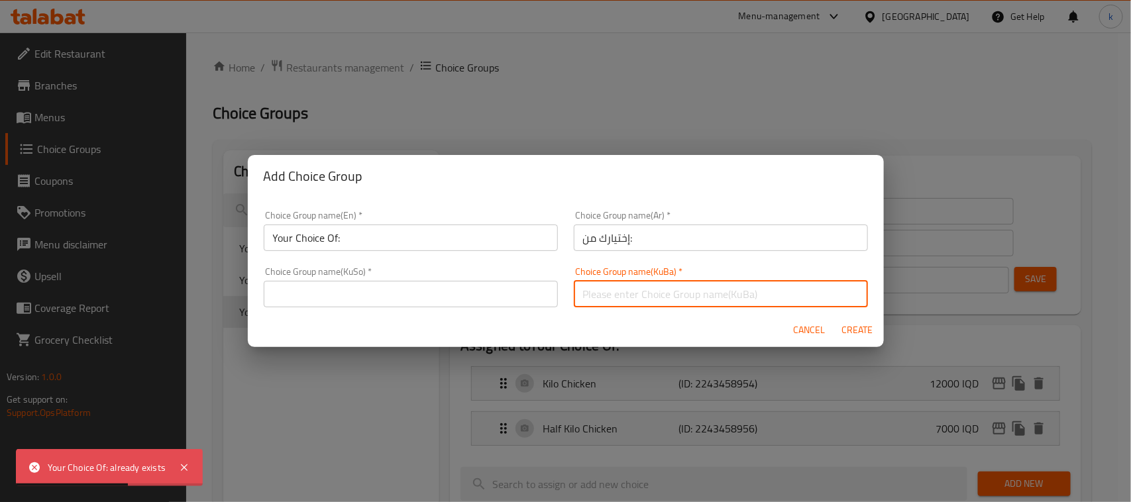
type input "هەڵبژاردنت لە:"
click at [418, 295] on input "text" at bounding box center [411, 294] width 294 height 27
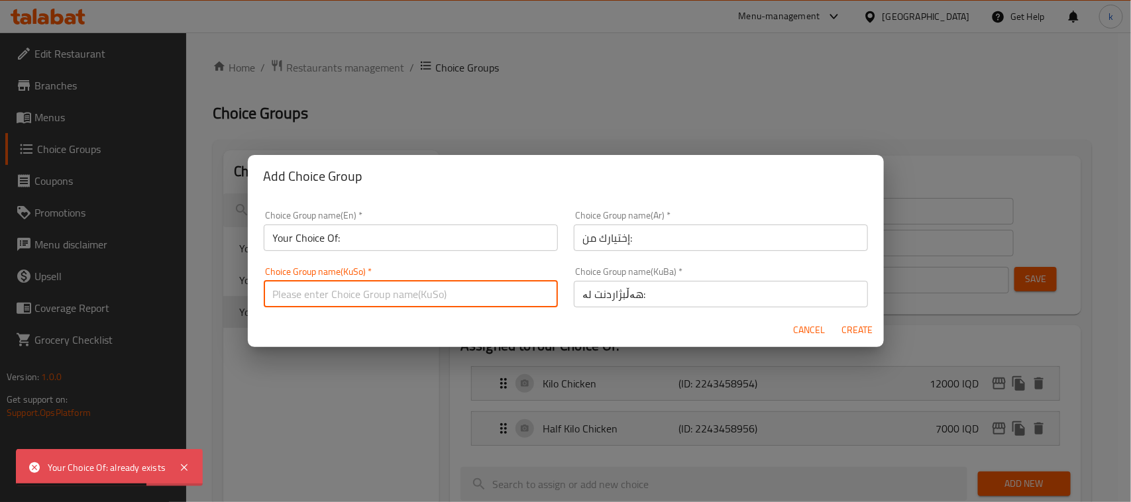
type input "هەڵبژاردنت لە:"
drag, startPoint x: 856, startPoint y: 327, endPoint x: 958, endPoint y: 328, distance: 102.8
click at [856, 327] on span "Create" at bounding box center [858, 330] width 32 height 17
type input "Your Choice Of:"
type input "0"
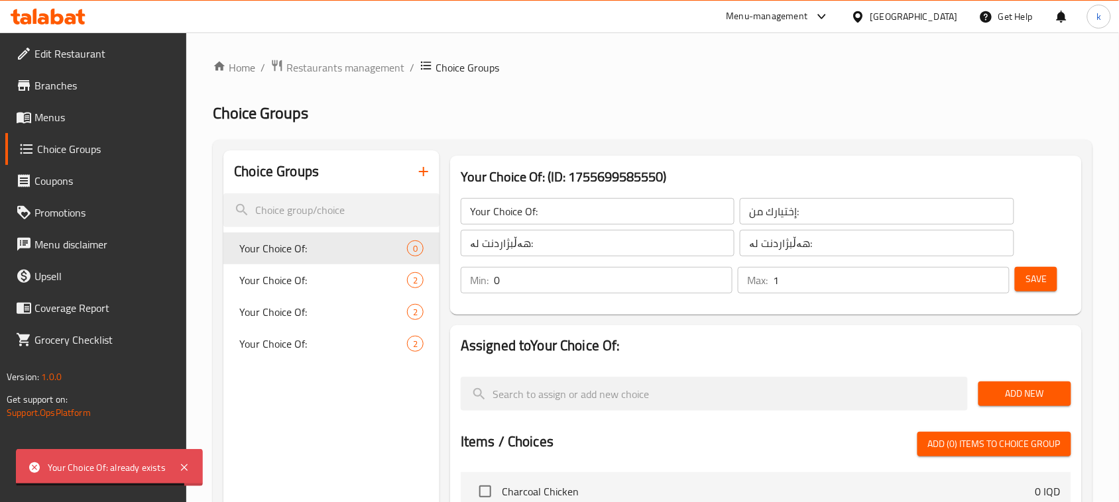
type input "1"
click at [995, 277] on input "1" at bounding box center [891, 280] width 237 height 27
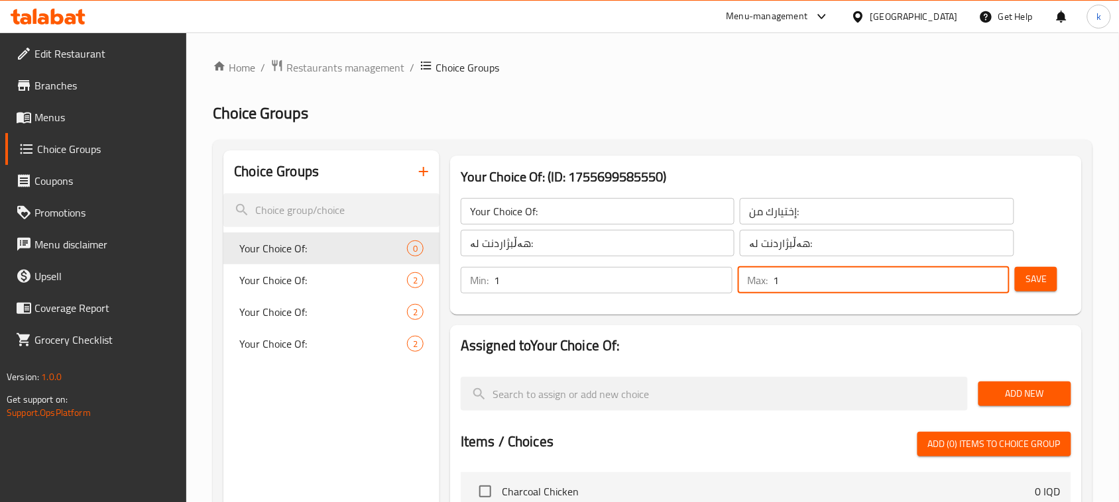
type input "1"
click at [720, 278] on input "1" at bounding box center [613, 280] width 239 height 27
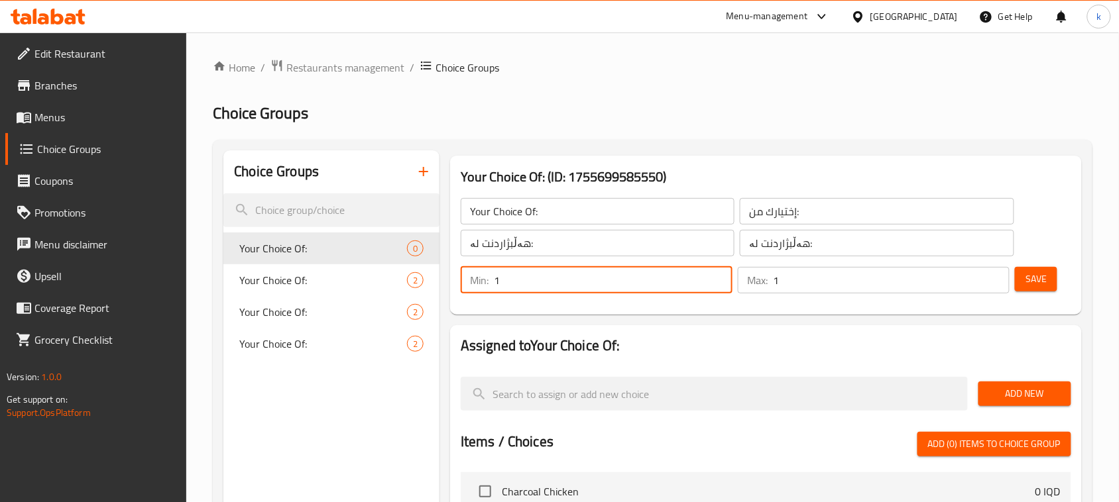
click at [1037, 285] on span "Save" at bounding box center [1035, 279] width 21 height 17
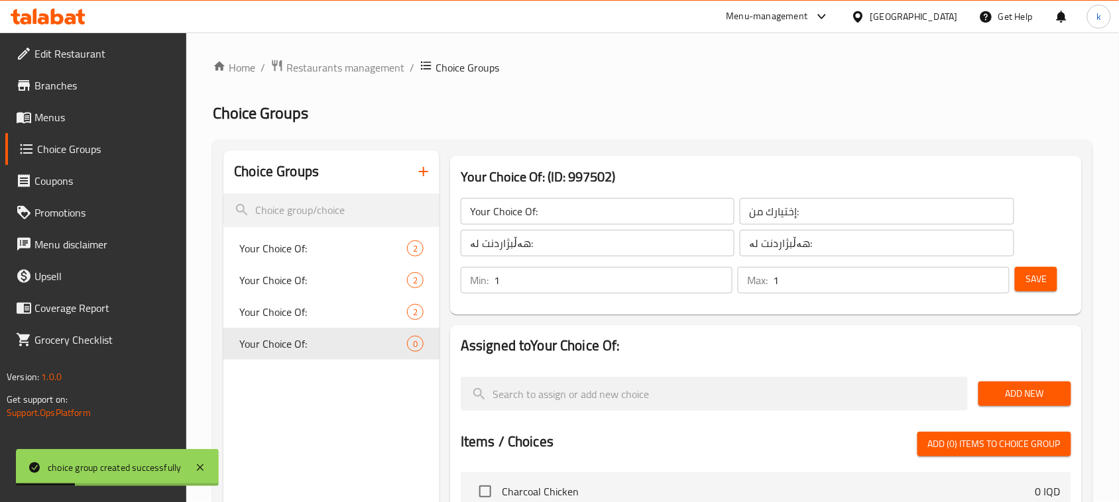
click at [1012, 391] on span "Add New" at bounding box center [1025, 394] width 72 height 17
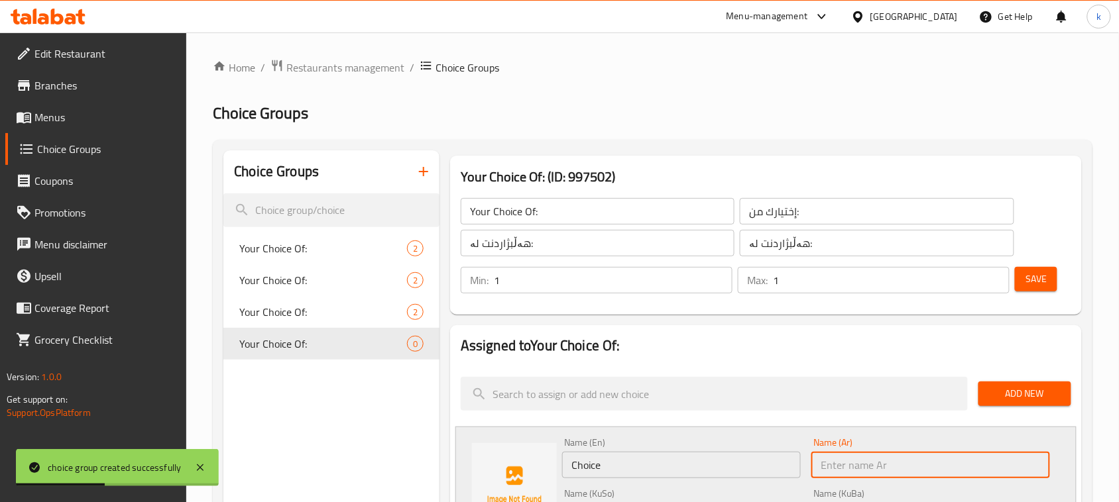
click at [877, 465] on input "text" at bounding box center [930, 465] width 239 height 27
paste input "كيلو تكه"
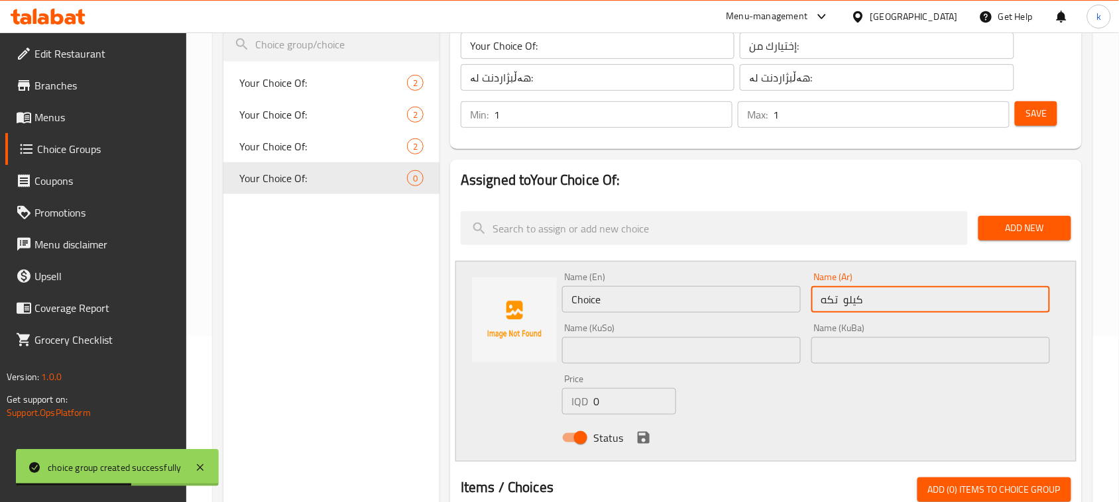
type input "كيلو تكه"
click at [920, 351] on input "text" at bounding box center [930, 350] width 239 height 27
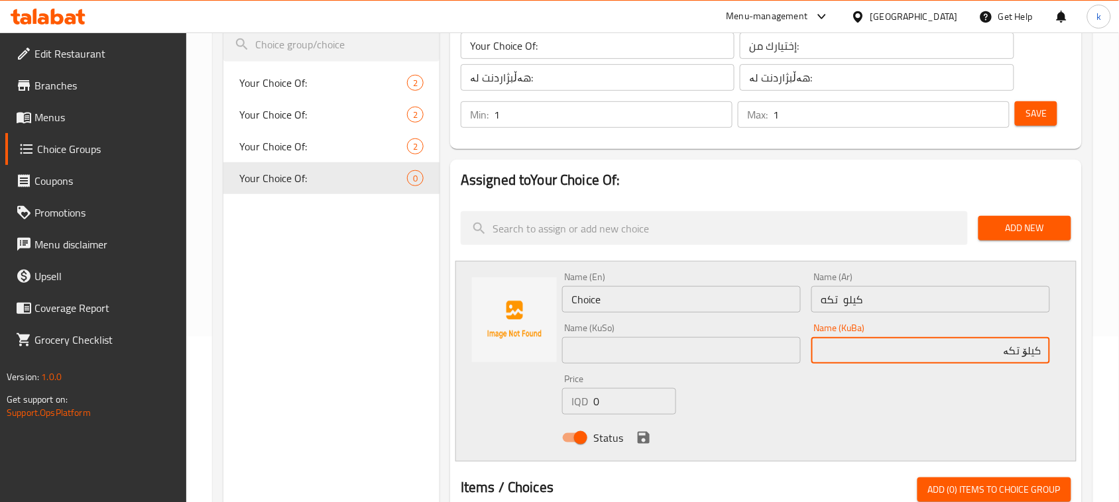
type input "کیلۆ تکە"
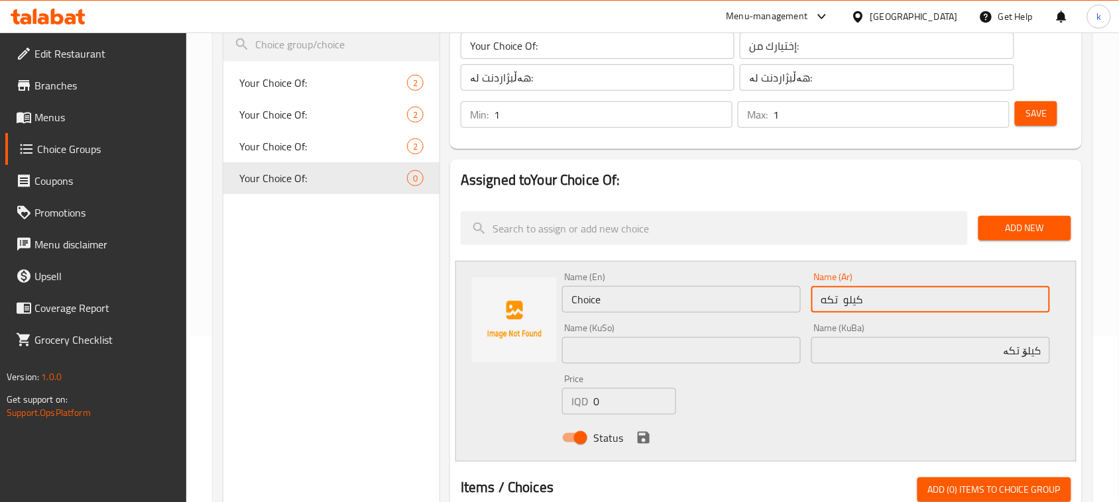
click at [909, 296] on input "كيلو تكه" at bounding box center [930, 299] width 239 height 27
type input "كيلو تكا"
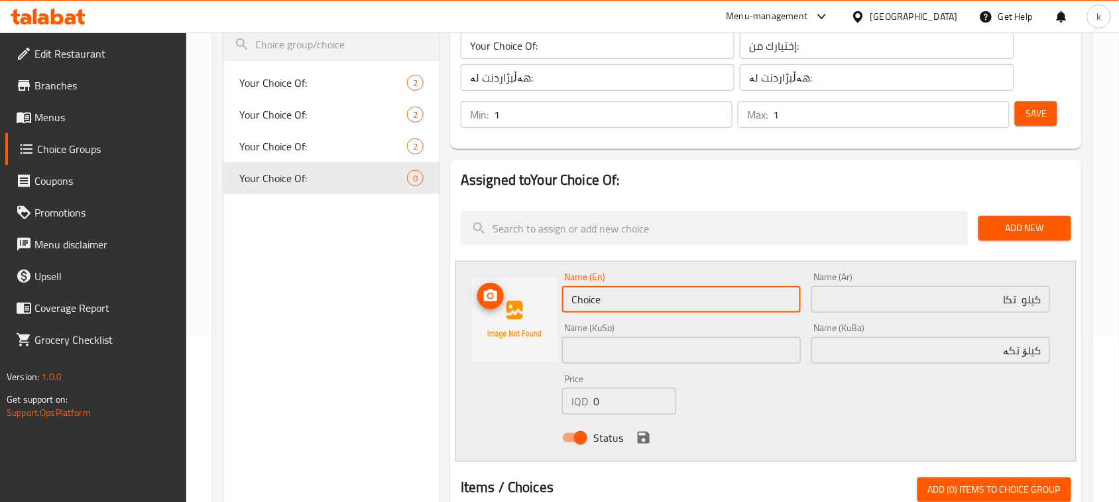
drag, startPoint x: 618, startPoint y: 302, endPoint x: 545, endPoint y: 306, distance: 73.0
click at [545, 306] on div "Name (En) Choice Name (En) Name (Ar) كيلو تكا Name (Ar) Name (KuSo) Name (KuSo)…" at bounding box center [765, 361] width 621 height 201
type input "Kilo Tikka"
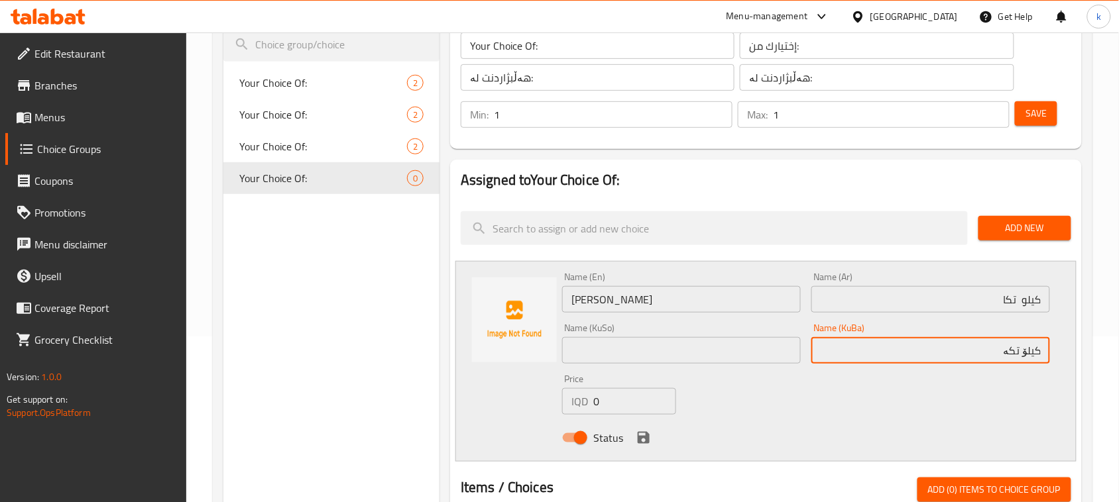
drag, startPoint x: 993, startPoint y: 353, endPoint x: 1089, endPoint y: 369, distance: 97.4
click at [1089, 369] on div "Choice Groups Your Choice Of: 2 Your Choice Of: 2 Your Choice Of: 2 Your Choice…" at bounding box center [653, 454] width 880 height 960
click at [741, 345] on input "text" at bounding box center [681, 350] width 239 height 27
paste input "کیلۆ تکە"
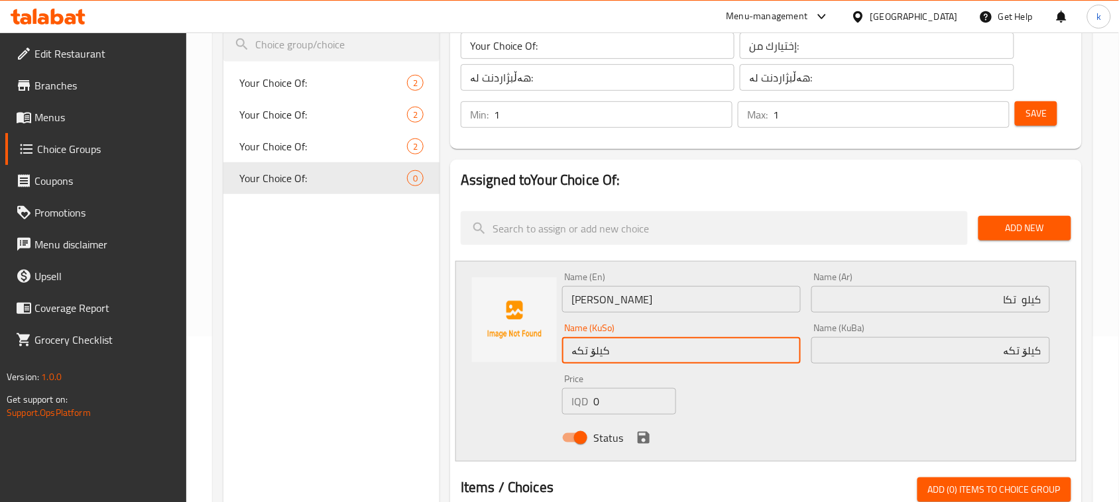
type input "کیلۆ تکە"
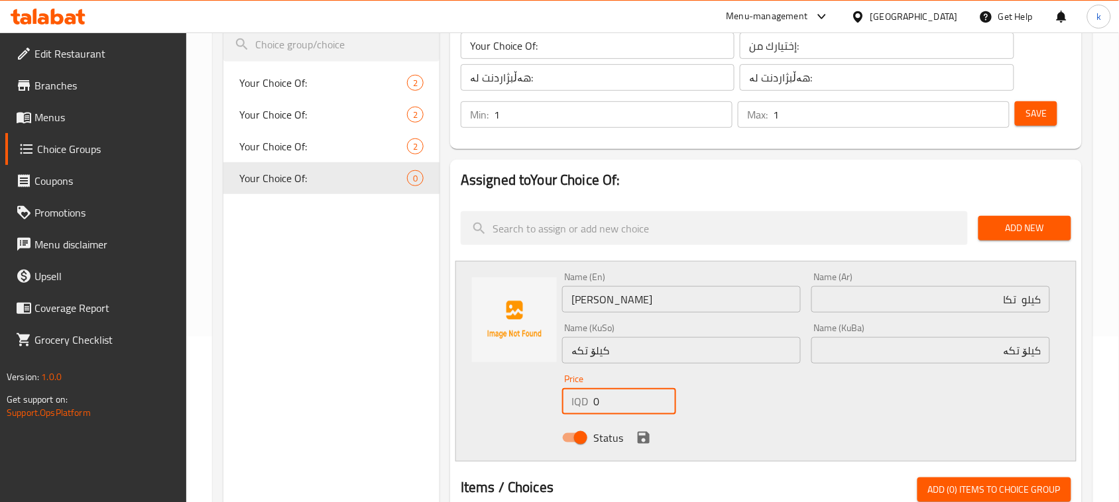
drag, startPoint x: 610, startPoint y: 406, endPoint x: 583, endPoint y: 404, distance: 26.5
click at [583, 404] on div "IQD 0 Price" at bounding box center [619, 401] width 114 height 27
type input "12000"
click at [642, 435] on icon "save" at bounding box center [644, 438] width 16 height 16
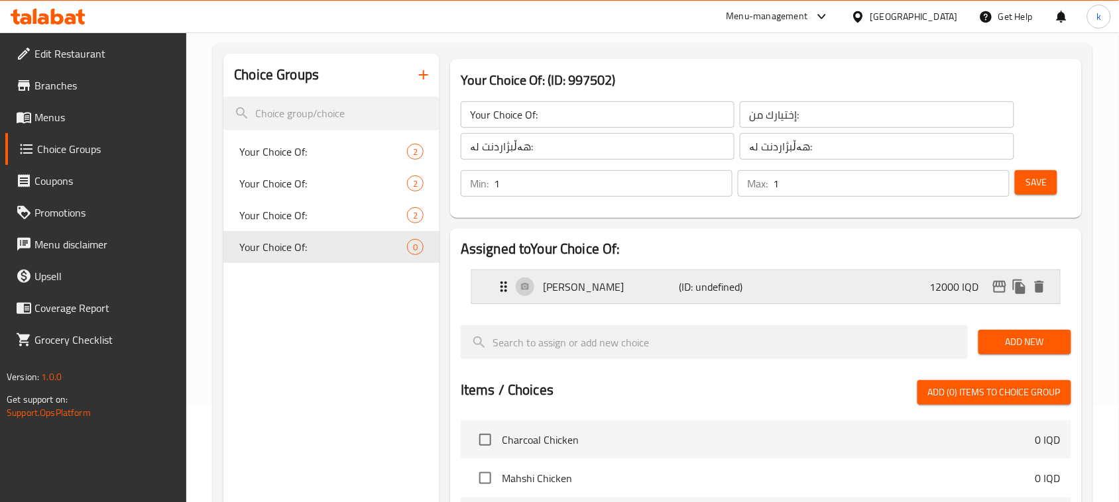
scroll to position [0, 0]
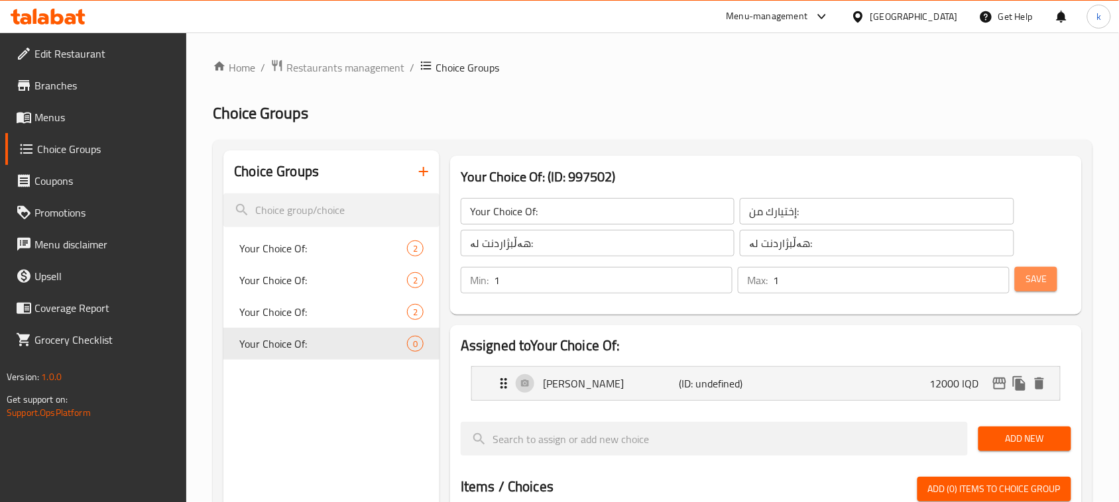
click at [1029, 272] on span "Save" at bounding box center [1035, 279] width 21 height 17
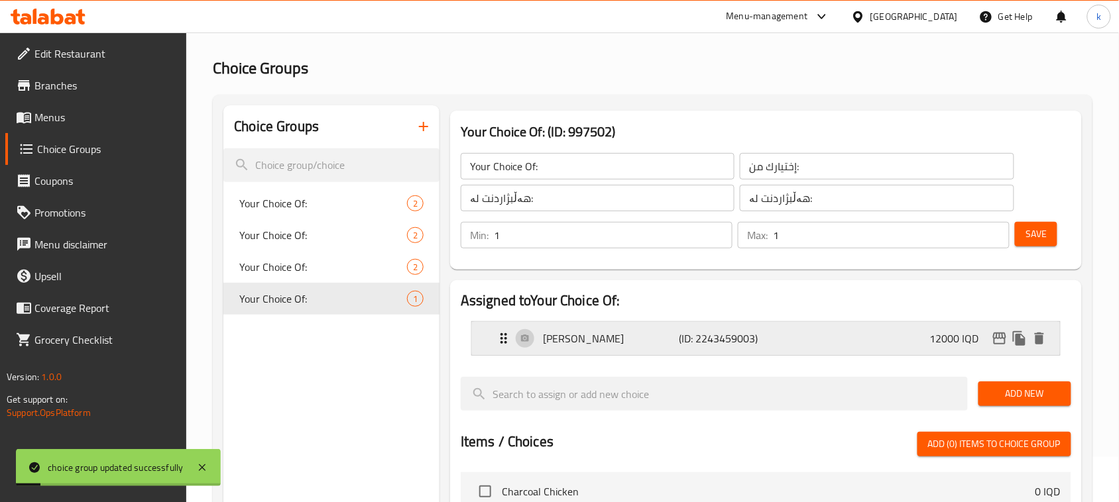
scroll to position [83, 0]
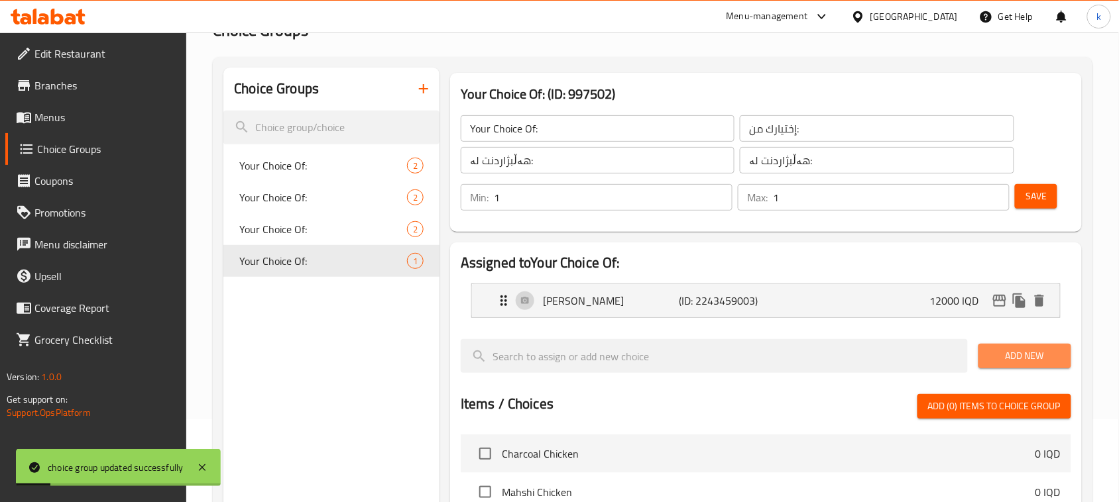
click at [1021, 355] on span "Add New" at bounding box center [1025, 356] width 72 height 17
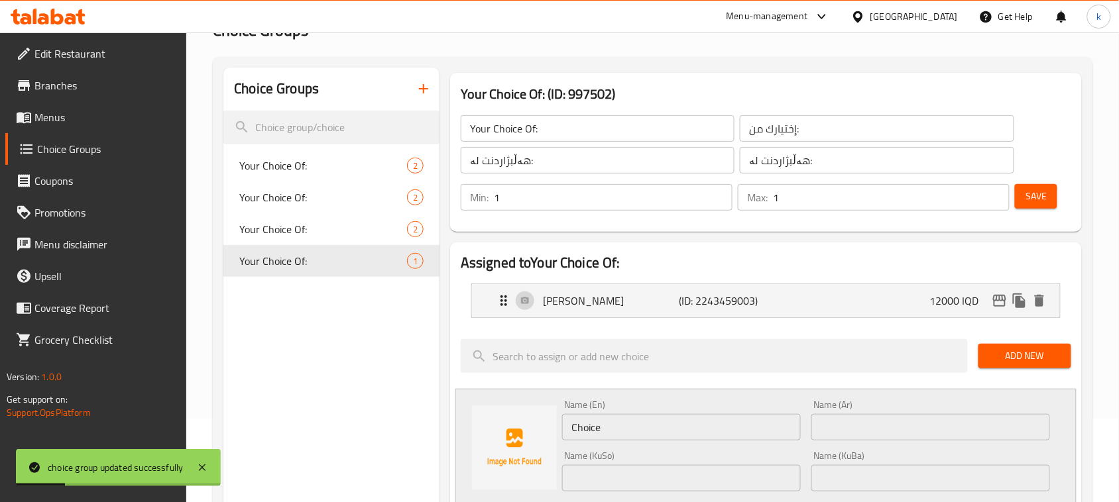
click at [939, 421] on input "text" at bounding box center [930, 427] width 239 height 27
paste input "نص كيلو تكه"
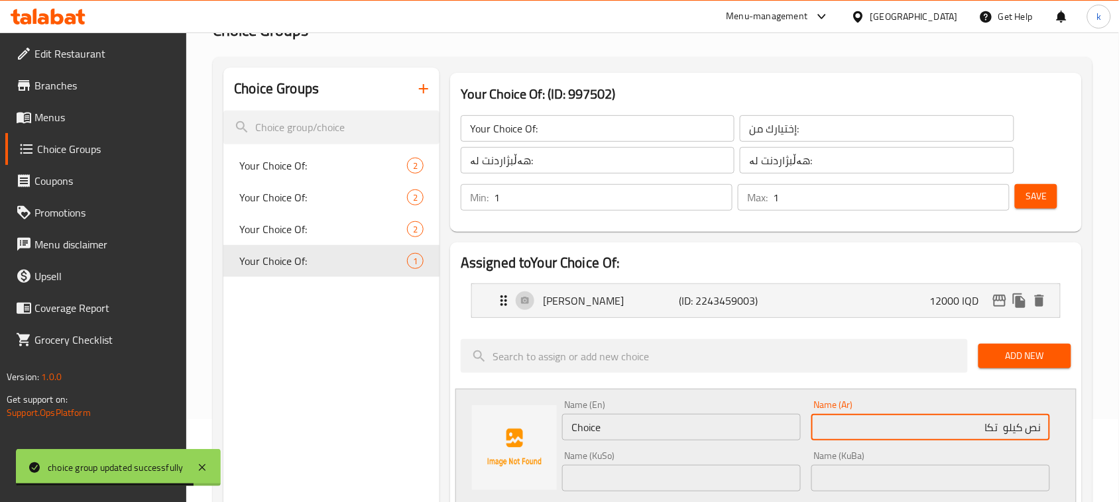
type input "نص كيلو تكا"
click at [1008, 481] on input "text" at bounding box center [930, 478] width 239 height 27
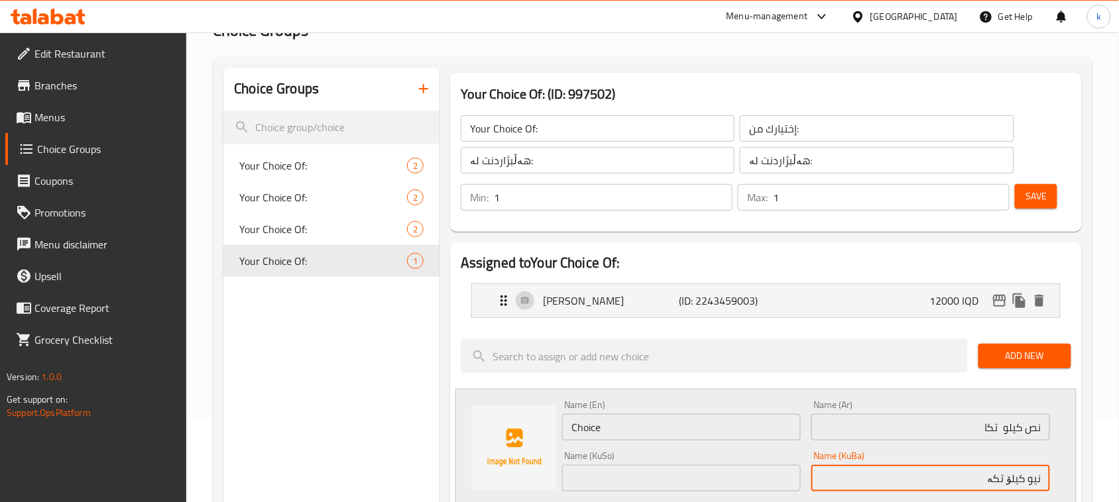
drag, startPoint x: 971, startPoint y: 476, endPoint x: 1092, endPoint y: 481, distance: 120.7
type input "نیو کیلۆ تکە"
click at [723, 475] on input "text" at bounding box center [681, 478] width 239 height 27
paste input "نیو کیلۆ تکە"
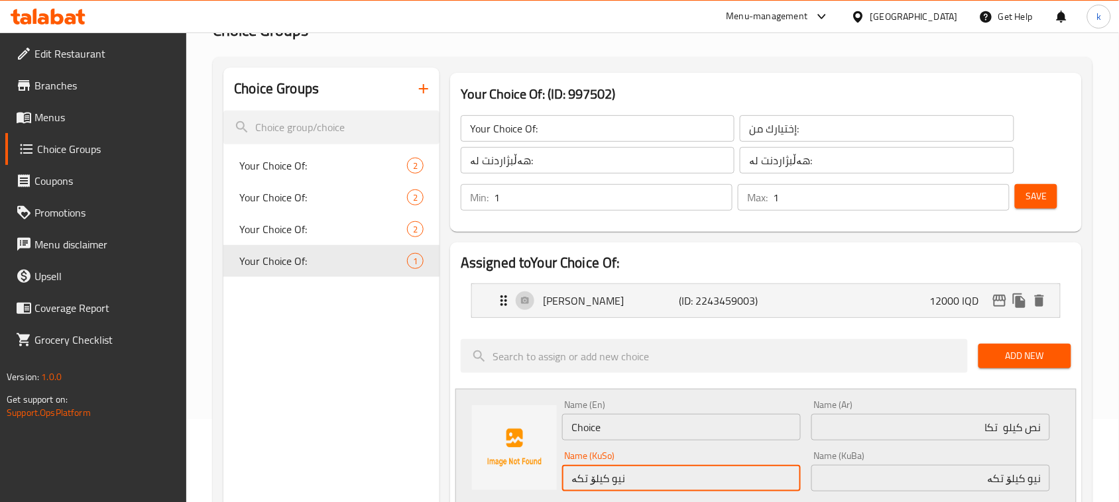
type input "نیو کیلۆ تکە"
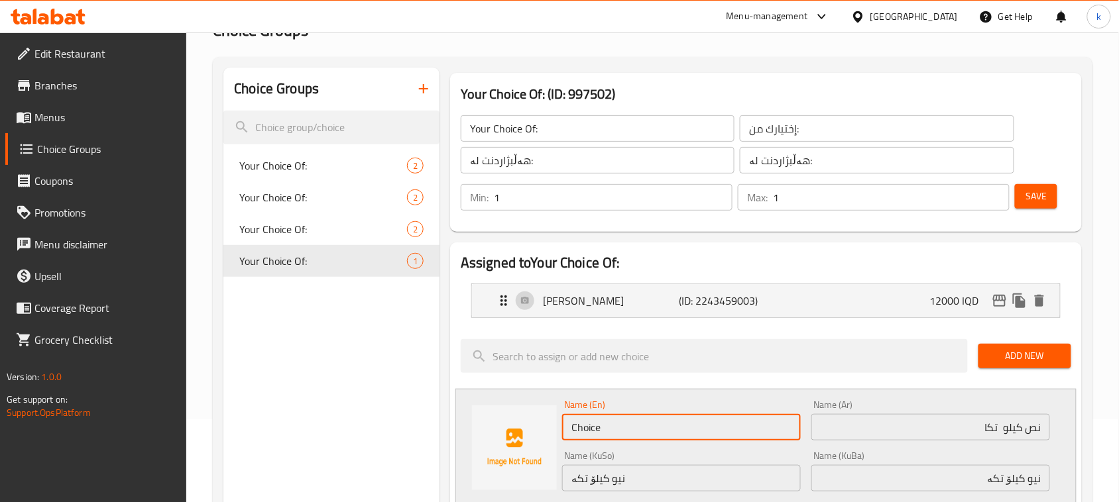
drag, startPoint x: 618, startPoint y: 428, endPoint x: 547, endPoint y: 435, distance: 72.0
click at [548, 435] on div "Name (En) Choice Name (En) Name (Ar) نص كيلو تكا Name (Ar) Name (KuSo) نیو کیلۆ…" at bounding box center [765, 489] width 621 height 201
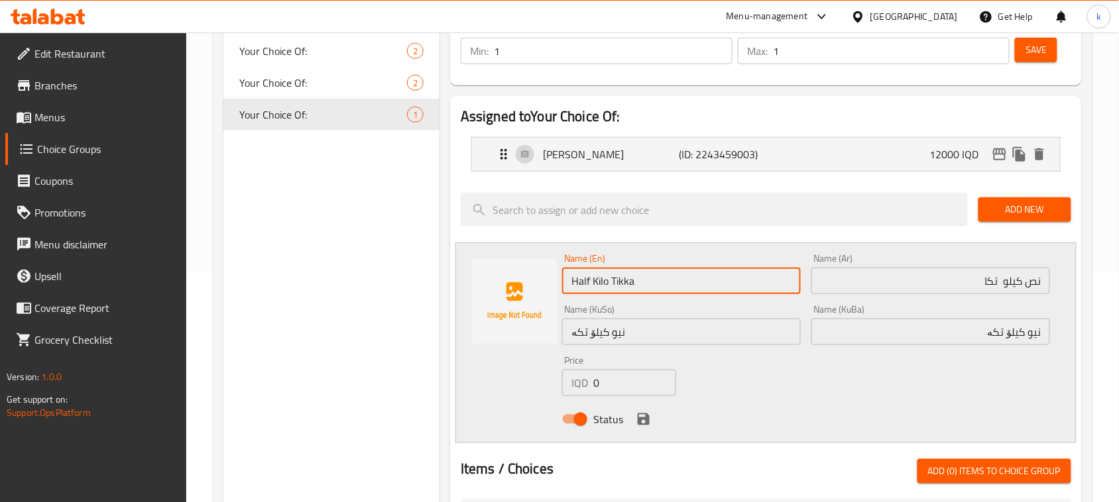
scroll to position [249, 0]
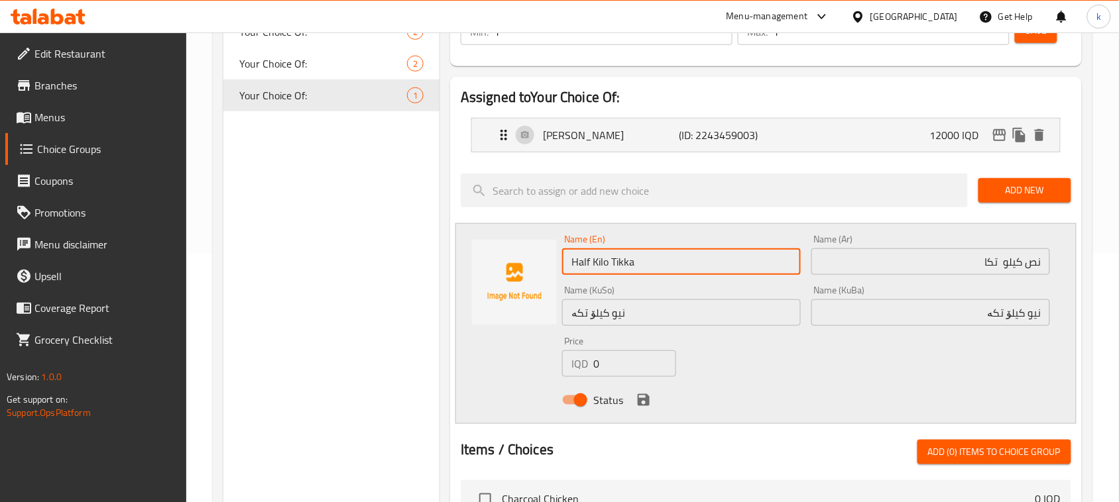
type input "Half Kilo Tikka"
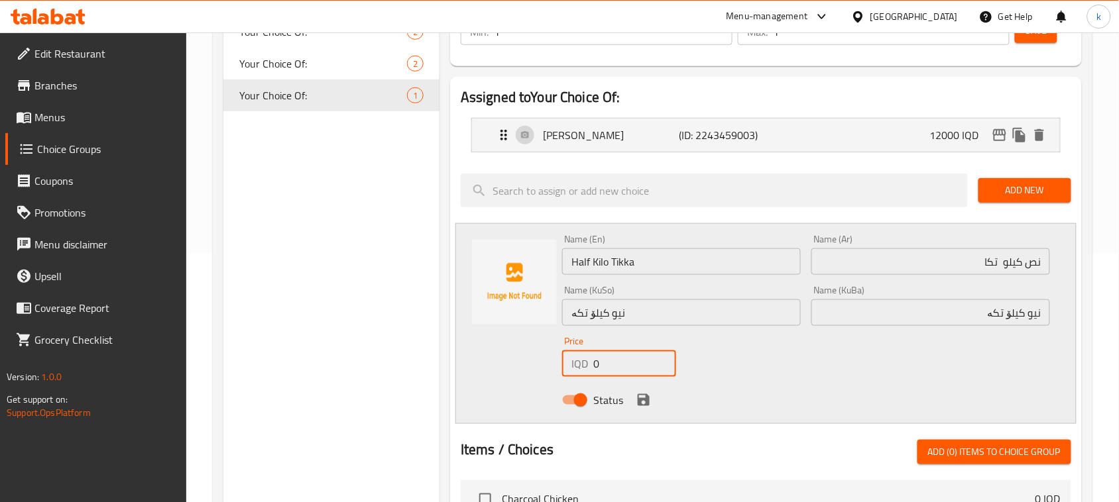
drag, startPoint x: 592, startPoint y: 369, endPoint x: 541, endPoint y: 371, distance: 51.1
click at [541, 371] on div "Name (En) Half Kilo Tikka Name (En) Name (Ar) نص كيلو تكا Name (Ar) Name (KuSo)…" at bounding box center [765, 323] width 621 height 201
type input "7000"
click at [640, 402] on icon "save" at bounding box center [644, 400] width 12 height 12
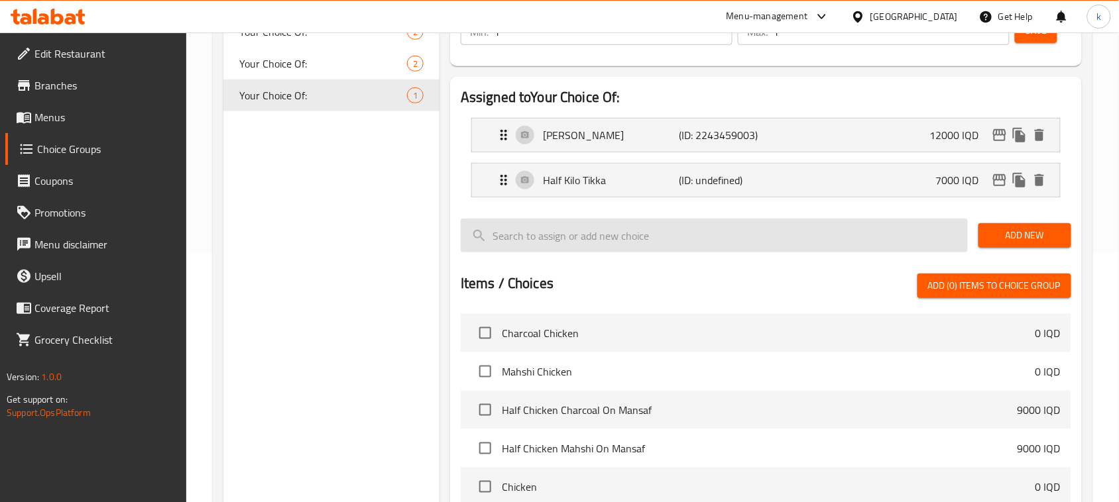
scroll to position [0, 0]
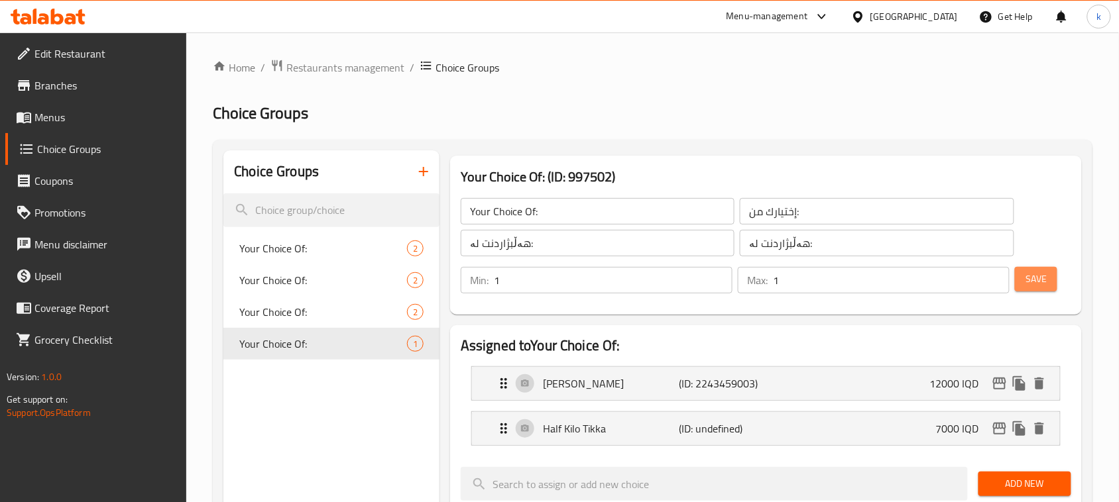
click at [1043, 272] on span "Save" at bounding box center [1035, 279] width 21 height 17
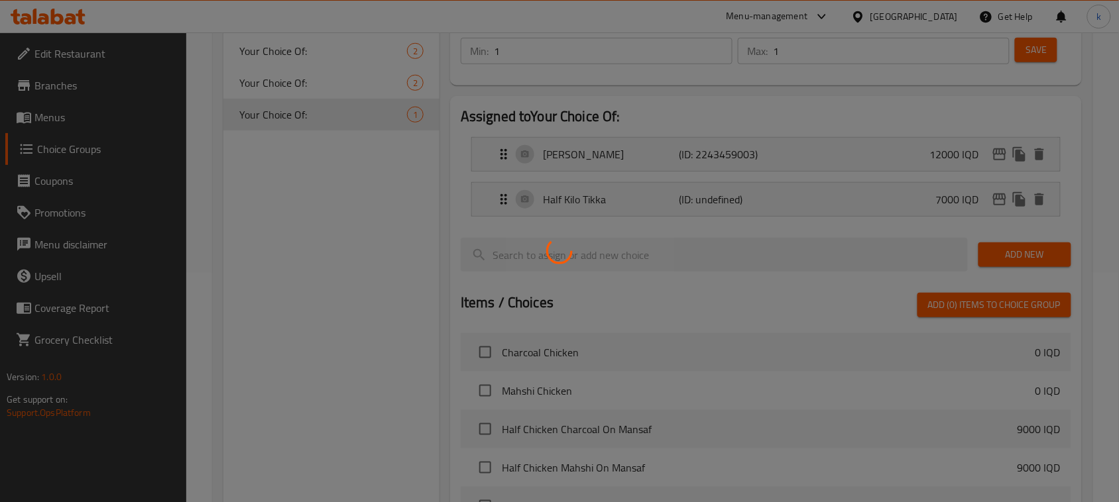
scroll to position [249, 0]
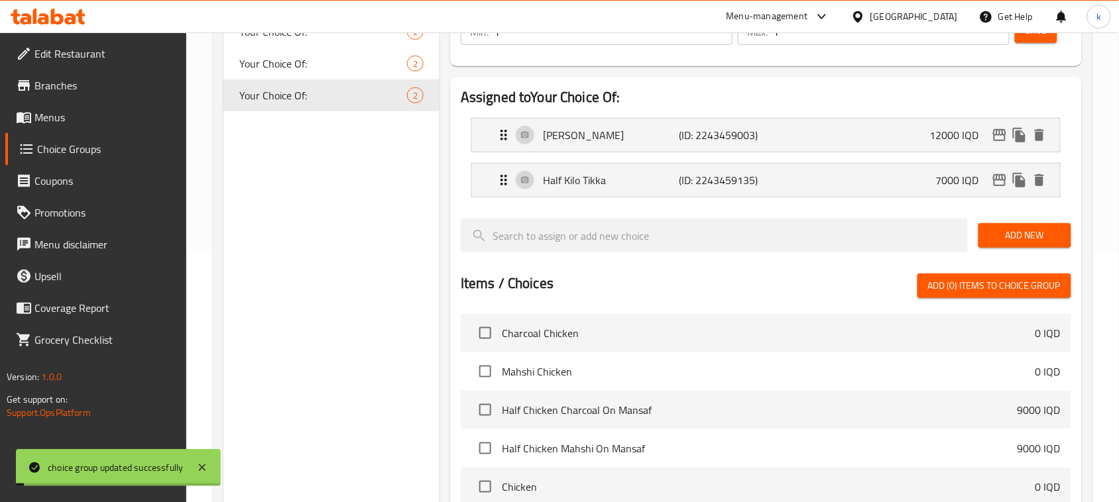
click at [1029, 233] on span "Add New" at bounding box center [1025, 235] width 72 height 17
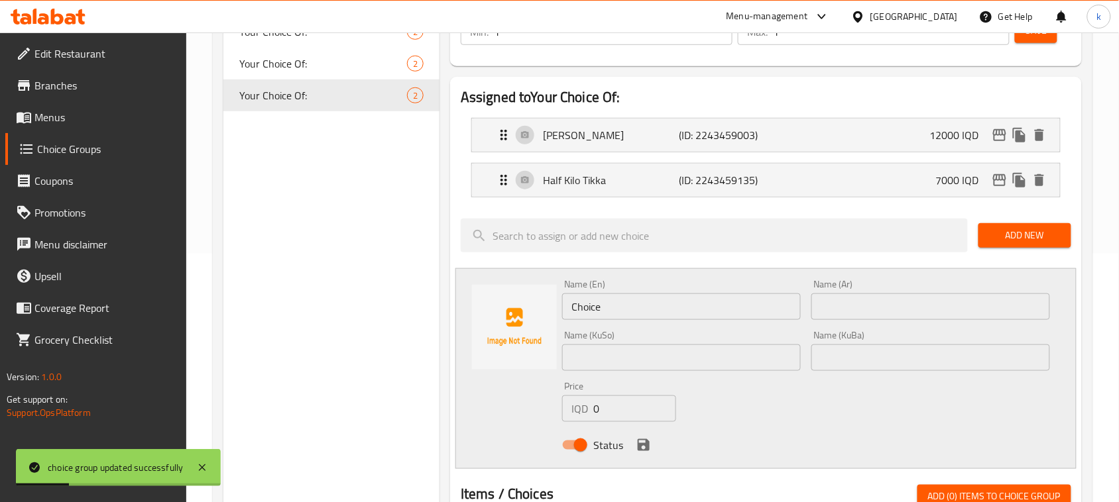
click at [882, 306] on input "text" at bounding box center [930, 307] width 239 height 27
paste input "شيش تكه"
type input "شيش تكه"
click at [1012, 358] on input "text" at bounding box center [930, 358] width 239 height 27
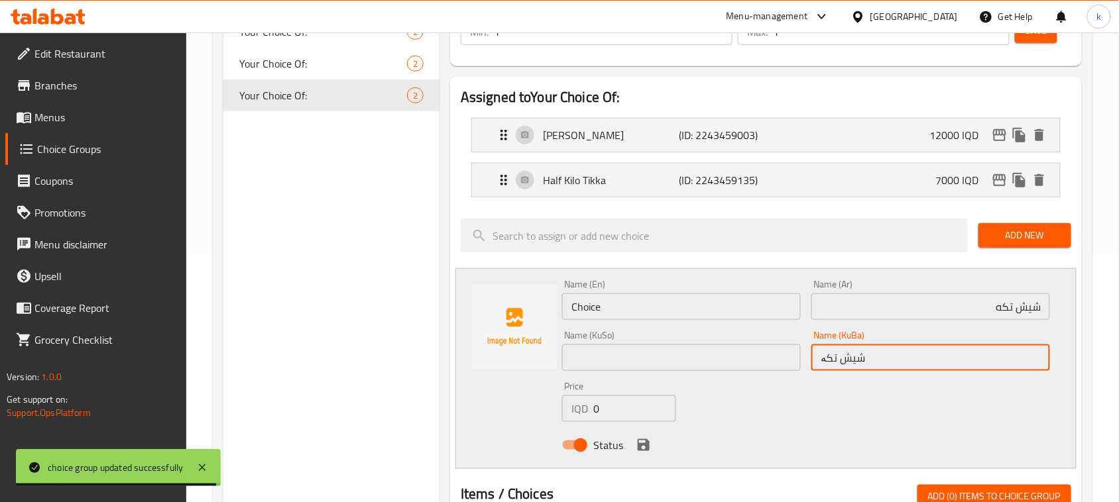
type input "شیش تکە"
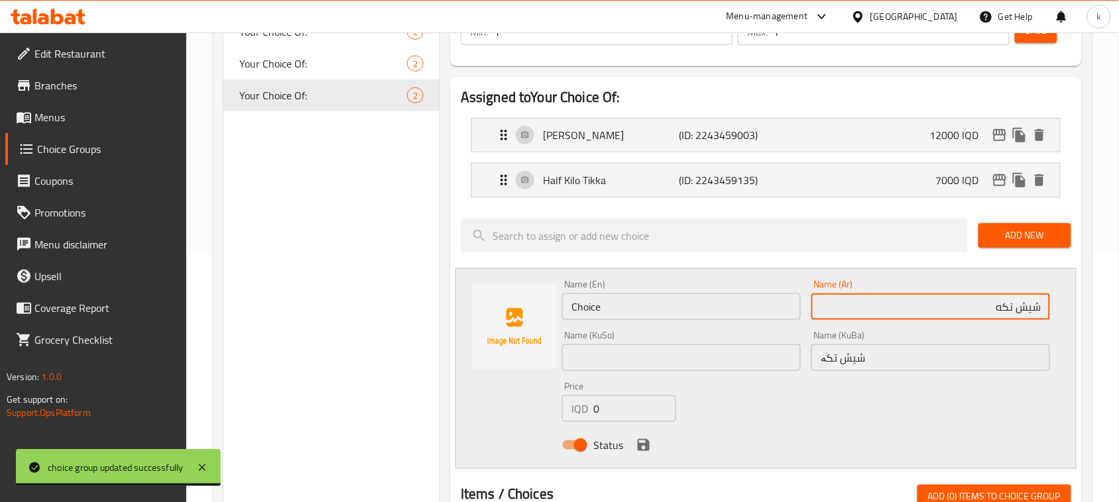
click at [988, 304] on input "شيش تكه" at bounding box center [930, 307] width 239 height 27
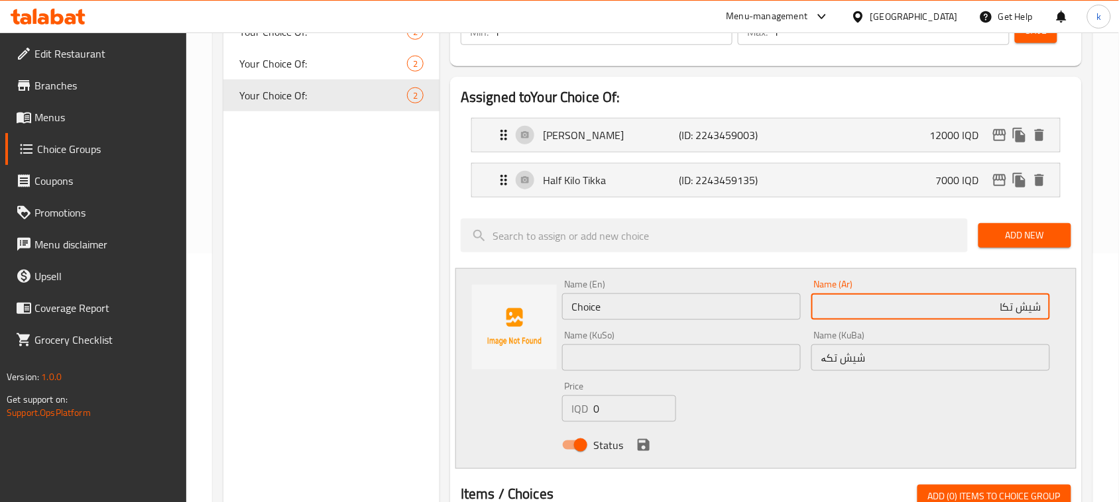
type input "شيش تكا"
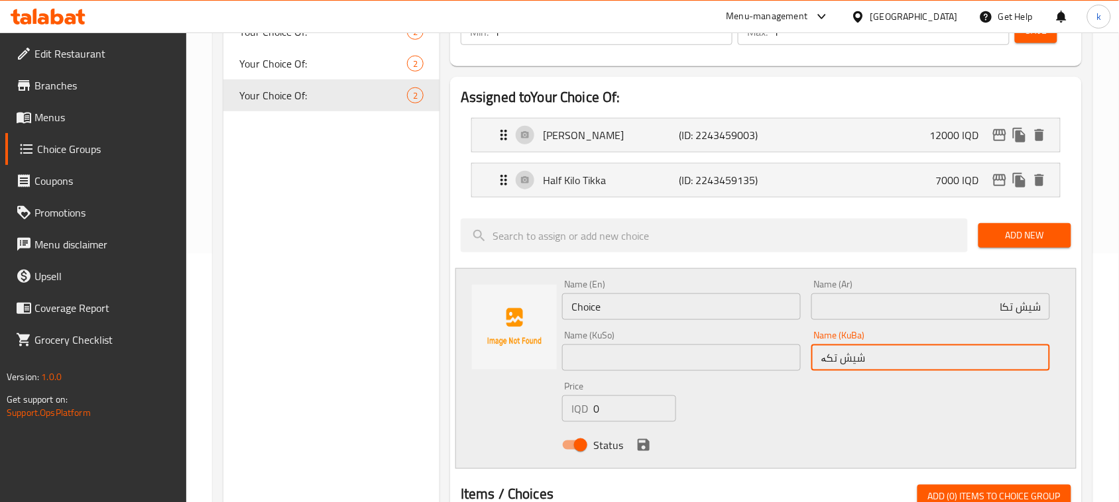
click at [856, 353] on input "شیش تکە" at bounding box center [930, 358] width 239 height 27
drag, startPoint x: 673, startPoint y: 363, endPoint x: 654, endPoint y: 359, distance: 19.5
click at [673, 363] on input "text" at bounding box center [681, 358] width 239 height 27
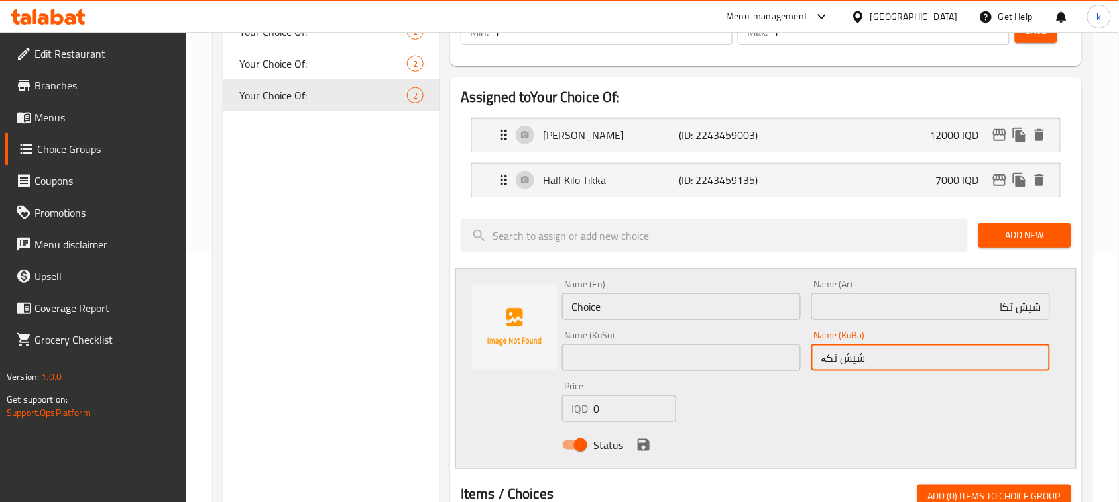
paste input "شیش تکە"
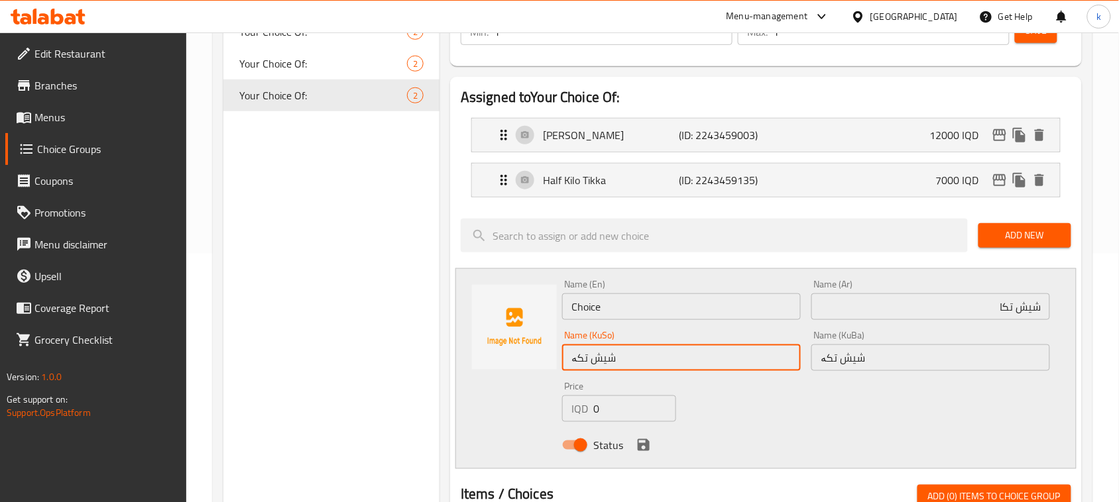
type input "شیش تکە"
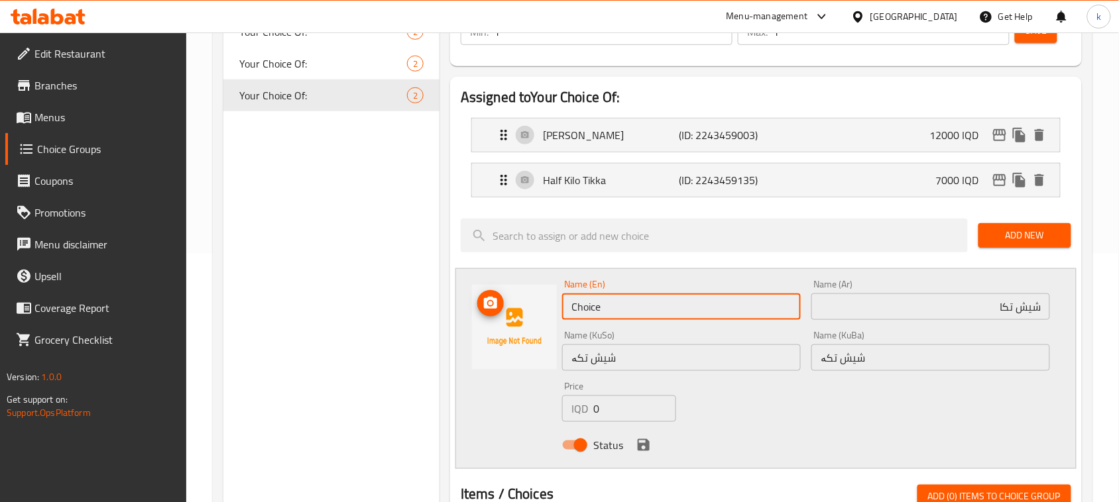
drag, startPoint x: 622, startPoint y: 306, endPoint x: 534, endPoint y: 308, distance: 88.2
click at [534, 308] on div "Name (En) Choice Name (En) Name (Ar) شيش تكا Name (Ar) Name (KuSo) شیش تکە Name…" at bounding box center [765, 368] width 621 height 201
type input "Shish Tikka"
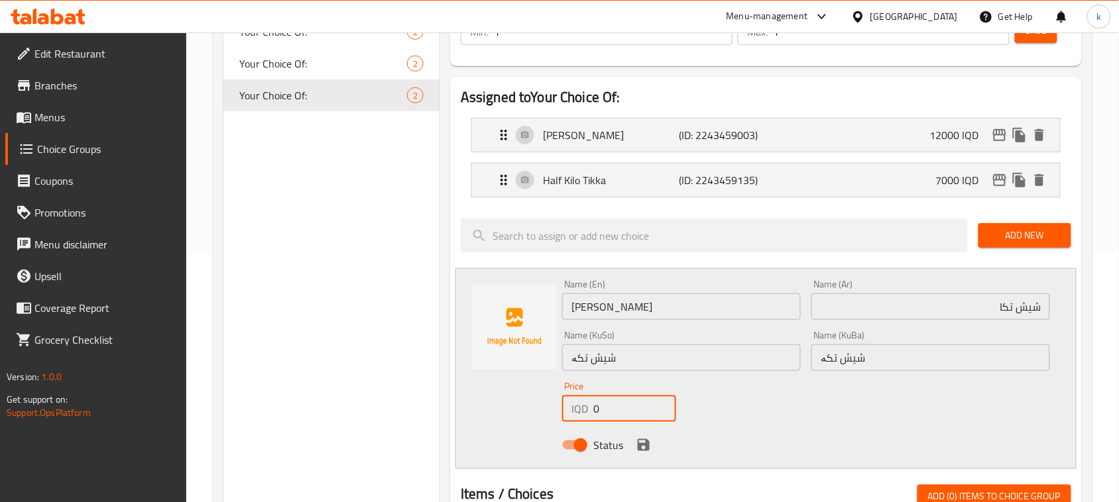
drag, startPoint x: 614, startPoint y: 408, endPoint x: 517, endPoint y: 414, distance: 97.0
click at [510, 418] on div "Name (En) Shish Tikka Name (En) Name (Ar) شيش تكا Name (Ar) Name (KuSo) شیش تکە…" at bounding box center [765, 368] width 621 height 201
type input "2000"
click at [647, 445] on icon "save" at bounding box center [644, 445] width 12 height 12
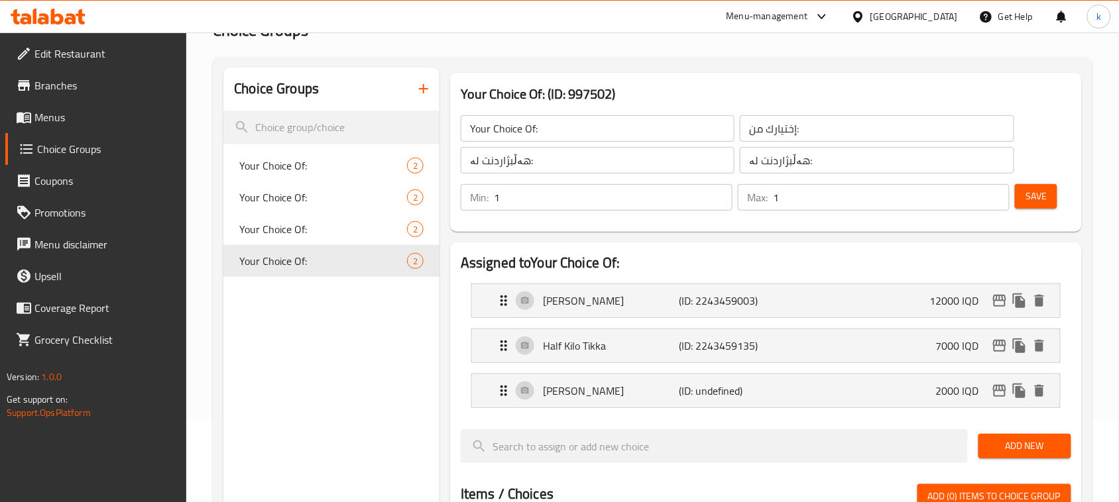
click at [1039, 192] on span "Save" at bounding box center [1035, 196] width 21 height 17
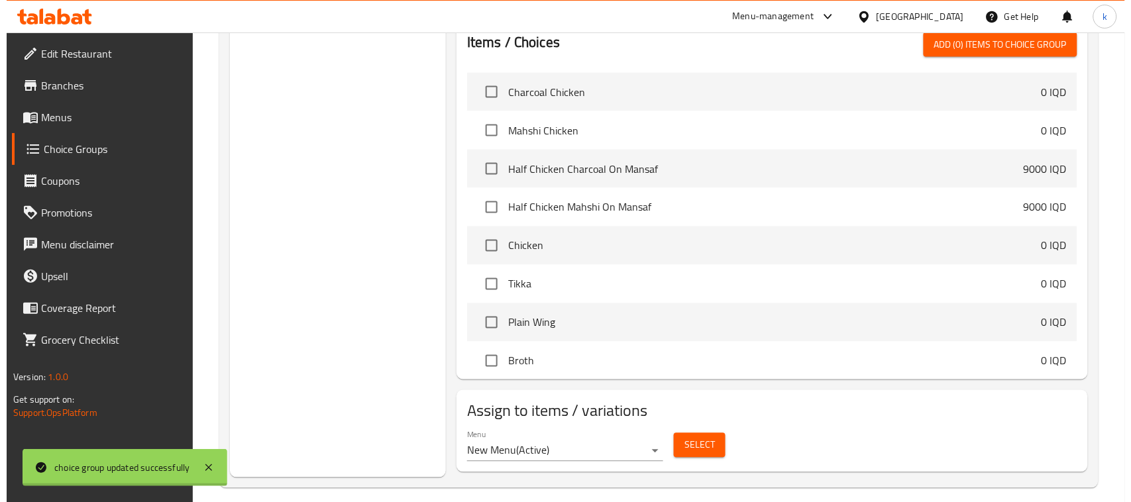
scroll to position [548, 0]
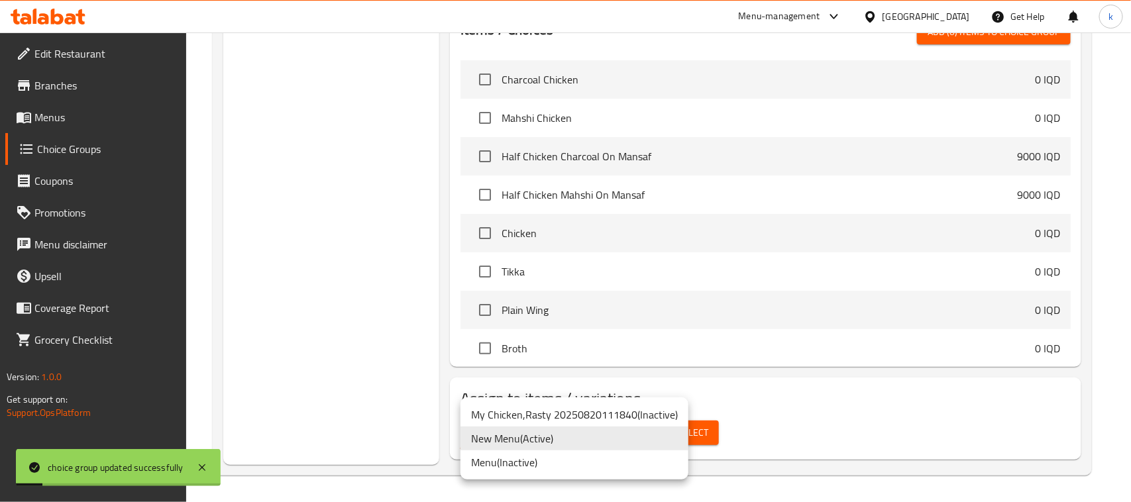
click at [562, 436] on li "New Menu ( Active )" at bounding box center [575, 439] width 228 height 24
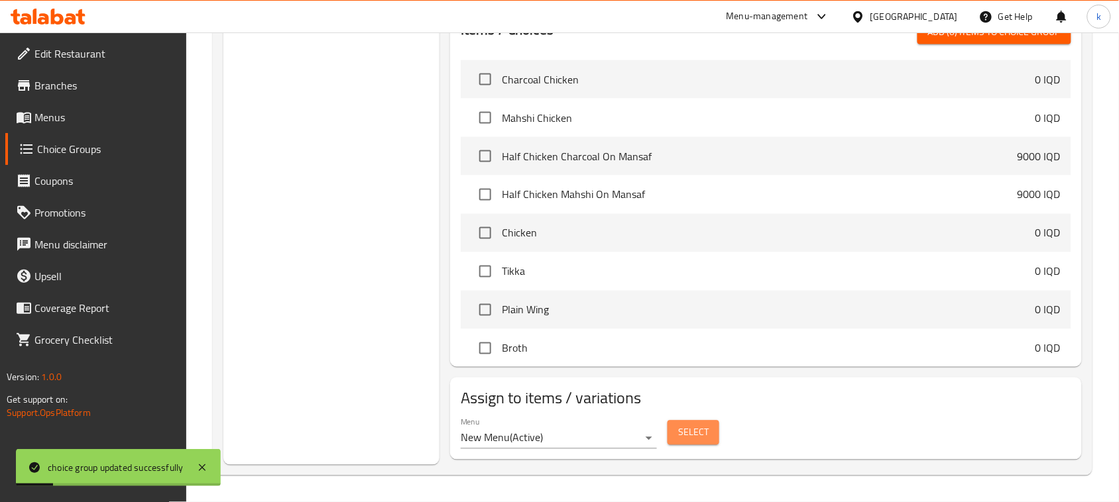
click at [699, 435] on span "Select" at bounding box center [693, 433] width 30 height 17
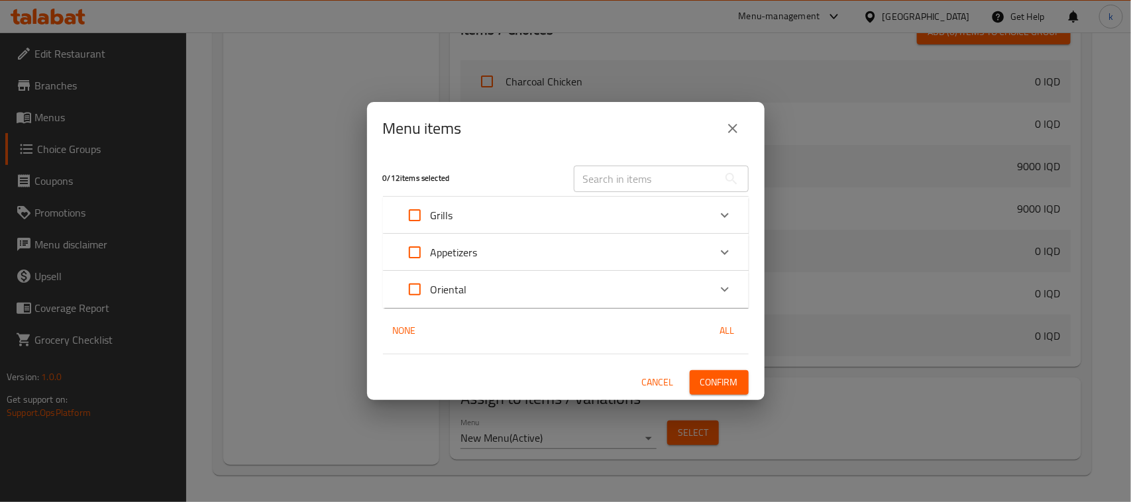
click at [536, 214] on div "Grills" at bounding box center [554, 216] width 310 height 32
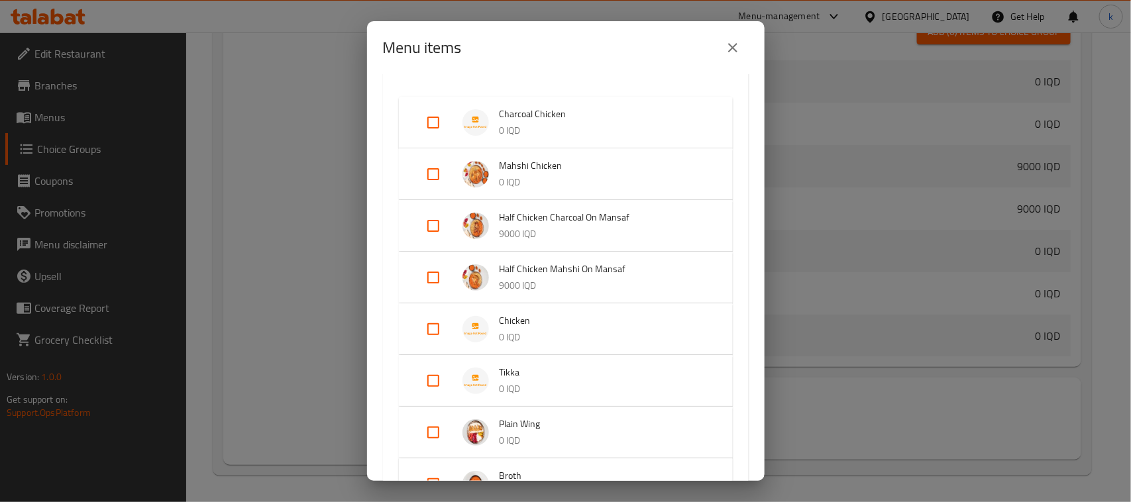
scroll to position [166, 0]
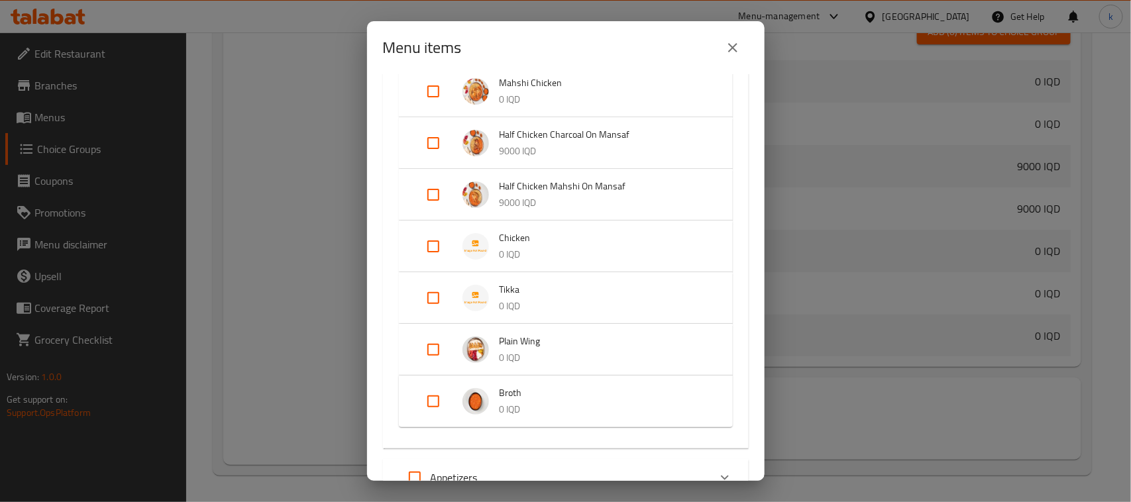
click at [435, 295] on input "Expand" at bounding box center [434, 298] width 32 height 32
checkbox input "true"
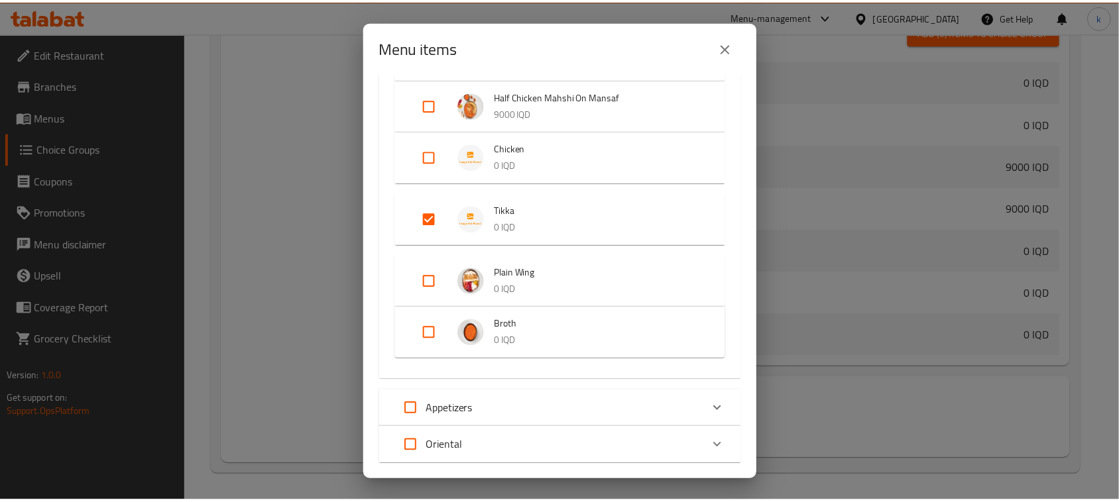
scroll to position [330, 0]
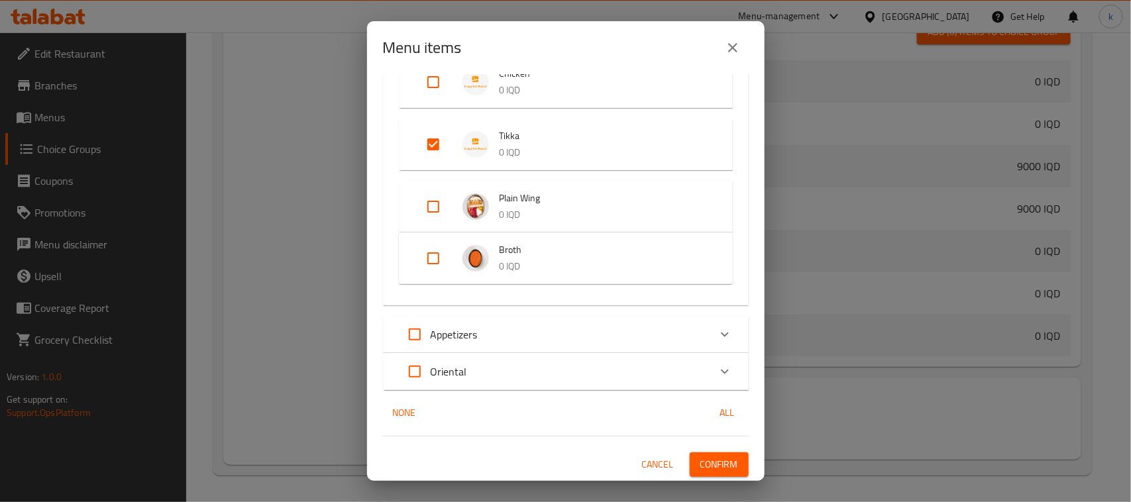
click at [715, 458] on span "Confirm" at bounding box center [720, 465] width 38 height 17
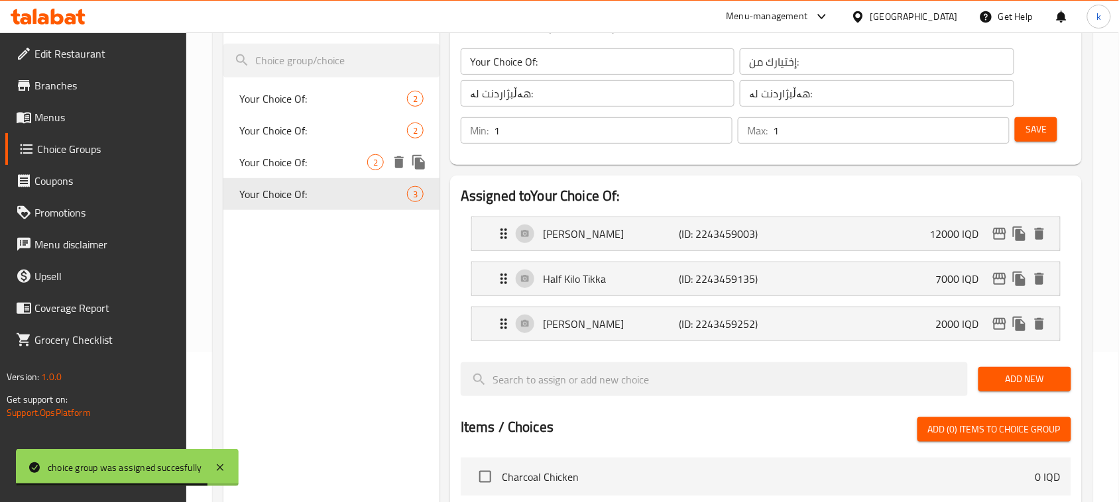
scroll to position [0, 0]
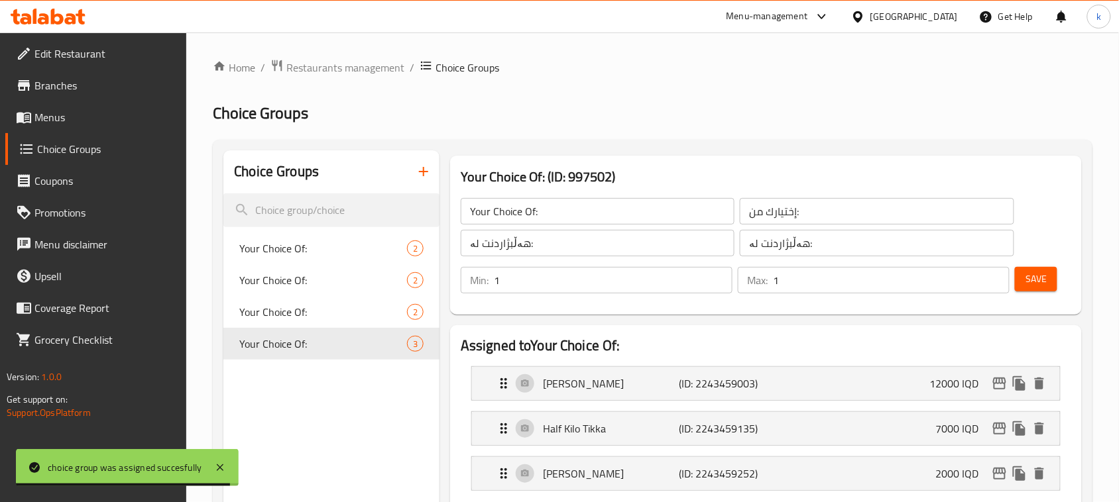
click at [418, 174] on icon "button" at bounding box center [424, 172] width 16 height 16
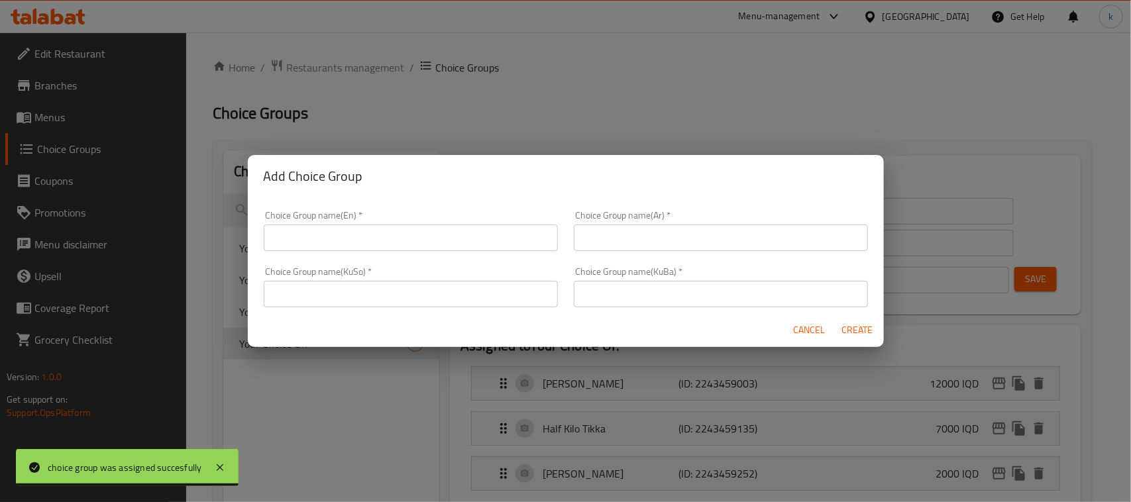
click at [442, 241] on input "text" at bounding box center [411, 238] width 294 height 27
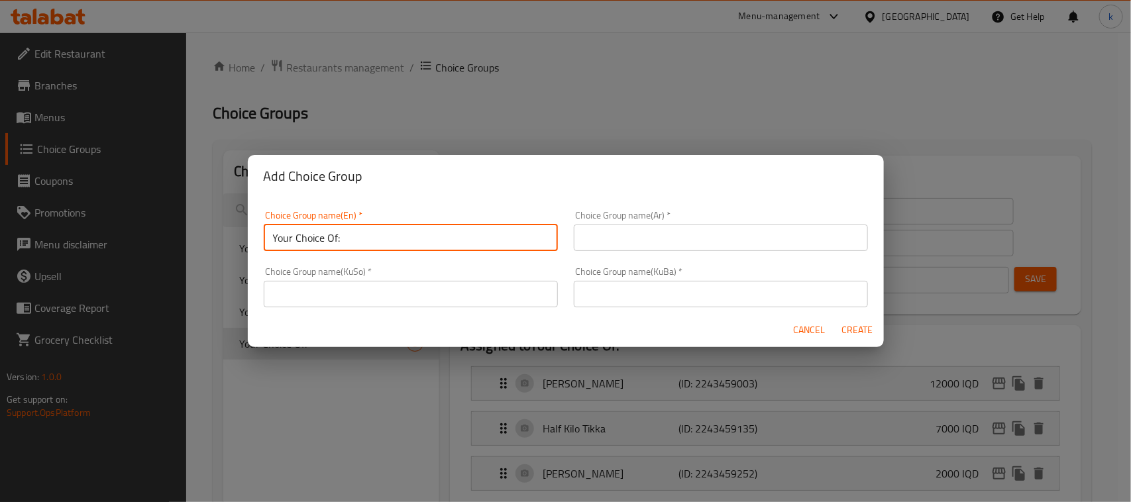
drag, startPoint x: 277, startPoint y: 237, endPoint x: 333, endPoint y: 274, distance: 67.5
click at [277, 237] on input "Your Choice Of:" at bounding box center [411, 238] width 294 height 27
click at [365, 233] on input "Your Choice Of:" at bounding box center [411, 238] width 294 height 27
type input "Your Choice Of:"
drag, startPoint x: 658, startPoint y: 237, endPoint x: 668, endPoint y: 243, distance: 11.9
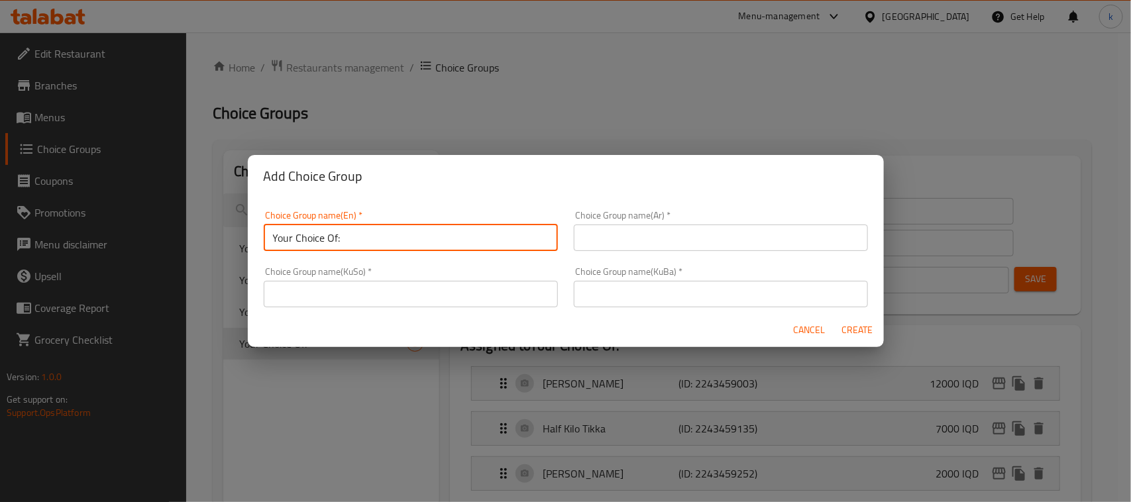
click at [658, 237] on input "text" at bounding box center [721, 238] width 294 height 27
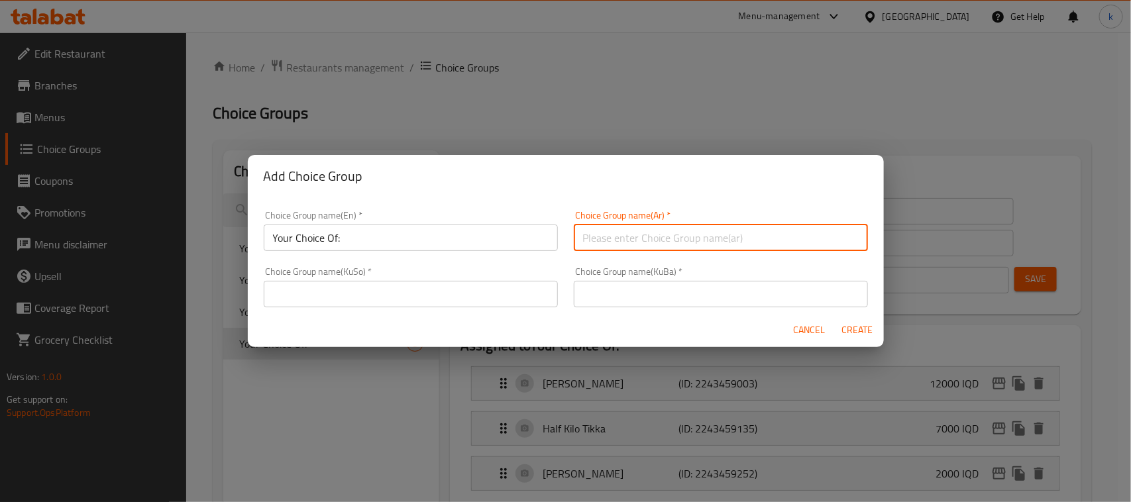
type input "إختيارك من:"
click at [647, 302] on input "text" at bounding box center [721, 294] width 294 height 27
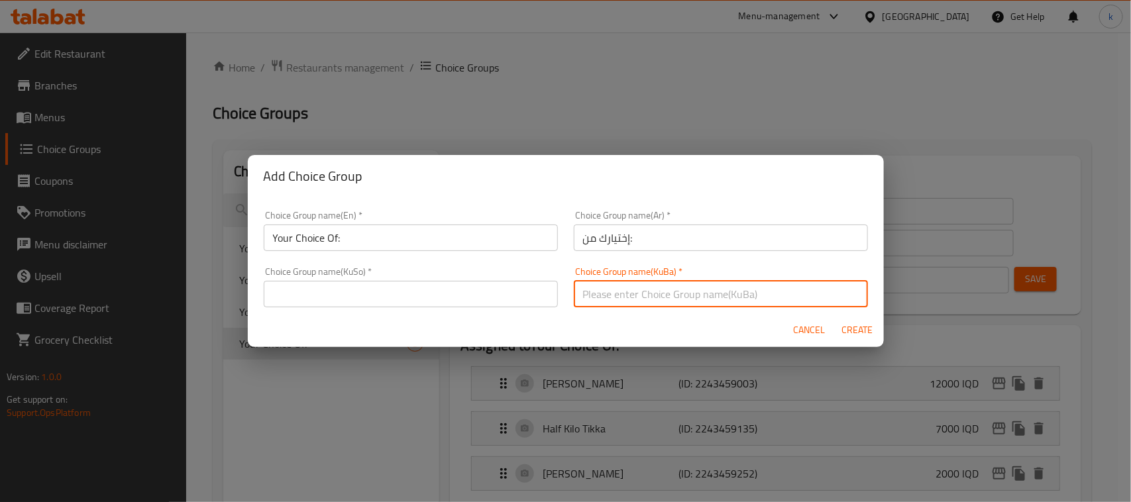
type input "هەڵبژاردنت لە:"
click at [522, 290] on input "text" at bounding box center [411, 294] width 294 height 27
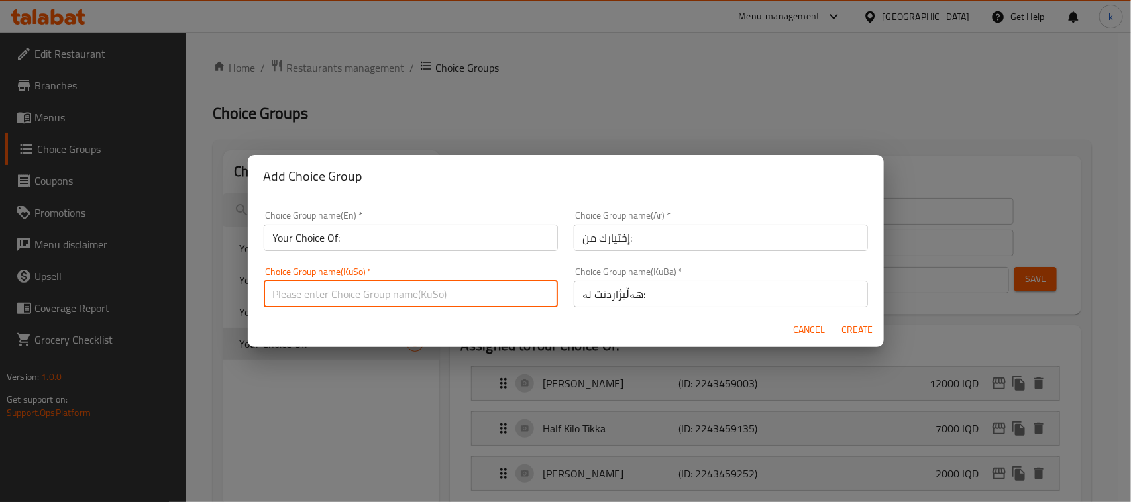
type input "هەڵبژاردنت لە:"
click at [850, 332] on span "Create" at bounding box center [858, 330] width 32 height 17
type input "Your Choice Of:"
type input "0"
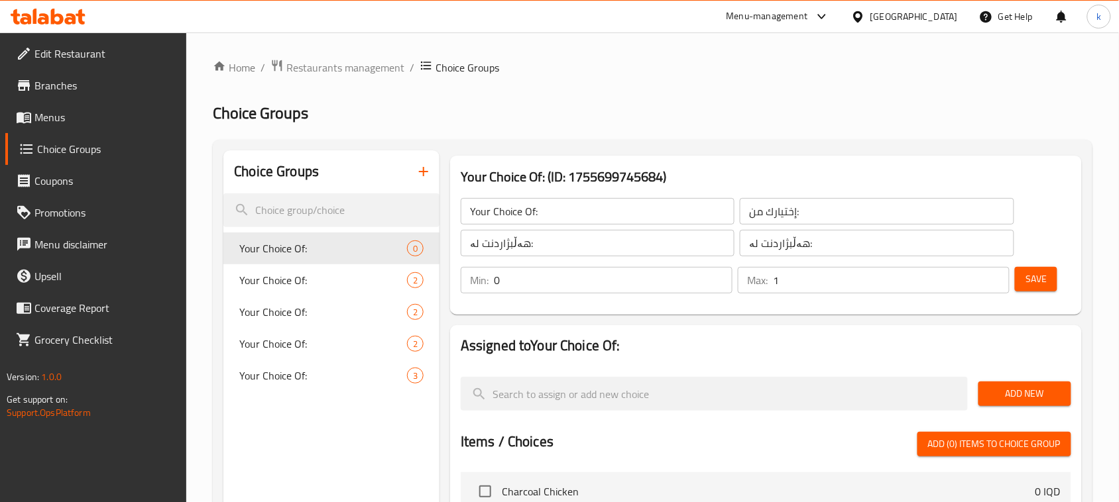
type input "1"
click at [995, 273] on input "1" at bounding box center [891, 280] width 237 height 27
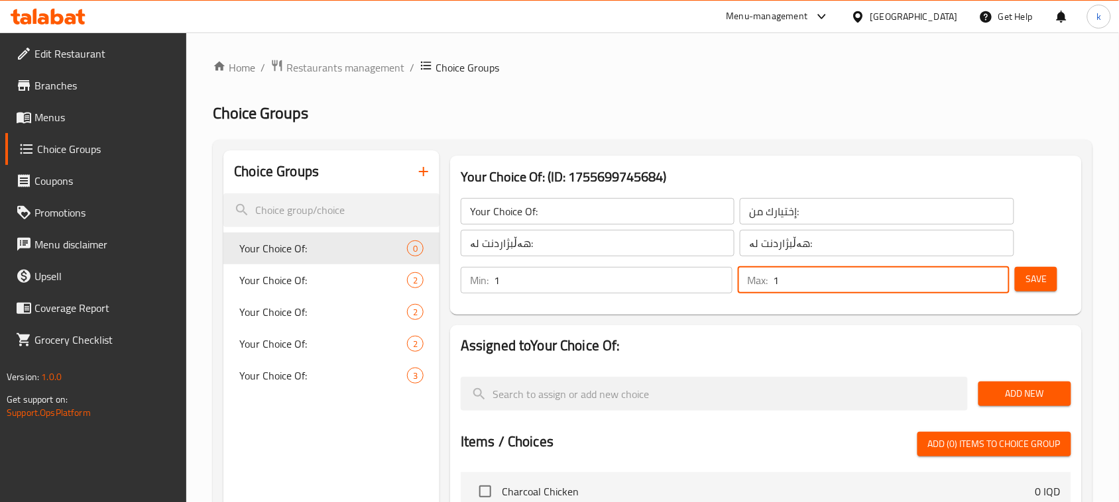
type input "1"
click at [719, 277] on input "1" at bounding box center [613, 280] width 239 height 27
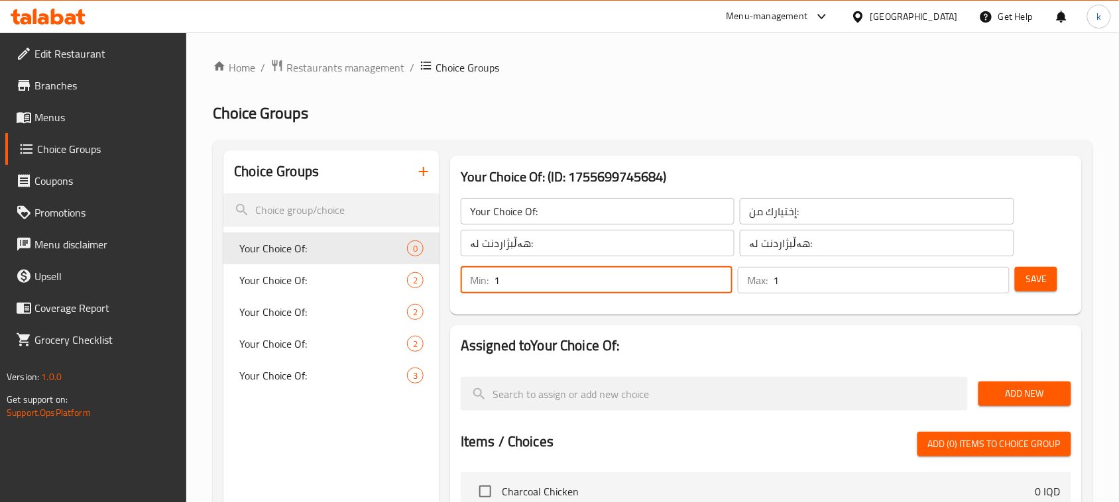
click at [1036, 294] on div "Save" at bounding box center [1037, 280] width 51 height 32
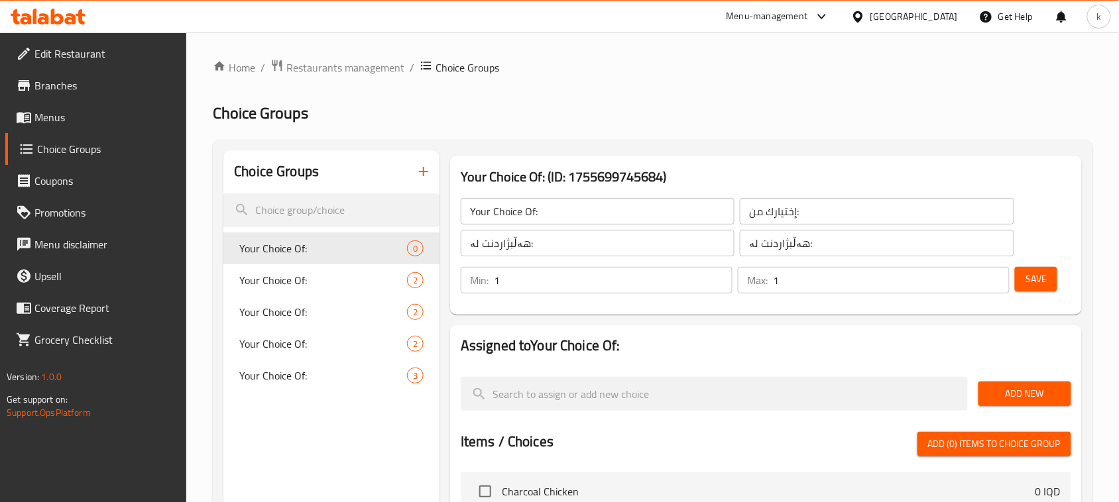
click at [1038, 276] on span "Save" at bounding box center [1035, 279] width 21 height 17
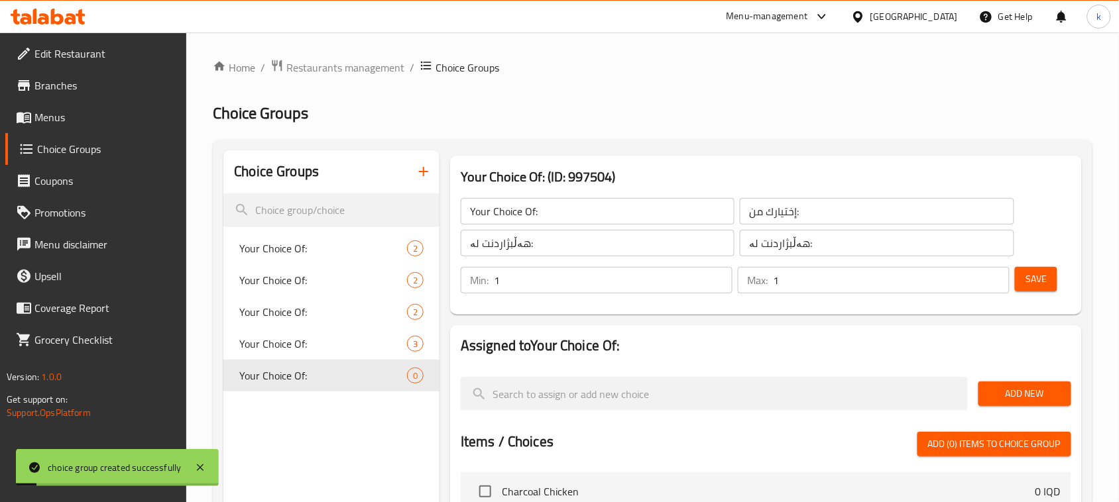
click at [1002, 394] on span "Add New" at bounding box center [1025, 394] width 72 height 17
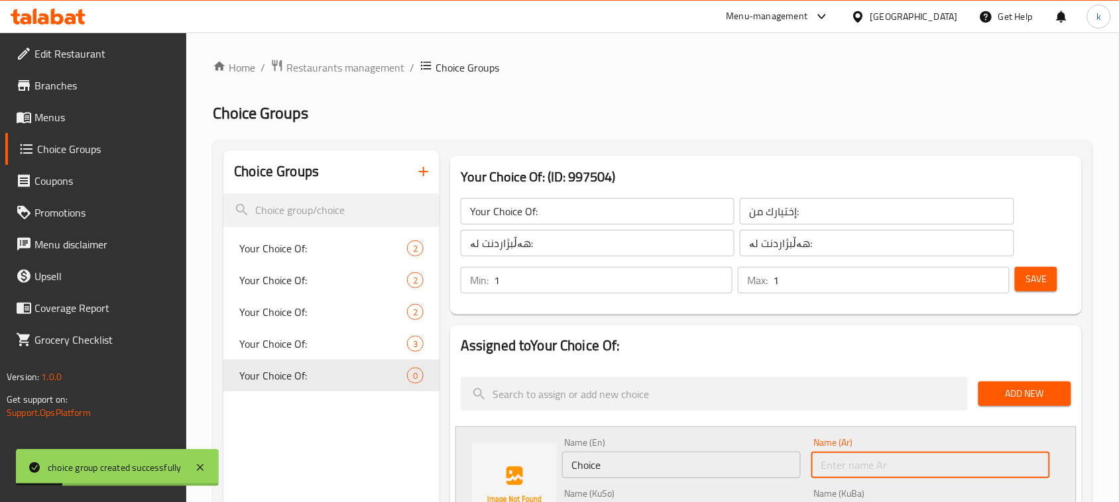
click at [869, 463] on input "text" at bounding box center [930, 465] width 239 height 27
paste input "نص كيلو جناح ساده"
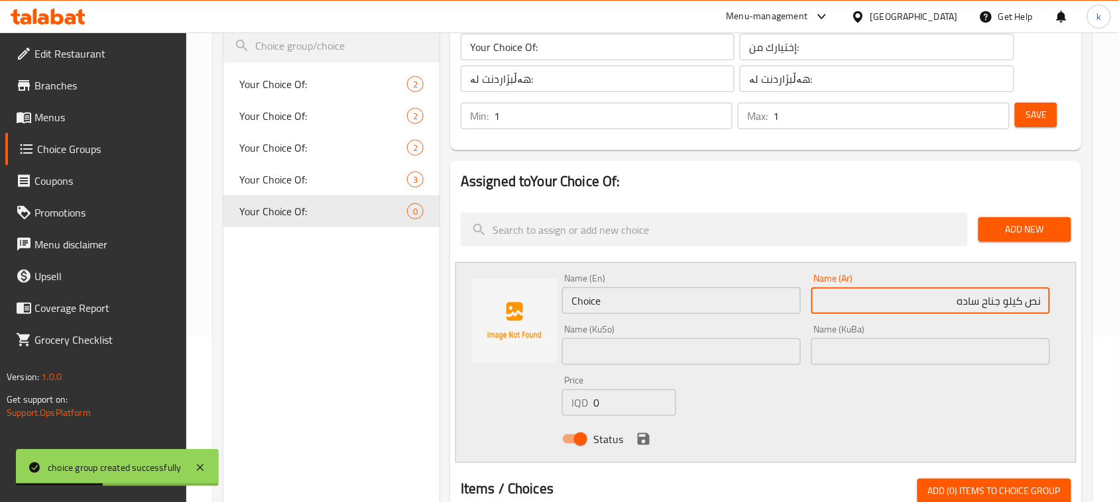
scroll to position [166, 0]
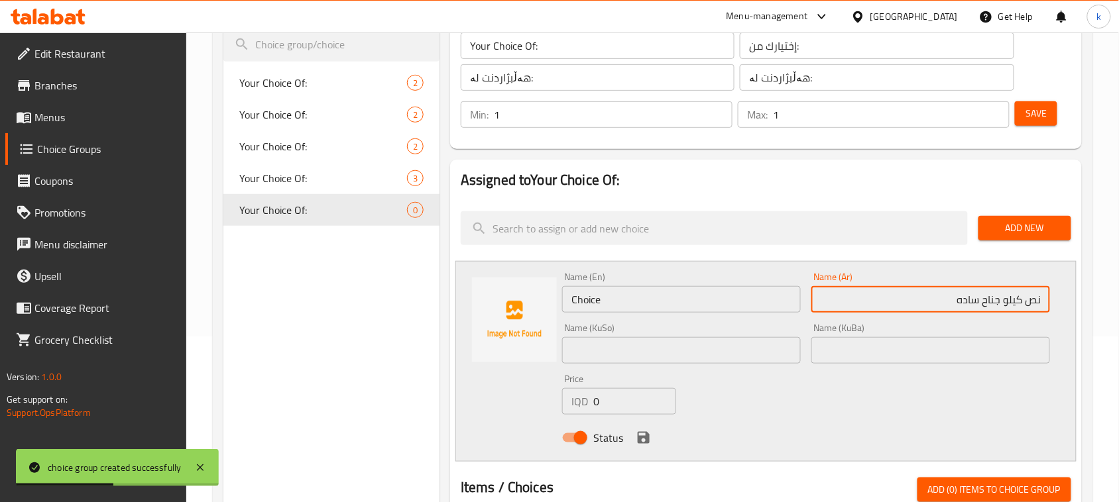
type input "نص كيلو جناح ساده"
click at [1012, 348] on input "text" at bounding box center [930, 350] width 239 height 27
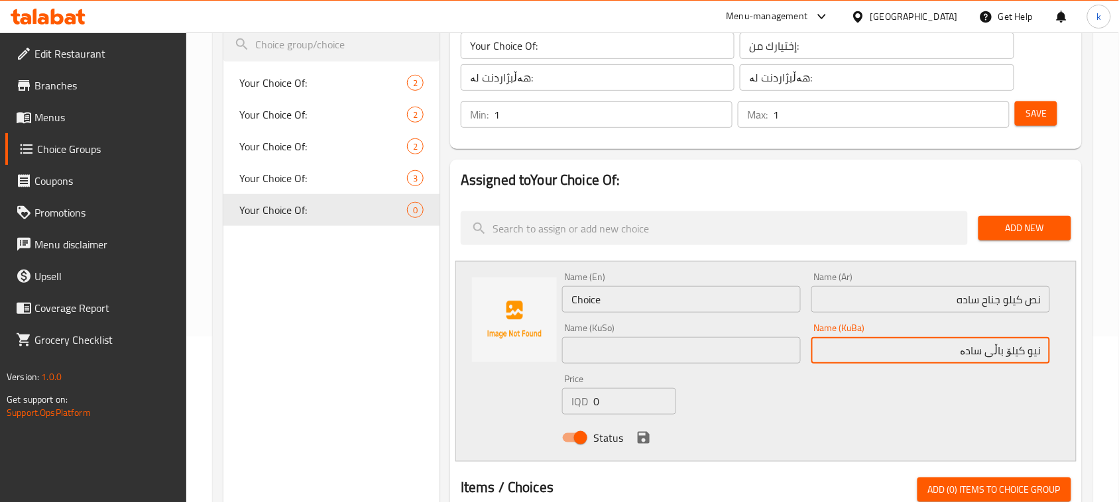
drag, startPoint x: 950, startPoint y: 350, endPoint x: 1101, endPoint y: 359, distance: 151.4
click at [1101, 359] on div "Home / Restaurants management / Choice Groups Choice Groups Choice Groups Your …" at bounding box center [652, 414] width 933 height 1094
type input "نیو کیلۆ باڵی سادە"
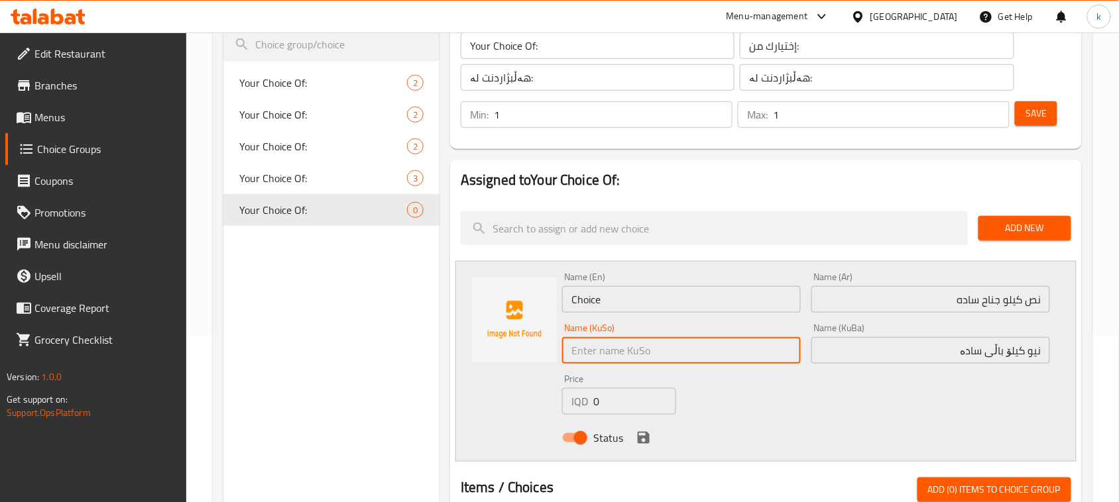
drag, startPoint x: 658, startPoint y: 355, endPoint x: 681, endPoint y: 359, distance: 24.2
click at [658, 353] on input "text" at bounding box center [681, 350] width 239 height 27
paste input "نیو کیلۆ باڵی سادە"
type input "نیو کیلۆ باڵی سادە"
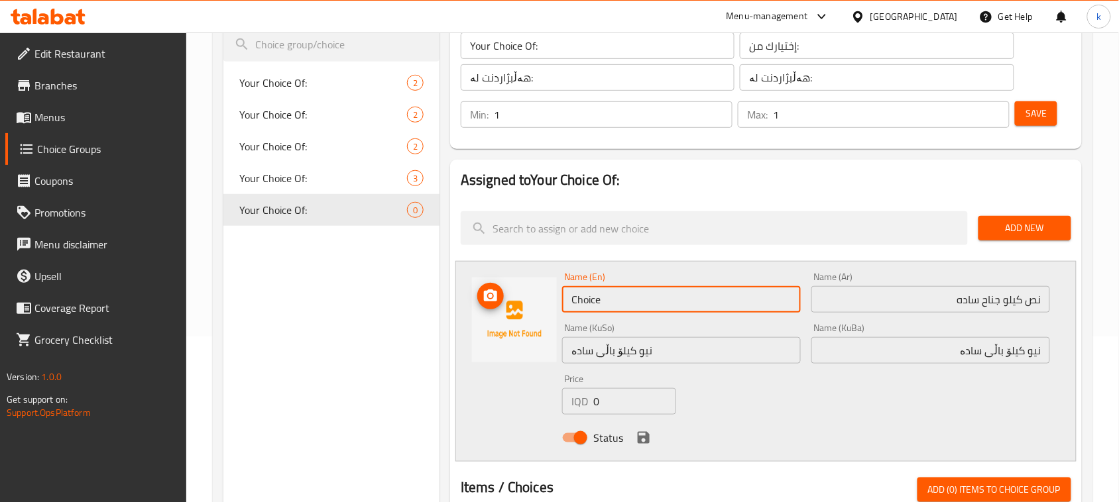
drag, startPoint x: 612, startPoint y: 300, endPoint x: 542, endPoint y: 308, distance: 70.1
click at [542, 308] on div "Name (En) Choice Name (En) Name (Ar) نص كيلو جناح ساده Name (Ar) Name (KuSo) نی…" at bounding box center [765, 361] width 621 height 201
paste input "Half a kilo of plain wings"
click at [607, 300] on input "Half a kilo of plain wings" at bounding box center [681, 299] width 239 height 27
click at [628, 296] on input "Half Kilo of plain wings" at bounding box center [681, 299] width 239 height 27
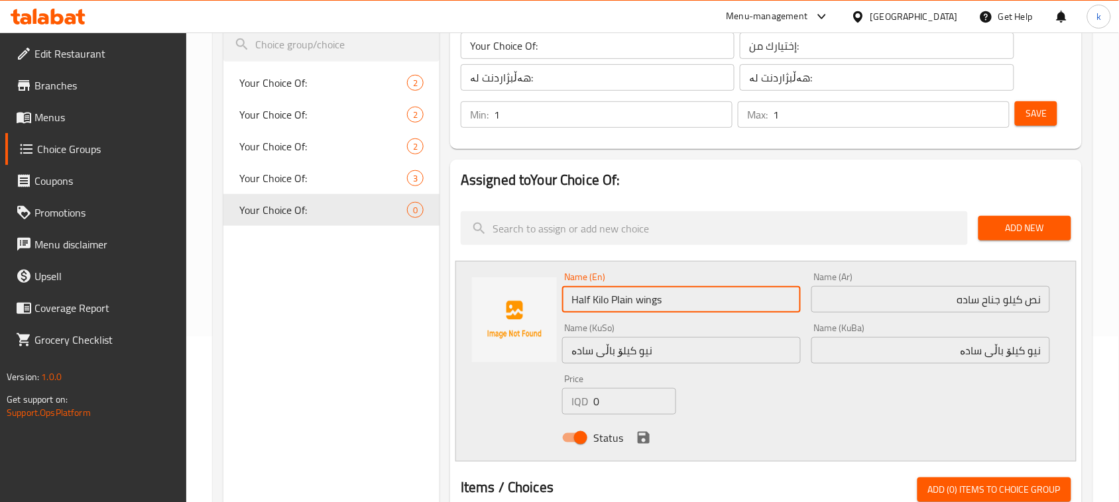
click at [648, 305] on input "Half Kilo Plain wings" at bounding box center [681, 299] width 239 height 27
click at [624, 308] on input "Half Kilo Plain Wings" at bounding box center [681, 299] width 239 height 27
type input "Half Kilo Plain Wings"
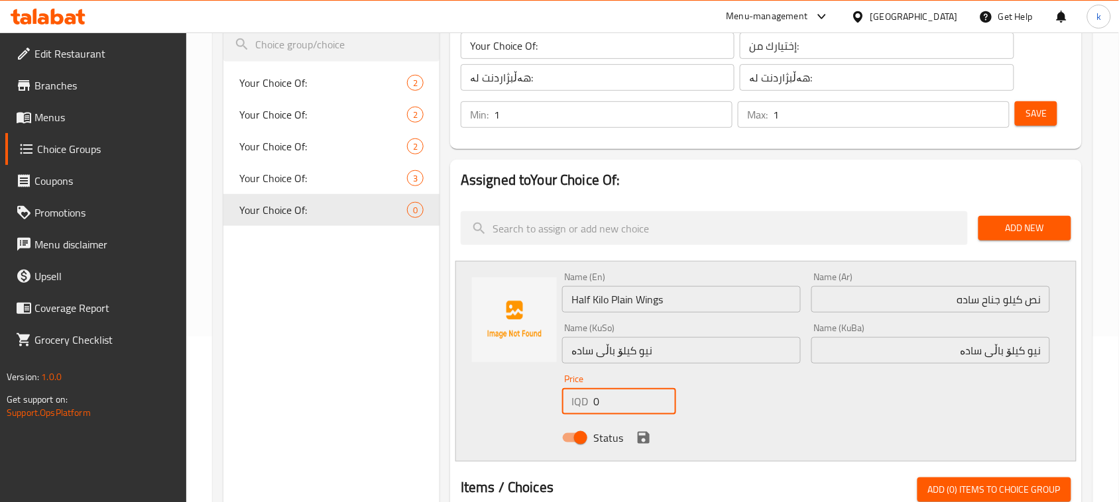
drag, startPoint x: 612, startPoint y: 408, endPoint x: 551, endPoint y: 413, distance: 60.5
click at [551, 413] on div "Name (En) Half Kilo Plain Wings Name (En) Name (Ar) نص كيلو جناح ساده Name (Ar)…" at bounding box center [765, 361] width 621 height 201
type input "5000"
click at [644, 434] on icon "save" at bounding box center [644, 438] width 16 height 16
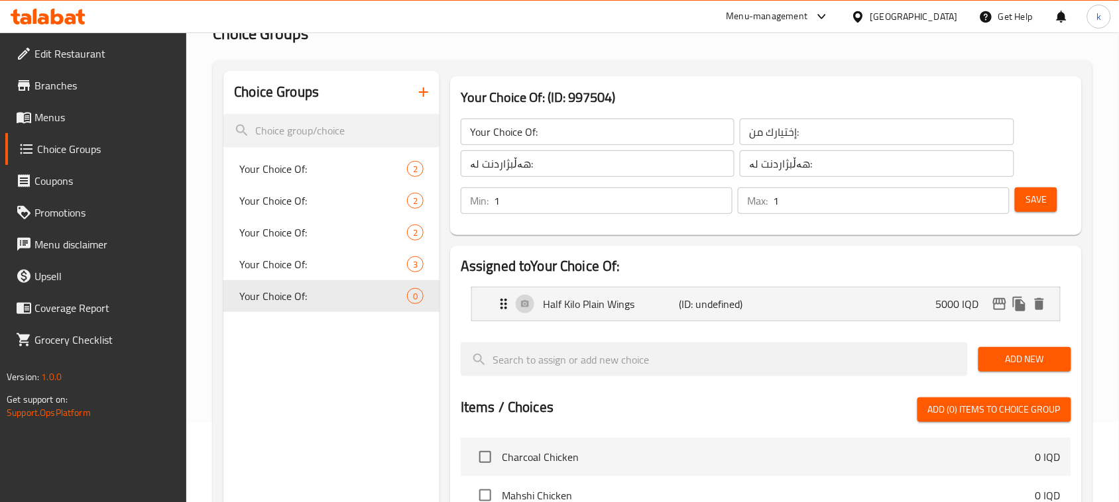
scroll to position [0, 0]
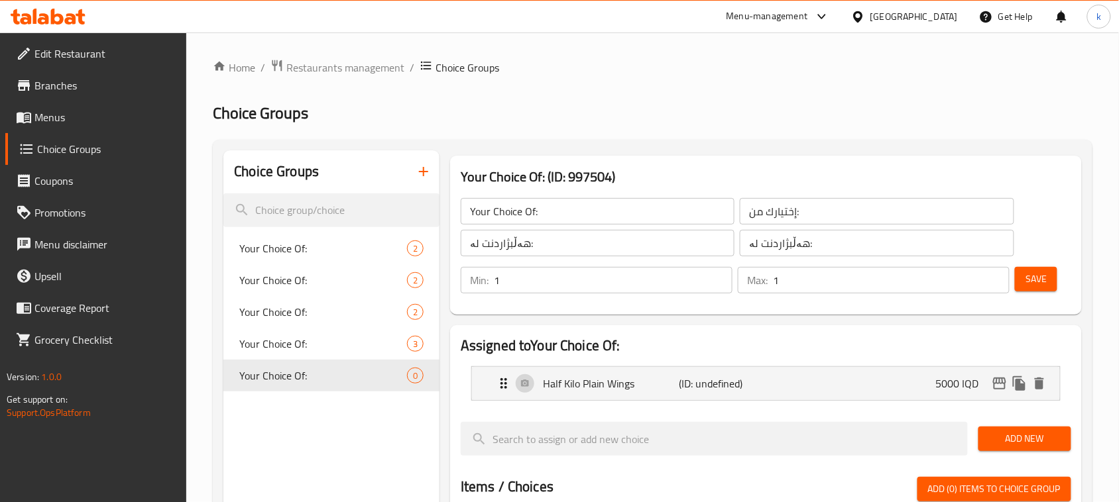
click at [1029, 276] on span "Save" at bounding box center [1035, 279] width 21 height 17
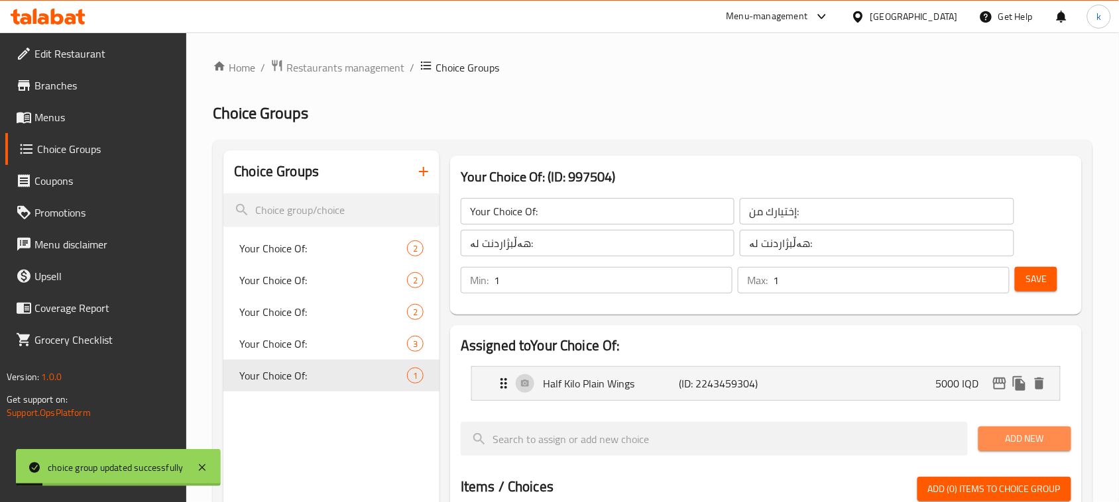
click at [1023, 441] on span "Add New" at bounding box center [1025, 439] width 72 height 17
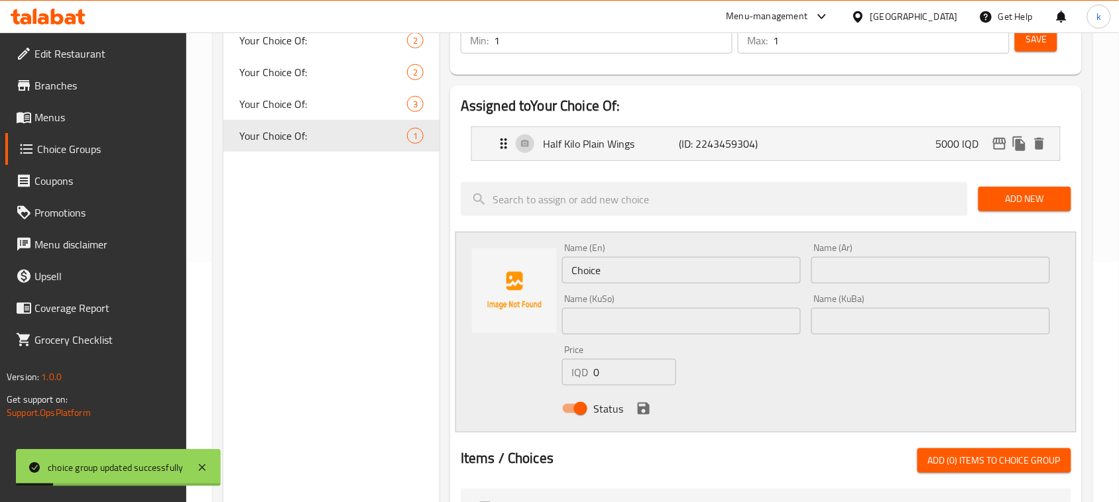
scroll to position [249, 0]
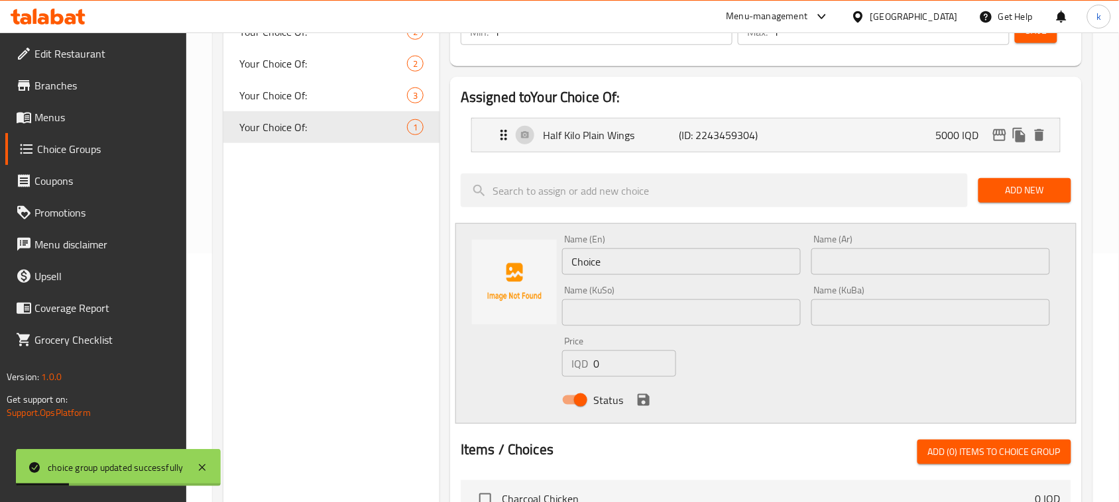
click at [867, 262] on input "text" at bounding box center [930, 262] width 239 height 27
paste input "شيش جناح ساده"
type input "شيش جناح ساده"
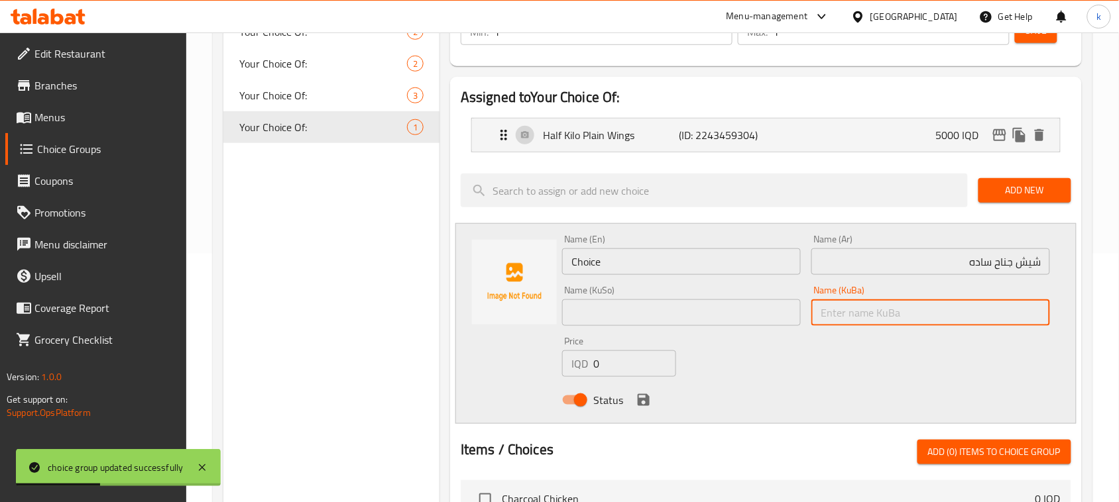
drag, startPoint x: 1003, startPoint y: 319, endPoint x: 1021, endPoint y: 335, distance: 24.0
click at [1003, 319] on input "text" at bounding box center [930, 313] width 239 height 27
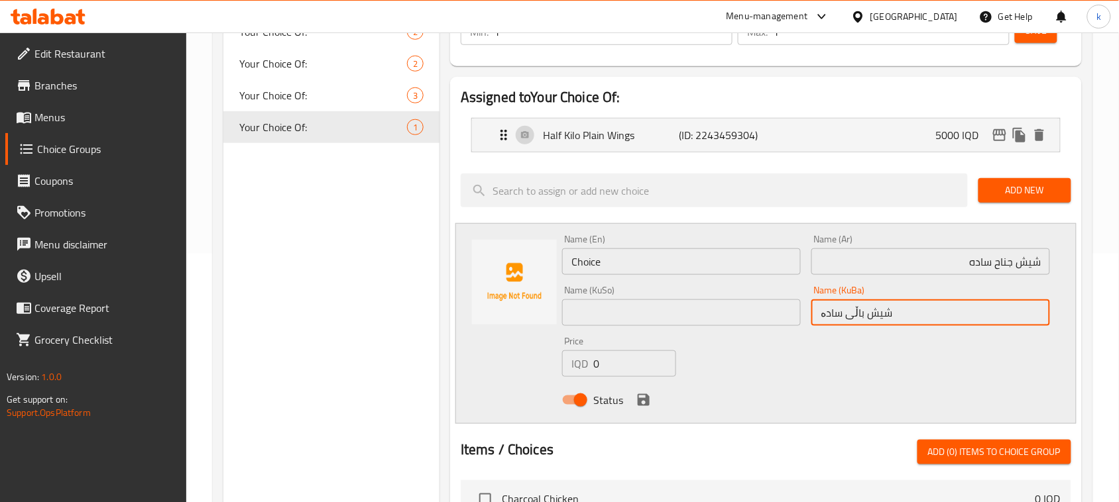
drag, startPoint x: 909, startPoint y: 319, endPoint x: 806, endPoint y: 333, distance: 103.7
click at [807, 332] on div "Name (En) Choice Name (En) Name (Ar) شيش جناح ساده Name (Ar) Name (KuSo) Name (…" at bounding box center [806, 323] width 498 height 189
type input "شیش باڵی سادە"
click at [694, 310] on input "text" at bounding box center [681, 313] width 239 height 27
paste input "شیش باڵی سادە"
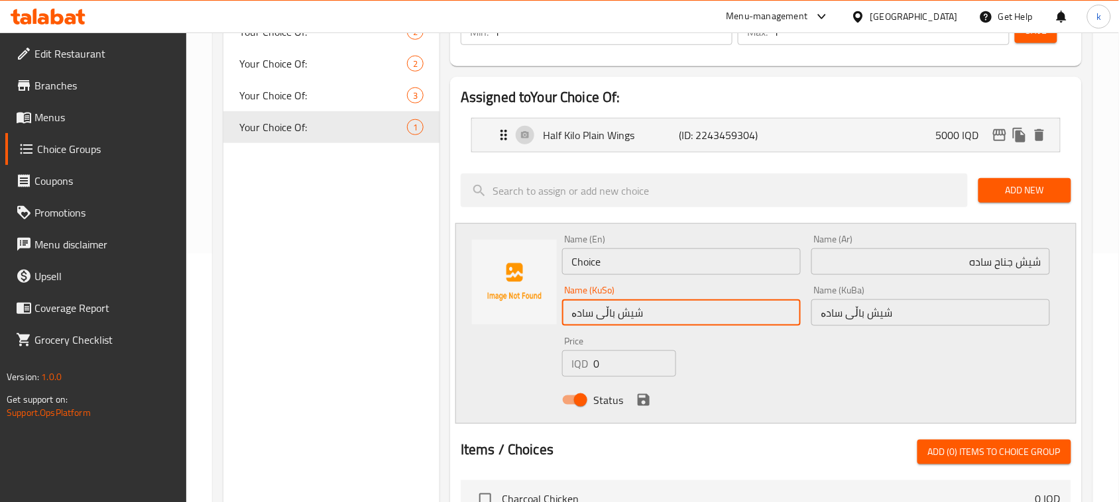
type input "شیش باڵی سادە"
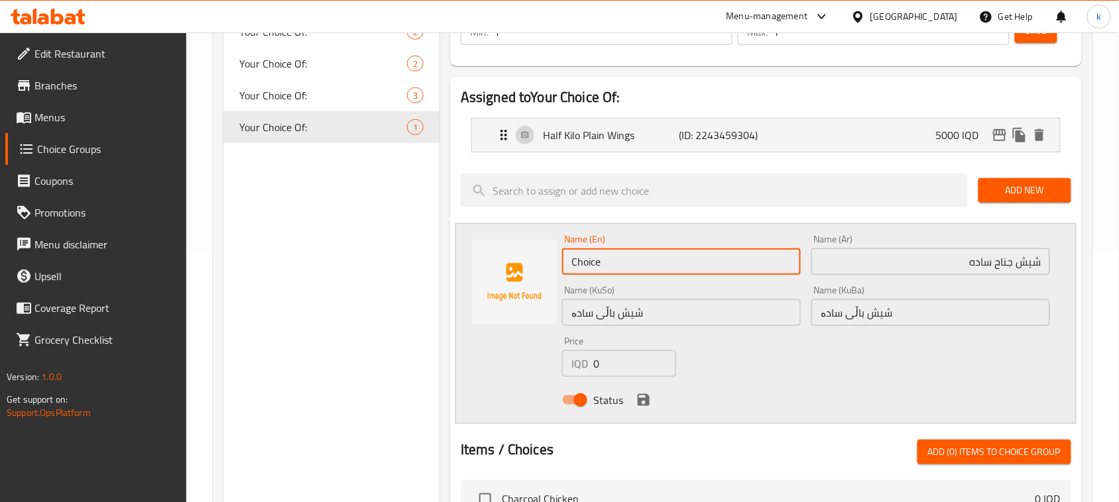
click at [491, 253] on div "Name (En) Choice Name (En) Name (Ar) شيش جناح ساده Name (Ar) Name (KuSo) شیش با…" at bounding box center [765, 323] width 621 height 201
paste input "Plain wing sheesh"
click at [601, 264] on input "Plain wing sheesh" at bounding box center [681, 262] width 239 height 27
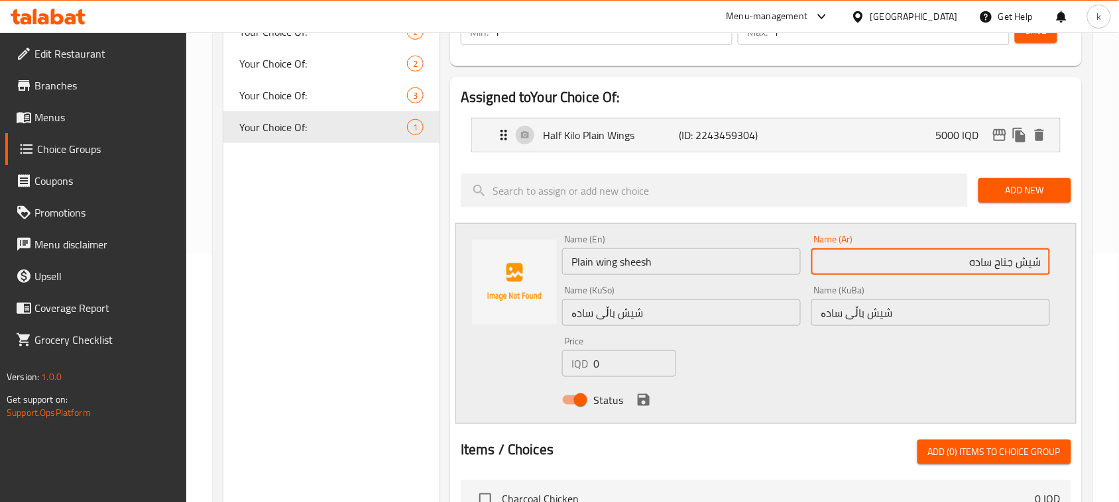
click at [1035, 265] on input "شيش جناح ساده" at bounding box center [930, 262] width 239 height 27
click at [637, 262] on input "Plain wing sheesh" at bounding box center [681, 262] width 239 height 27
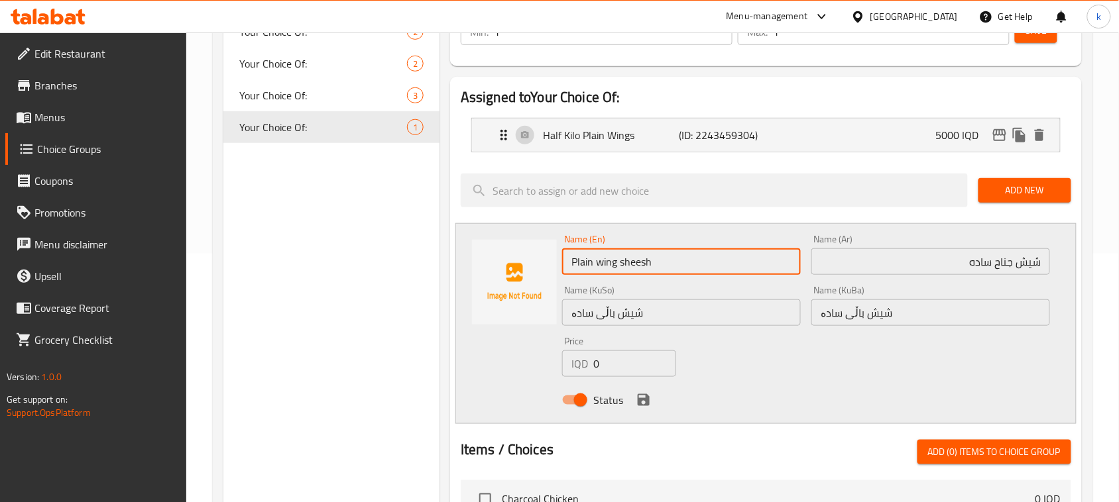
click at [637, 262] on input "Plain wing sheesh" at bounding box center [681, 262] width 239 height 27
paste input "Shish"
click at [601, 262] on input "Plain wing Shish" at bounding box center [681, 262] width 239 height 27
type input "Plain Wing Shish"
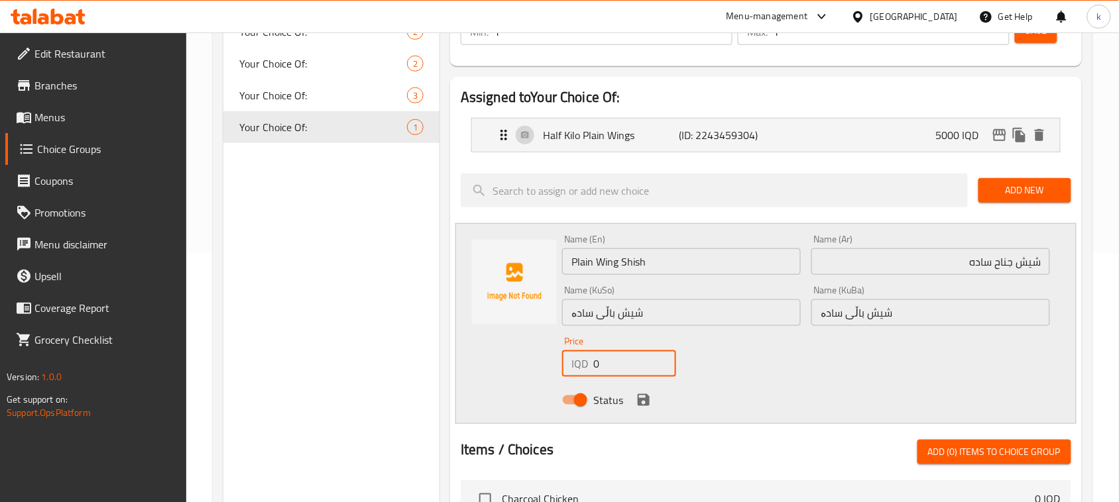
drag, startPoint x: 611, startPoint y: 369, endPoint x: 581, endPoint y: 369, distance: 29.8
click at [581, 369] on div "IQD 0 Price" at bounding box center [619, 364] width 114 height 27
type input "2500"
drag, startPoint x: 643, startPoint y: 399, endPoint x: 680, endPoint y: 404, distance: 37.5
click at [643, 398] on icon "save" at bounding box center [644, 400] width 16 height 16
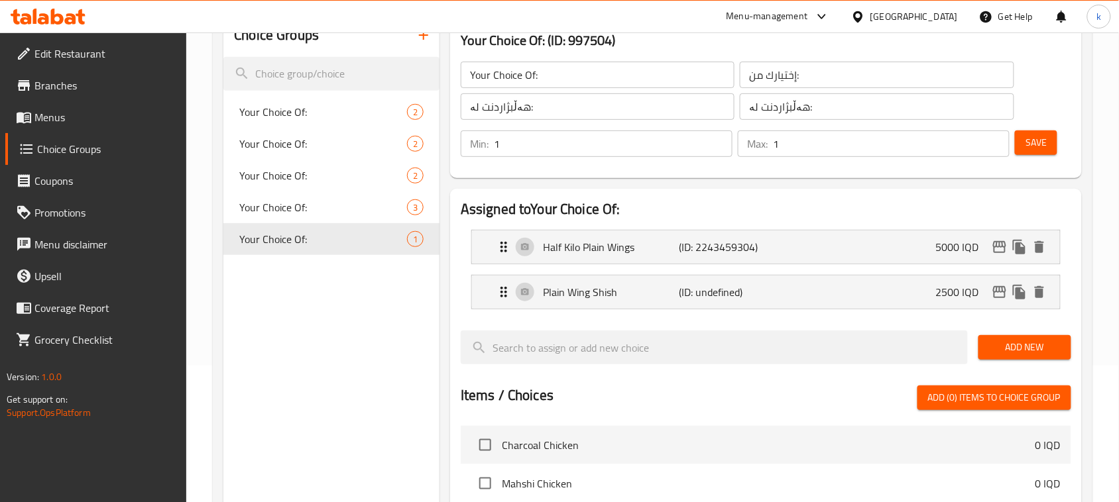
scroll to position [0, 0]
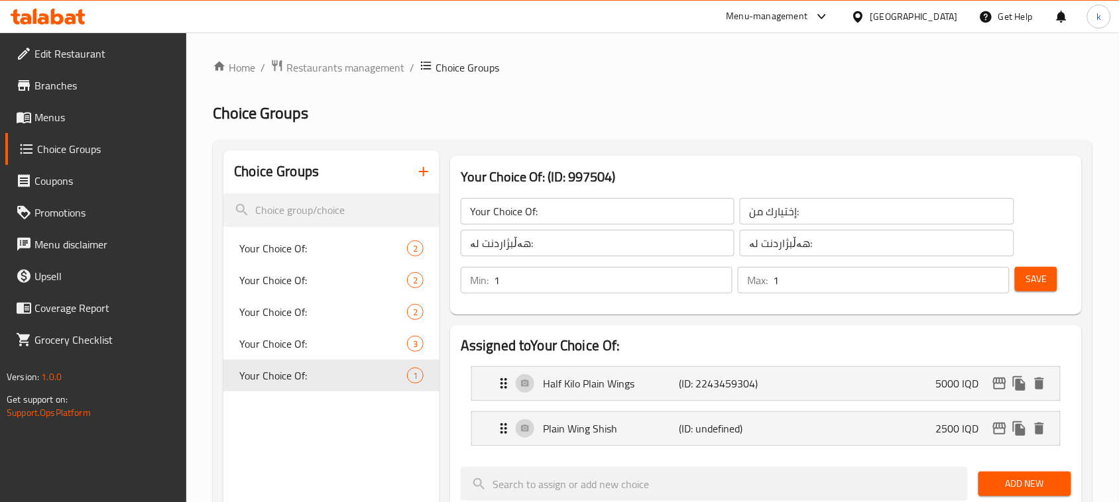
click at [1043, 285] on span "Save" at bounding box center [1035, 279] width 21 height 17
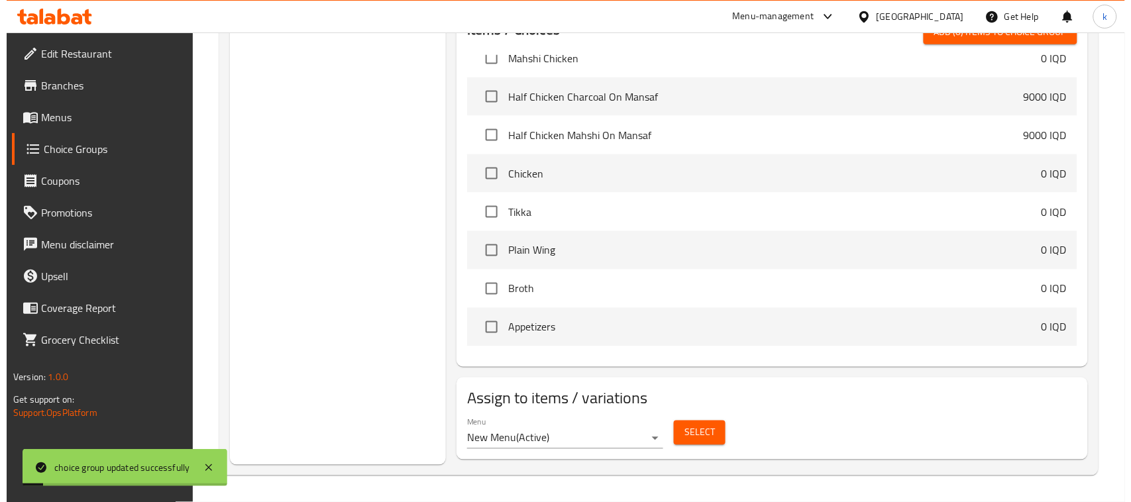
scroll to position [170, 0]
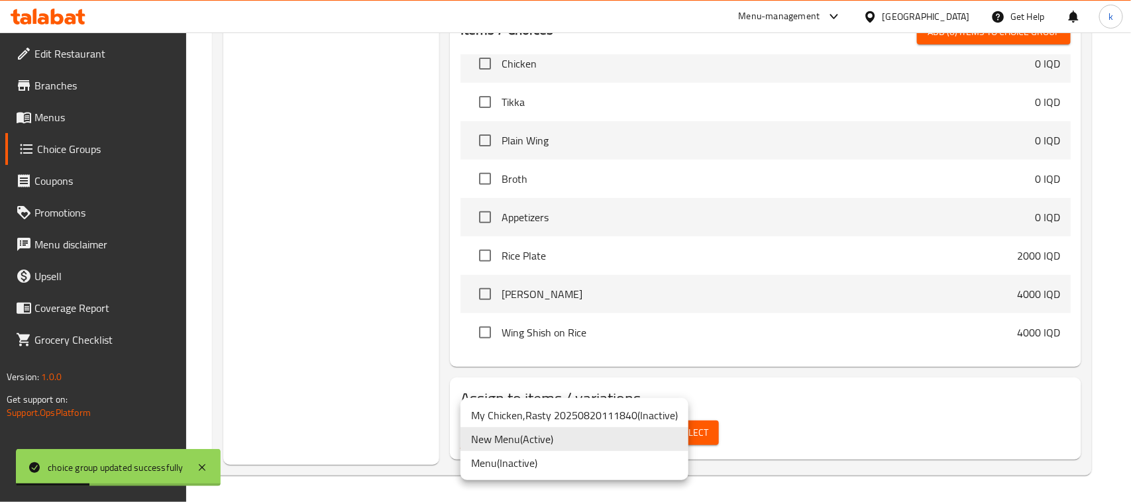
click at [572, 441] on li "New Menu ( Active )" at bounding box center [575, 440] width 228 height 24
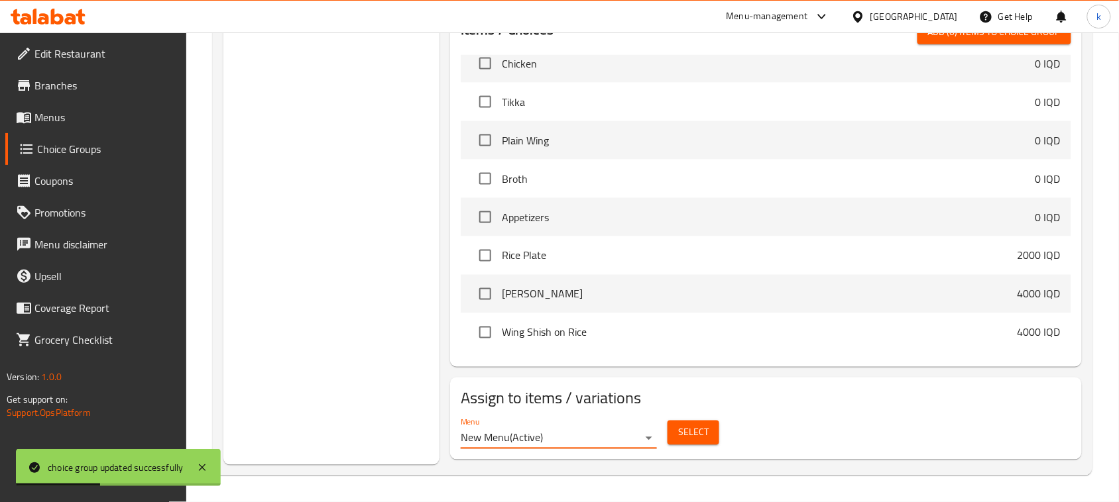
click at [703, 431] on span "Select" at bounding box center [693, 433] width 30 height 17
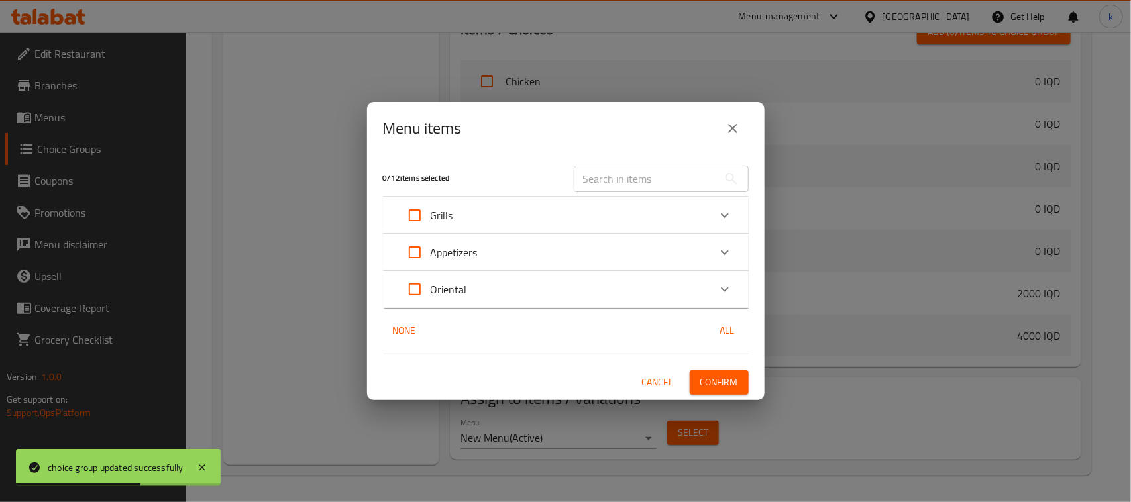
click at [473, 223] on div "Grills" at bounding box center [554, 216] width 310 height 32
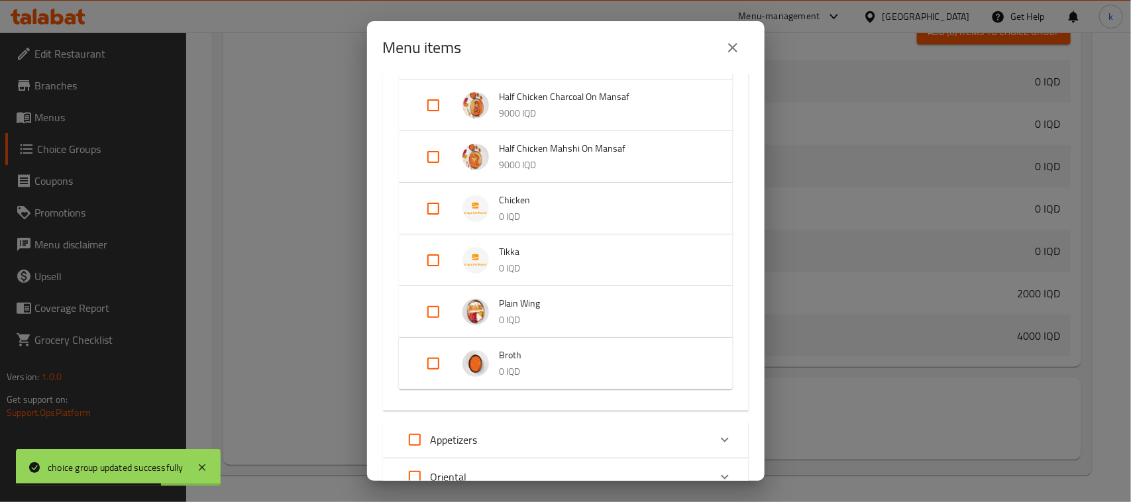
scroll to position [249, 0]
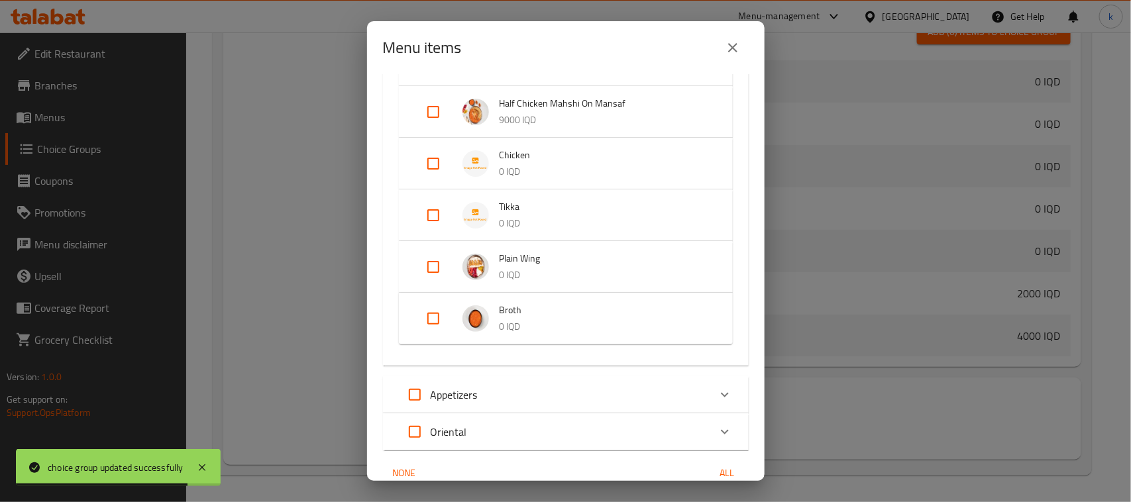
click at [435, 268] on input "Expand" at bounding box center [434, 267] width 32 height 32
checkbox input "true"
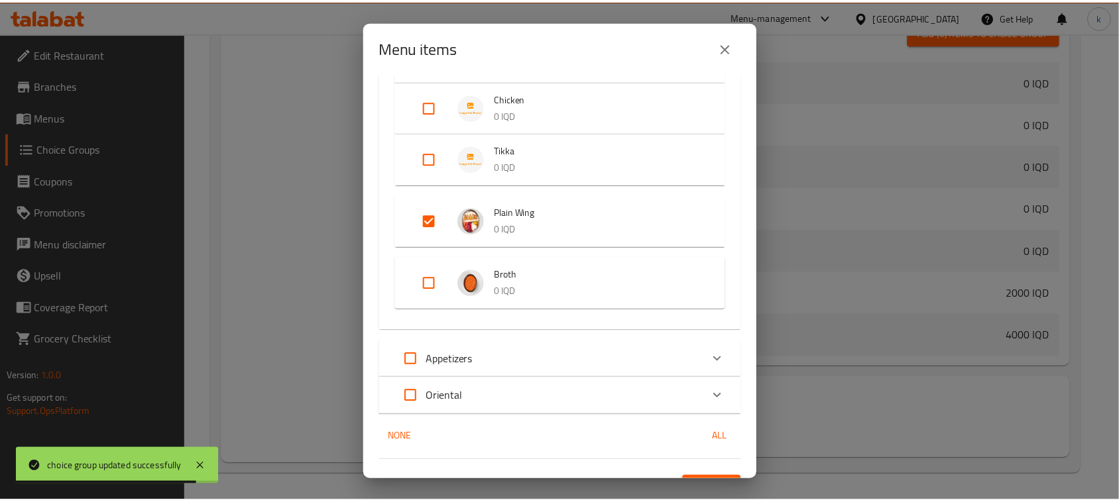
scroll to position [330, 0]
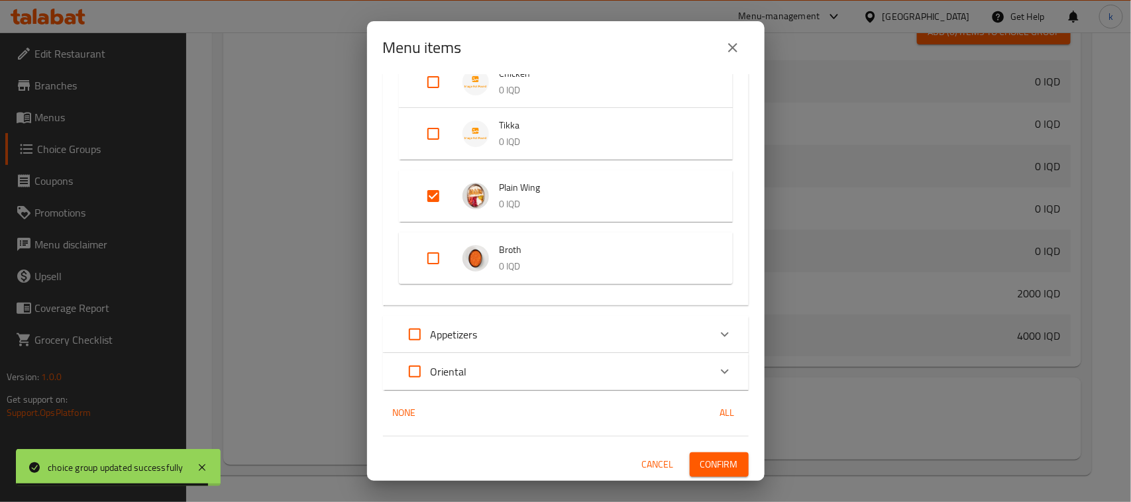
click at [721, 463] on span "Confirm" at bounding box center [720, 465] width 38 height 17
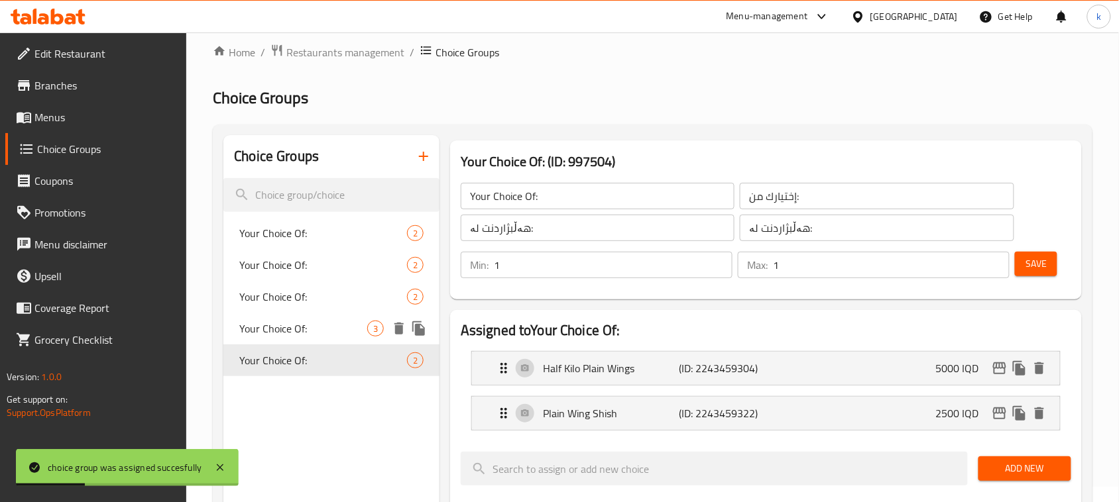
scroll to position [0, 0]
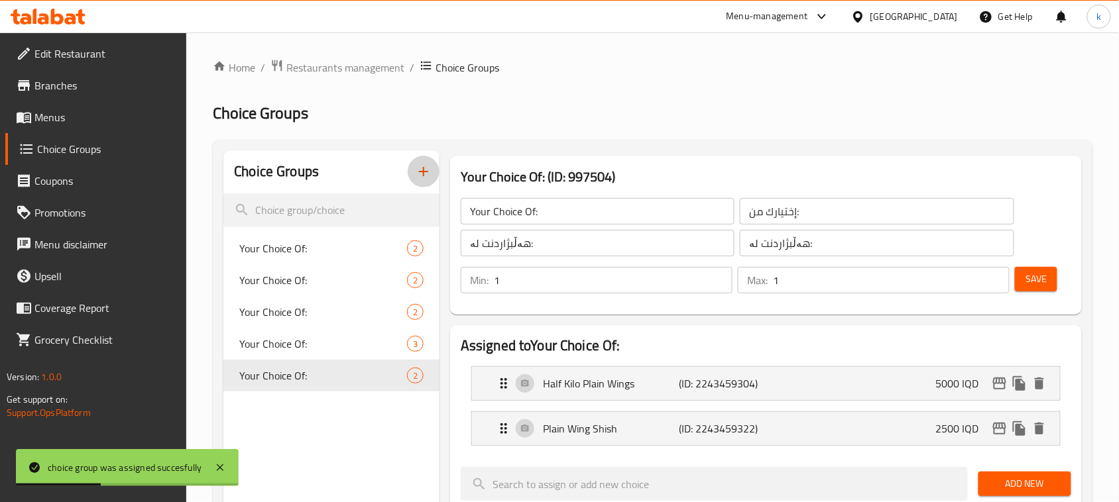
click at [426, 174] on icon "button" at bounding box center [424, 172] width 16 height 16
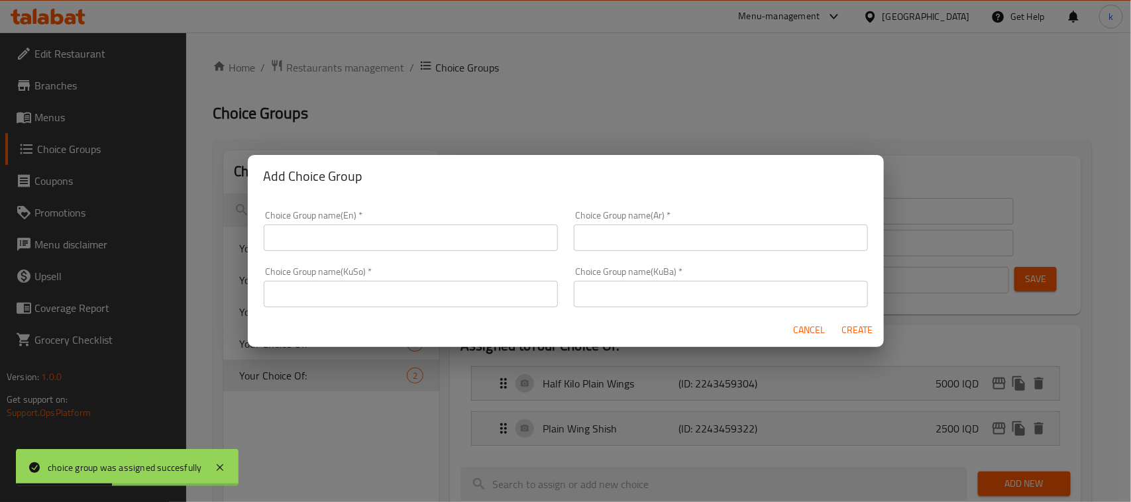
click at [385, 223] on div "Choice Group name(En)   * Choice Group name(En) *" at bounding box center [411, 231] width 294 height 40
click at [388, 234] on input "text" at bounding box center [411, 238] width 294 height 27
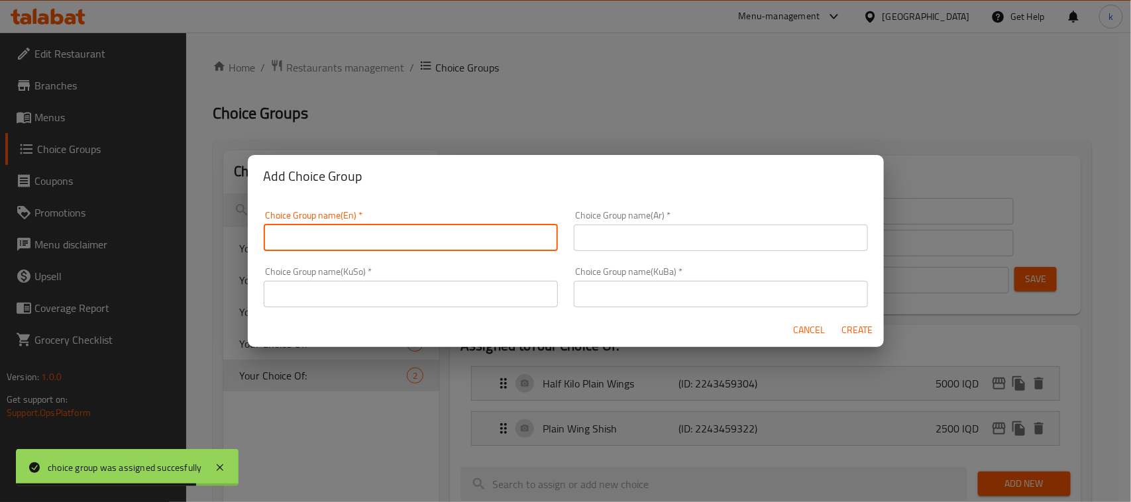
drag, startPoint x: 317, startPoint y: 233, endPoint x: 245, endPoint y: 246, distance: 72.8
click at [245, 246] on div "Add Choice Group Choice Group name(En)   * Choice Group name(En) * Choice Group…" at bounding box center [565, 251] width 1131 height 502
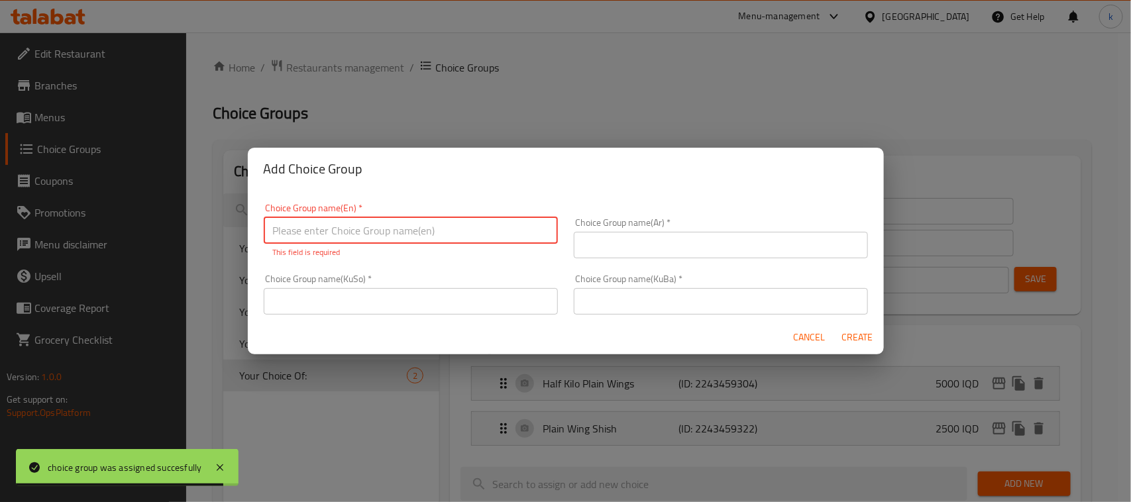
click at [345, 233] on input "text" at bounding box center [411, 230] width 294 height 27
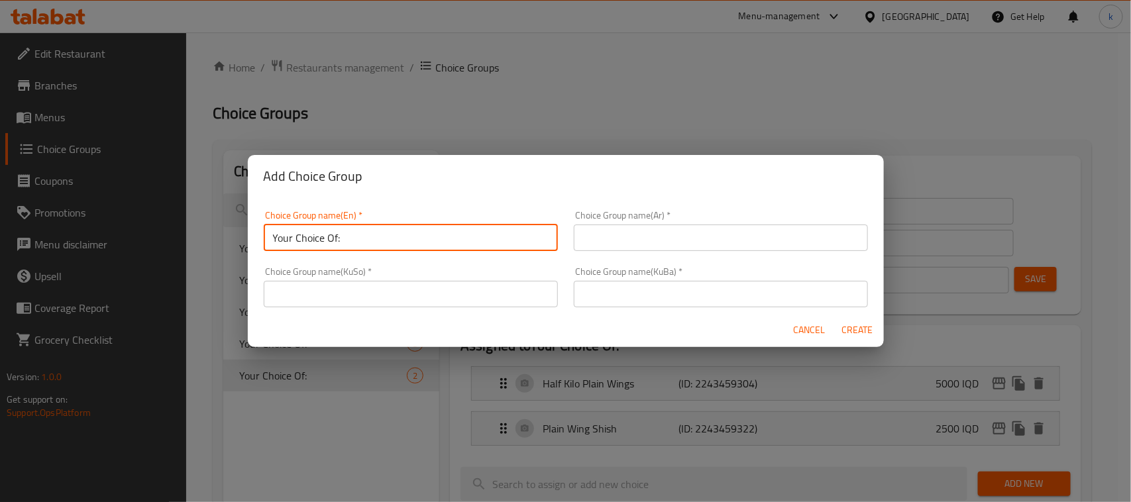
type input "Your Choice Of:"
click at [710, 237] on input "text" at bounding box center [721, 238] width 294 height 27
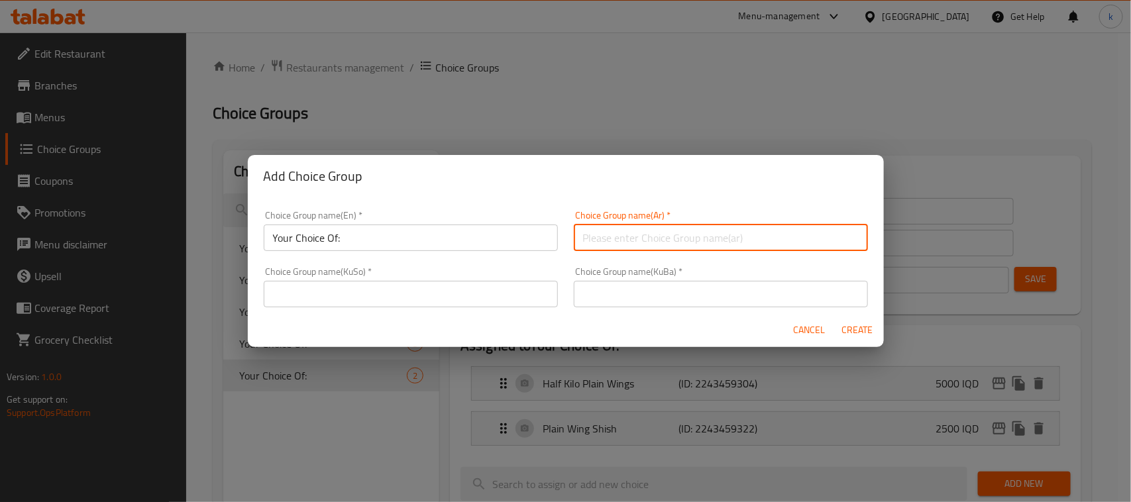
type input "إختيارك من:"
click at [621, 306] on input "text" at bounding box center [721, 294] width 294 height 27
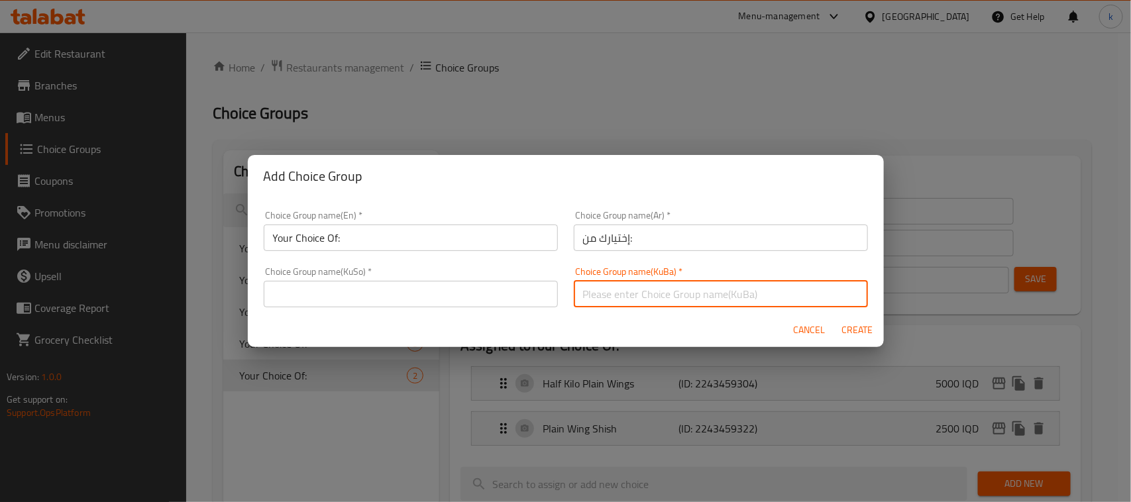
type input "هەڵبژاردنت لە:"
click at [458, 276] on div "Choice Group name(KuSo)   * Choice Group name(KuSo) *" at bounding box center [411, 287] width 294 height 40
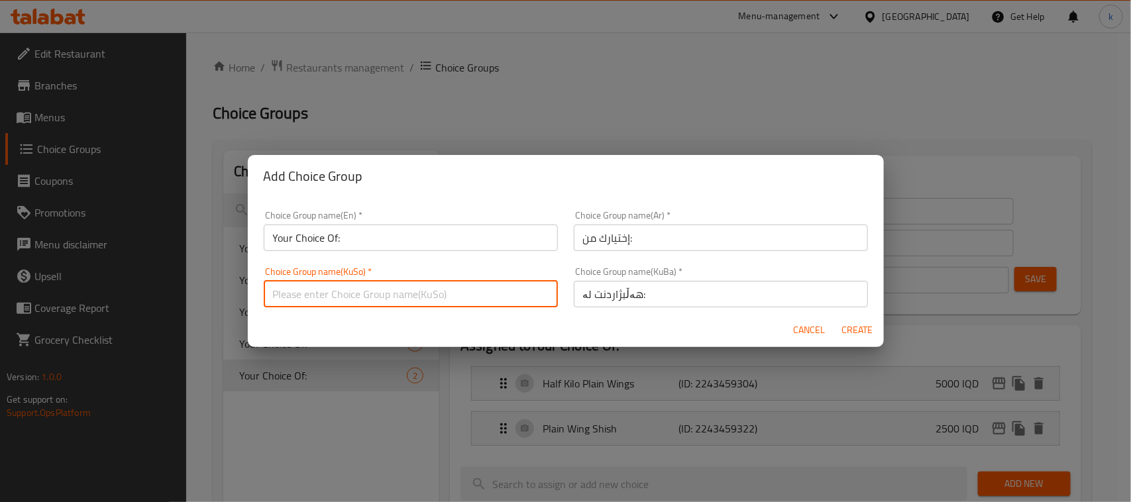
drag, startPoint x: 461, startPoint y: 286, endPoint x: 435, endPoint y: 297, distance: 28.8
click at [461, 286] on input "text" at bounding box center [411, 294] width 294 height 27
type input "هەڵبژاردنت لە:"
click at [860, 328] on span "Create" at bounding box center [858, 330] width 32 height 17
type input "Your Choice Of:"
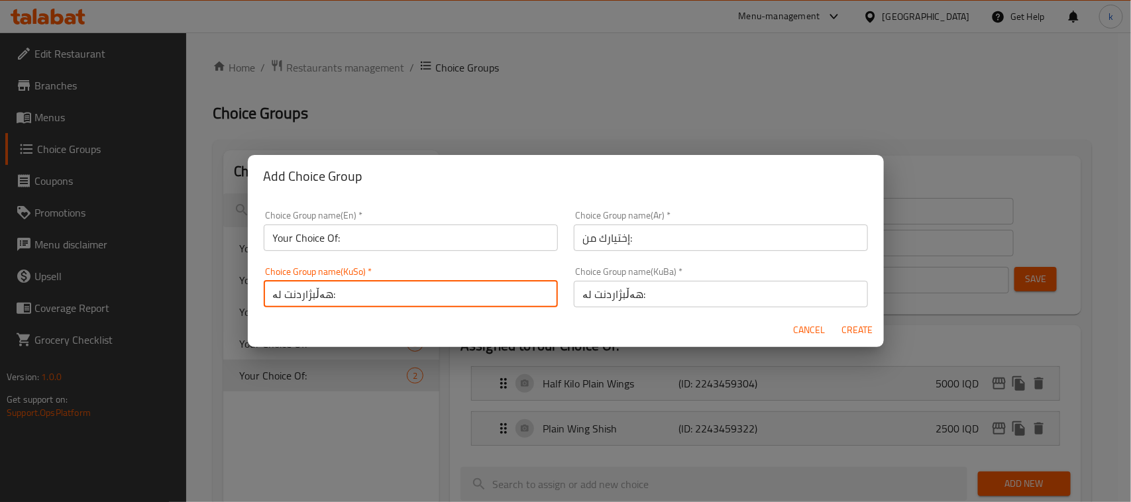
type input "0"
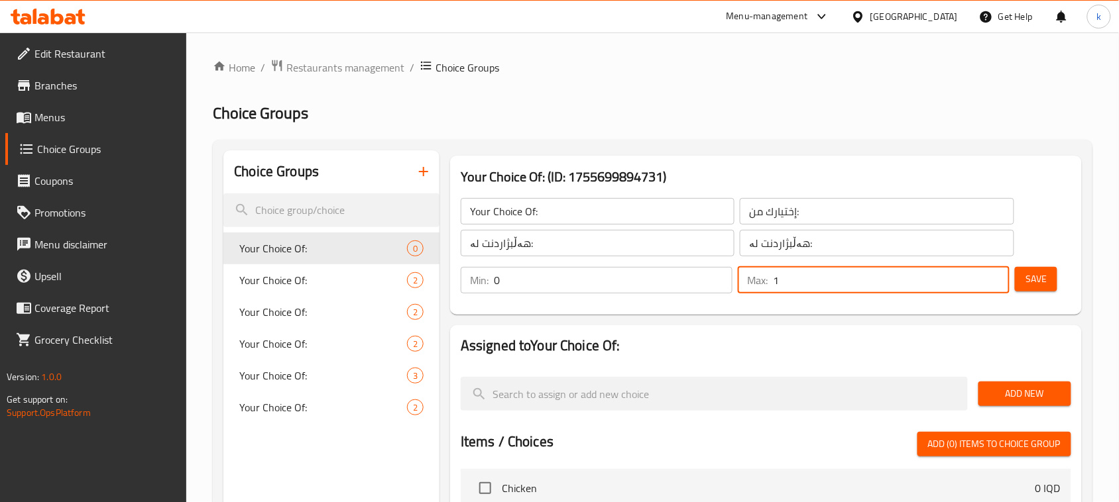
type input "1"
click at [995, 278] on input "1" at bounding box center [891, 280] width 237 height 27
type input "1"
click at [720, 275] on input "1" at bounding box center [613, 280] width 239 height 27
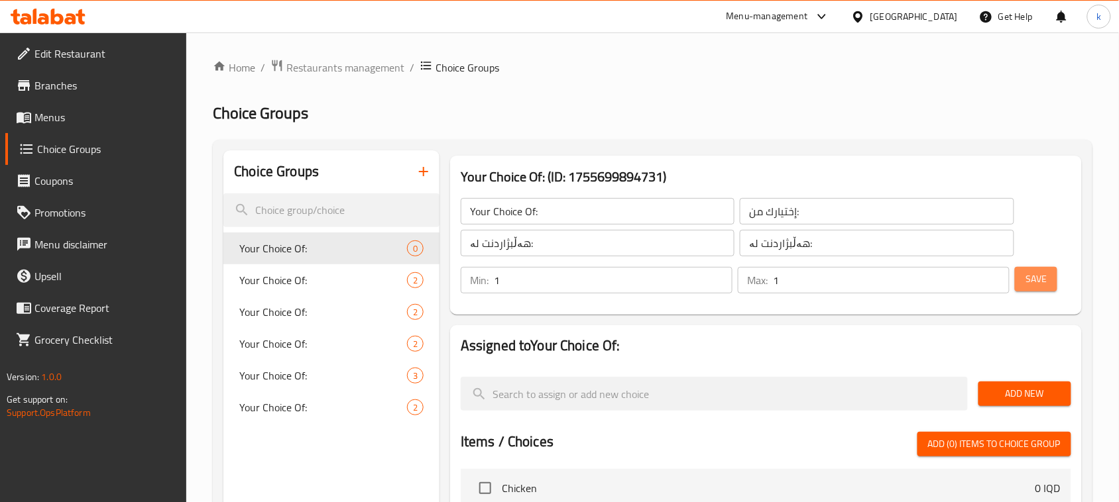
click at [1033, 279] on span "Save" at bounding box center [1035, 279] width 21 height 17
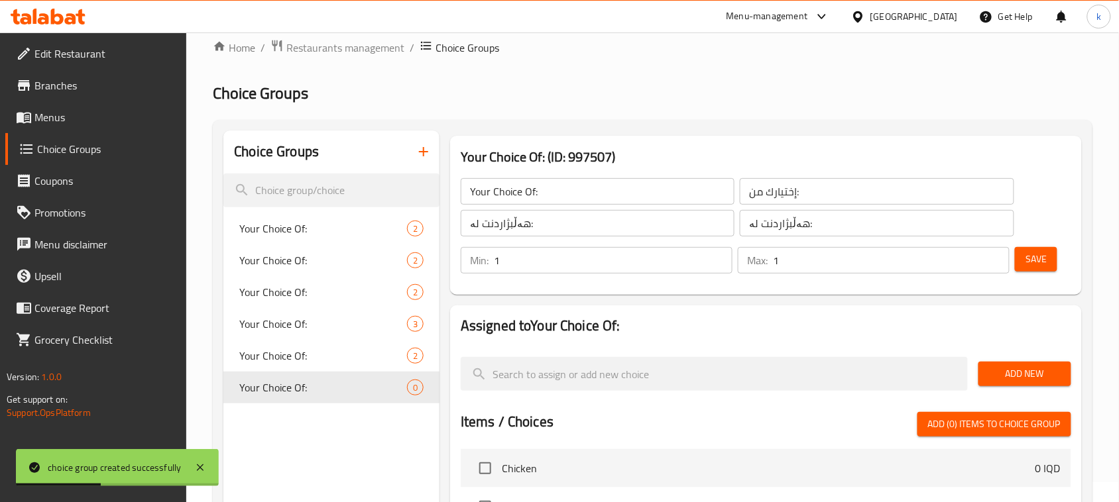
scroll to position [83, 0]
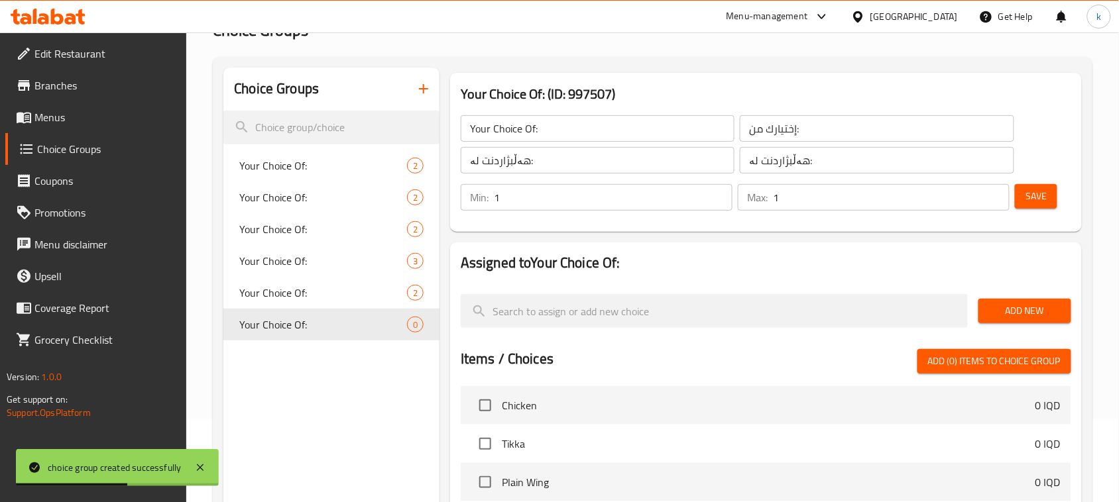
click at [969, 308] on div "Add New" at bounding box center [765, 311] width 621 height 44
click at [1015, 310] on span "Add New" at bounding box center [1025, 311] width 72 height 17
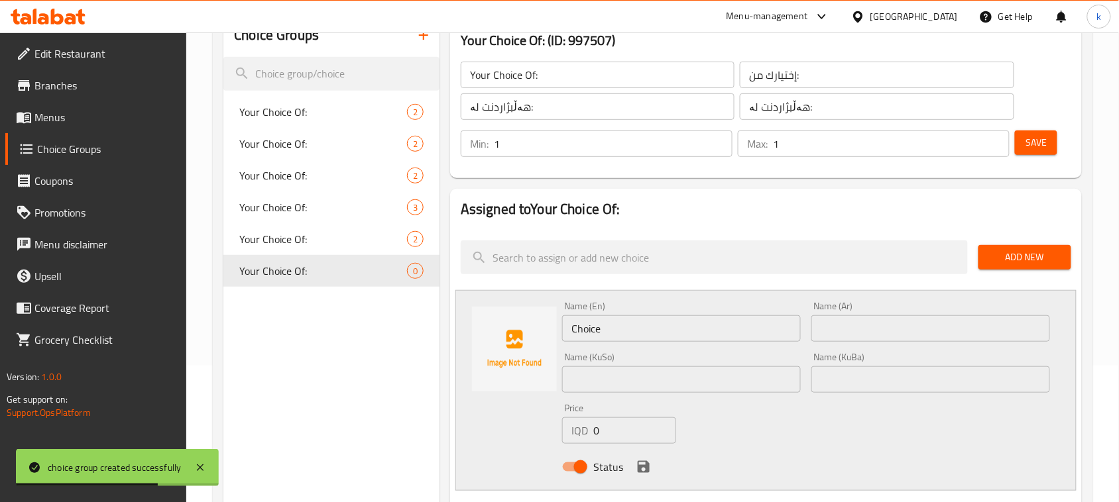
scroll to position [166, 0]
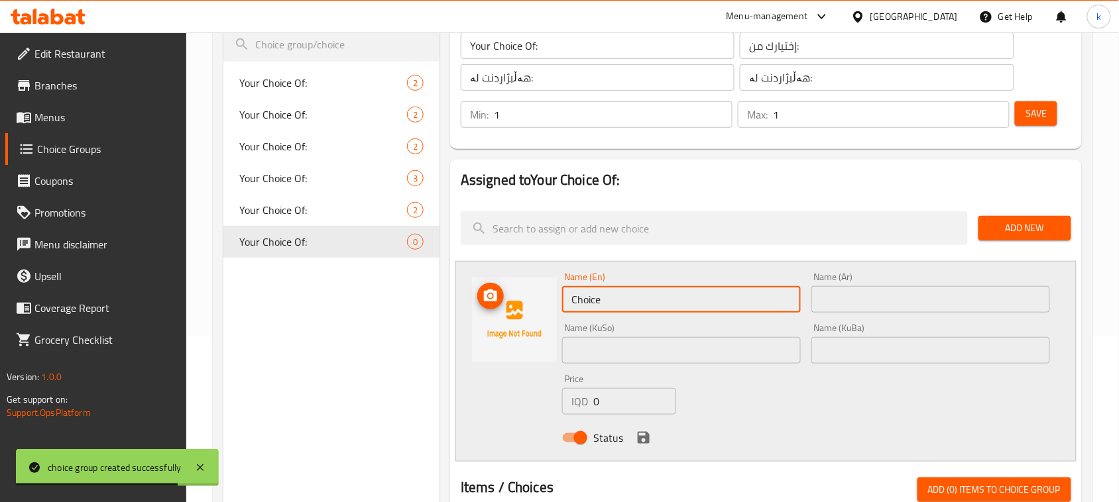
drag, startPoint x: 616, startPoint y: 303, endPoint x: 531, endPoint y: 309, distance: 85.7
click at [531, 309] on div "Name (En) Choice Name (En) Name (Ar) Name (Ar) Name (KuSo) Name (KuSo) Name (Ku…" at bounding box center [765, 361] width 621 height 201
paste input "Beans"
type input "Beans"
click at [857, 300] on input "text" at bounding box center [930, 299] width 239 height 27
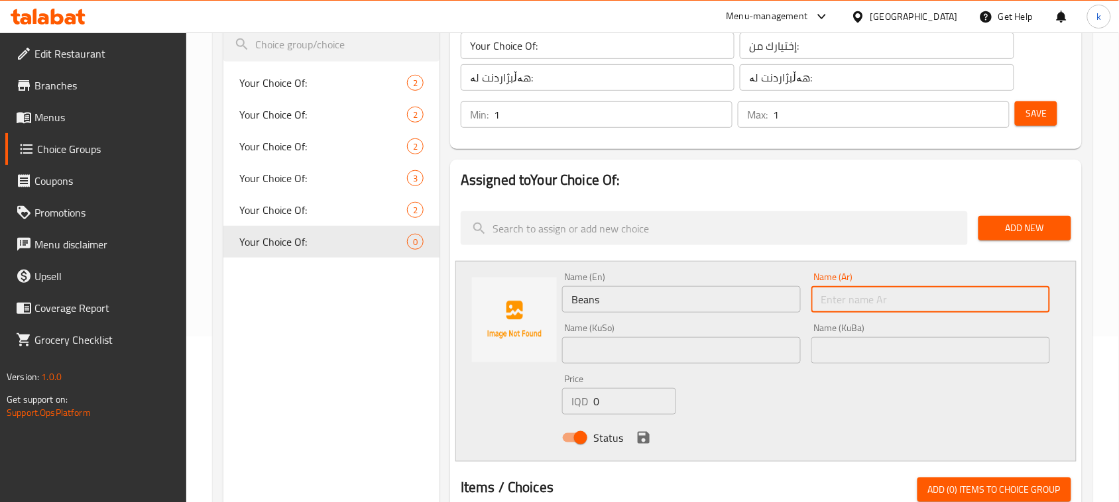
paste input "فاصولياء"
type input "فاصولياء"
click at [839, 356] on input "text" at bounding box center [930, 350] width 239 height 27
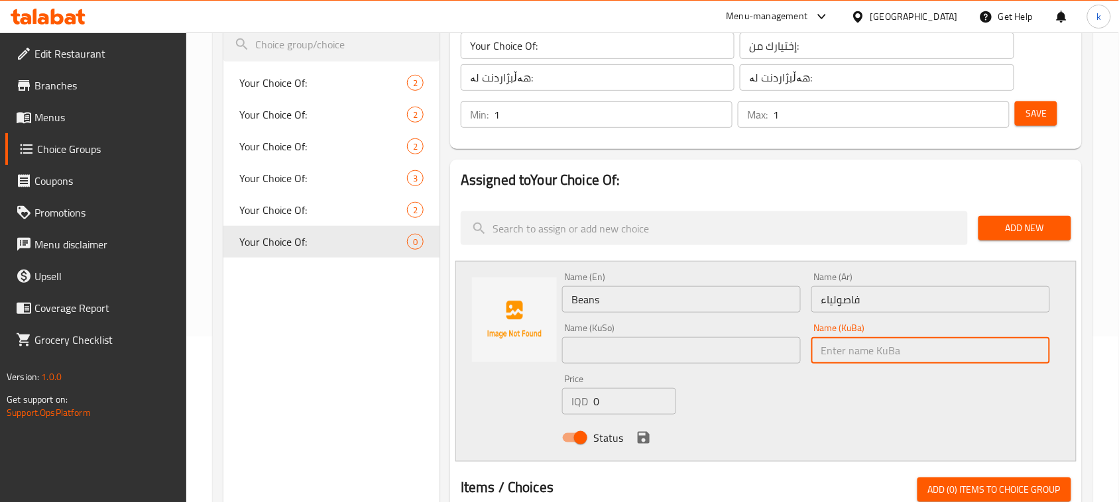
paste input "فاسۆلیا"
type input "فاسۆلیا"
click at [740, 355] on input "text" at bounding box center [681, 350] width 239 height 27
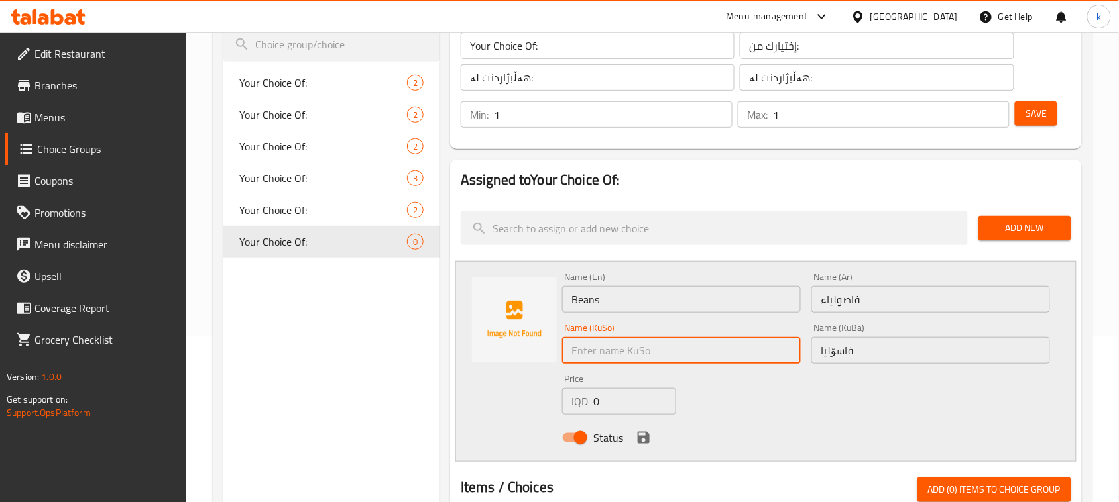
paste input "فاصولياء"
drag, startPoint x: 636, startPoint y: 359, endPoint x: 535, endPoint y: 360, distance: 101.4
click at [535, 360] on div "Name (En) Beans Name (En) Name (Ar) فاصولياء Name (Ar) Name (KuSo) فاصولياء Nam…" at bounding box center [765, 361] width 621 height 201
paste input "ۆلیا"
type input "فاسۆلیا"
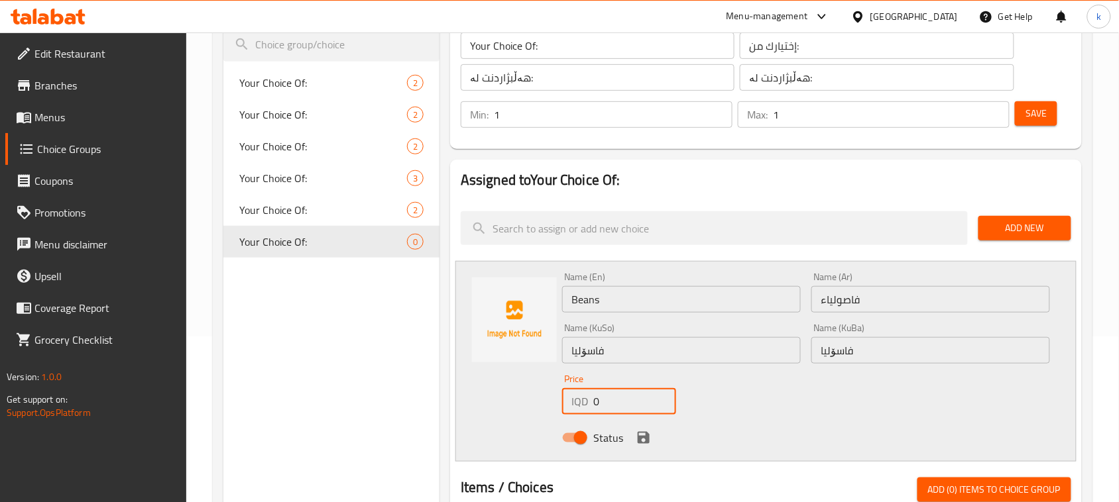
drag, startPoint x: 605, startPoint y: 399, endPoint x: 562, endPoint y: 411, distance: 44.1
click at [562, 411] on div "IQD 0 Price" at bounding box center [619, 401] width 114 height 27
type input "1000"
drag, startPoint x: 640, startPoint y: 434, endPoint x: 1106, endPoint y: 233, distance: 507.1
click at [650, 434] on icon "save" at bounding box center [644, 438] width 16 height 16
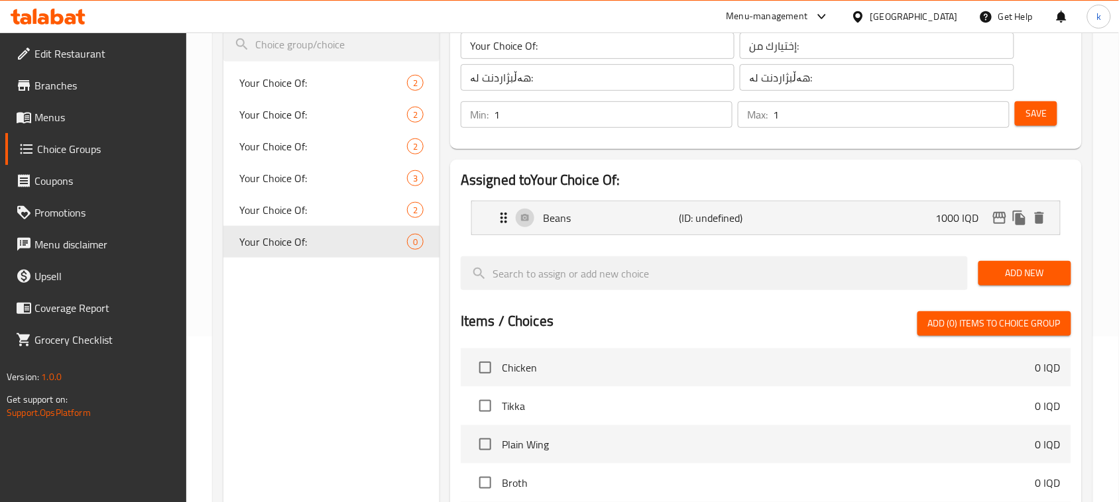
click at [1049, 115] on button "Save" at bounding box center [1036, 113] width 42 height 25
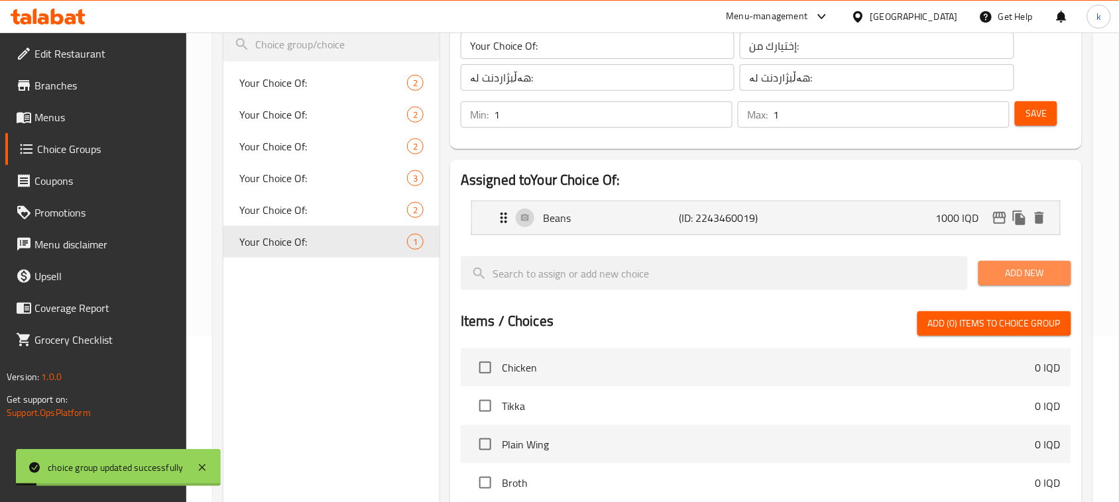
click at [1026, 261] on button "Add New" at bounding box center [1024, 273] width 93 height 25
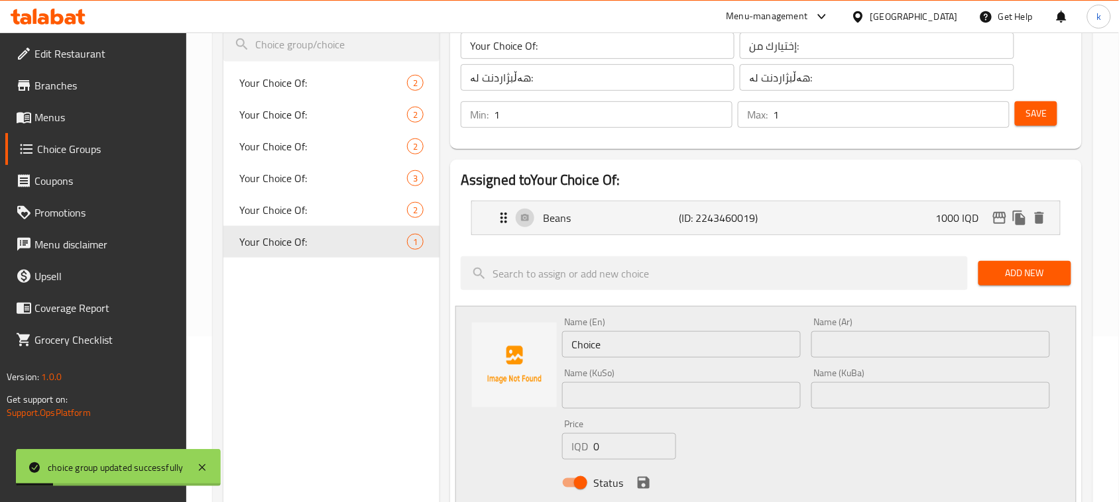
click at [903, 342] on input "text" at bounding box center [930, 344] width 239 height 27
paste input "بامية"
type input "بامية"
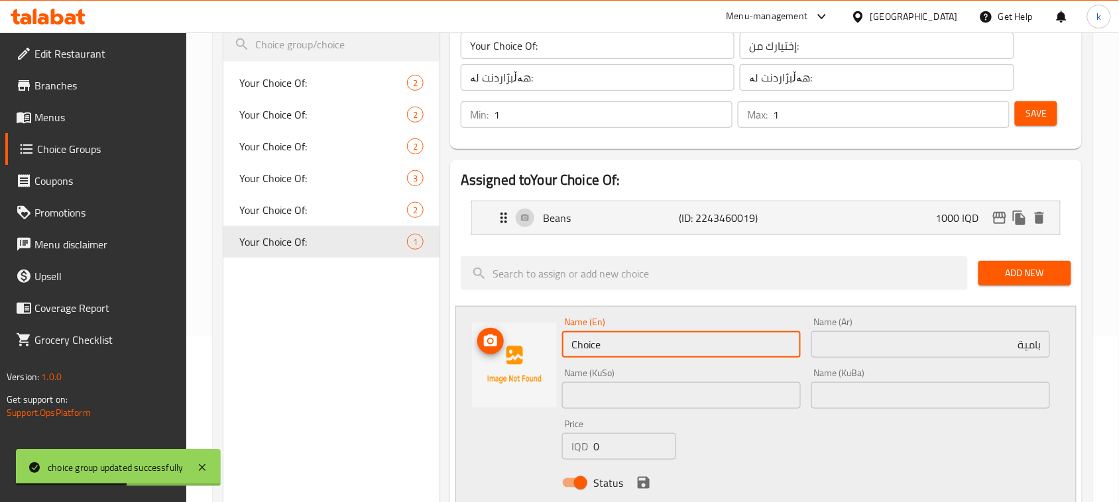
drag, startPoint x: 563, startPoint y: 348, endPoint x: 489, endPoint y: 350, distance: 74.9
click at [489, 350] on div "Name (En) Choice Name (En) Name (Ar) بامية Name (Ar) Name (KuSo) Name (KuSo) Na…" at bounding box center [765, 406] width 621 height 201
paste input "Okra"
type input "Okra"
click at [992, 393] on input "text" at bounding box center [930, 395] width 239 height 27
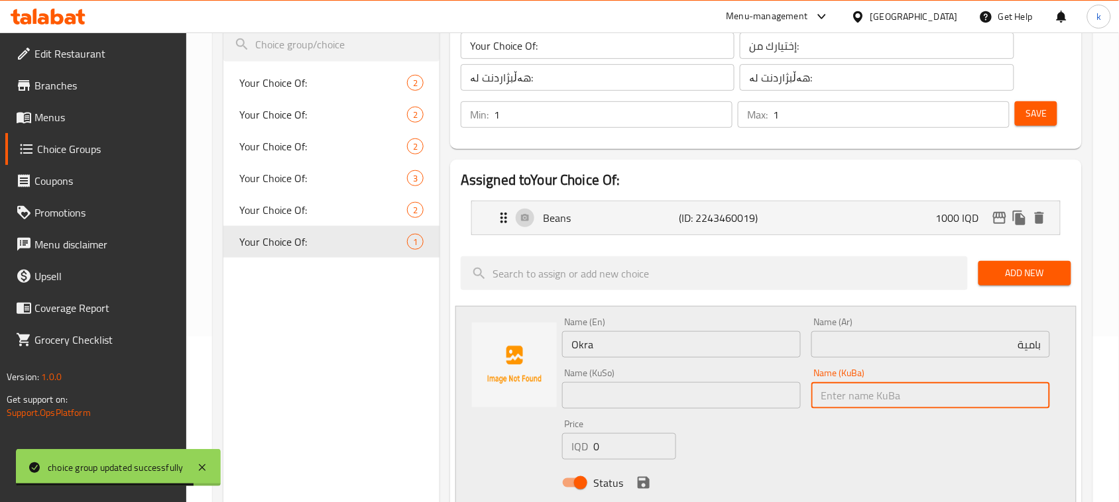
paste input "بامیە"
type input "بامیە"
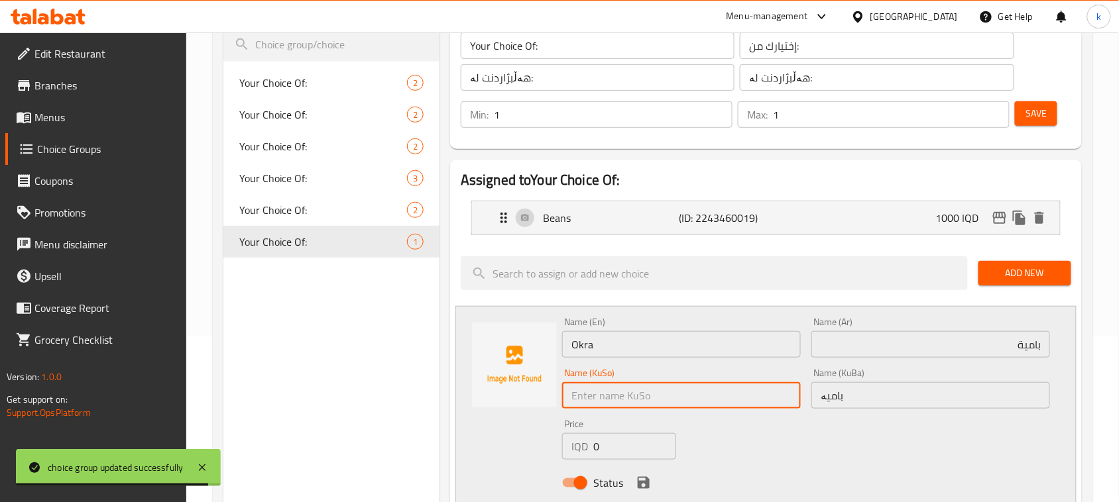
click at [741, 393] on input "text" at bounding box center [681, 395] width 239 height 27
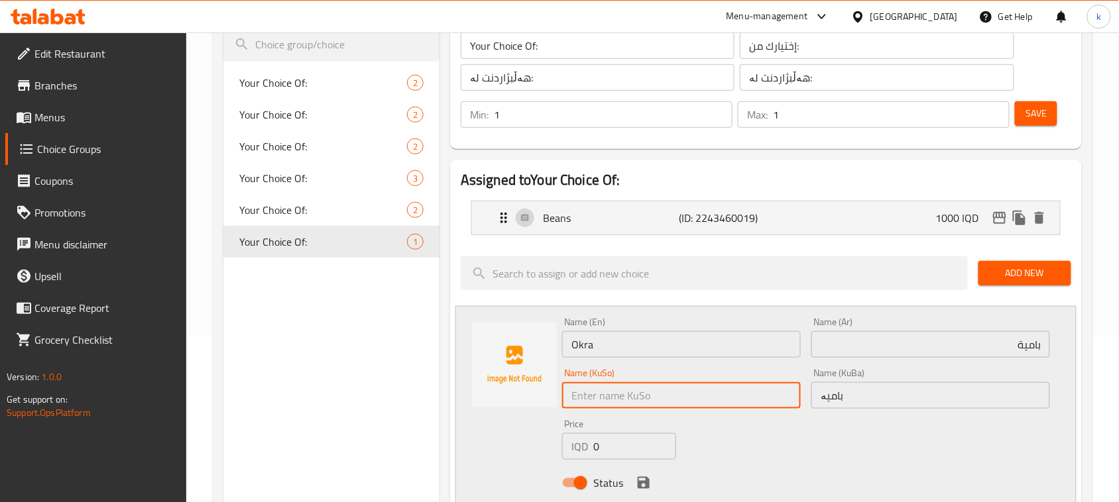
paste input "بامیە"
type input "بامیە"
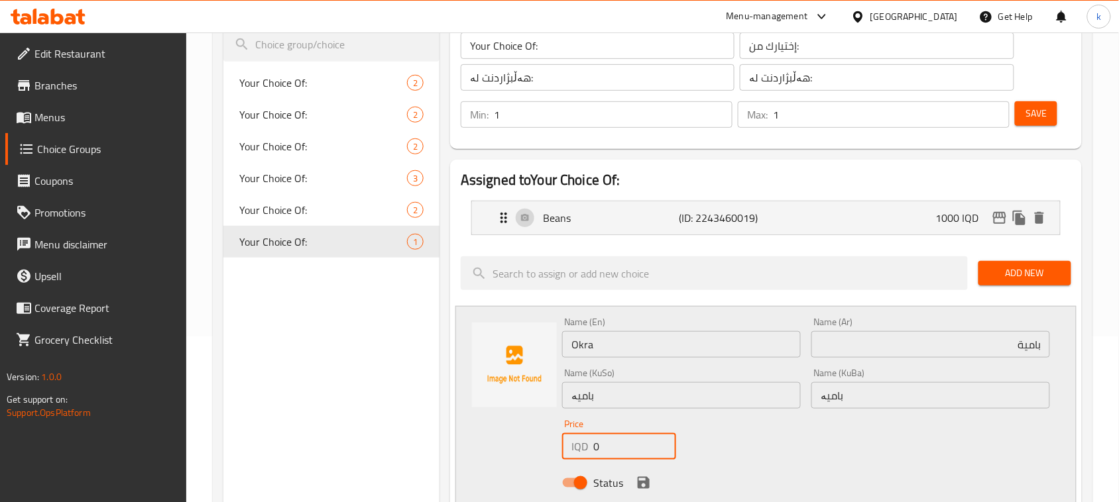
drag, startPoint x: 595, startPoint y: 446, endPoint x: 575, endPoint y: 445, distance: 19.9
click at [571, 446] on div "IQD 0 Price" at bounding box center [619, 447] width 114 height 27
type input "1000"
click at [647, 485] on icon "save" at bounding box center [644, 483] width 12 height 12
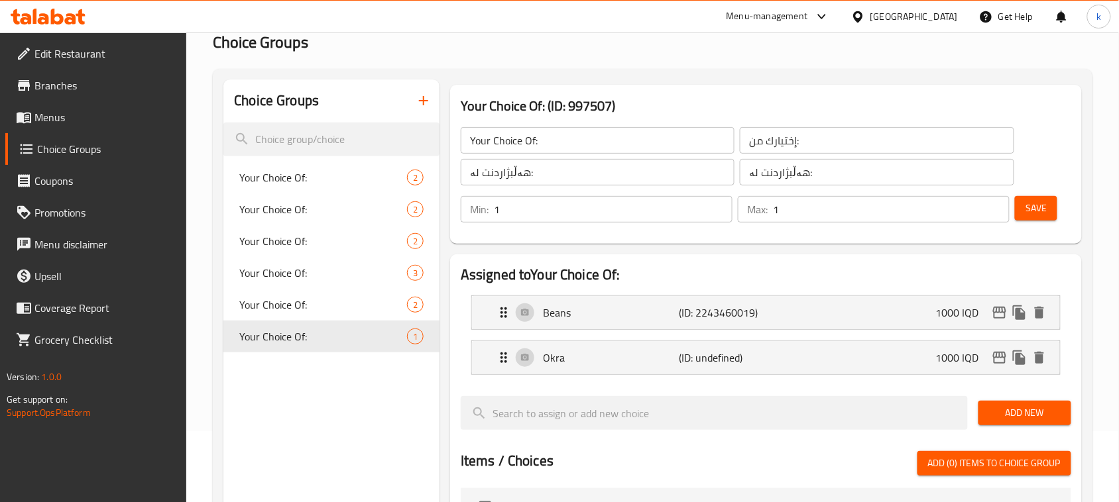
scroll to position [0, 0]
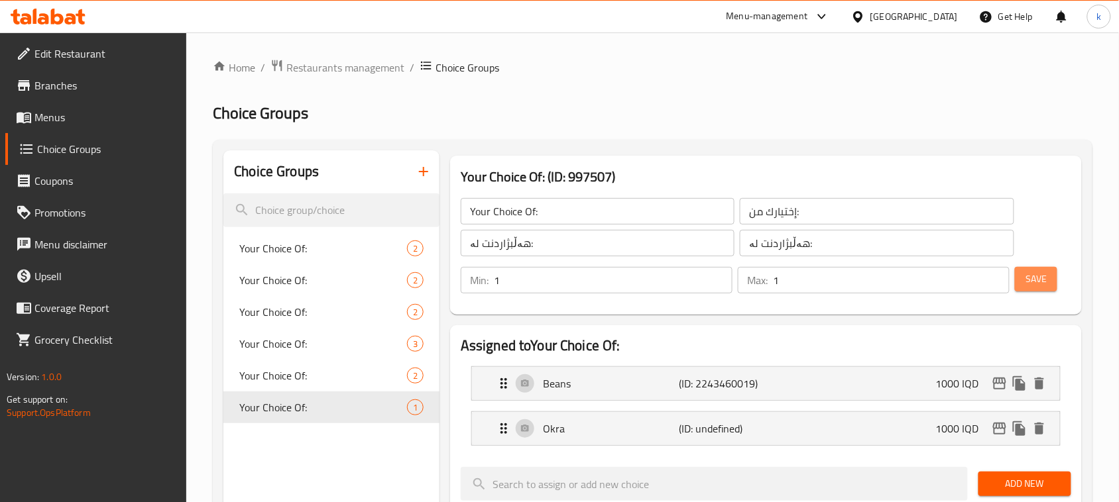
click at [1039, 282] on span "Save" at bounding box center [1035, 279] width 21 height 17
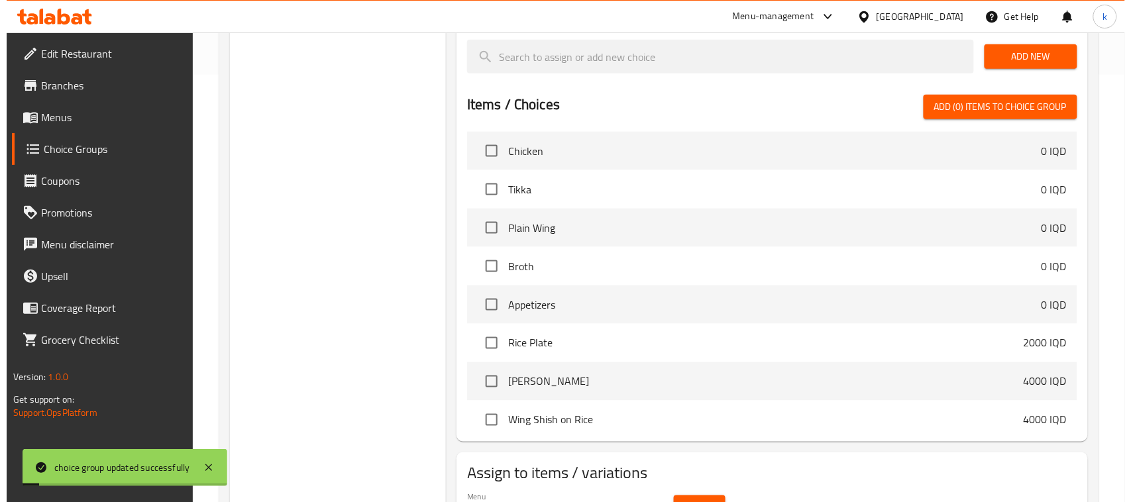
scroll to position [502, 0]
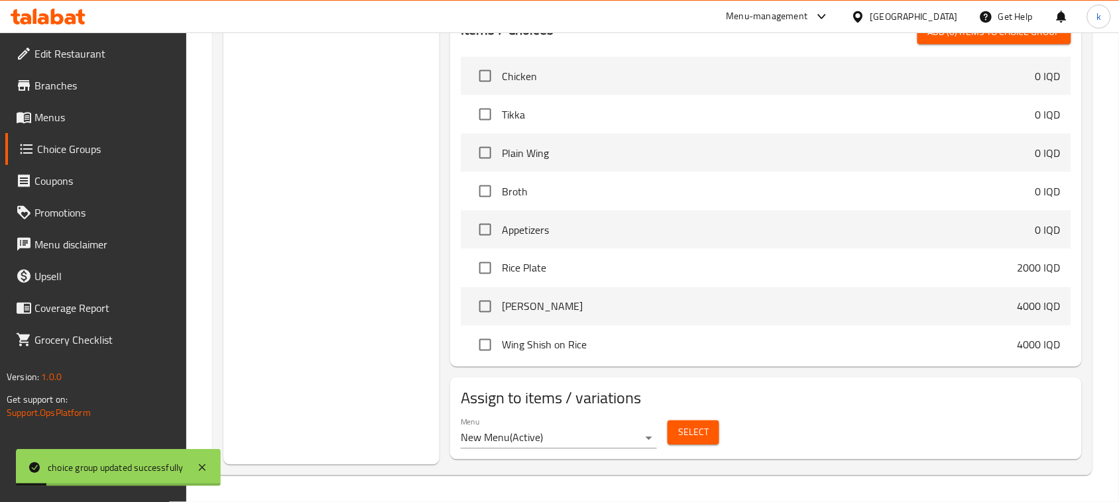
click at [582, 453] on div "Menu New Menu ( Active )" at bounding box center [558, 433] width 207 height 42
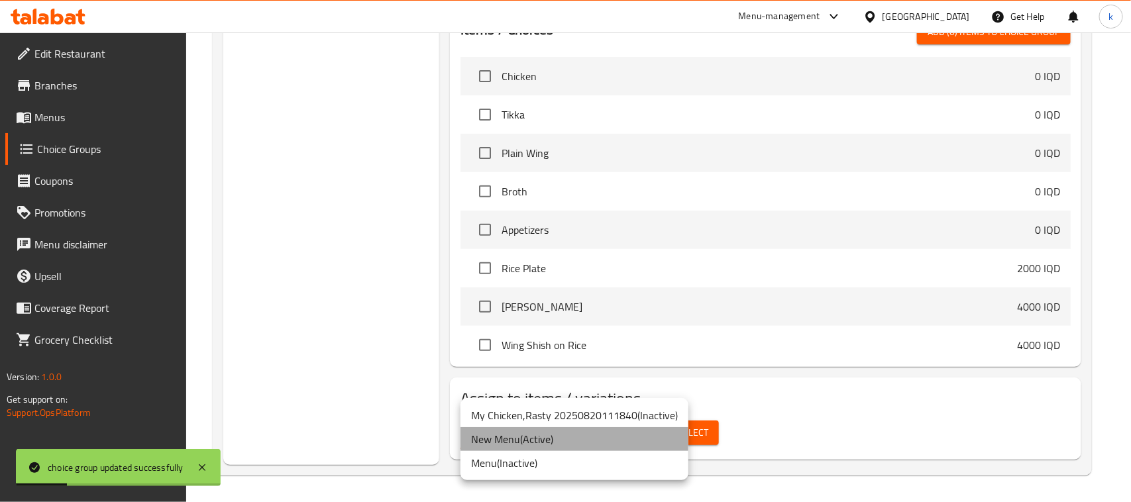
click at [542, 439] on li "New Menu ( Active )" at bounding box center [575, 440] width 228 height 24
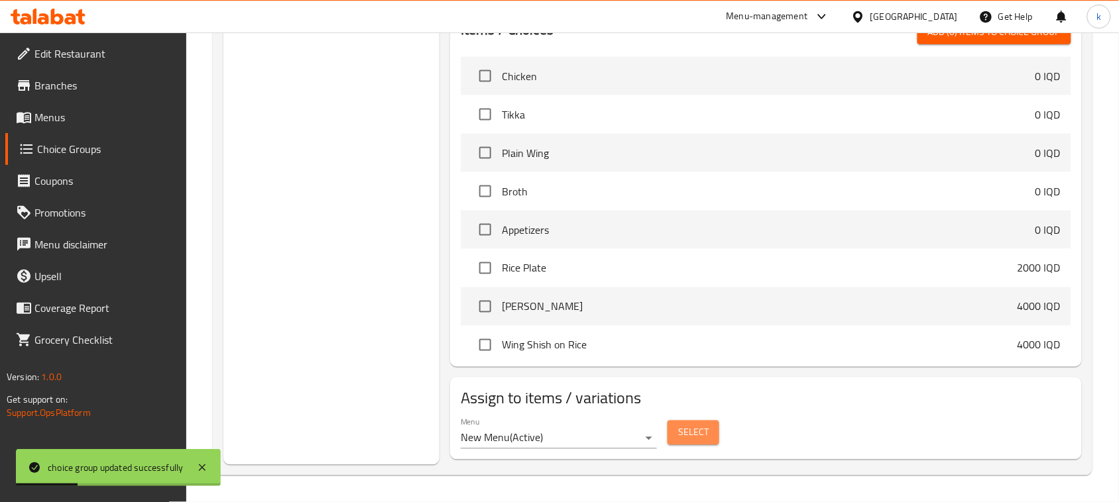
click at [683, 441] on span "Select" at bounding box center [693, 433] width 30 height 17
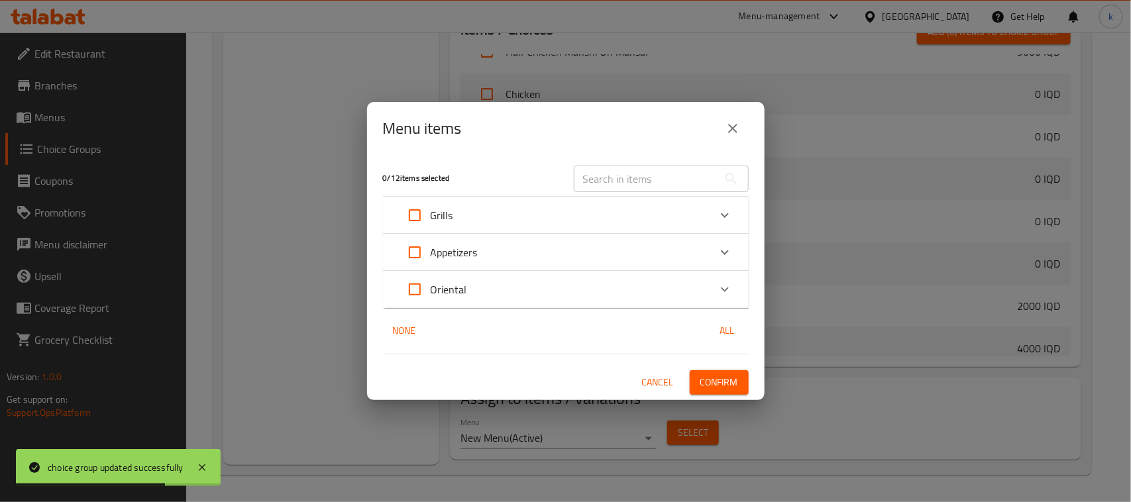
scroll to position [170, 0]
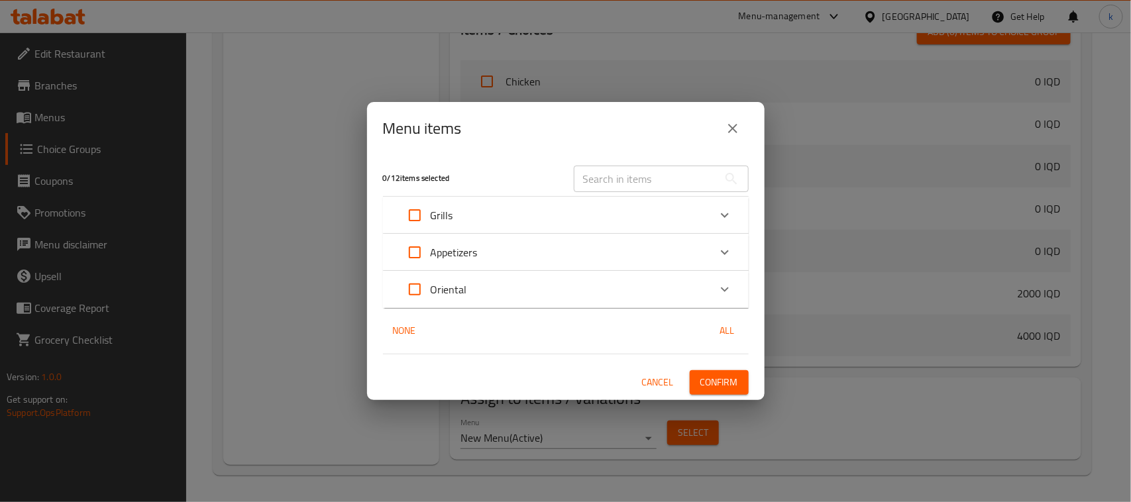
click at [508, 214] on div "Grills" at bounding box center [554, 216] width 310 height 32
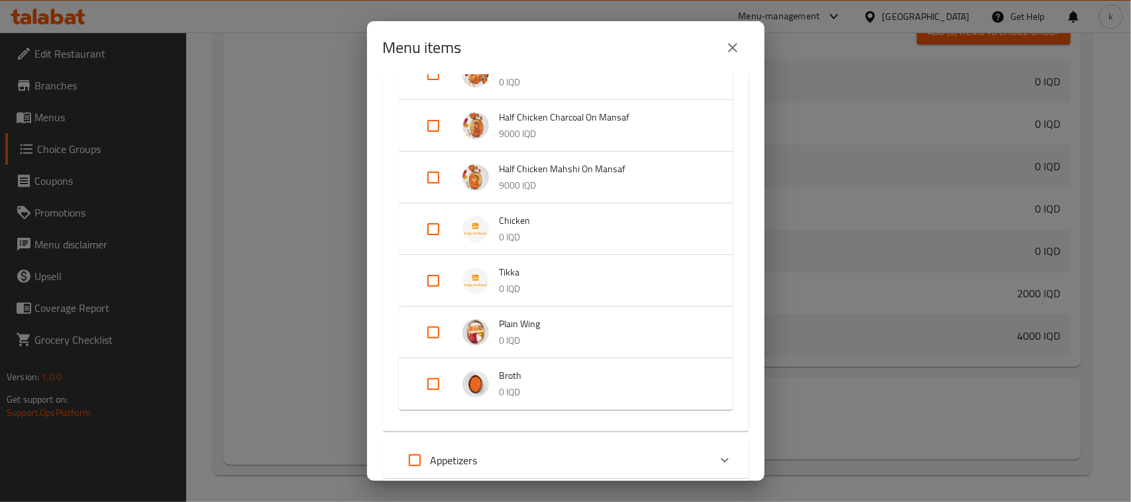
scroll to position [249, 0]
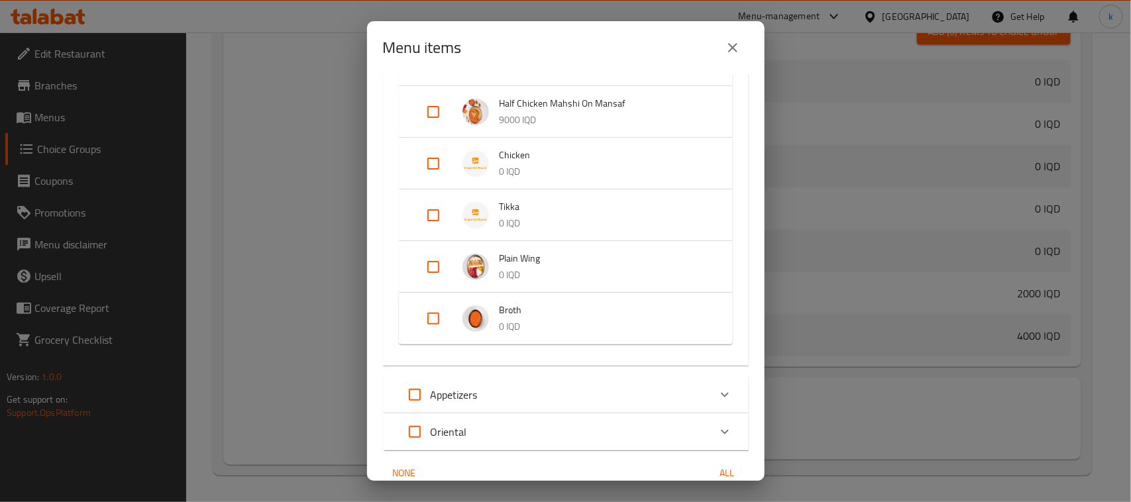
click at [438, 315] on input "Expand" at bounding box center [434, 319] width 32 height 32
checkbox input "true"
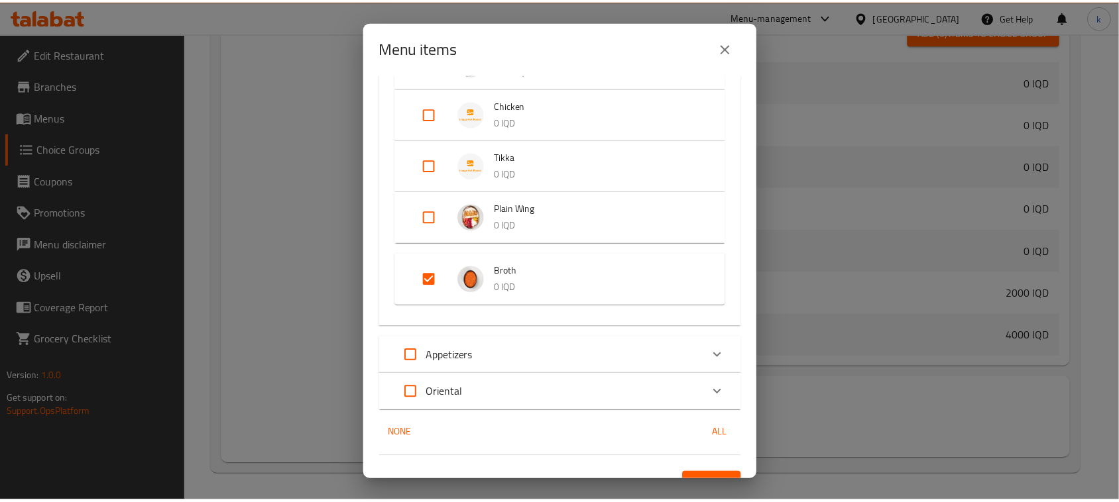
scroll to position [319, 0]
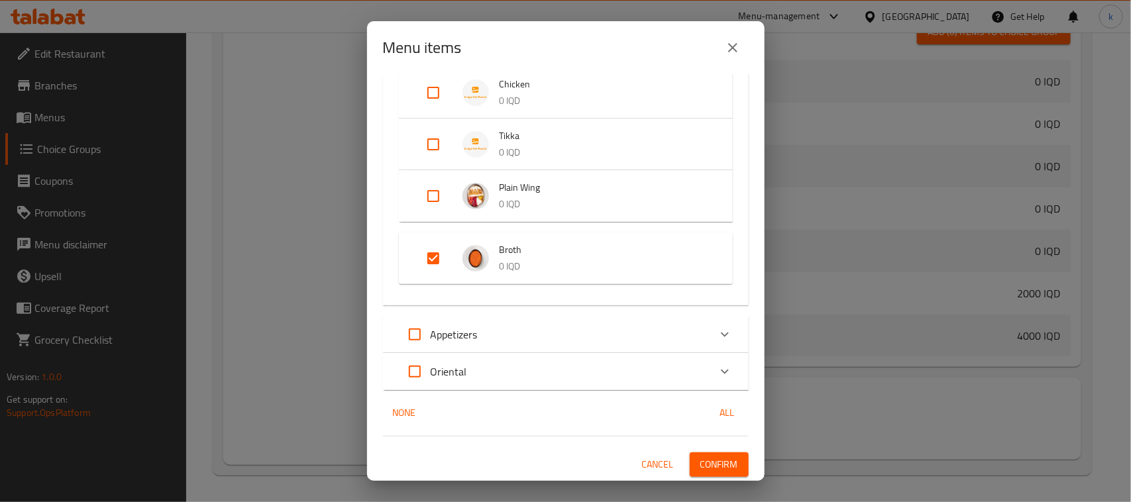
click at [710, 464] on span "Confirm" at bounding box center [720, 465] width 38 height 17
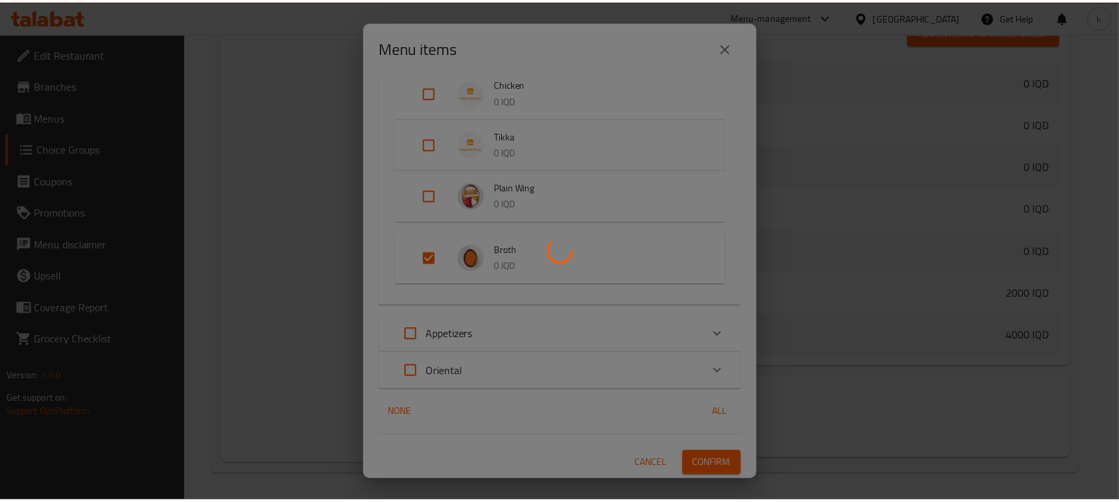
scroll to position [157, 0]
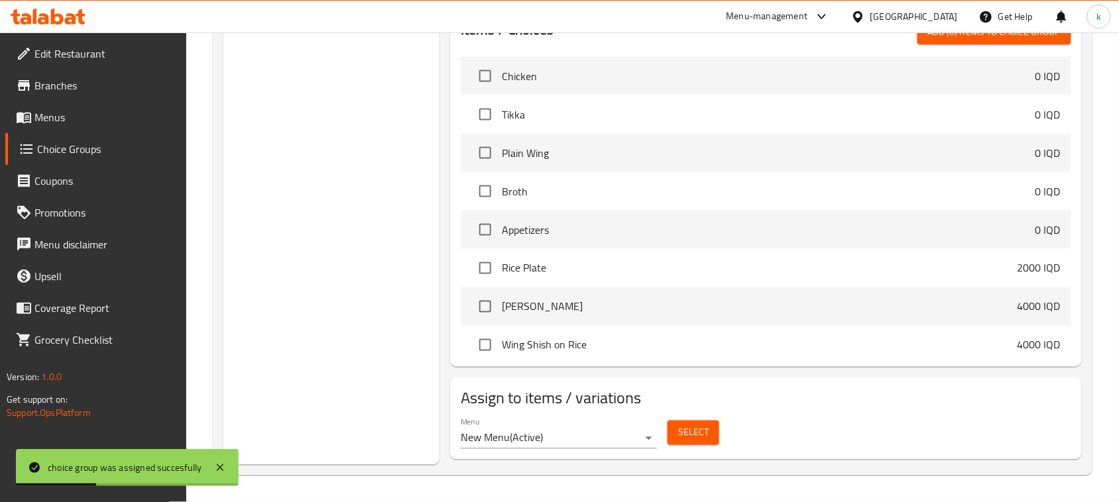
click at [47, 109] on span "Menus" at bounding box center [105, 117] width 142 height 16
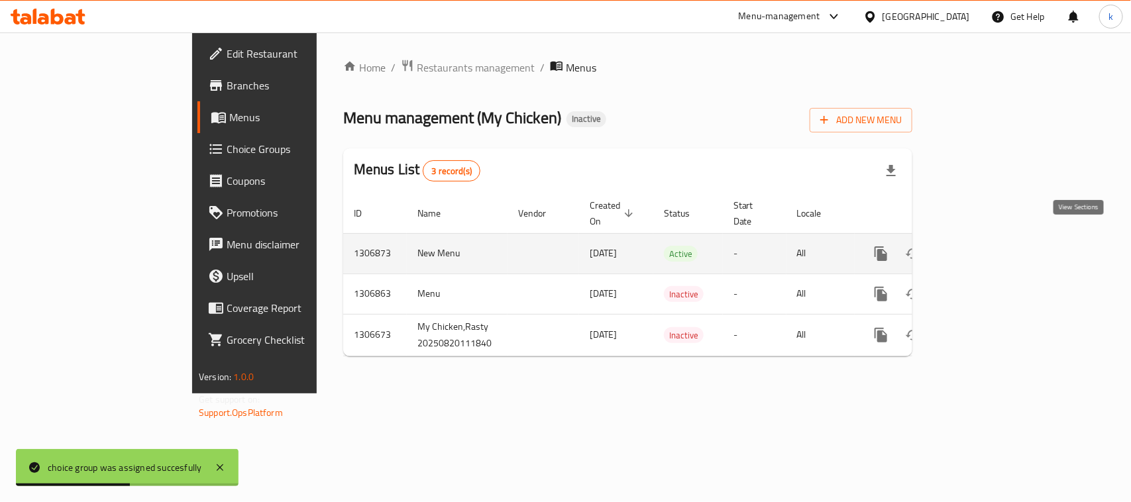
click at [985, 246] on icon "enhanced table" at bounding box center [977, 254] width 16 height 16
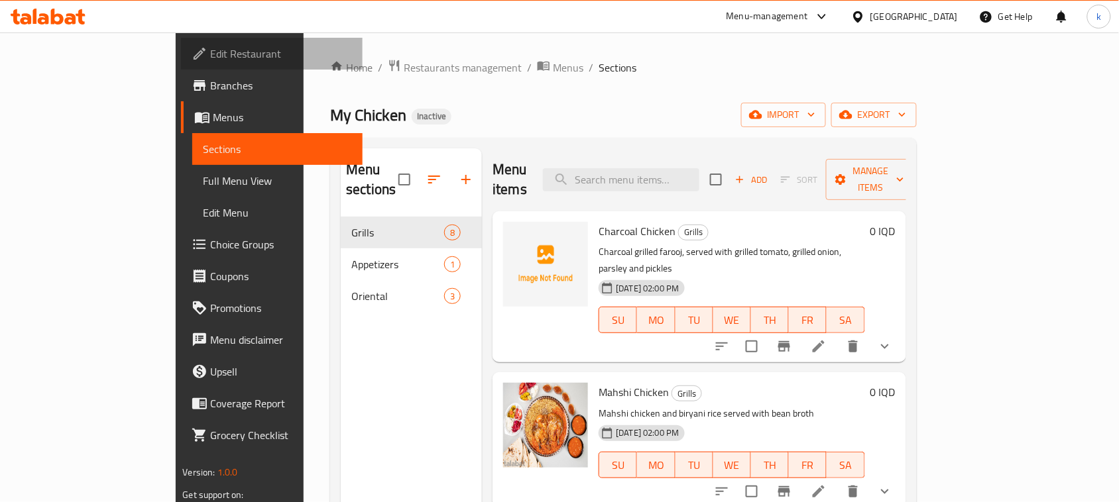
click at [210, 48] on span "Edit Restaurant" at bounding box center [281, 54] width 142 height 16
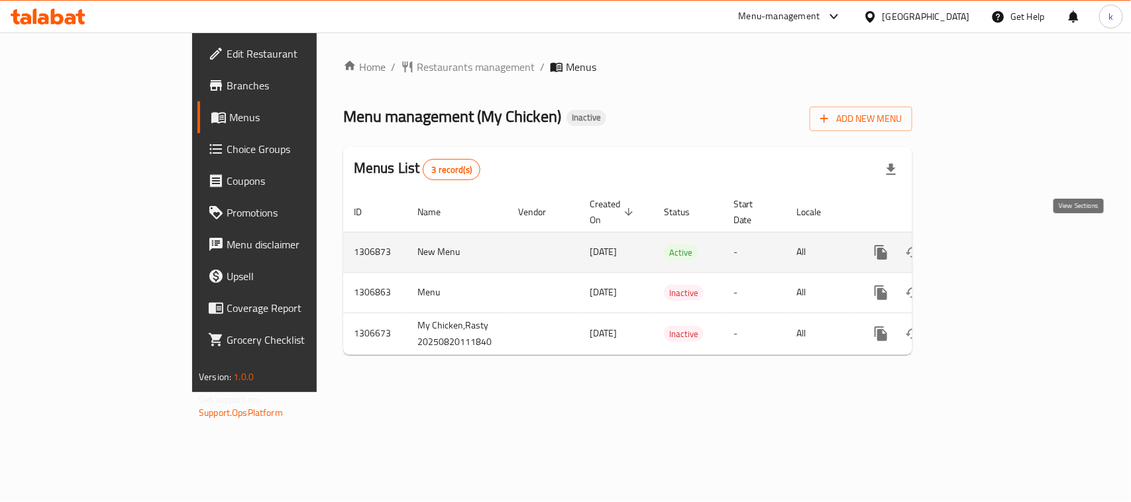
click at [983, 247] on icon "enhanced table" at bounding box center [977, 253] width 12 height 12
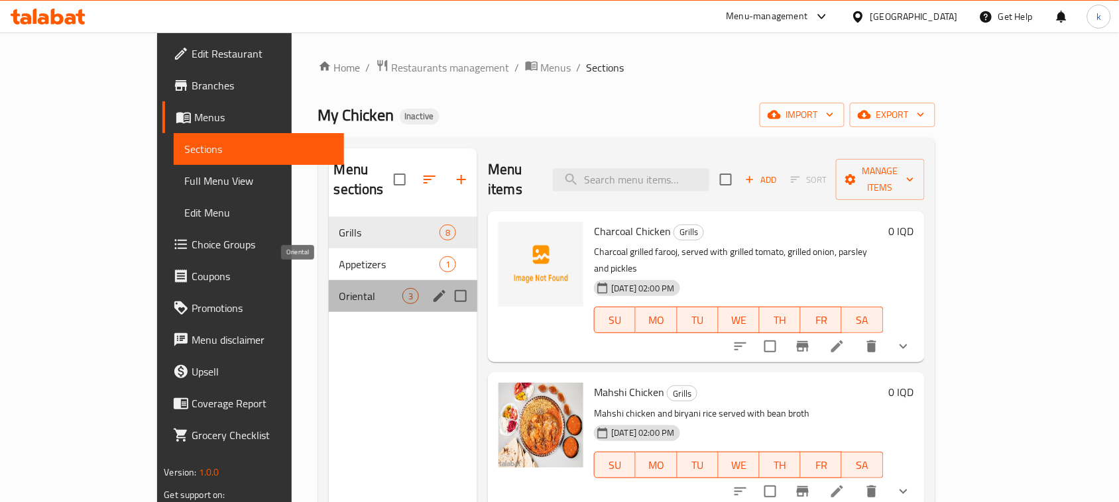
click at [339, 288] on span "Oriental" at bounding box center [371, 296] width 64 height 16
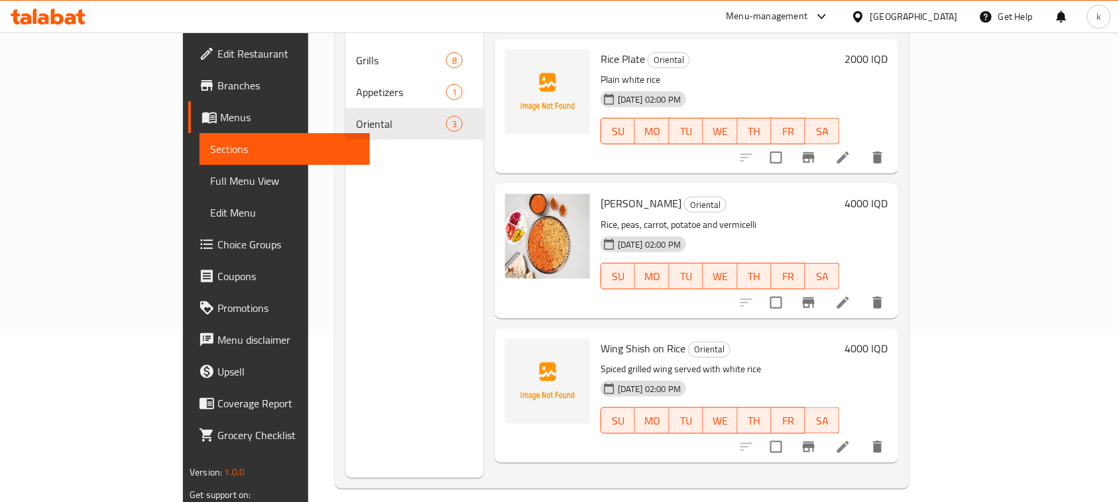
scroll to position [186, 0]
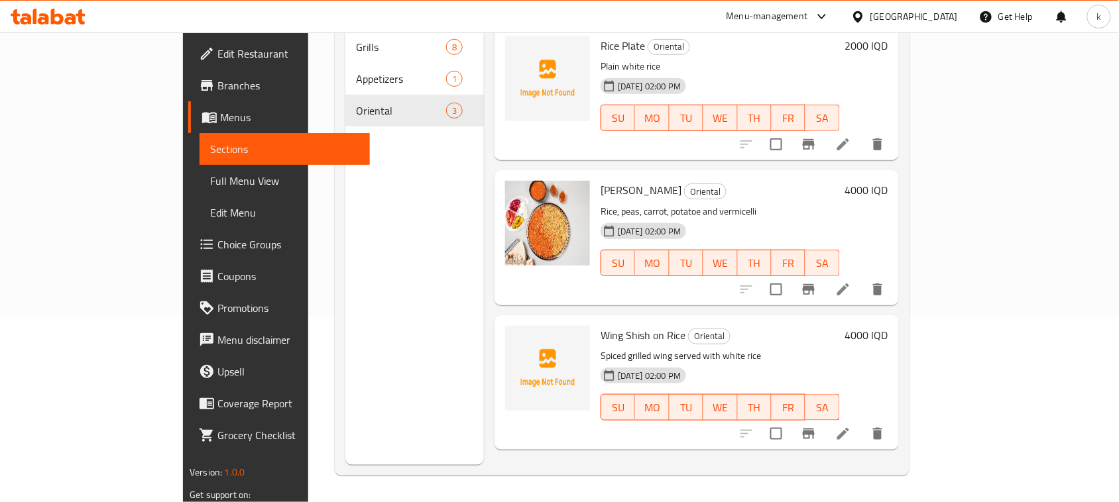
click at [840, 348] on p "Spiced grilled wing served with white rice" at bounding box center [720, 356] width 239 height 17
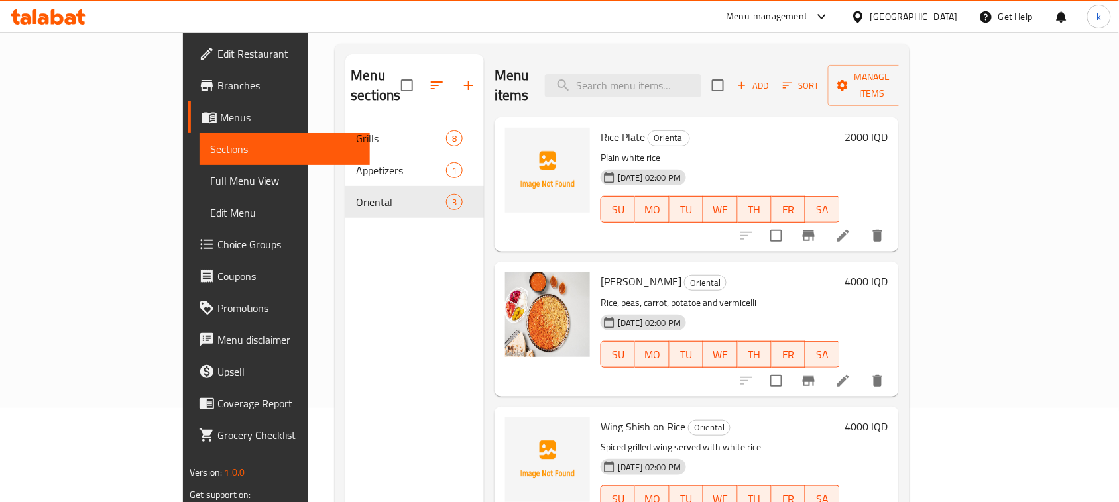
scroll to position [0, 0]
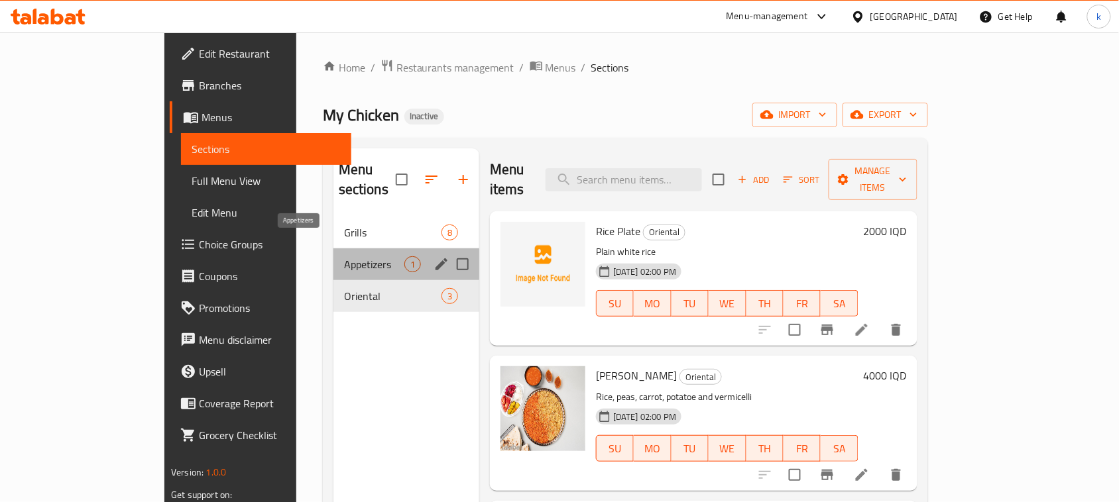
click at [344, 257] on span "Appetizers" at bounding box center [374, 265] width 60 height 16
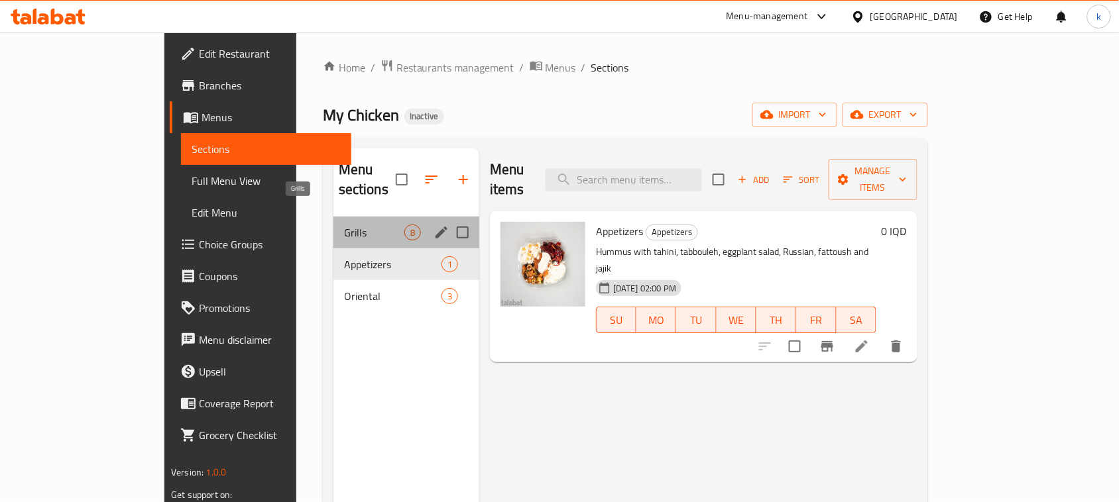
click at [344, 225] on span "Grills" at bounding box center [374, 233] width 60 height 16
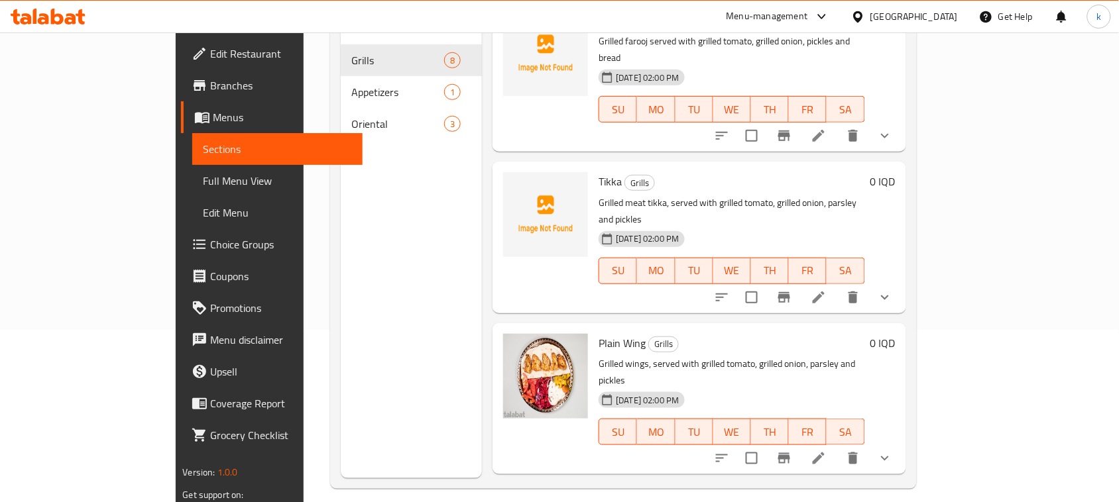
scroll to position [186, 0]
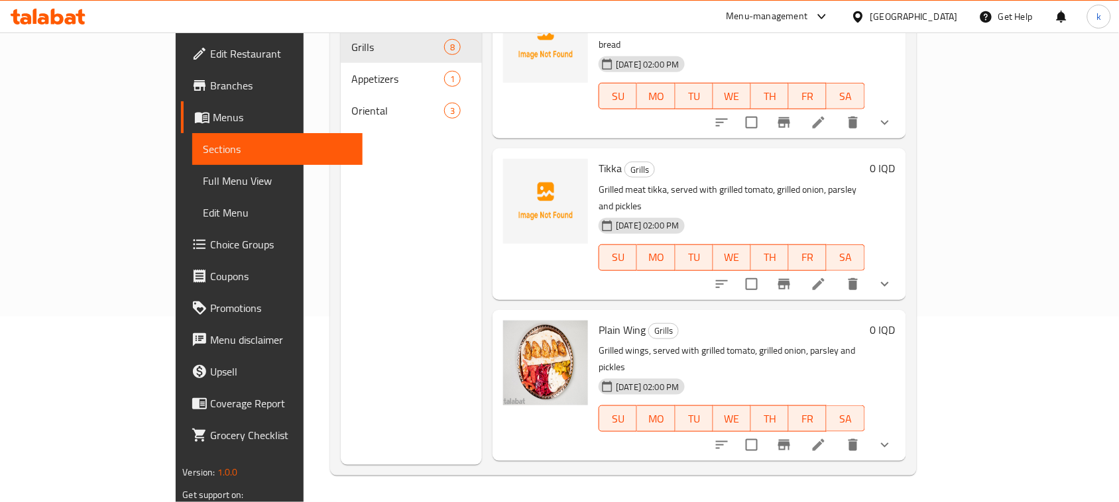
click at [864, 482] on h6 "Broth Grills" at bounding box center [732, 491] width 266 height 19
click at [203, 184] on span "Full Menu View" at bounding box center [277, 181] width 149 height 16
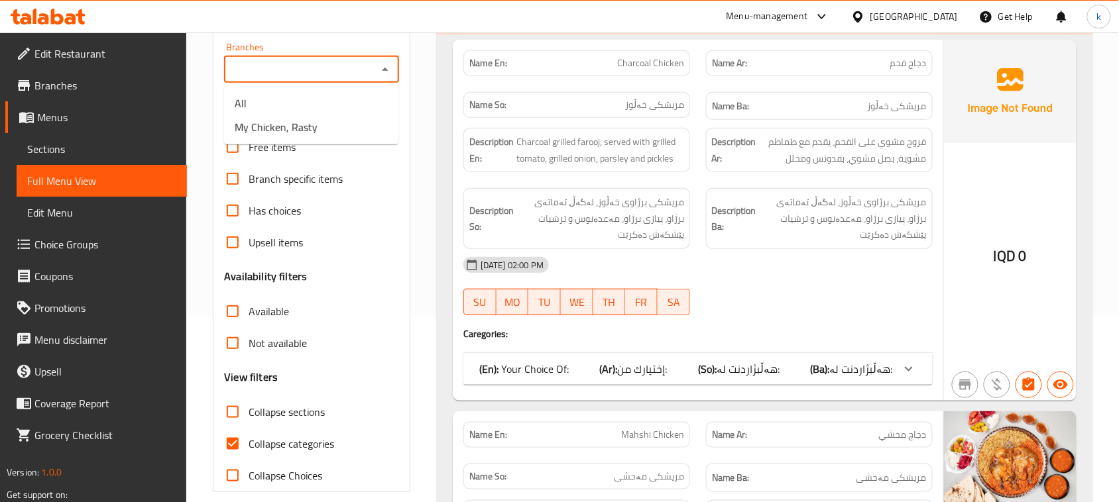
click at [369, 73] on input "Branches" at bounding box center [300, 69] width 145 height 19
click at [310, 119] on span "My Chicken, Rasty" at bounding box center [276, 127] width 83 height 16
type input "My Chicken, Rasty"
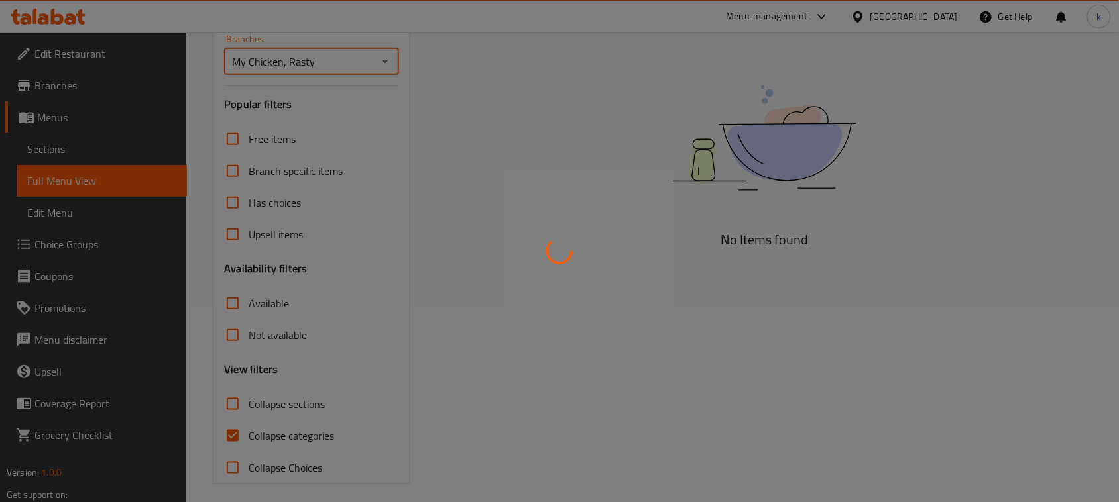
scroll to position [203, 0]
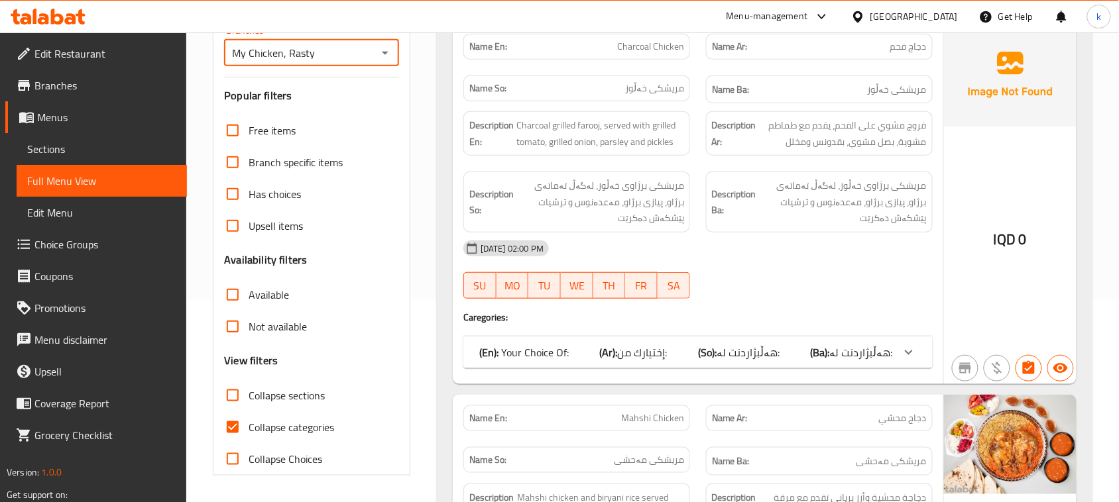
click at [237, 426] on input "Collapse categories" at bounding box center [233, 428] width 32 height 32
checkbox input "false"
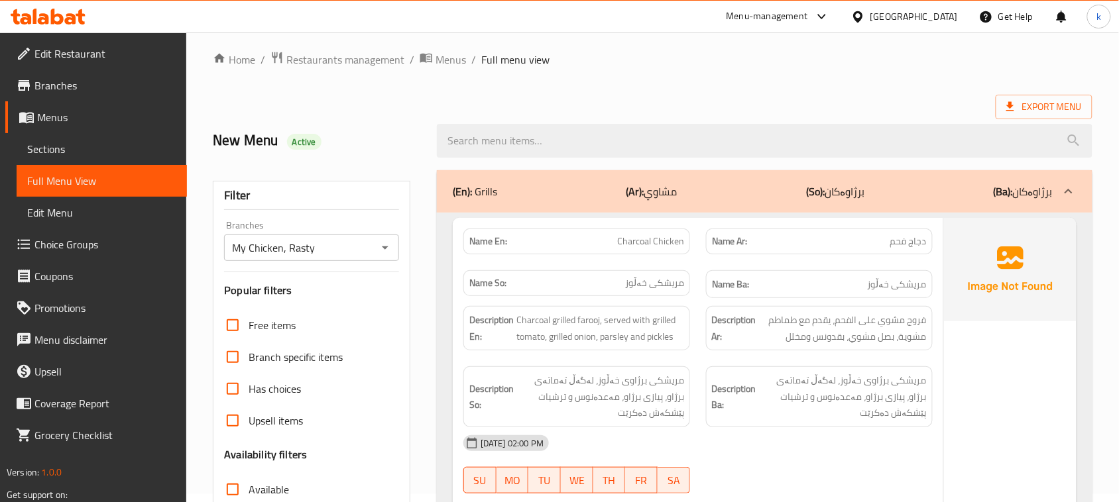
scroll to position [0, 0]
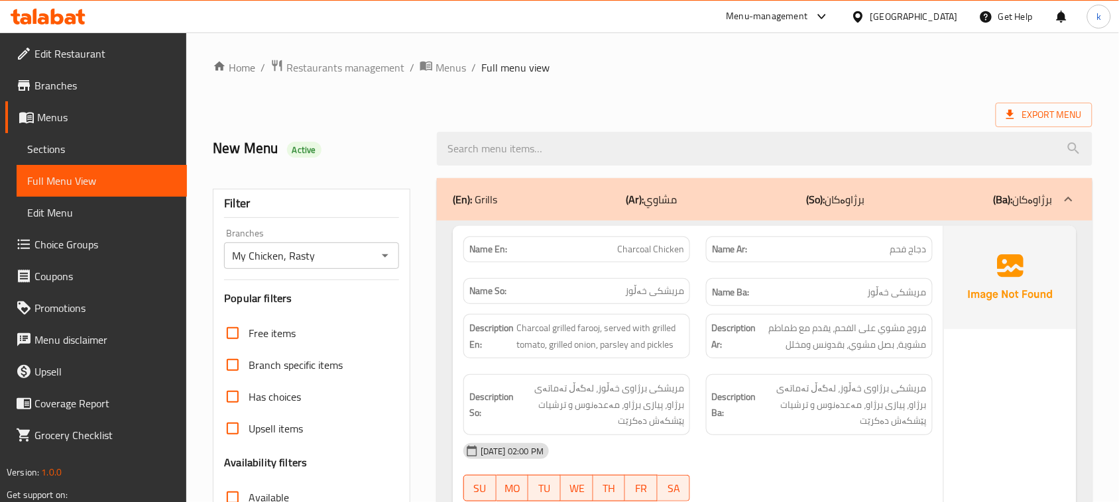
click at [870, 249] on p "Name Ar: دجاج فحم" at bounding box center [819, 250] width 215 height 14
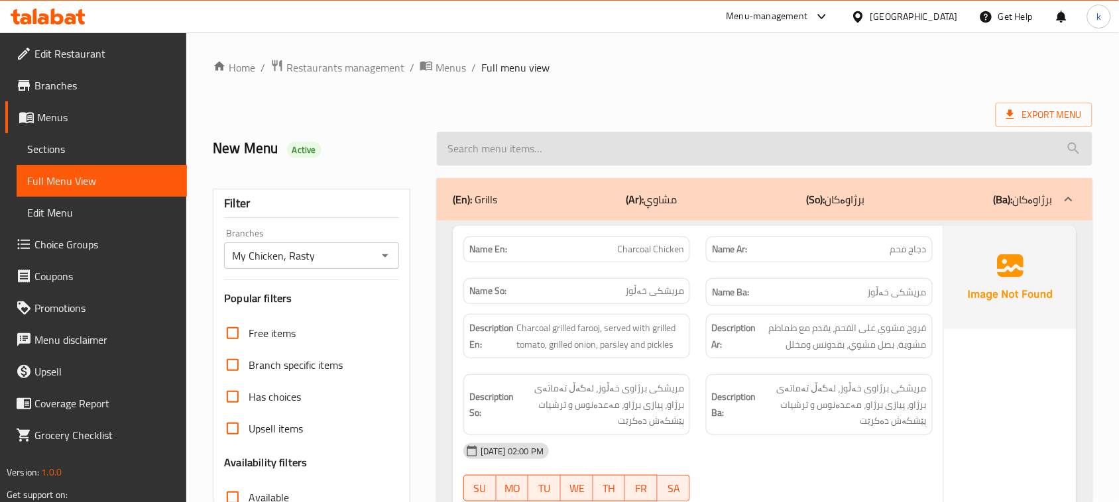
click at [761, 141] on input "search" at bounding box center [765, 149] width 656 height 34
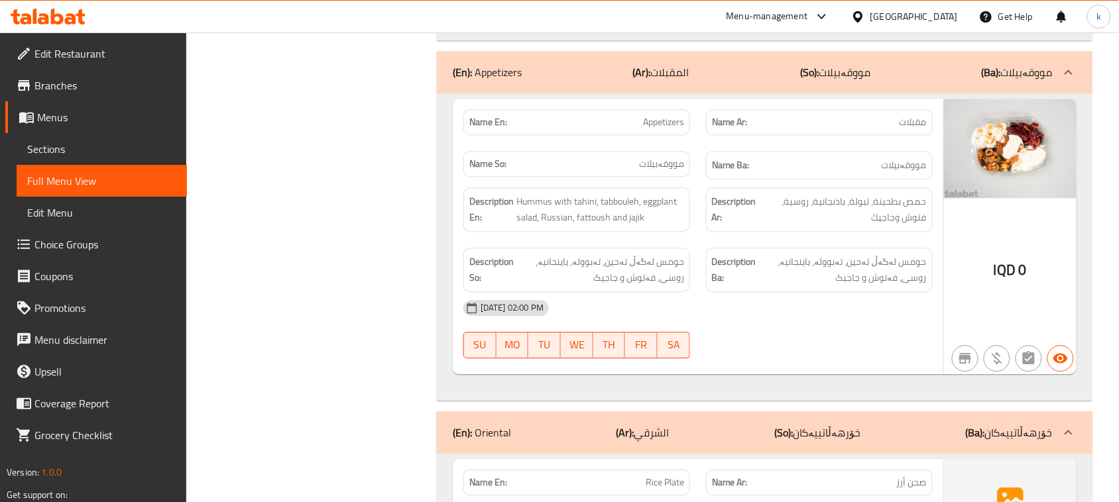
scroll to position [3977, 0]
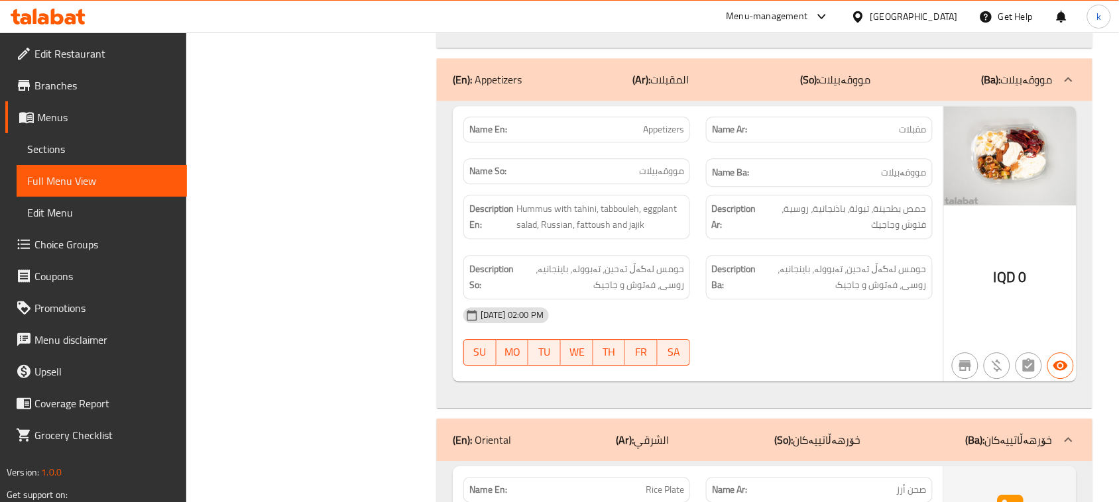
click at [74, 249] on span "Choice Groups" at bounding box center [105, 245] width 142 height 16
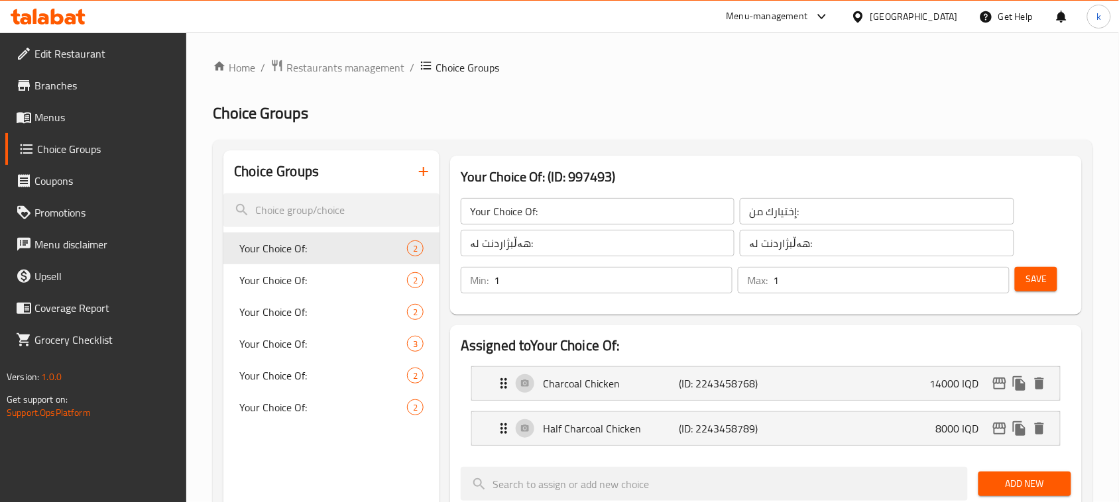
click at [425, 170] on icon "button" at bounding box center [424, 172] width 16 height 16
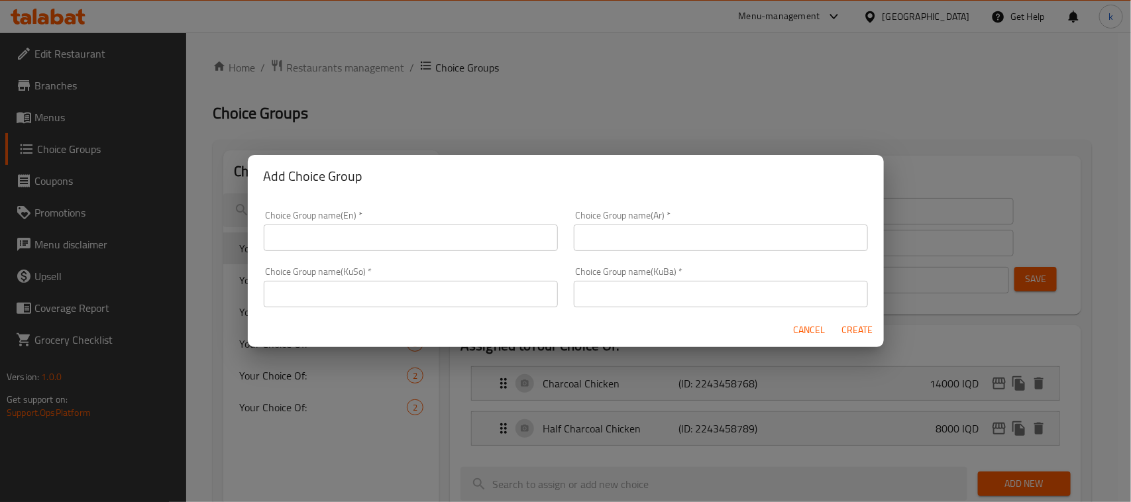
click at [405, 249] on input "text" at bounding box center [411, 238] width 294 height 27
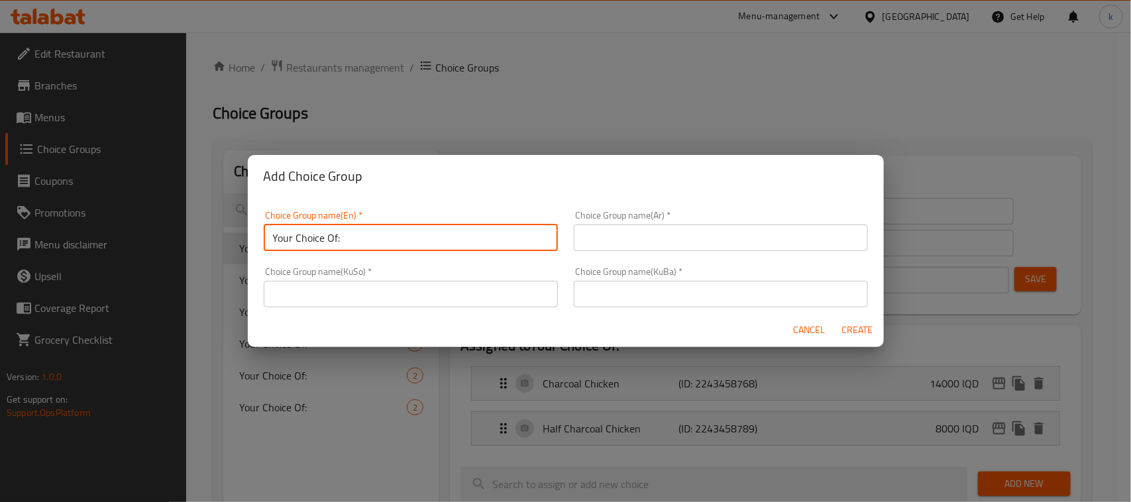
type input "Your Choice Of:"
click at [662, 240] on input "text" at bounding box center [721, 238] width 294 height 27
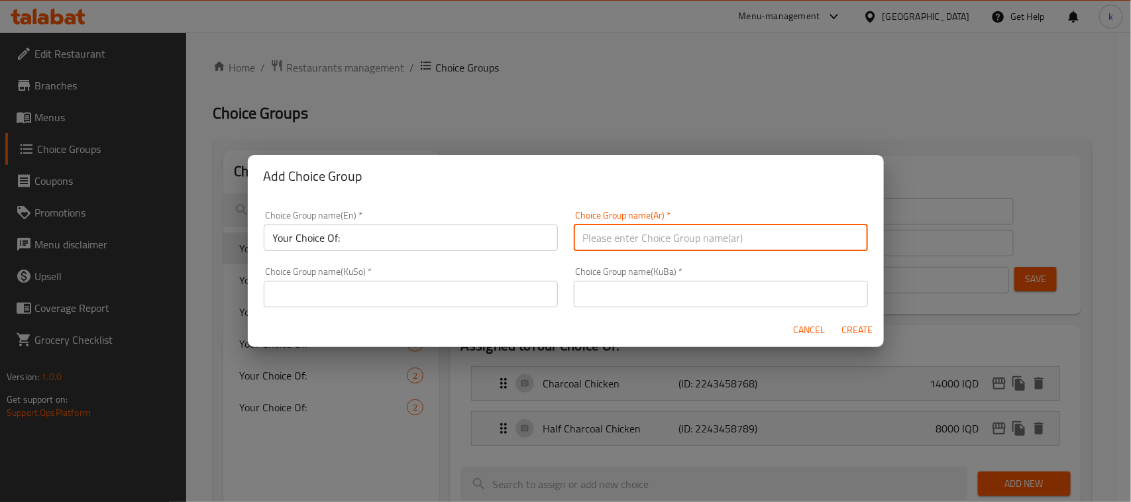
type input "إختيارك من:"
drag, startPoint x: 630, startPoint y: 295, endPoint x: 655, endPoint y: 305, distance: 26.5
click at [630, 295] on input "text" at bounding box center [721, 294] width 294 height 27
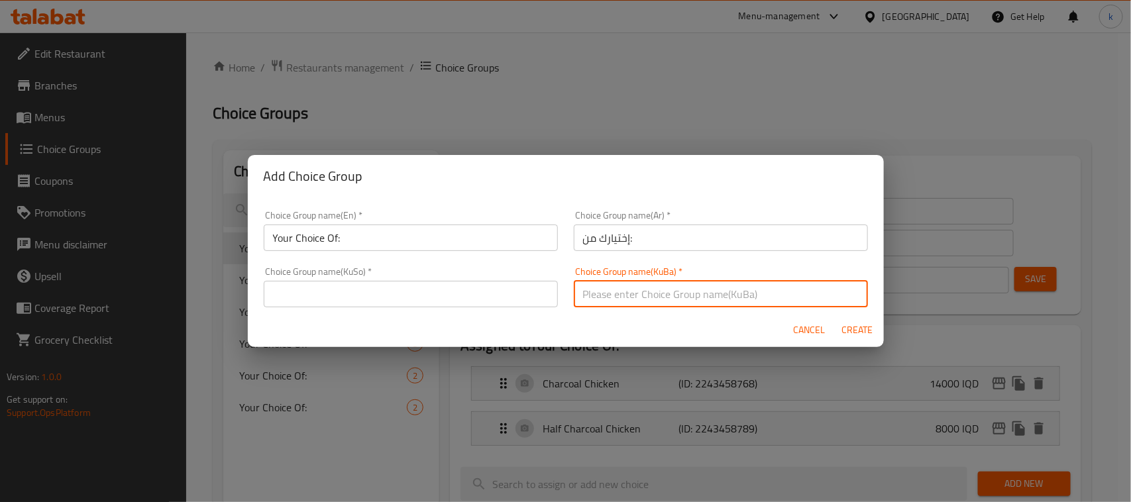
type input "هەڵبژاردنت لە:"
click at [494, 297] on input "text" at bounding box center [411, 294] width 294 height 27
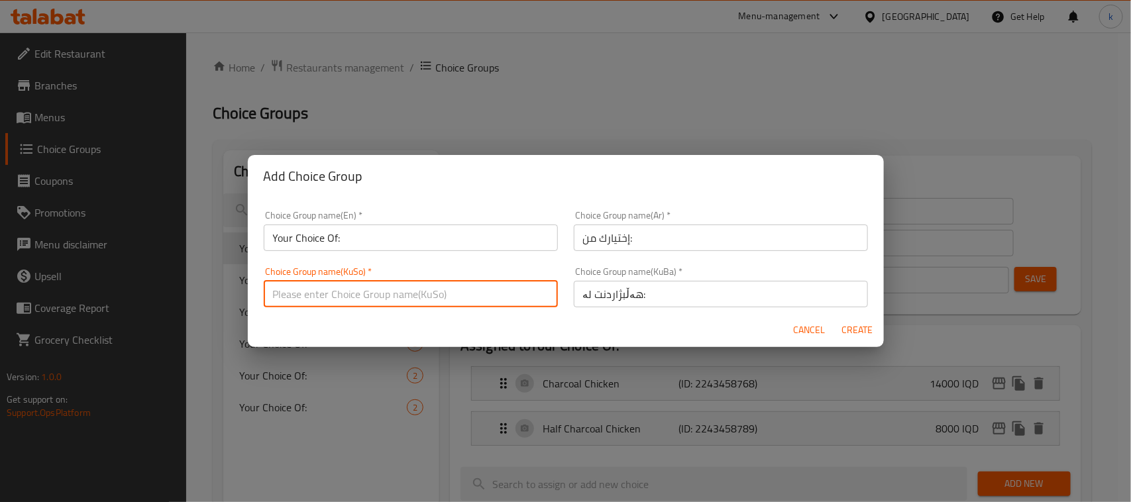
type input "هەڵبژاردنت لە:"
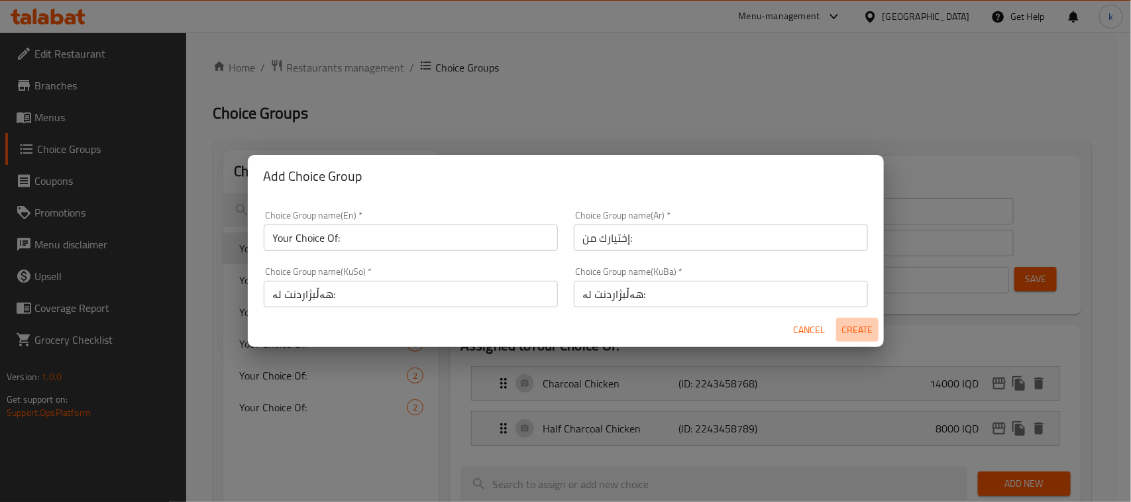
click at [854, 323] on span "Create" at bounding box center [858, 330] width 32 height 17
type input "Your Choice Of:"
type input "0"
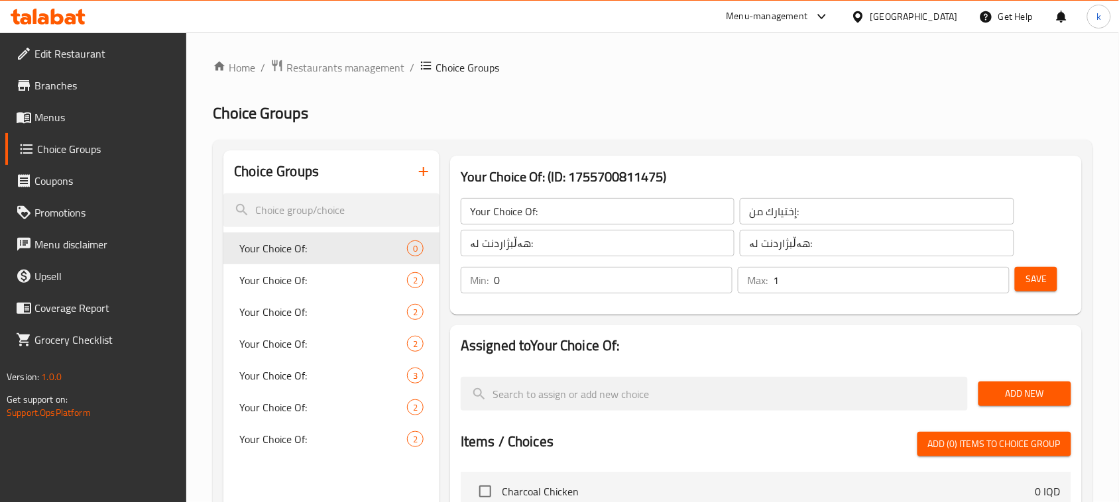
type input "1"
click at [995, 279] on input "1" at bounding box center [891, 280] width 237 height 27
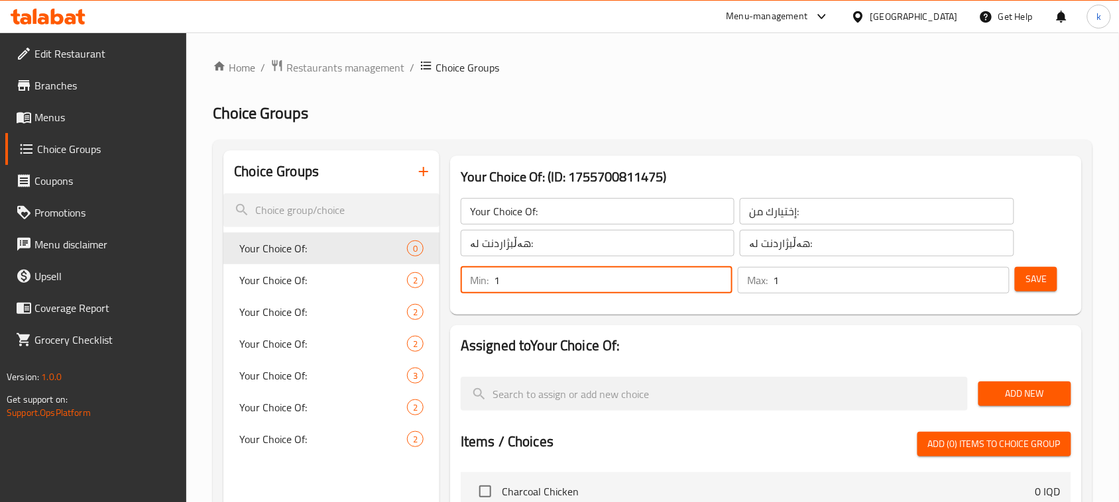
drag, startPoint x: 720, startPoint y: 276, endPoint x: 843, endPoint y: 288, distance: 123.9
type input "1"
click at [721, 276] on input "1" at bounding box center [613, 280] width 239 height 27
click at [1043, 276] on span "Save" at bounding box center [1035, 279] width 21 height 17
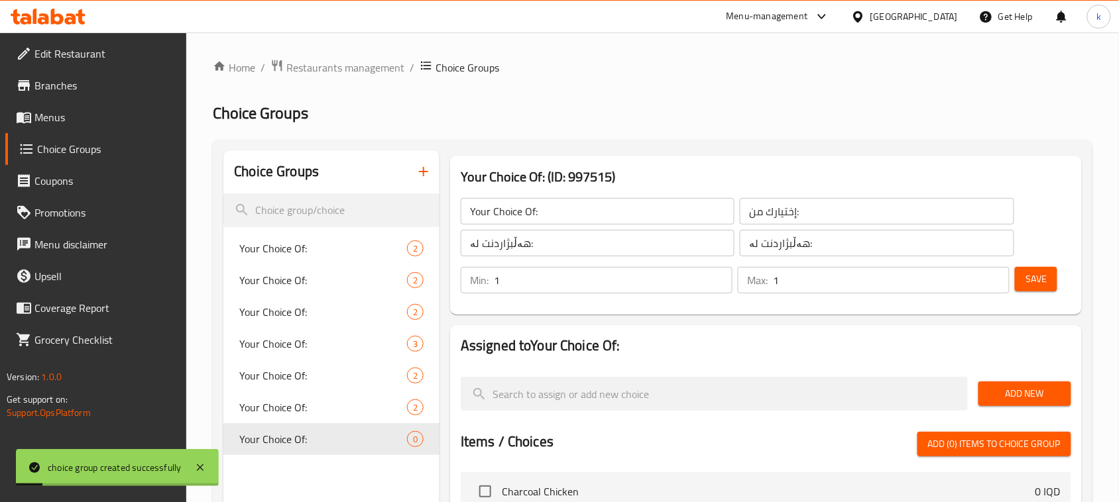
click at [1049, 391] on span "Add New" at bounding box center [1025, 394] width 72 height 17
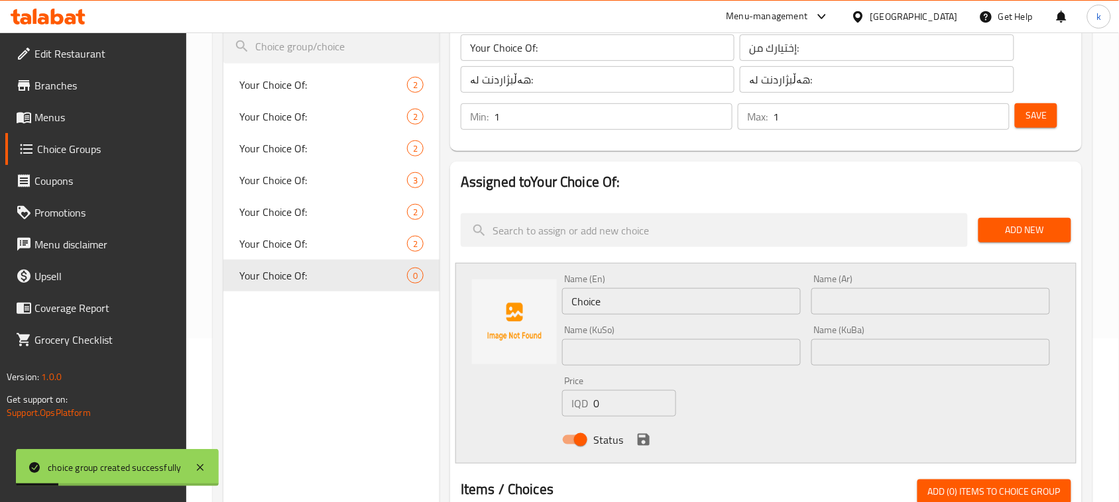
scroll to position [166, 0]
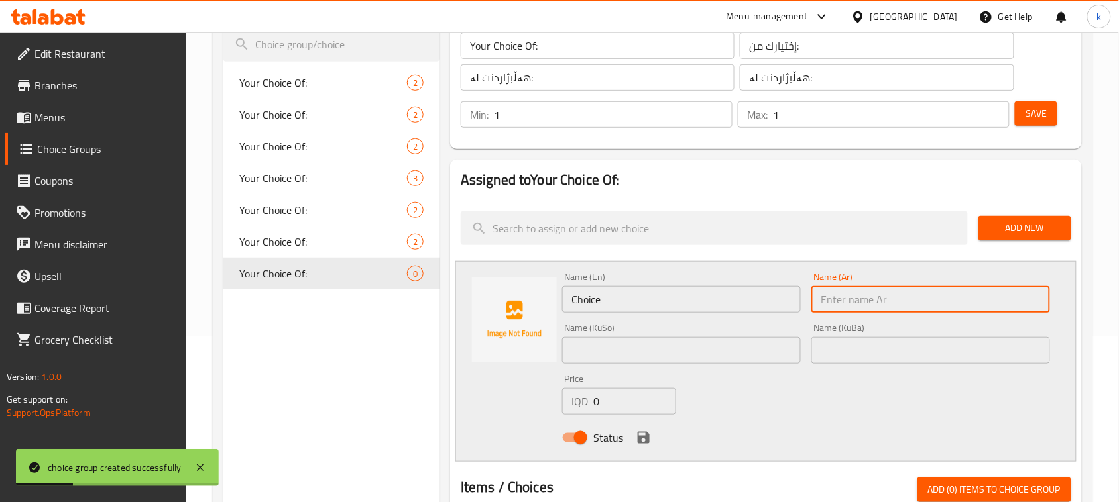
click at [880, 302] on input "text" at bounding box center [930, 299] width 239 height 27
paste input "مقبلات كبير مقبلات وسط"
drag, startPoint x: 879, startPoint y: 300, endPoint x: 814, endPoint y: 300, distance: 65.0
click at [814, 300] on input "مقبلات كبير مقبلات وسط" at bounding box center [930, 299] width 239 height 27
type input "مقبلات كبير"
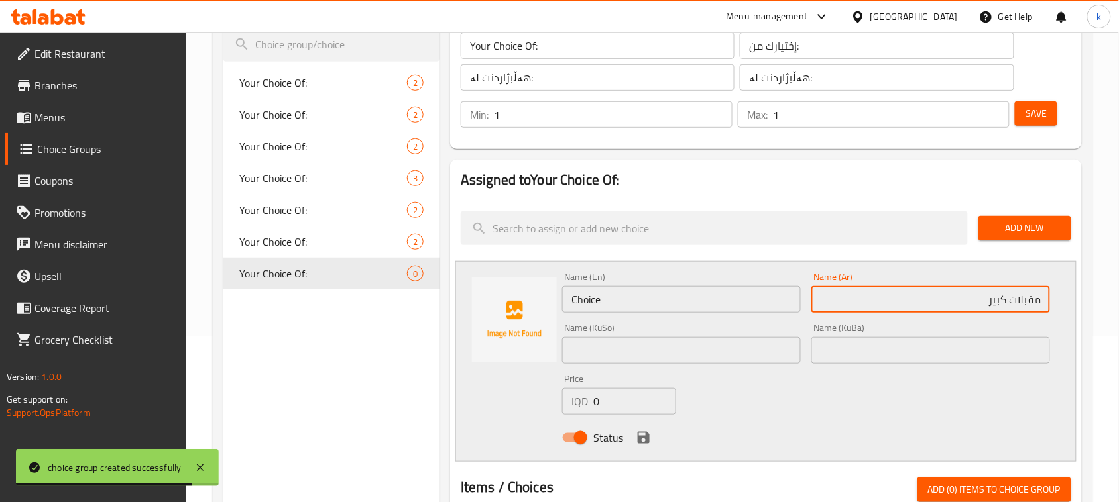
click at [1006, 350] on input "text" at bounding box center [930, 350] width 239 height 27
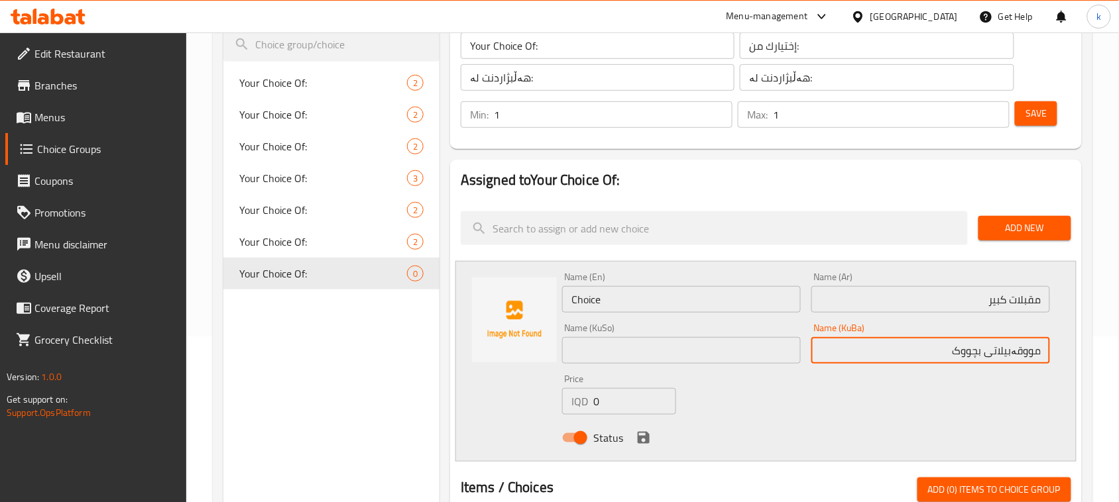
click at [972, 349] on input "مووقەبیلاتی بچووک" at bounding box center [930, 350] width 239 height 27
drag, startPoint x: 953, startPoint y: 358, endPoint x: 1079, endPoint y: 355, distance: 126.6
click at [1079, 355] on div "Assigned to Your Choice Of: Add New Name (En) Choice Name (En) Name (Ar) مقبلات…" at bounding box center [766, 493] width 632 height 666
type input "مووقەبیلاتی گەورە"
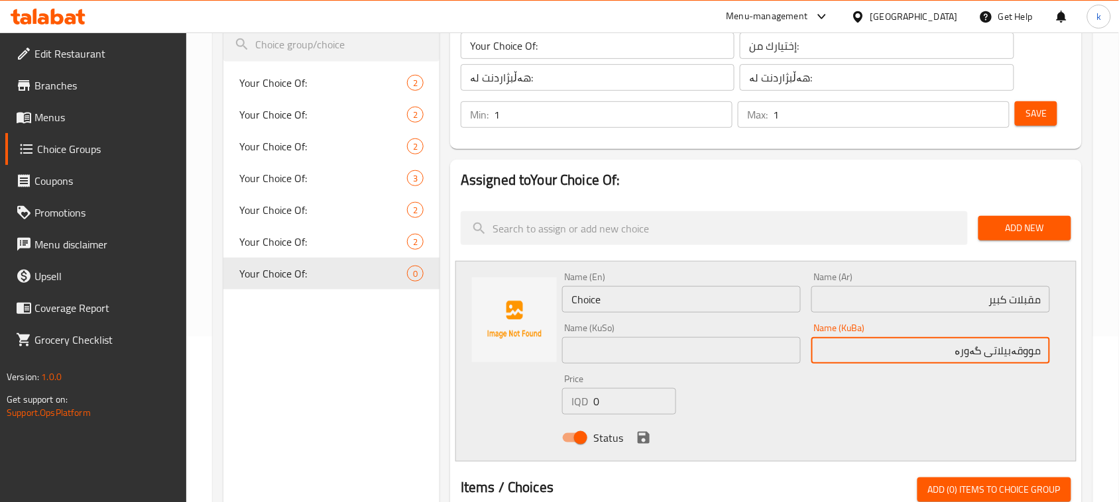
click at [691, 347] on input "text" at bounding box center [681, 350] width 239 height 27
paste input "مووقەبیلاتی گەورە"
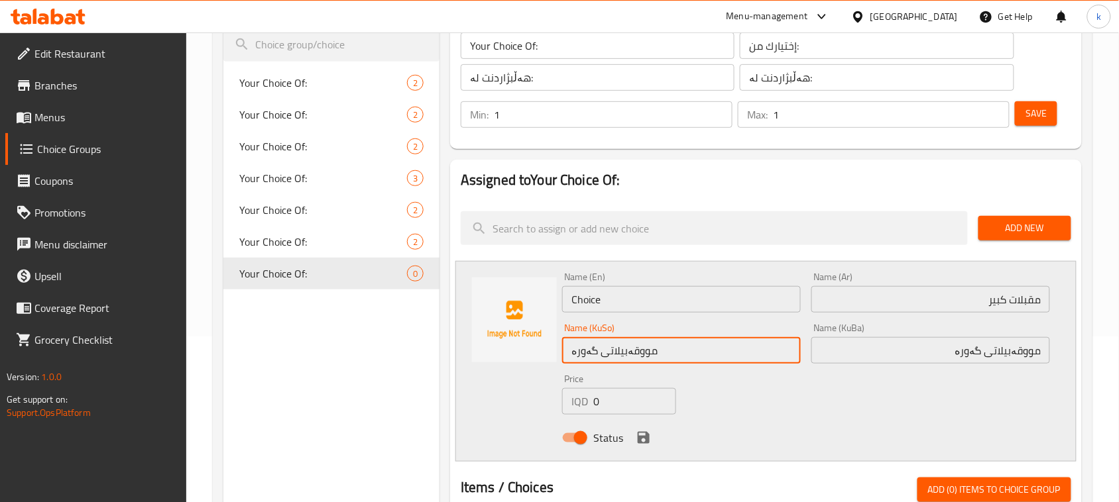
type input "مووقەبیلاتی گەورە"
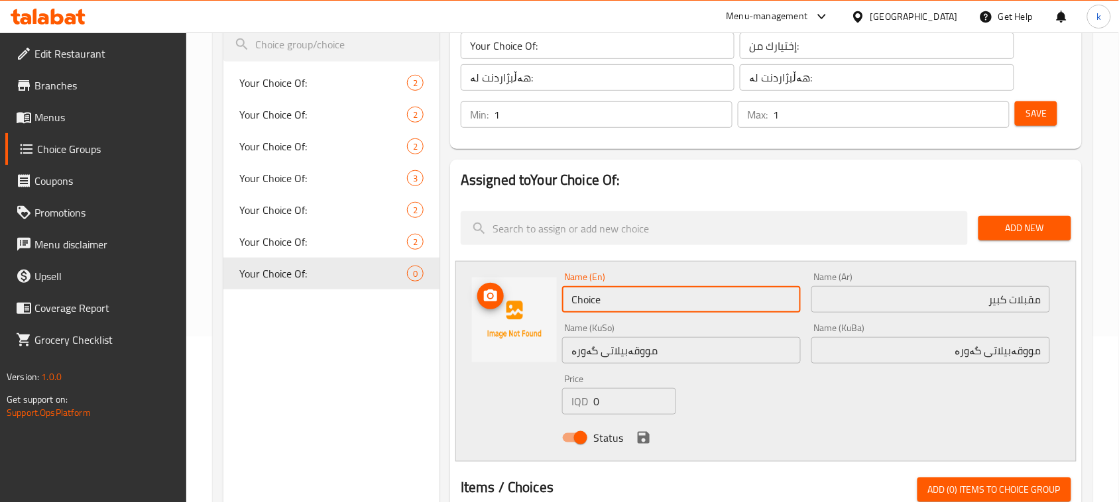
drag, startPoint x: 634, startPoint y: 294, endPoint x: 525, endPoint y: 315, distance: 111.4
click at [526, 314] on div "Name (En) Choice Name (En) Name (Ar) مقبلات كبير Name (Ar) Name (KuSo) مووقەبیل…" at bounding box center [765, 361] width 621 height 201
type input "k"
click at [654, 304] on input "Large Appetizer Plate" at bounding box center [681, 299] width 239 height 27
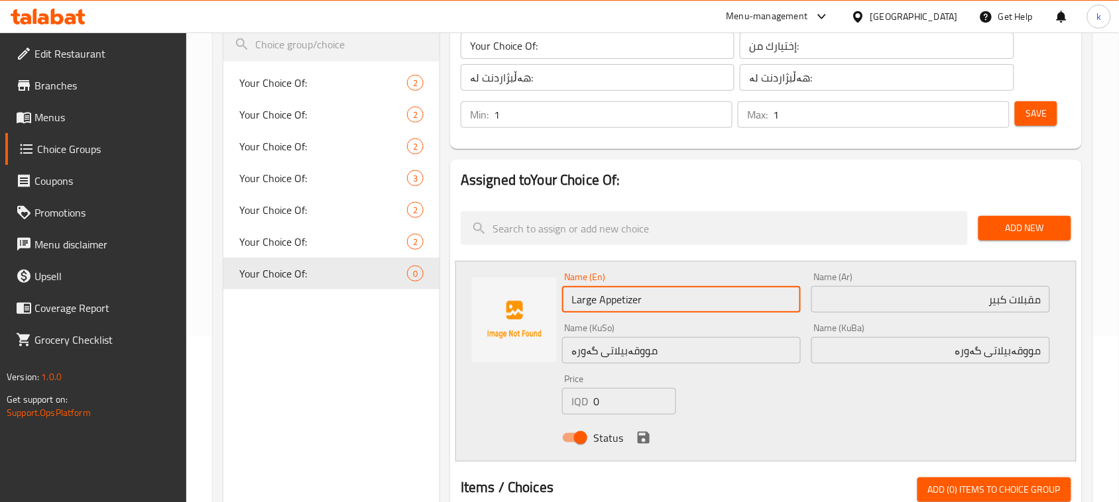
type input "Large Appetizer"
click at [781, 419] on div "Name (En) Large Appetizer Name (En) Name (Ar) مقبلات كبير Name (Ar) Name (KuSo)…" at bounding box center [806, 361] width 498 height 189
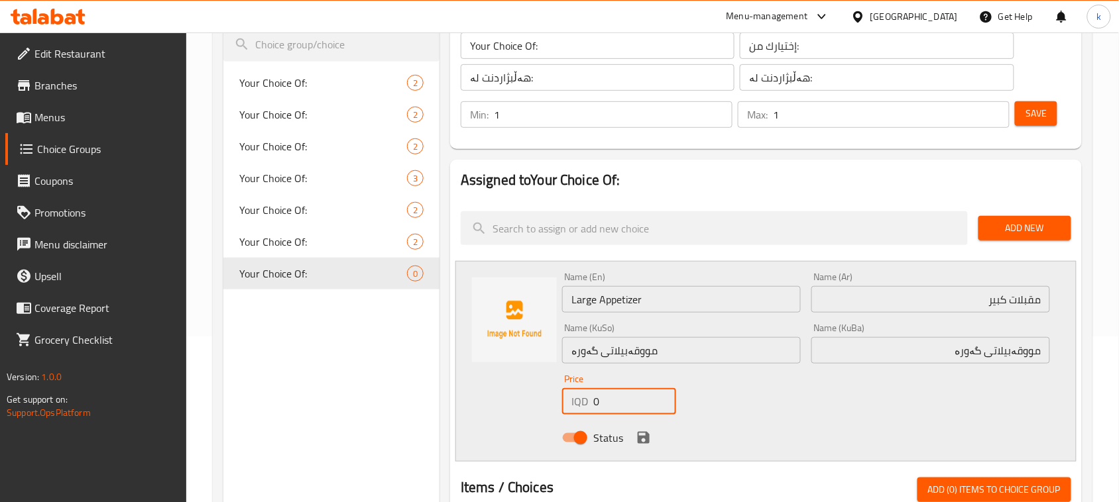
drag, startPoint x: 611, startPoint y: 398, endPoint x: 565, endPoint y: 402, distance: 45.9
click at [565, 402] on div "IQD 0 Price" at bounding box center [619, 401] width 114 height 27
type input "5000"
drag, startPoint x: 642, startPoint y: 438, endPoint x: 664, endPoint y: 447, distance: 24.4
click at [643, 437] on icon "save" at bounding box center [644, 438] width 12 height 12
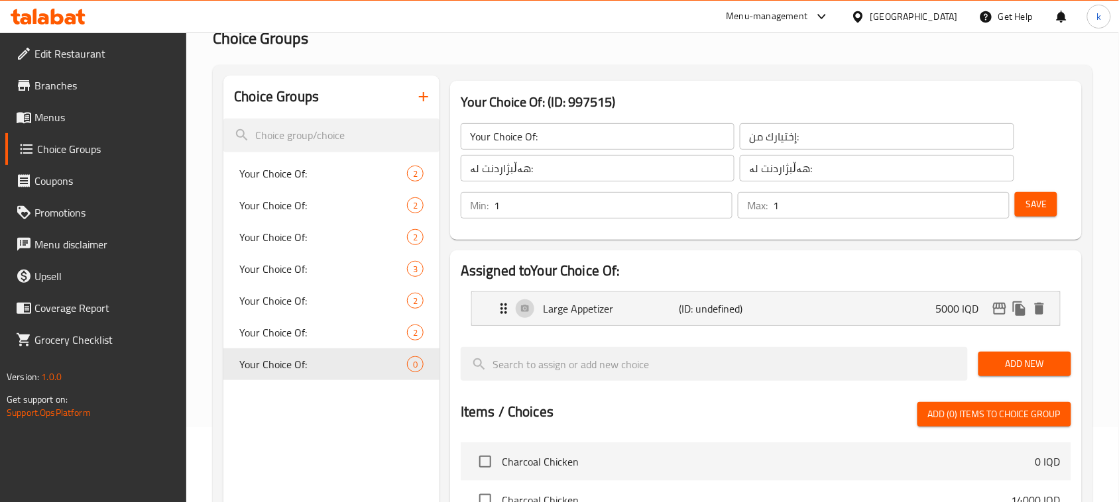
scroll to position [0, 0]
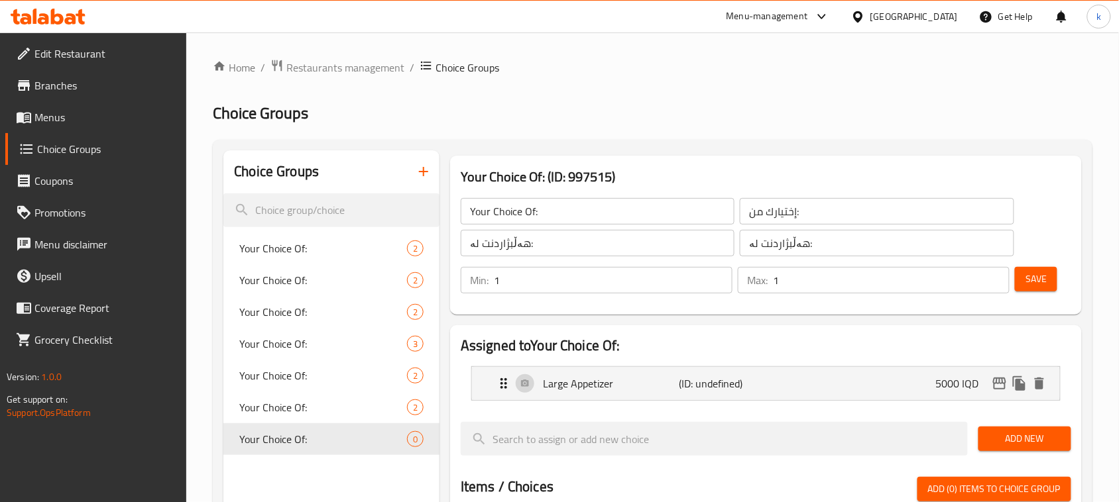
click at [1046, 279] on span "Save" at bounding box center [1035, 279] width 21 height 17
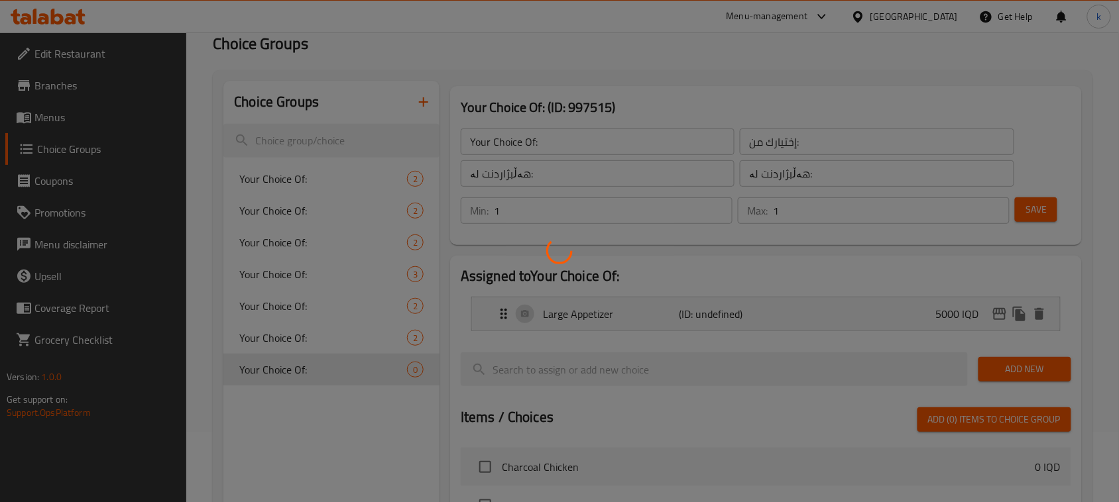
scroll to position [166, 0]
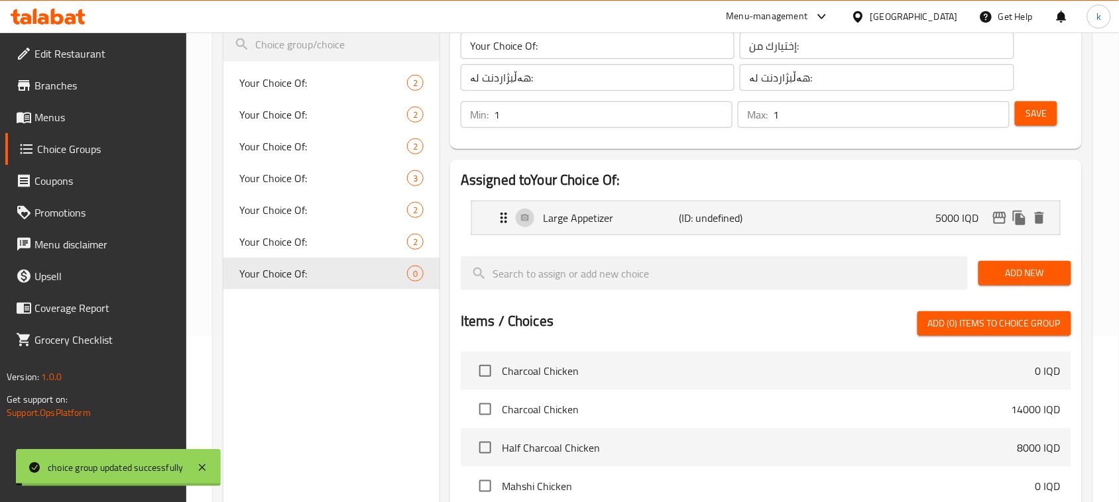
click at [1041, 276] on span "Add New" at bounding box center [1025, 273] width 72 height 17
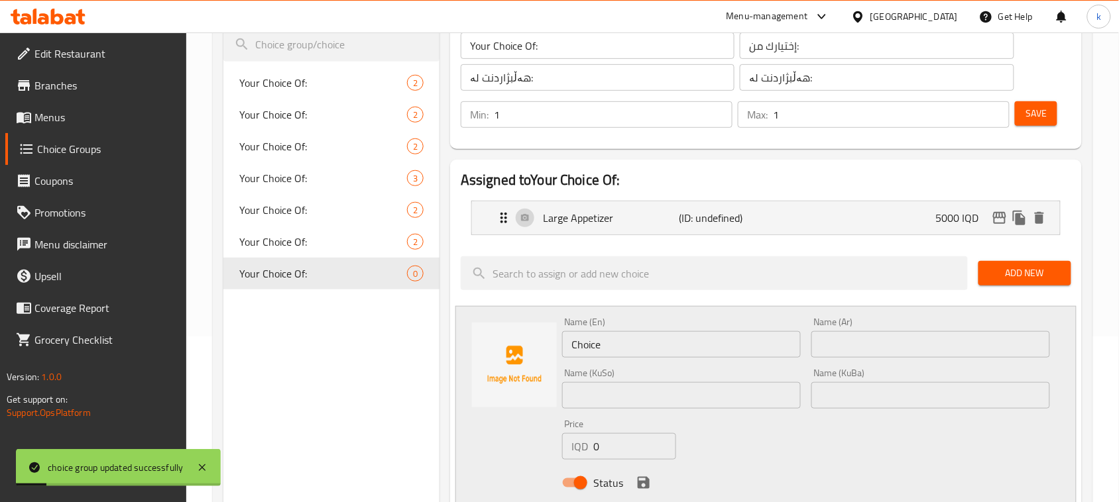
click at [852, 345] on input "text" at bounding box center [930, 344] width 239 height 27
paste input "مقبلات وسط"
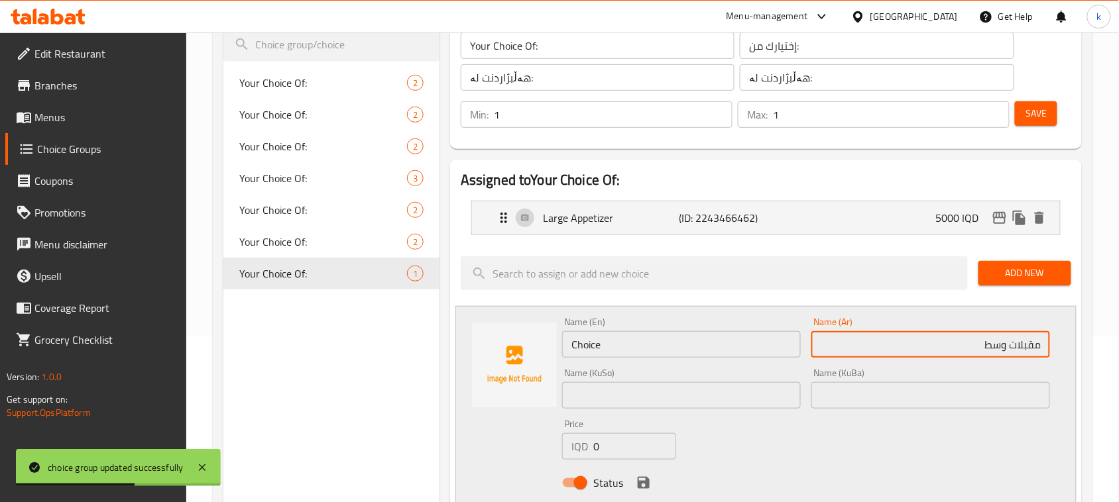
type input "مقبلات وسط"
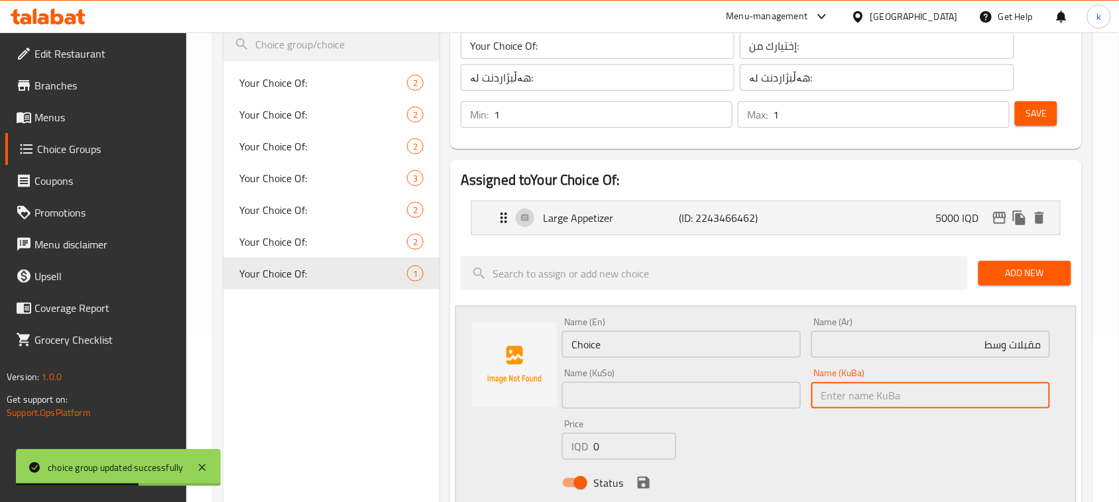
click at [1027, 392] on input "text" at bounding box center [930, 395] width 239 height 27
paste input "مووقەبیلاتی گەورە"
click at [972, 398] on input "مووقەبیلاتی گەورە" at bounding box center [930, 395] width 239 height 27
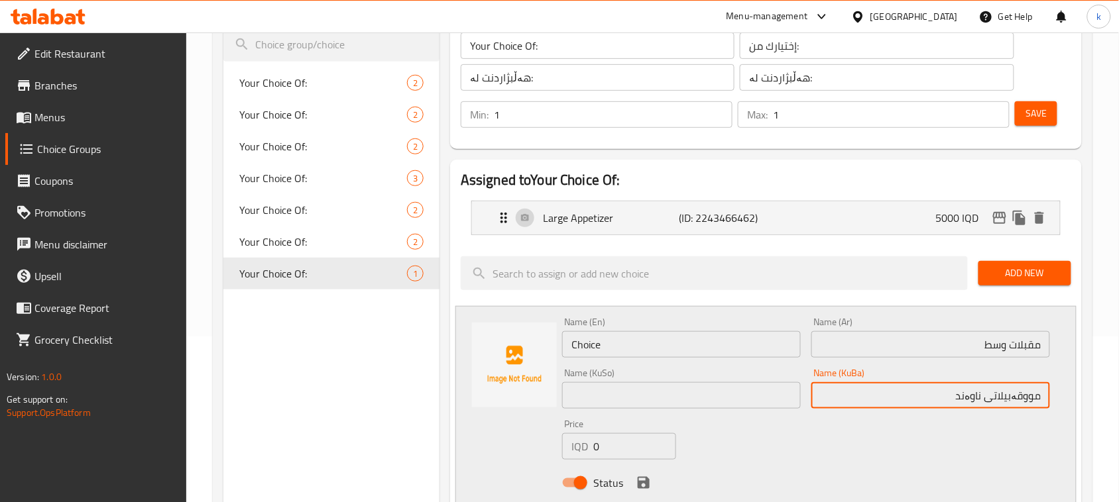
drag, startPoint x: 953, startPoint y: 404, endPoint x: 1108, endPoint y: 422, distance: 155.4
click at [1108, 422] on div "Home / Restaurants management / Choice Groups Choice Groups Choice Groups Your …" at bounding box center [652, 436] width 933 height 1139
type input "مووقەبیلاتی ناوەند"
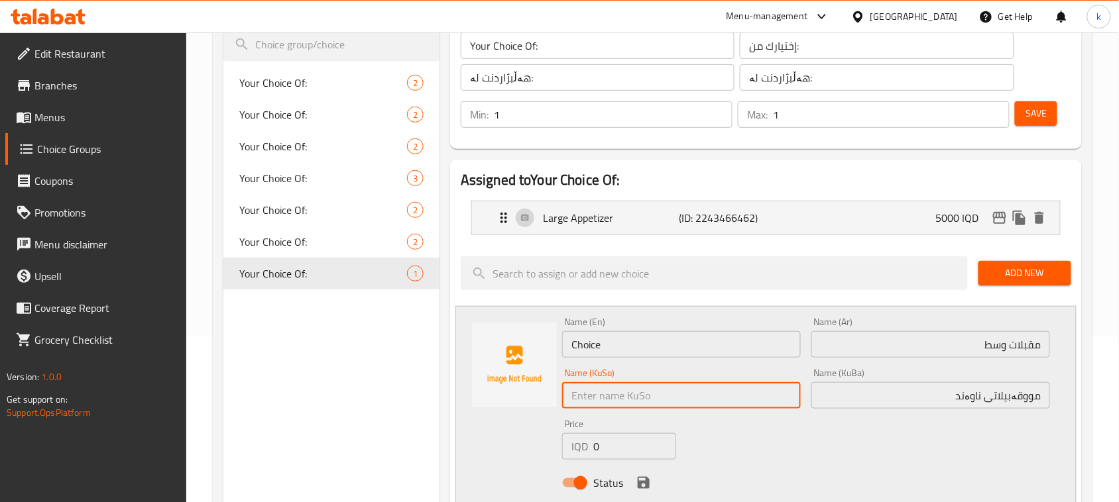
click at [768, 403] on input "text" at bounding box center [681, 395] width 239 height 27
paste input "مووقەبیلاتی ناوەند"
type input "مووقەبیلاتی ناوەند"
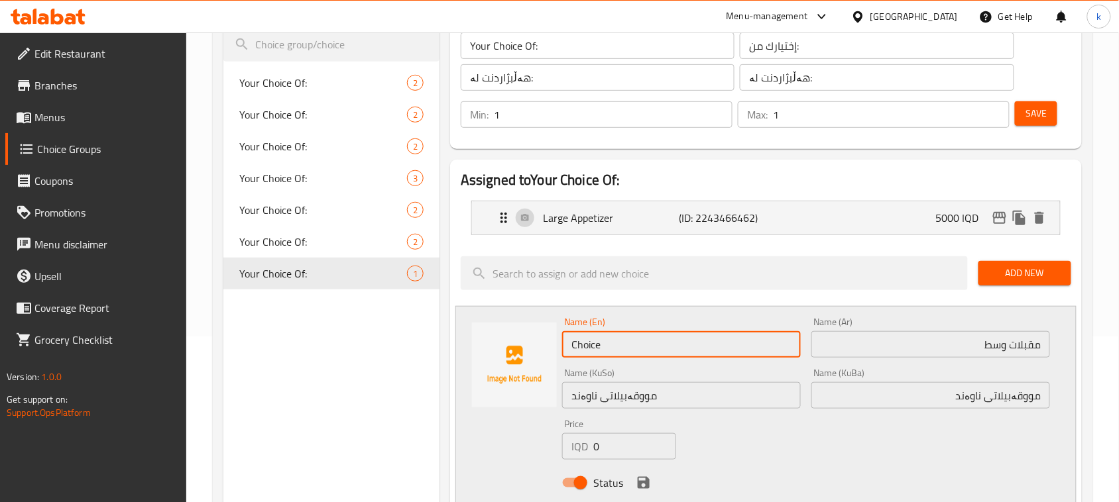
drag, startPoint x: 630, startPoint y: 343, endPoint x: 459, endPoint y: 365, distance: 172.3
click at [459, 365] on div "Name (En) Choice Name (En) Name (Ar) مقبلات وسط Name (Ar) Name (KuSo) مووقەبیلا…" at bounding box center [765, 406] width 621 height 201
type input "Medium Appetizers"
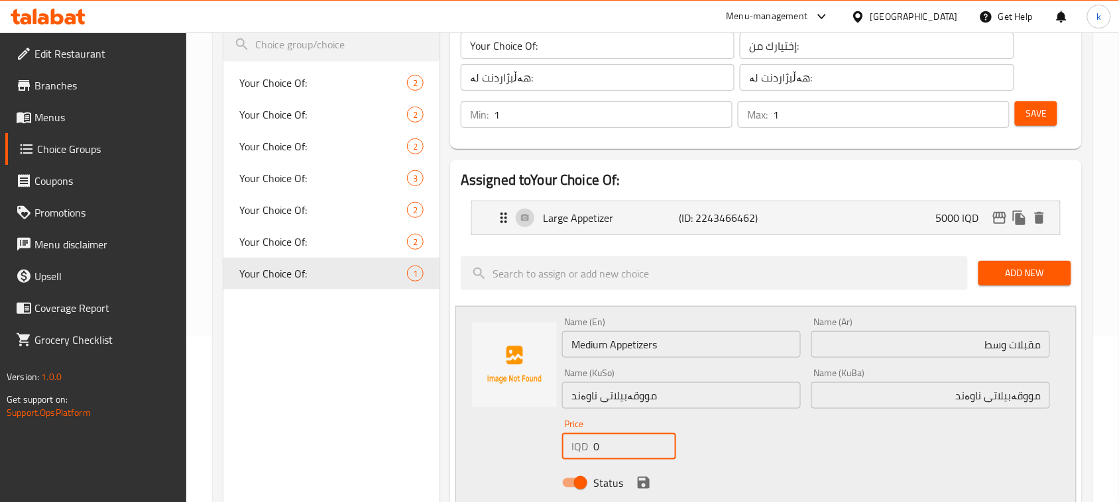
drag, startPoint x: 624, startPoint y: 451, endPoint x: 398, endPoint y: 481, distance: 228.0
click at [398, 481] on div "Choice Groups Your Choice Of: 2 Your Choice Of: 2 Your Choice Of: 2 Your Choice…" at bounding box center [655, 477] width 864 height 984
type input "3000"
click at [647, 482] on icon "save" at bounding box center [644, 483] width 12 height 12
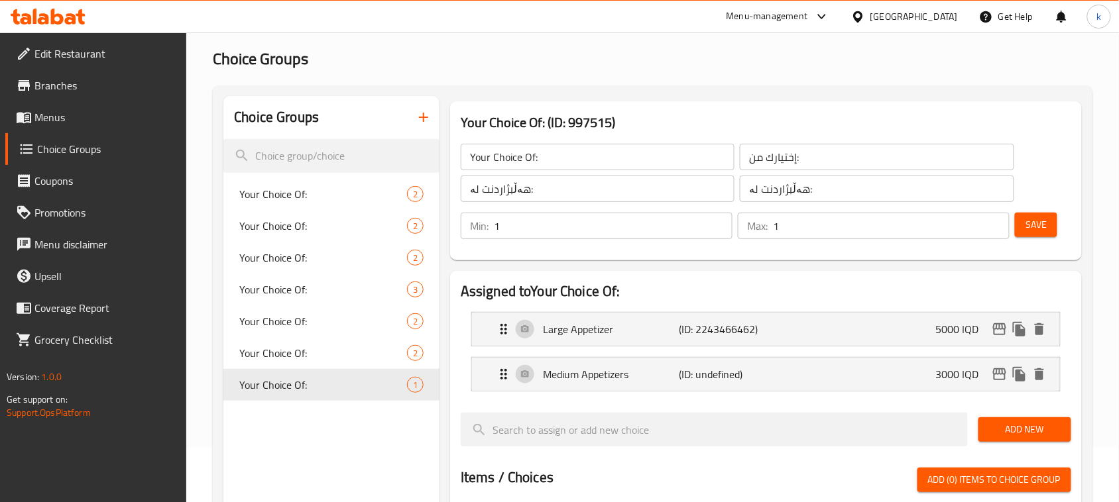
scroll to position [0, 0]
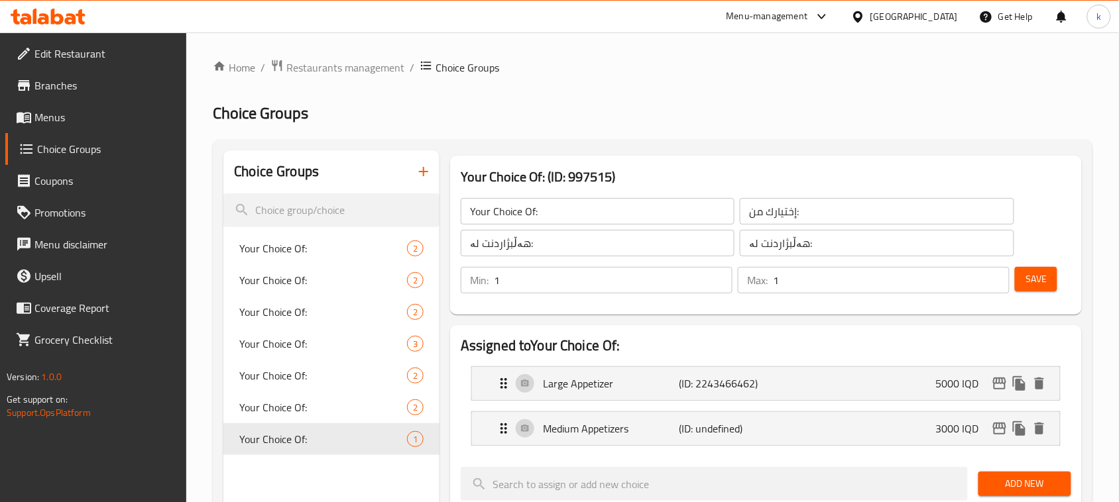
click at [1039, 276] on span "Save" at bounding box center [1035, 279] width 21 height 17
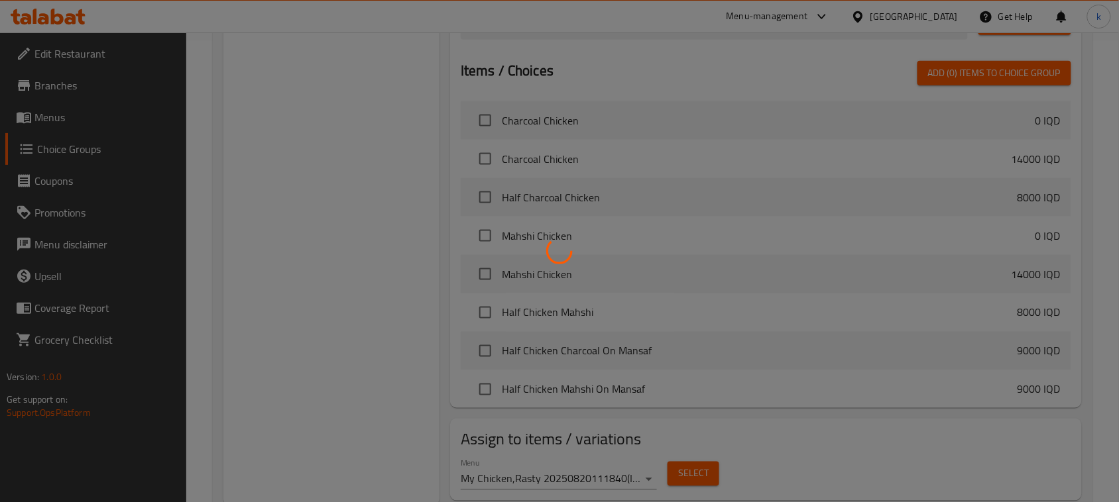
scroll to position [502, 0]
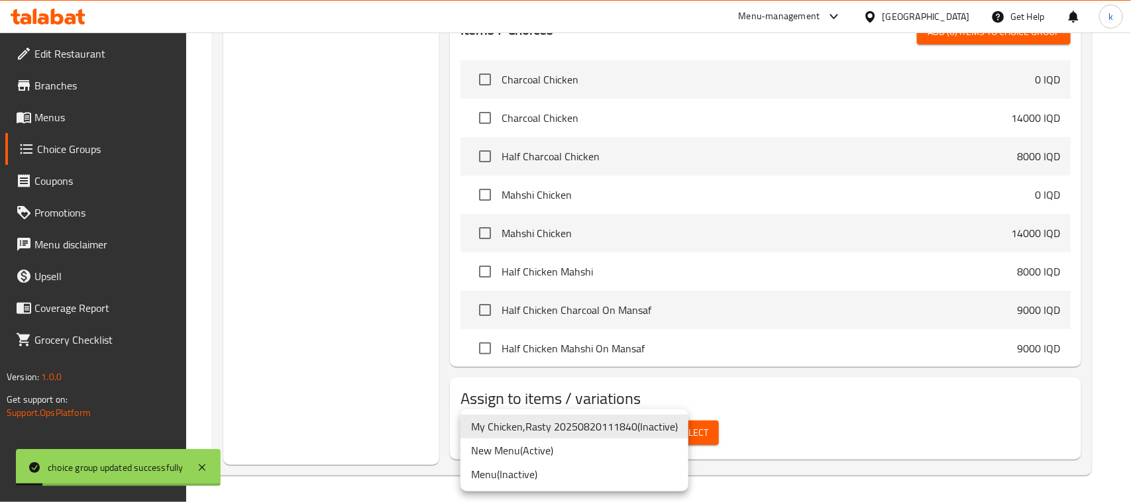
click at [550, 451] on li "New Menu ( Active )" at bounding box center [575, 451] width 228 height 24
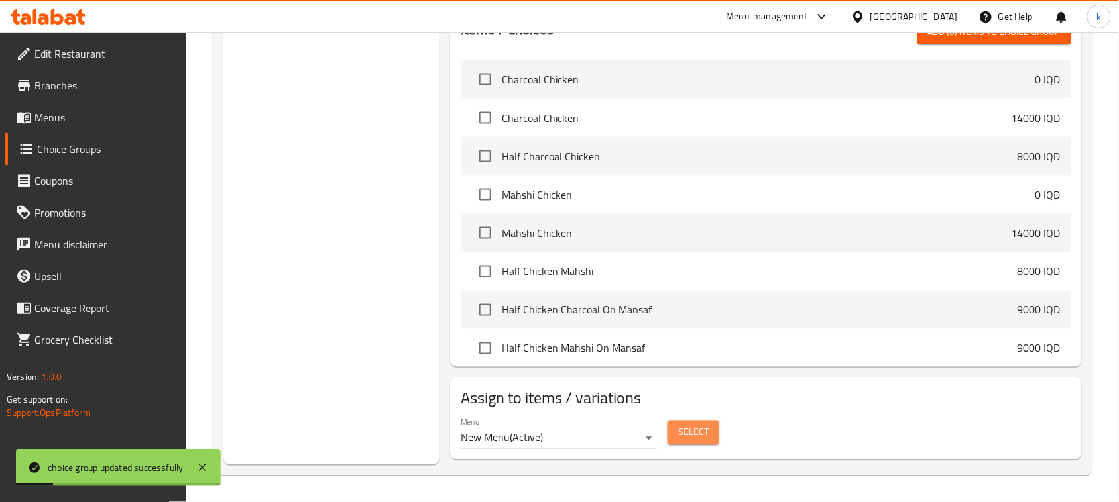
click at [693, 431] on span "Select" at bounding box center [693, 433] width 30 height 17
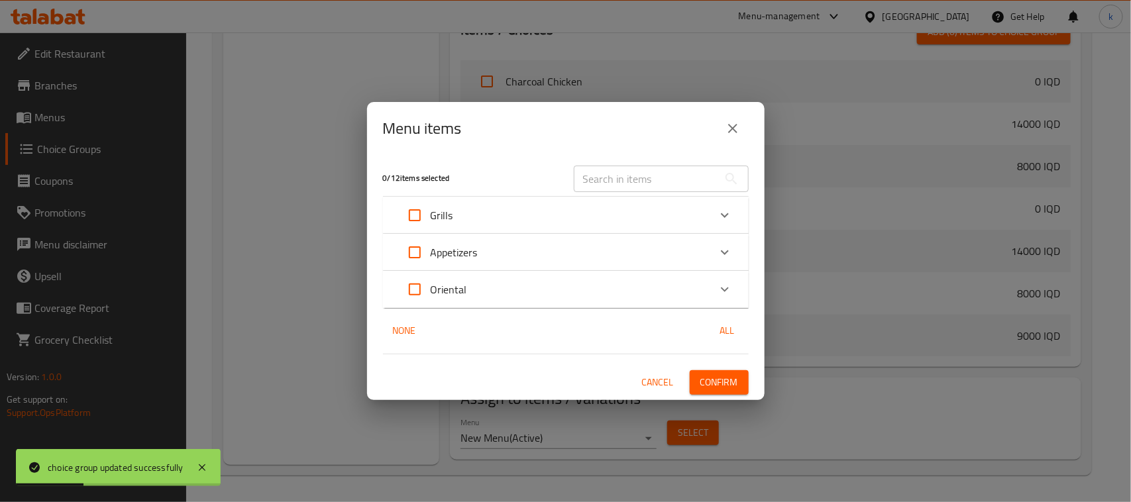
click at [469, 257] on p "Appetizers" at bounding box center [454, 253] width 47 height 16
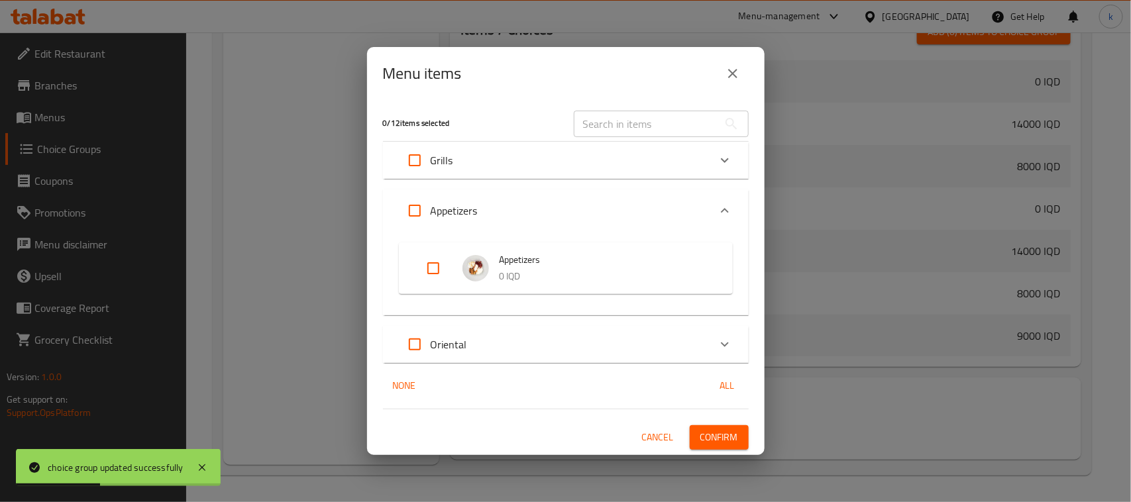
click at [435, 270] on input "Expand" at bounding box center [434, 269] width 32 height 32
checkbox input "true"
click at [711, 422] on div "1 / 12 items selected ​ Grills Charcoal Chicken 0 IQD Mahshi Chicken 0 IQD Half…" at bounding box center [566, 277] width 398 height 355
click at [705, 444] on span "Confirm" at bounding box center [720, 438] width 38 height 17
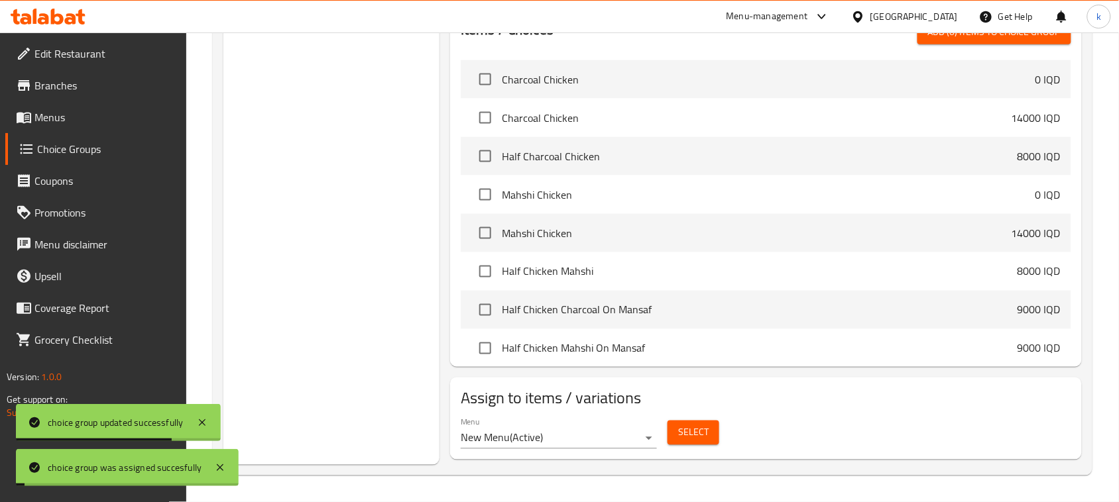
click at [58, 121] on span "Menus" at bounding box center [105, 117] width 142 height 16
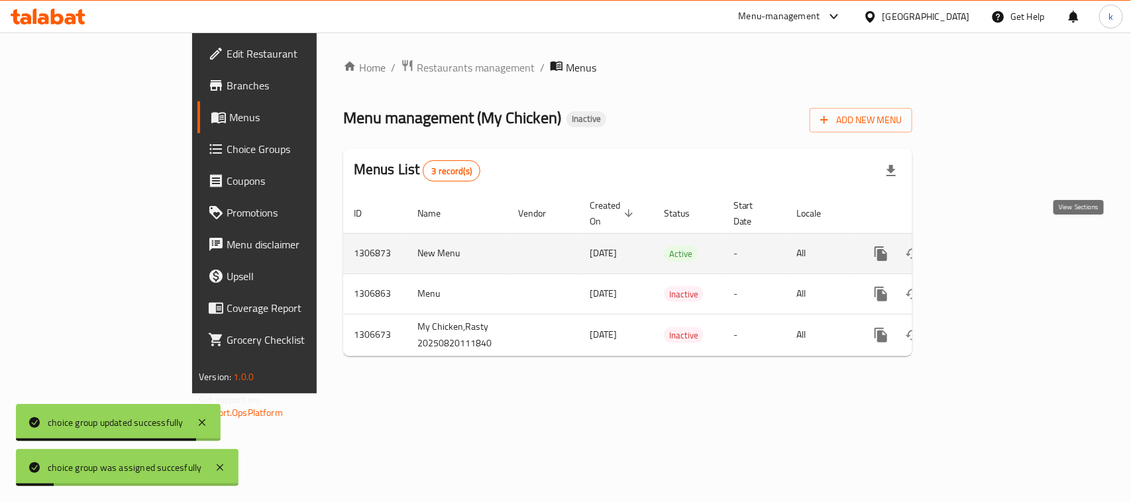
click at [985, 246] on icon "enhanced table" at bounding box center [977, 254] width 16 height 16
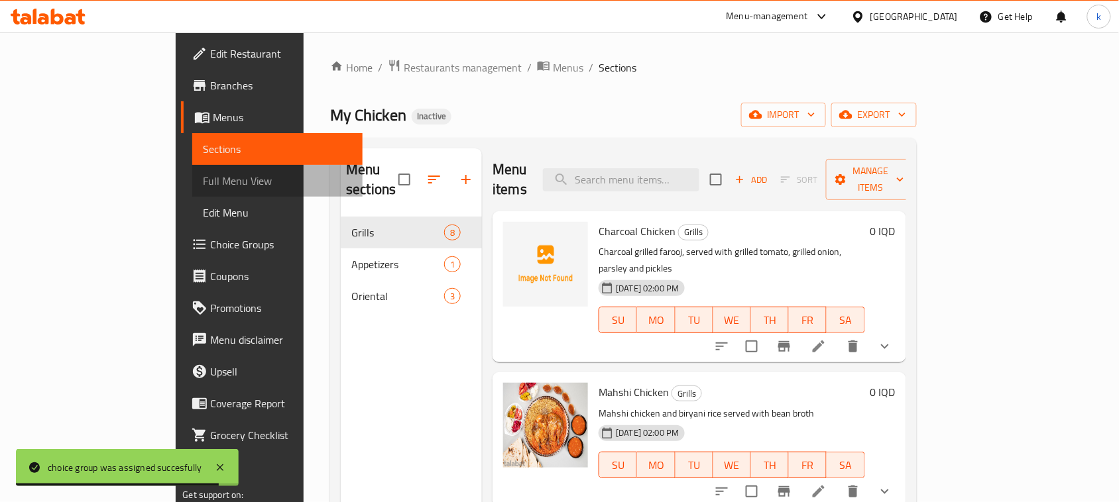
click at [203, 173] on span "Full Menu View" at bounding box center [277, 181] width 149 height 16
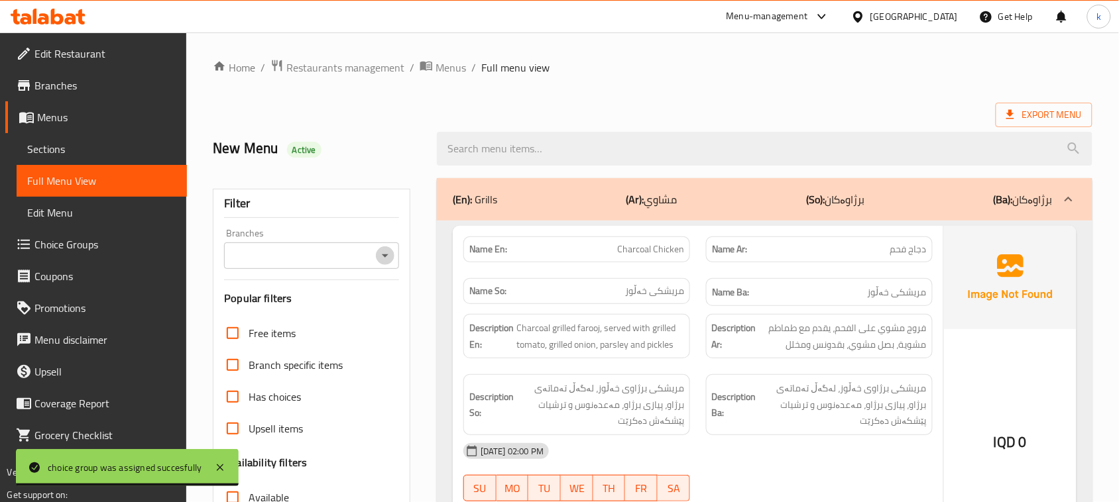
click at [379, 252] on icon "Open" at bounding box center [385, 256] width 16 height 16
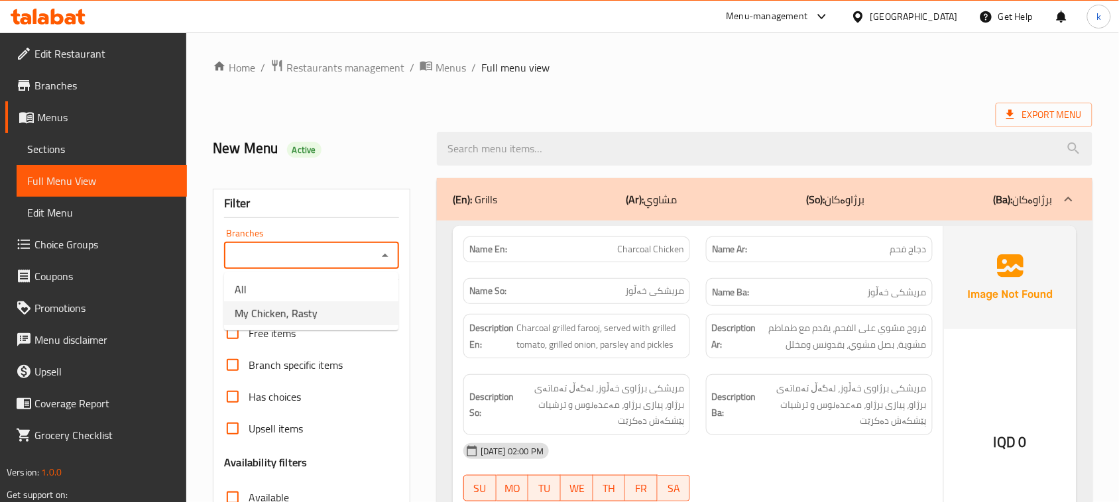
click at [333, 313] on li "My Chicken, Rasty" at bounding box center [311, 314] width 174 height 24
type input "My Chicken, Rasty"
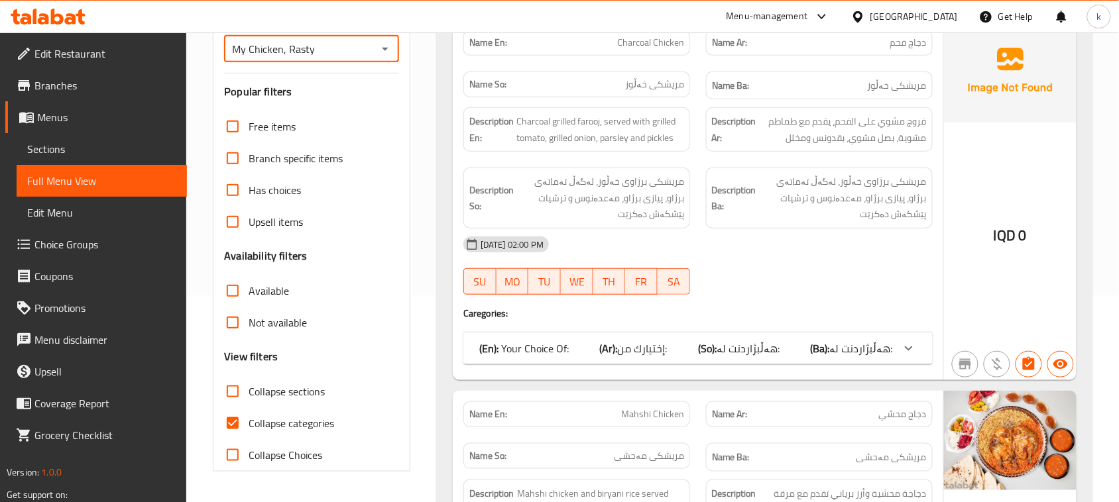
scroll to position [249, 0]
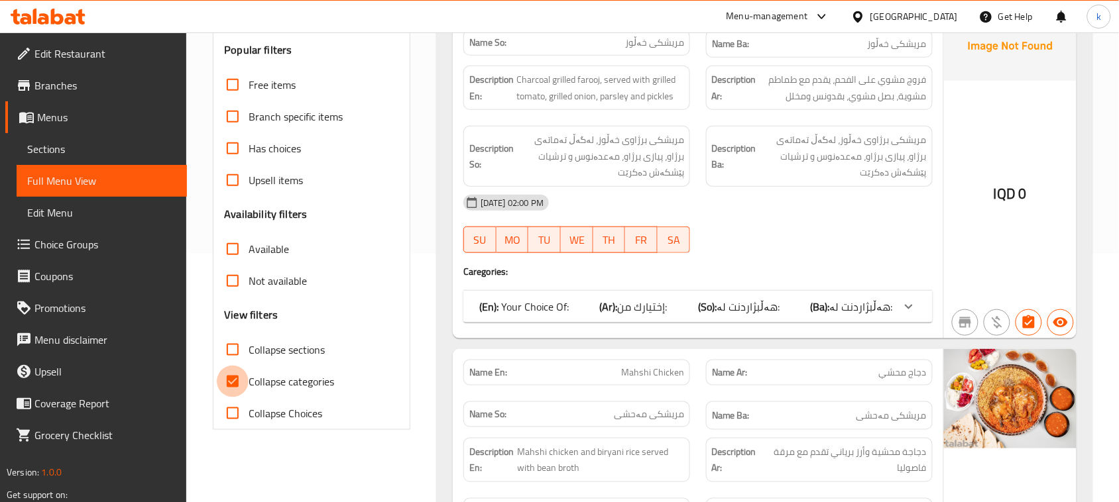
click at [236, 380] on input "Collapse categories" at bounding box center [233, 382] width 32 height 32
checkbox input "false"
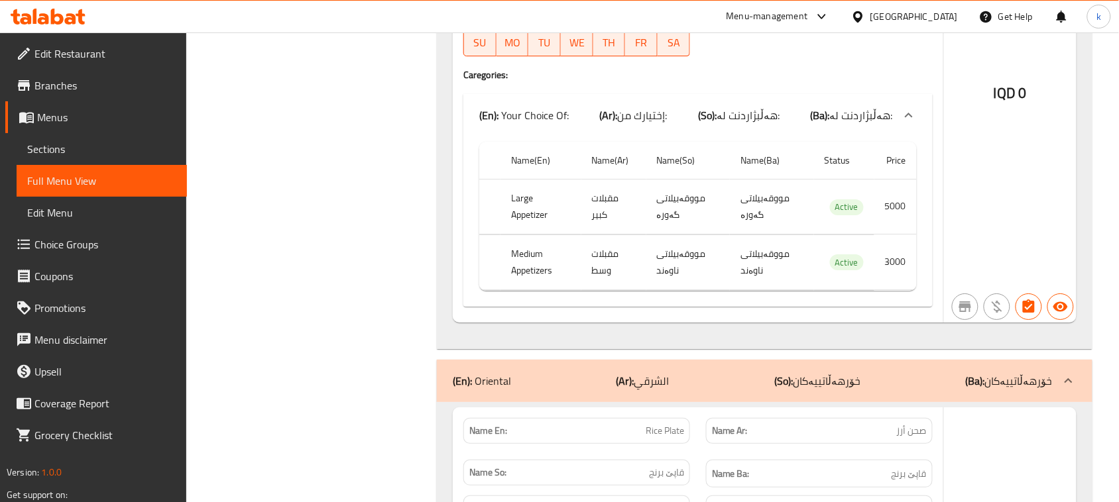
scroll to position [4557, 0]
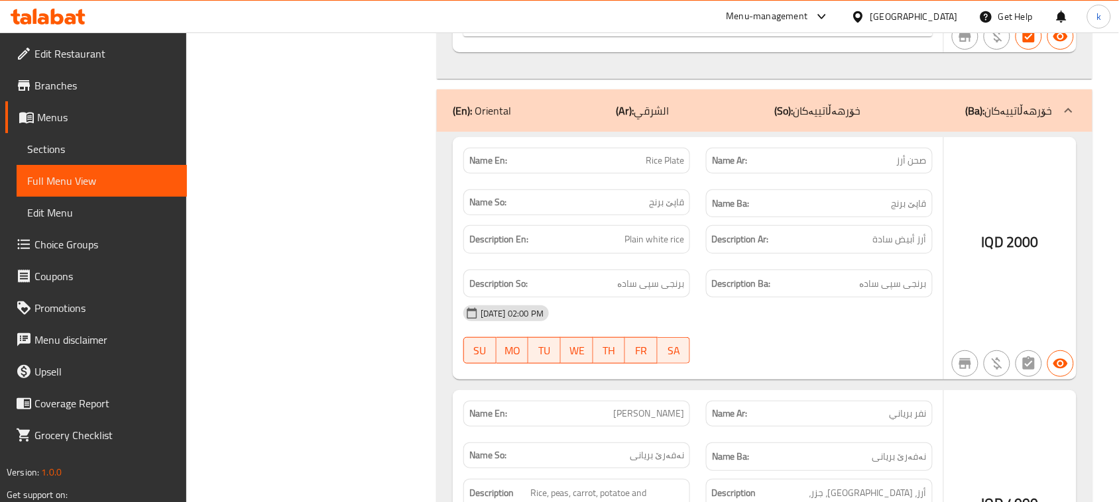
copy span "صحن"
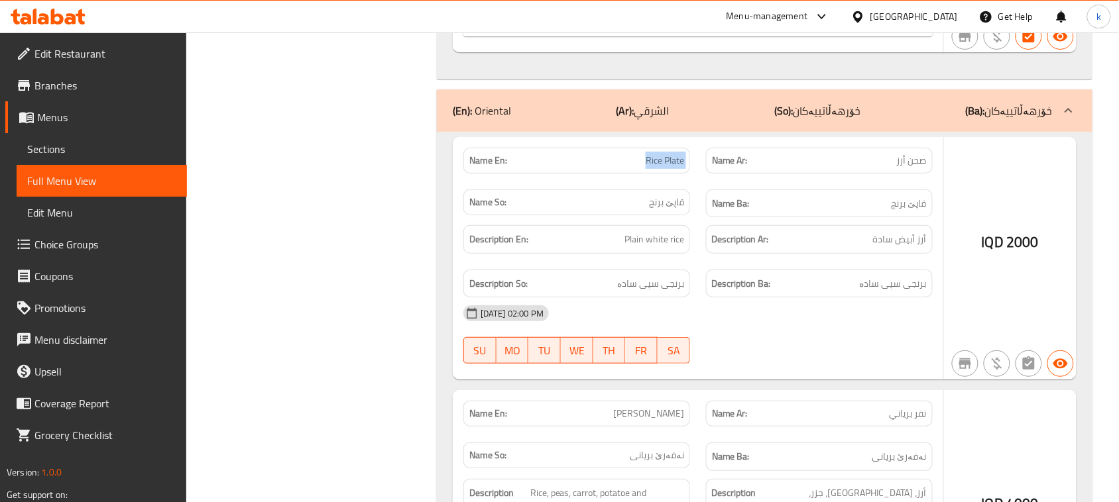
copy span "Rice Plate"
click at [64, 114] on span "Menus" at bounding box center [106, 117] width 139 height 16
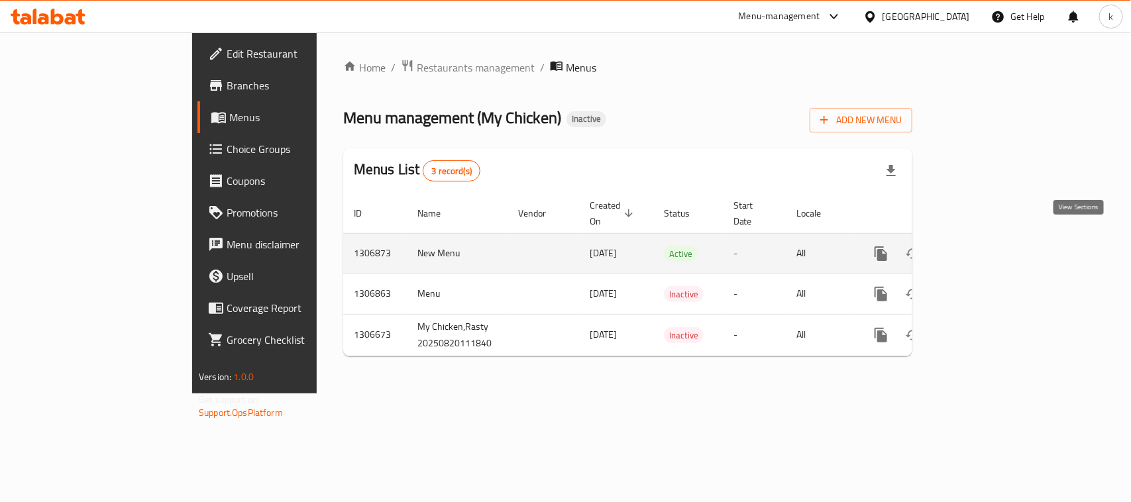
click at [985, 246] on icon "enhanced table" at bounding box center [977, 254] width 16 height 16
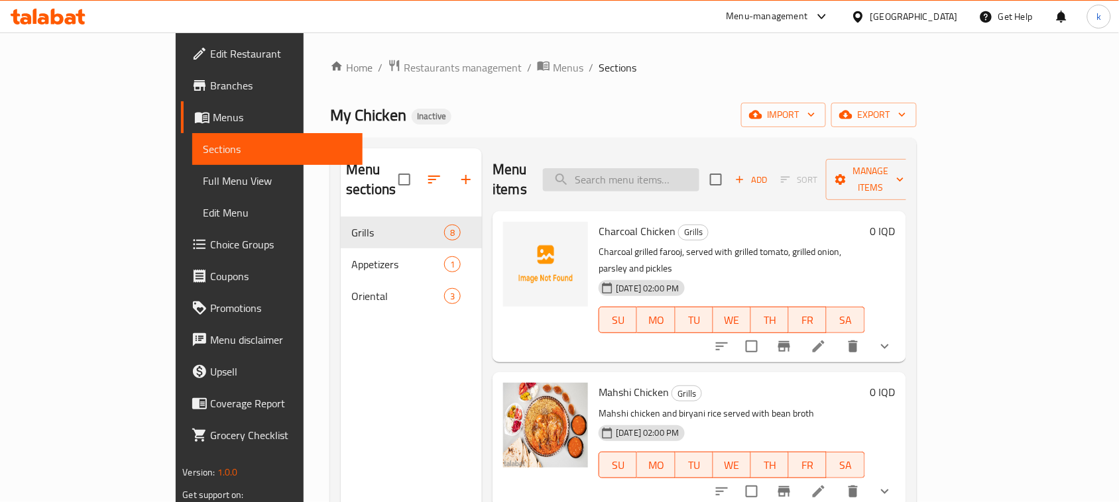
click at [668, 174] on input "search" at bounding box center [621, 179] width 156 height 23
paste input "Rice Plate"
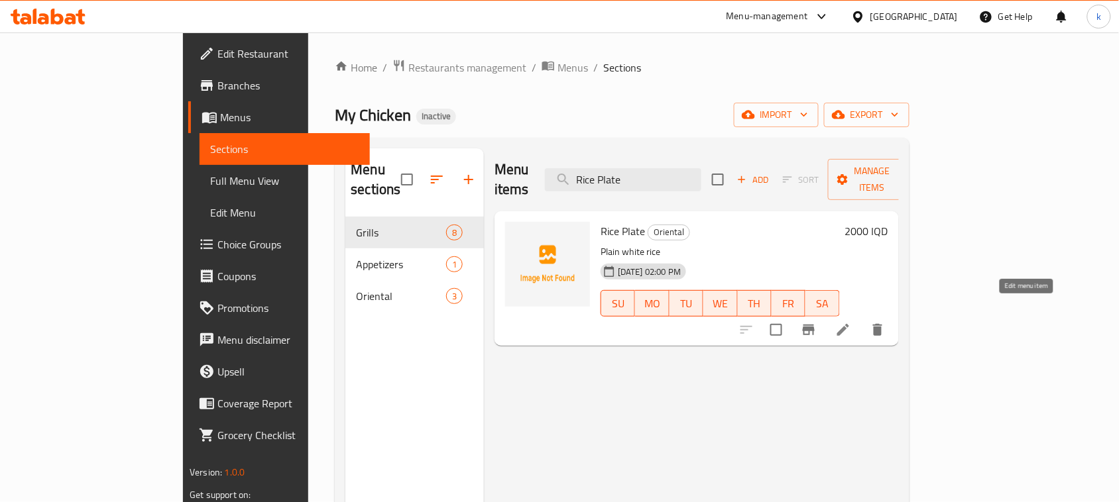
type input "Rice Plate"
click at [851, 322] on icon at bounding box center [843, 330] width 16 height 16
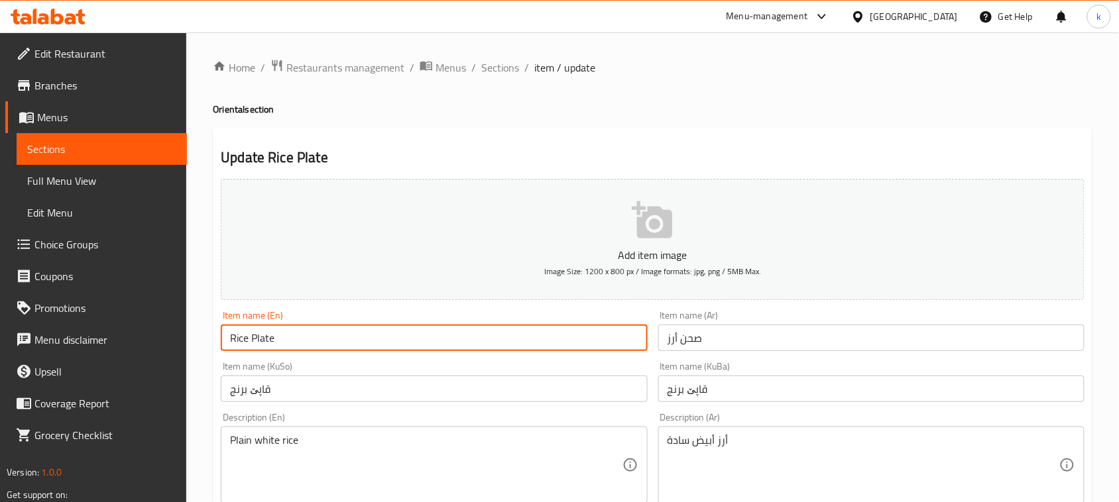
click at [264, 336] on input "Rice Plate" at bounding box center [434, 338] width 426 height 27
click at [263, 336] on input "Rice Plate" at bounding box center [434, 338] width 426 height 27
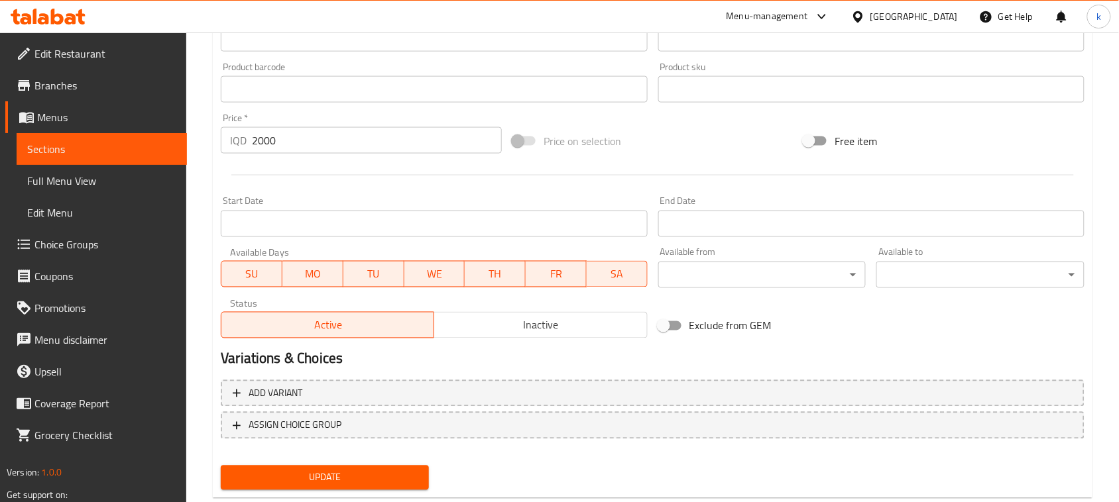
scroll to position [584, 0]
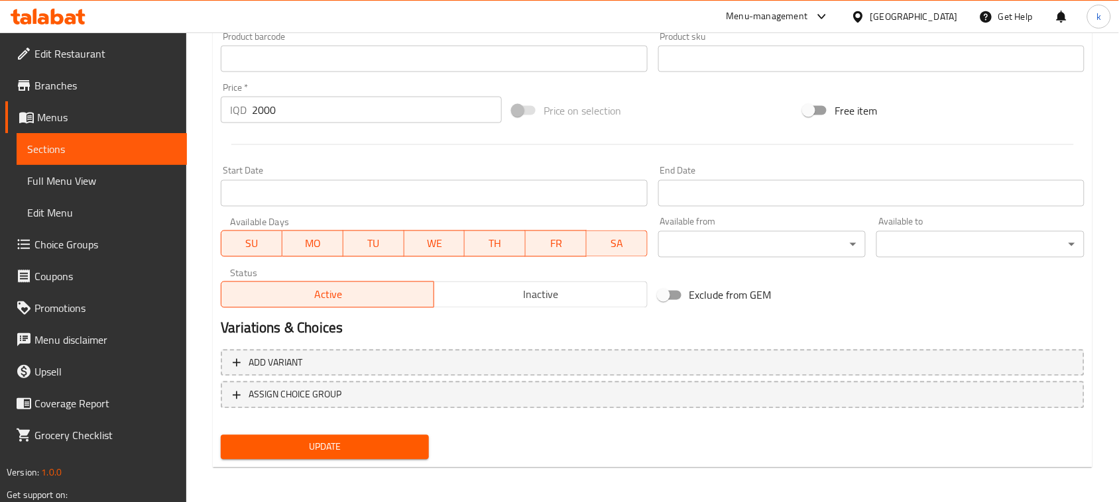
type input "Rice Dish"
click at [356, 447] on span "Update" at bounding box center [324, 447] width 187 height 17
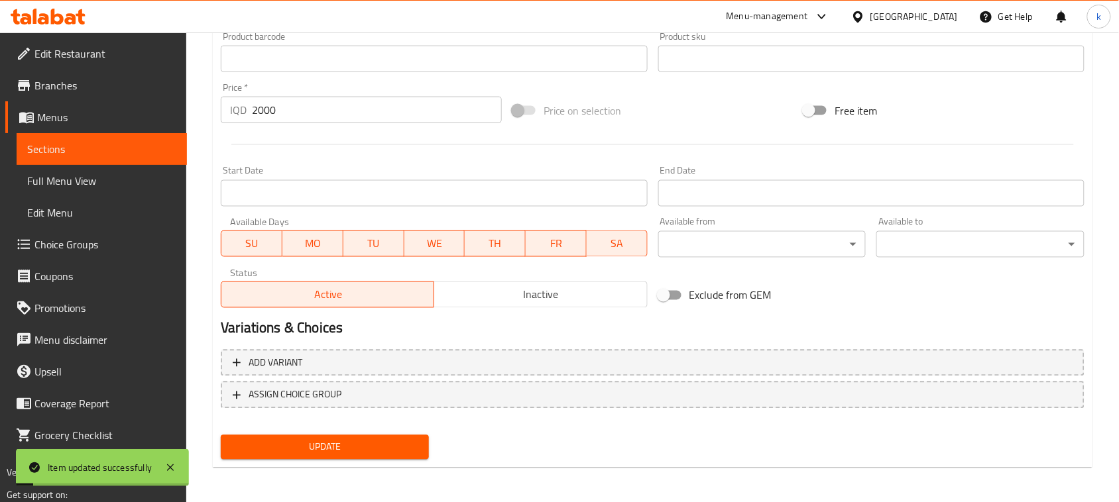
click at [85, 179] on span "Full Menu View" at bounding box center [101, 181] width 149 height 16
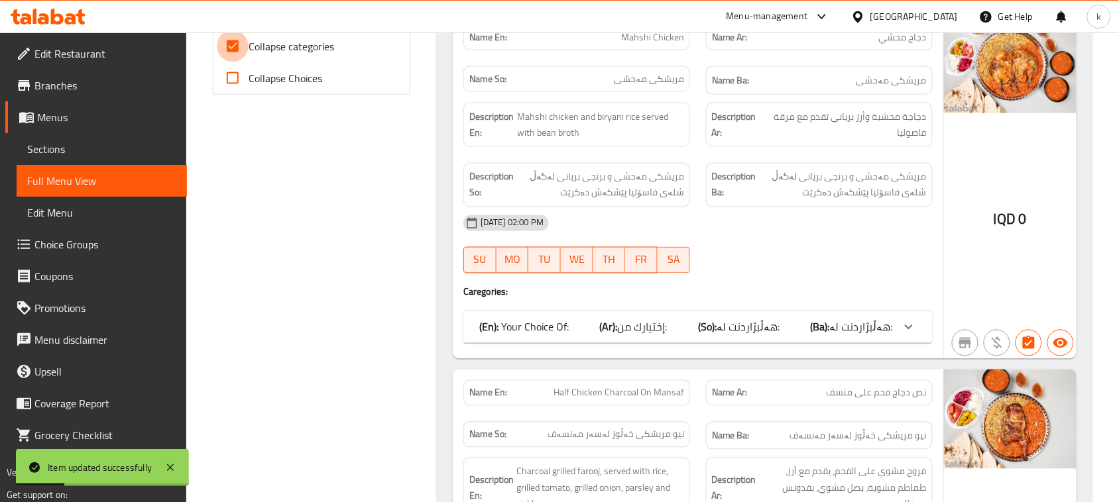
click at [230, 50] on input "Collapse categories" at bounding box center [233, 46] width 32 height 32
checkbox input "false"
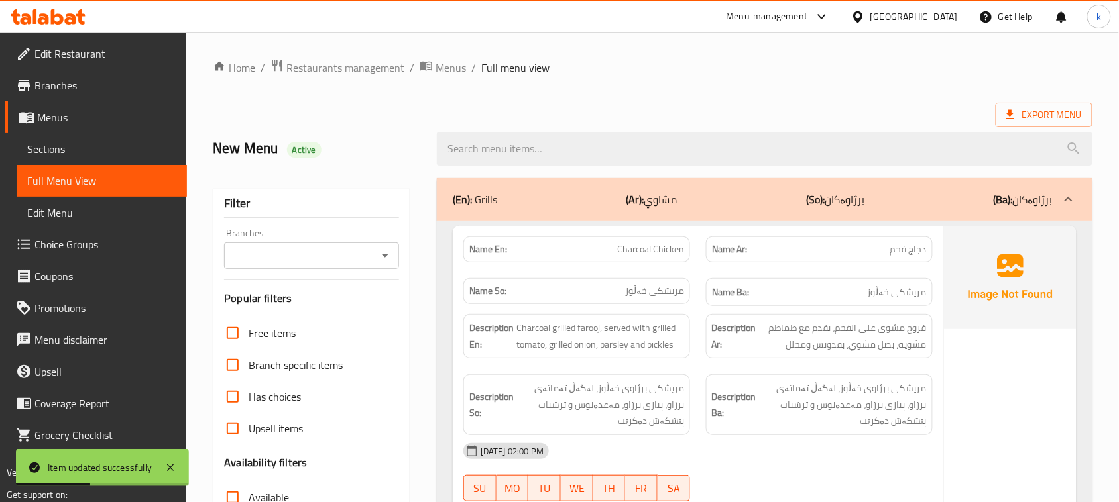
click at [388, 259] on icon "Open" at bounding box center [385, 256] width 16 height 16
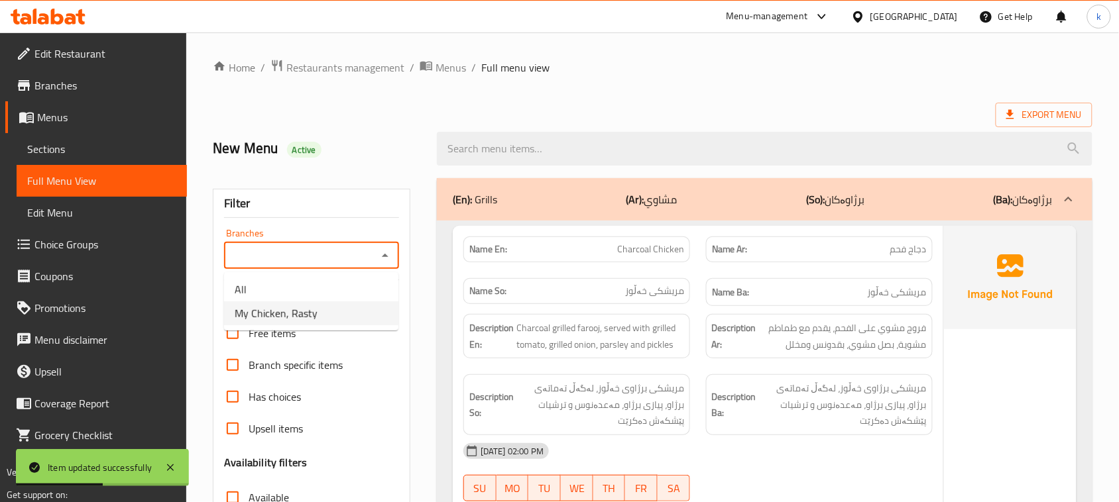
drag, startPoint x: 317, startPoint y: 325, endPoint x: 392, endPoint y: 308, distance: 77.5
click at [318, 325] on ul "All My Chicken, Rasty" at bounding box center [311, 301] width 174 height 58
click at [293, 308] on span "My Chicken, Rasty" at bounding box center [276, 314] width 83 height 16
type input "My Chicken, Rasty"
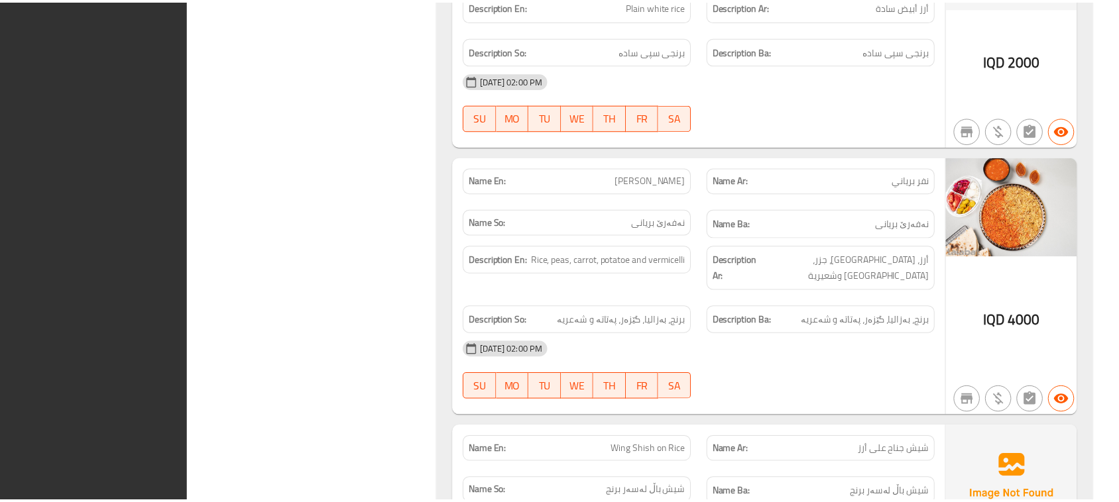
scroll to position [5017, 0]
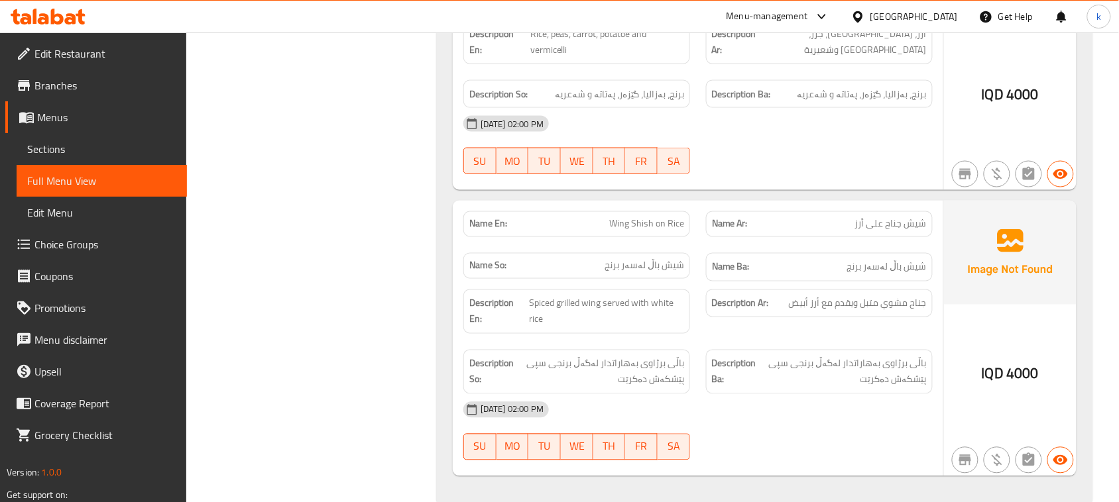
click at [57, 17] on icon at bounding box center [57, 17] width 13 height 16
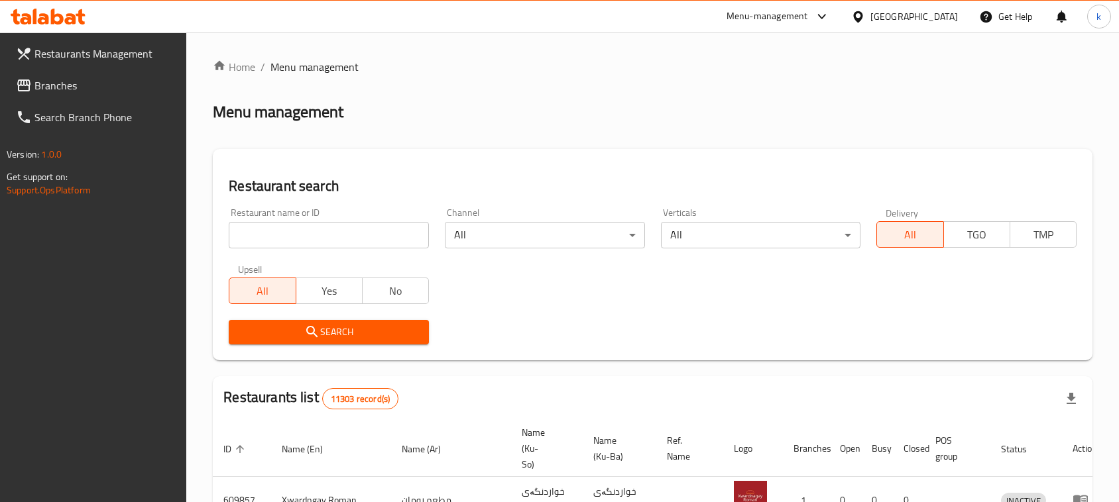
scroll to position [27, 0]
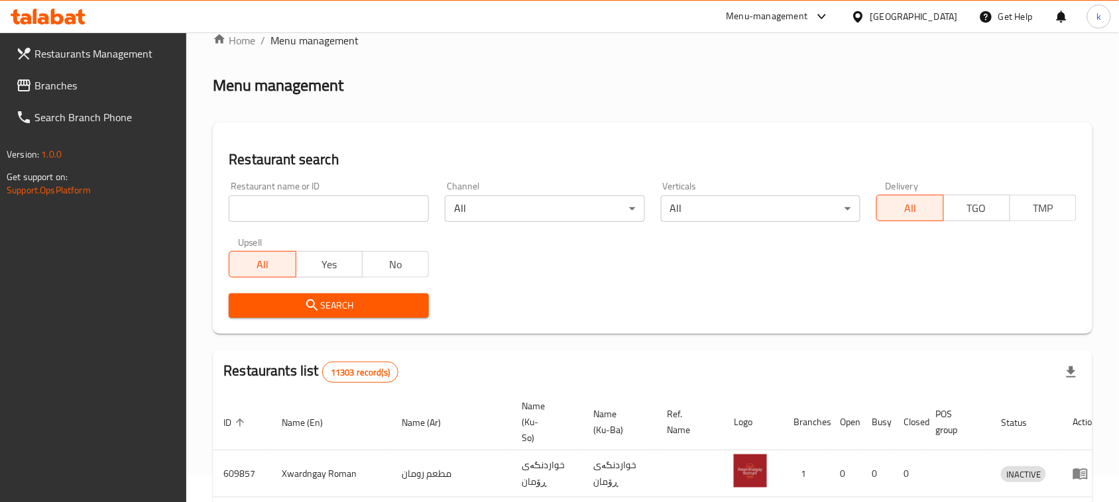
click at [87, 86] on span "Branches" at bounding box center [105, 86] width 142 height 16
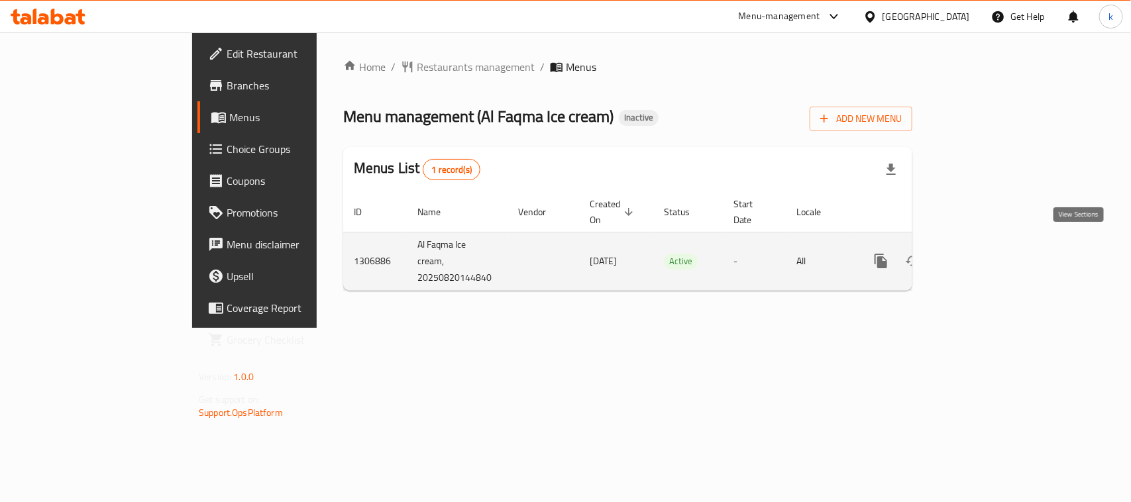
click at [985, 253] on icon "enhanced table" at bounding box center [977, 261] width 16 height 16
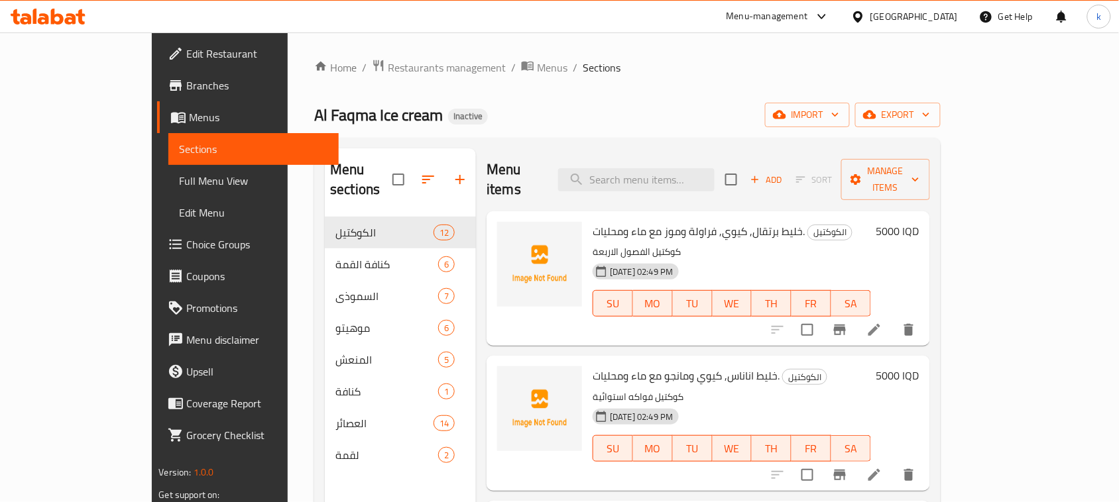
click at [189, 116] on span "Menus" at bounding box center [258, 117] width 139 height 16
